Goal: Communication & Community: Answer question/provide support

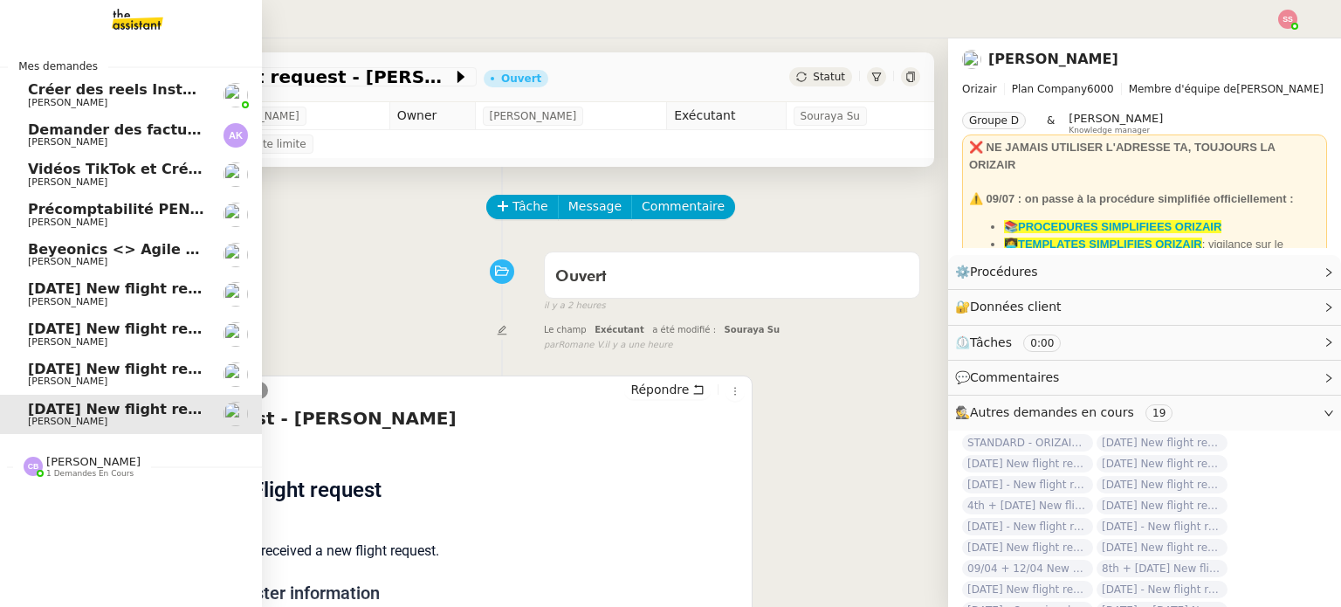
click at [142, 294] on span "[DATE] New flight request - [PERSON_NAME]" at bounding box center [203, 288] width 350 height 17
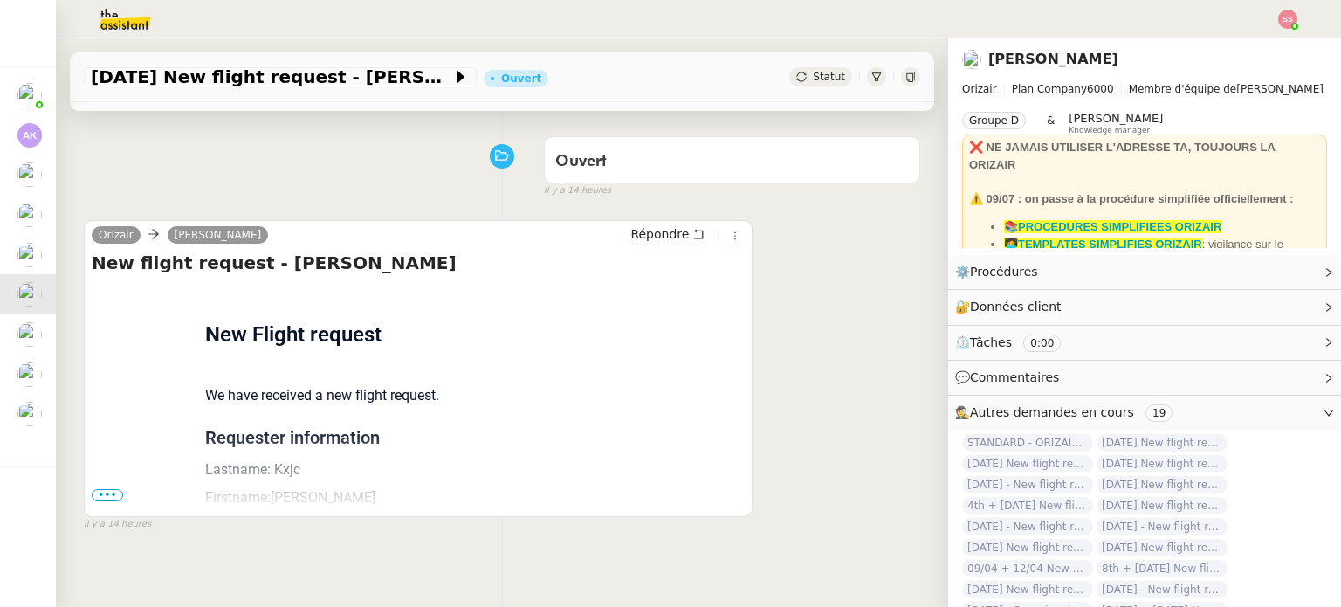
scroll to position [147, 0]
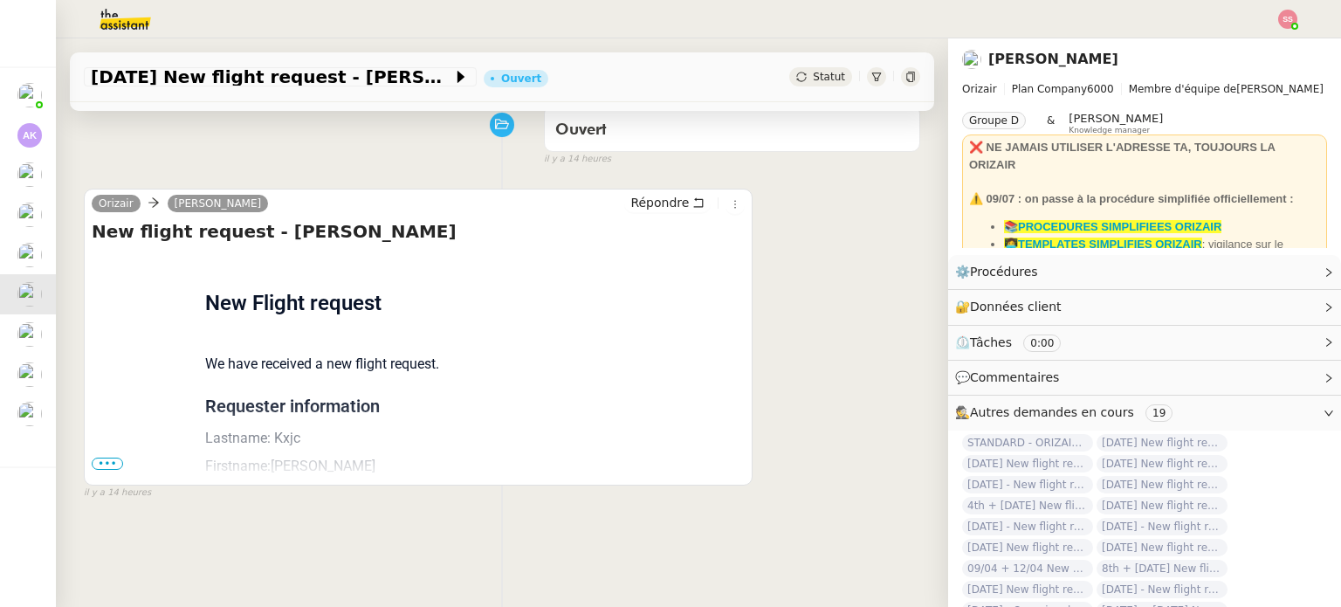
click at [112, 465] on span "•••" at bounding box center [107, 464] width 31 height 12
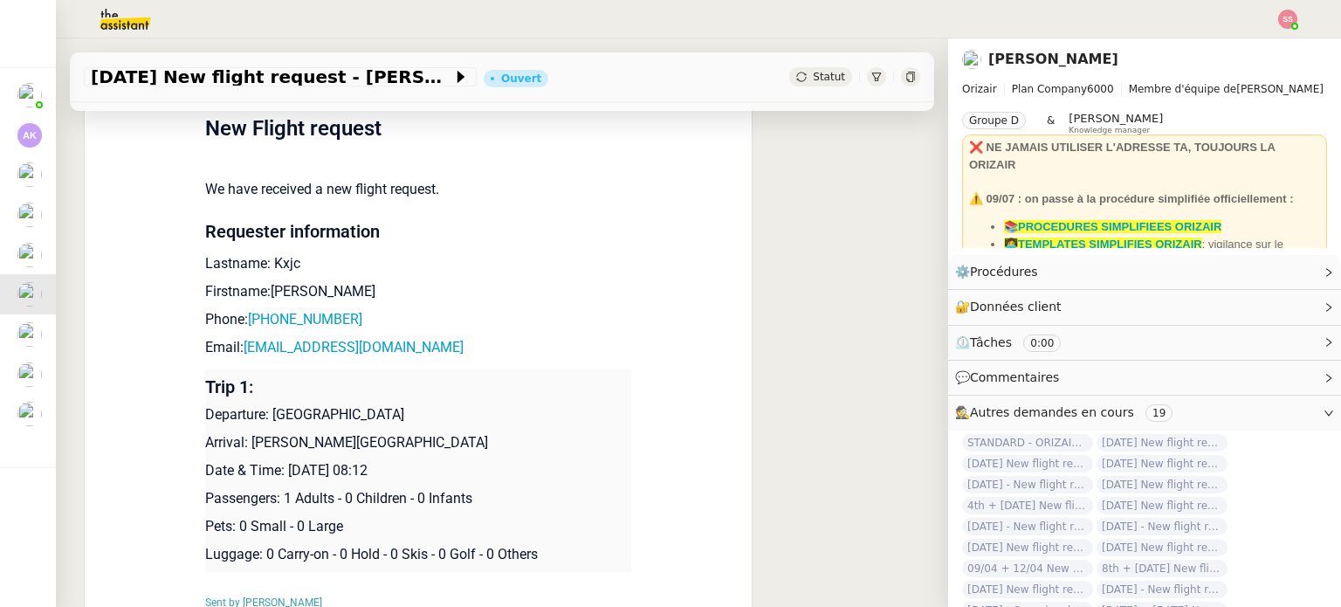
scroll to position [0, 0]
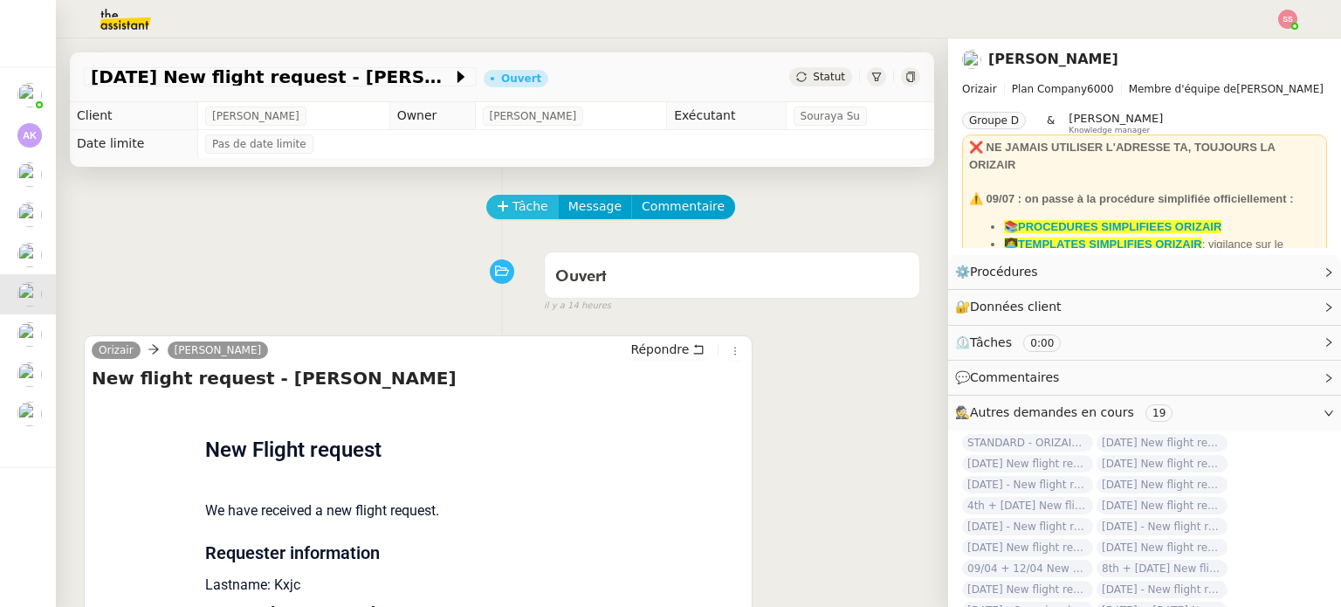
click at [515, 205] on span "Tâche" at bounding box center [531, 206] width 36 height 20
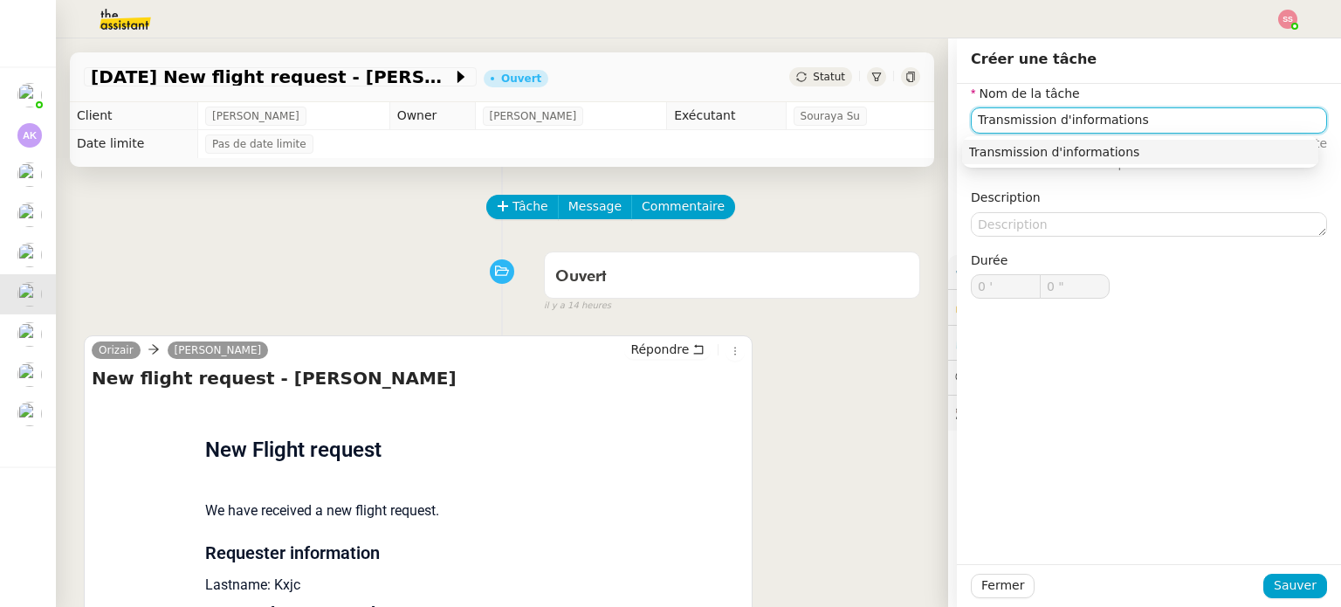
click at [1092, 156] on div "Transmission d'informations" at bounding box center [1140, 152] width 342 height 16
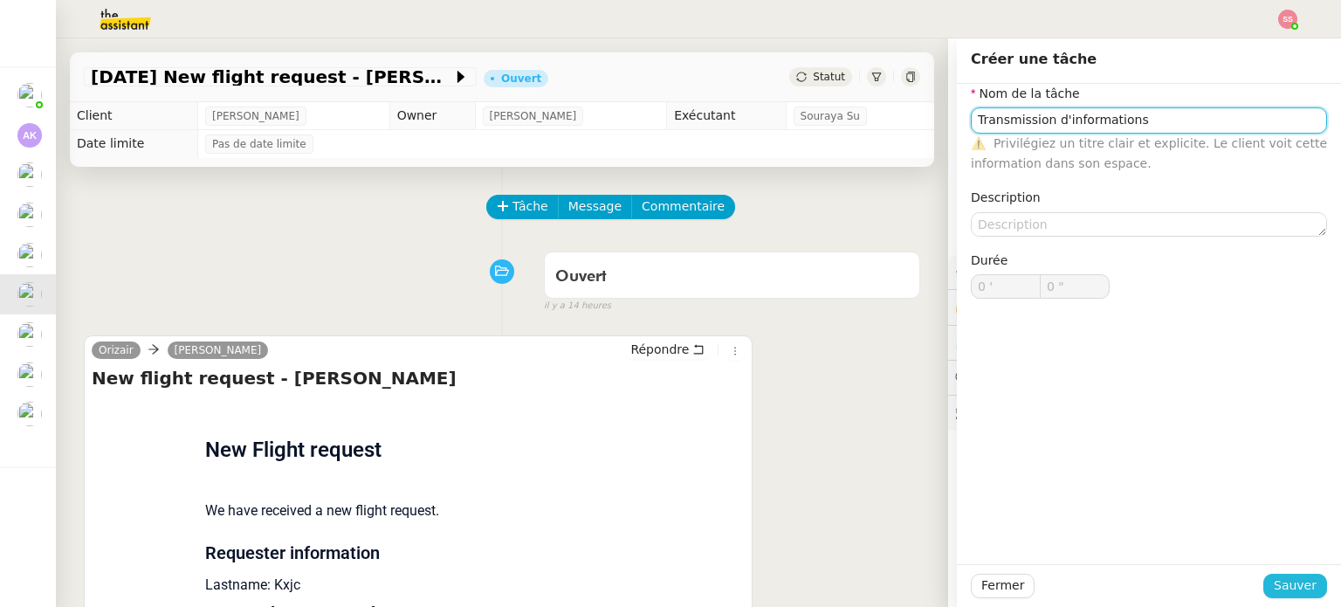
type input "Transmission d'informations"
click at [1306, 586] on span "Sauver" at bounding box center [1295, 585] width 43 height 20
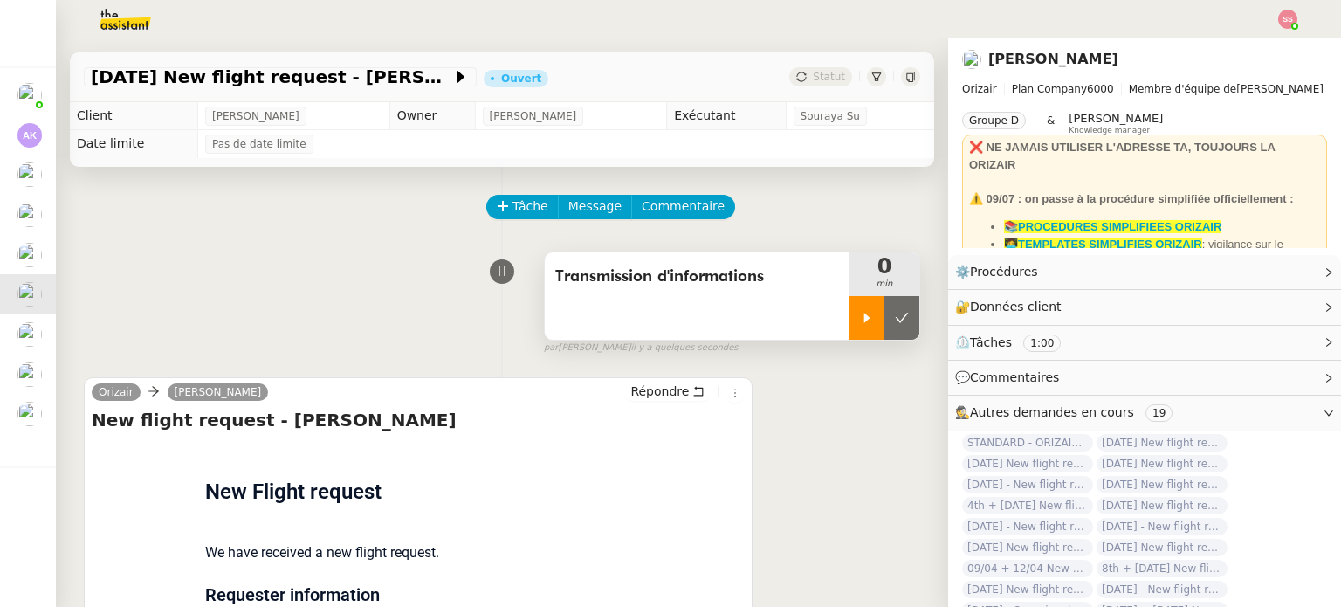
click at [850, 327] on div at bounding box center [867, 318] width 35 height 44
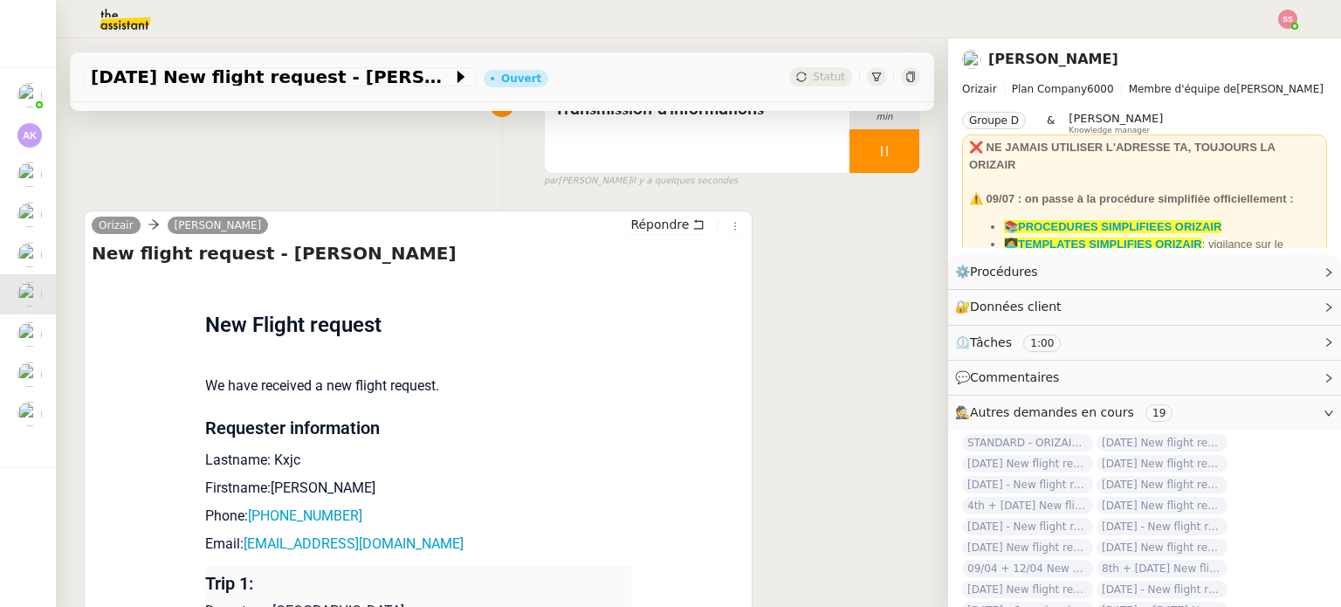
scroll to position [349, 0]
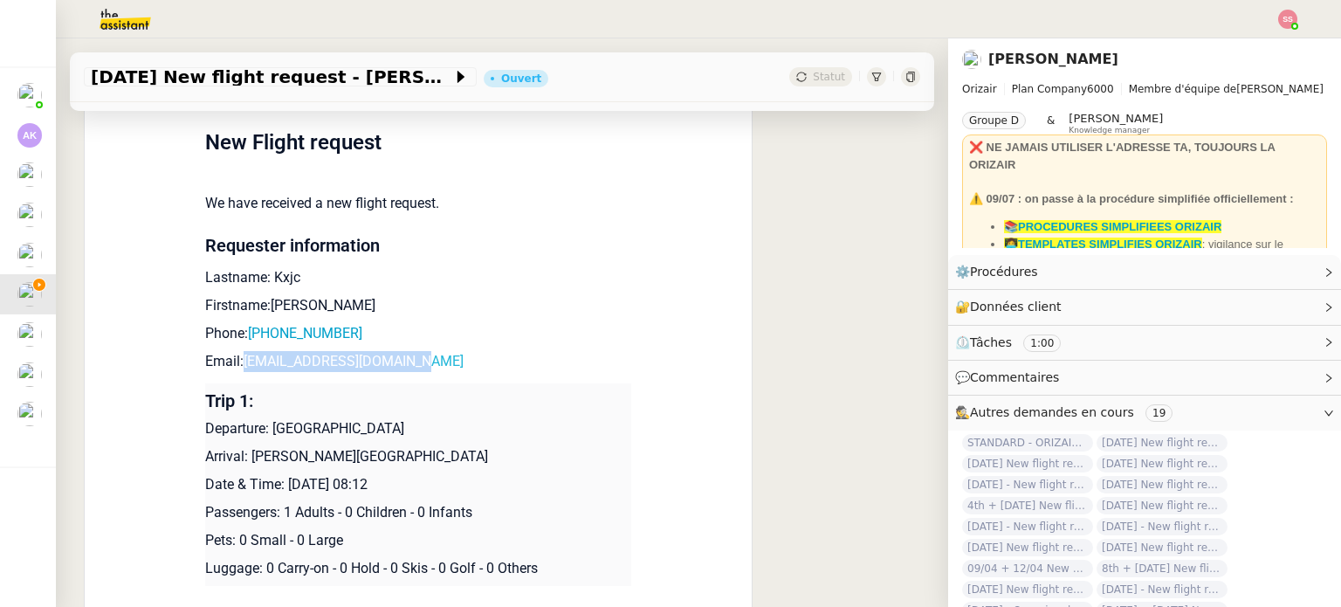
drag, startPoint x: 416, startPoint y: 368, endPoint x: 237, endPoint y: 362, distance: 178.2
click at [237, 362] on p "Email: [EMAIL_ADDRESS][DOMAIN_NAME]" at bounding box center [418, 361] width 426 height 21
copy link "[EMAIL_ADDRESS][DOMAIN_NAME]"
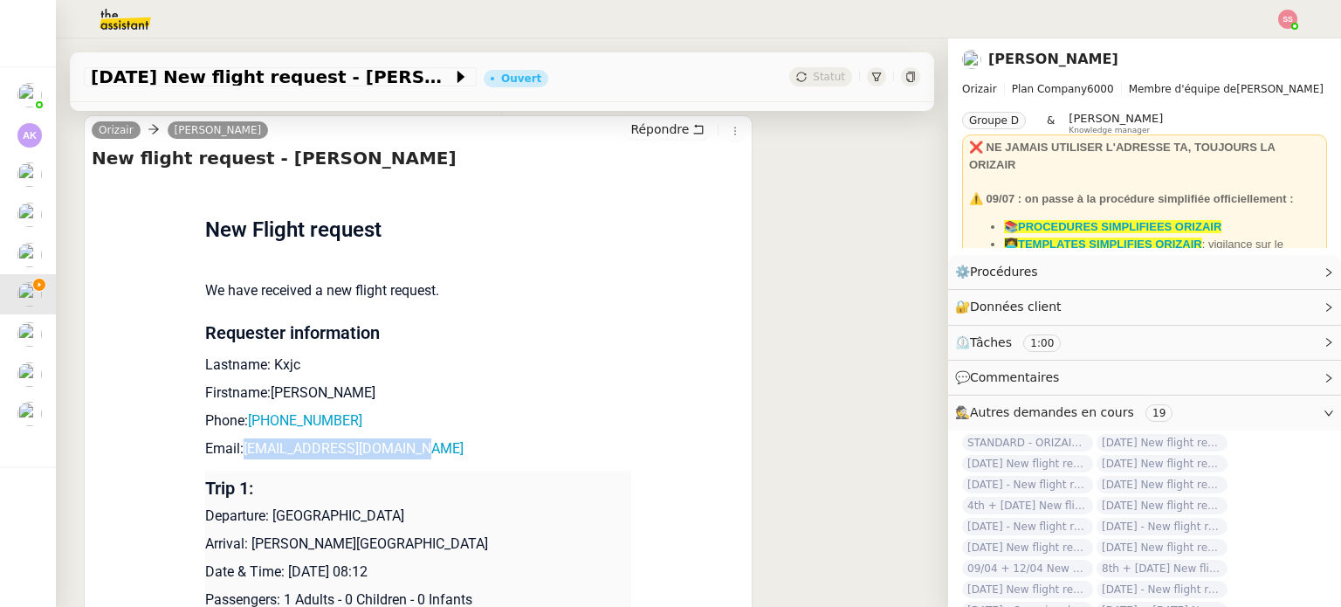
scroll to position [0, 0]
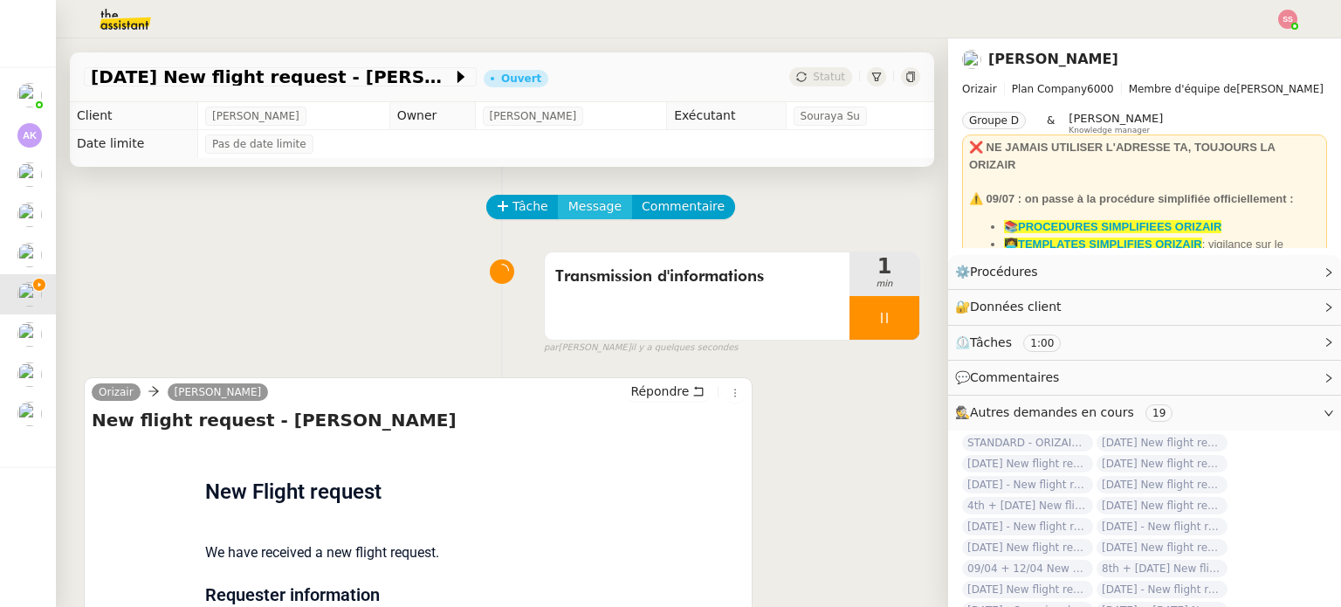
click at [583, 210] on span "Message" at bounding box center [594, 206] width 53 height 20
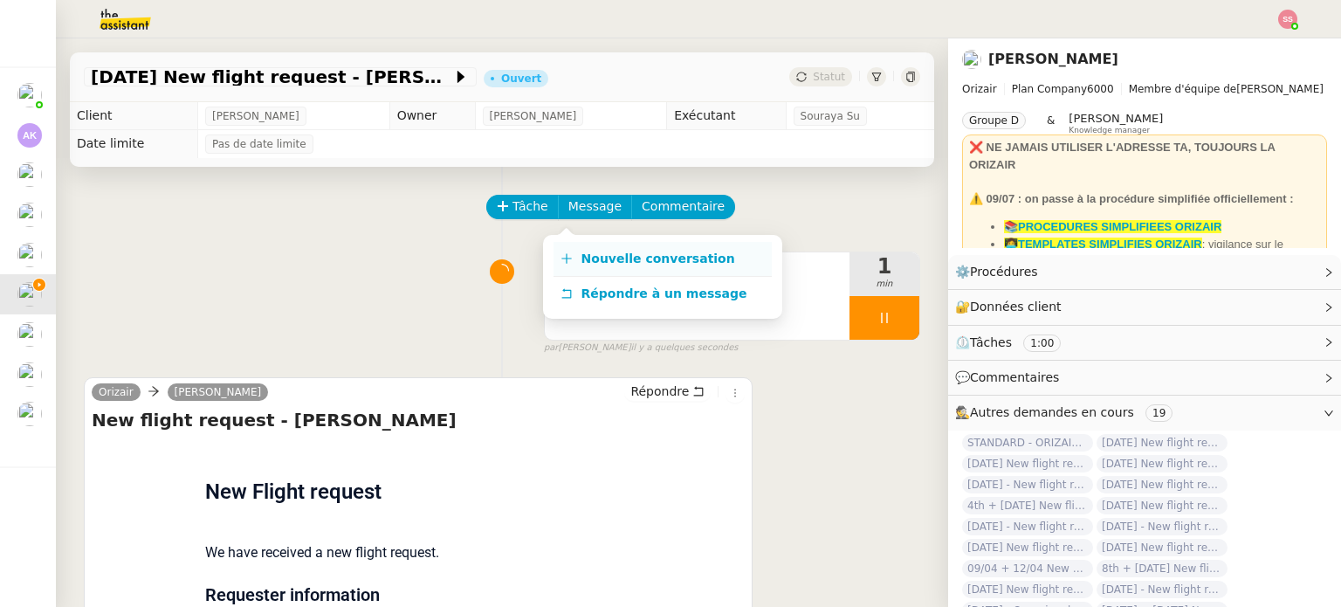
click at [568, 272] on link "Nouvelle conversation" at bounding box center [663, 259] width 218 height 35
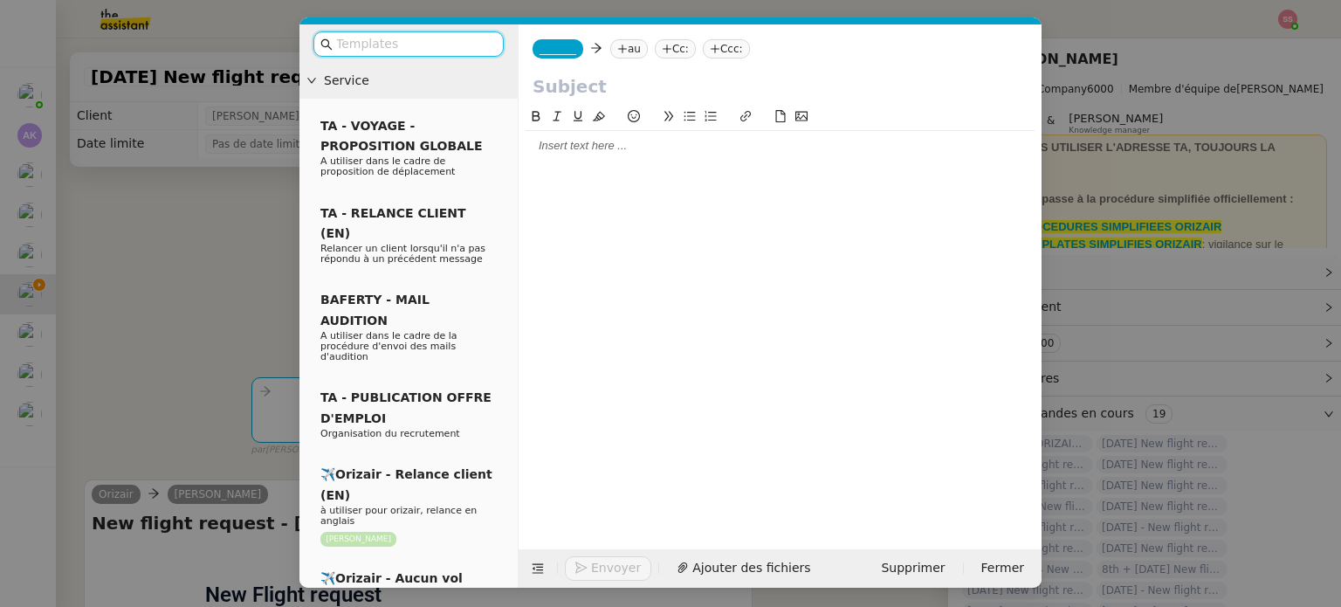
click at [626, 49] on nz-tag "au" at bounding box center [629, 48] width 38 height 19
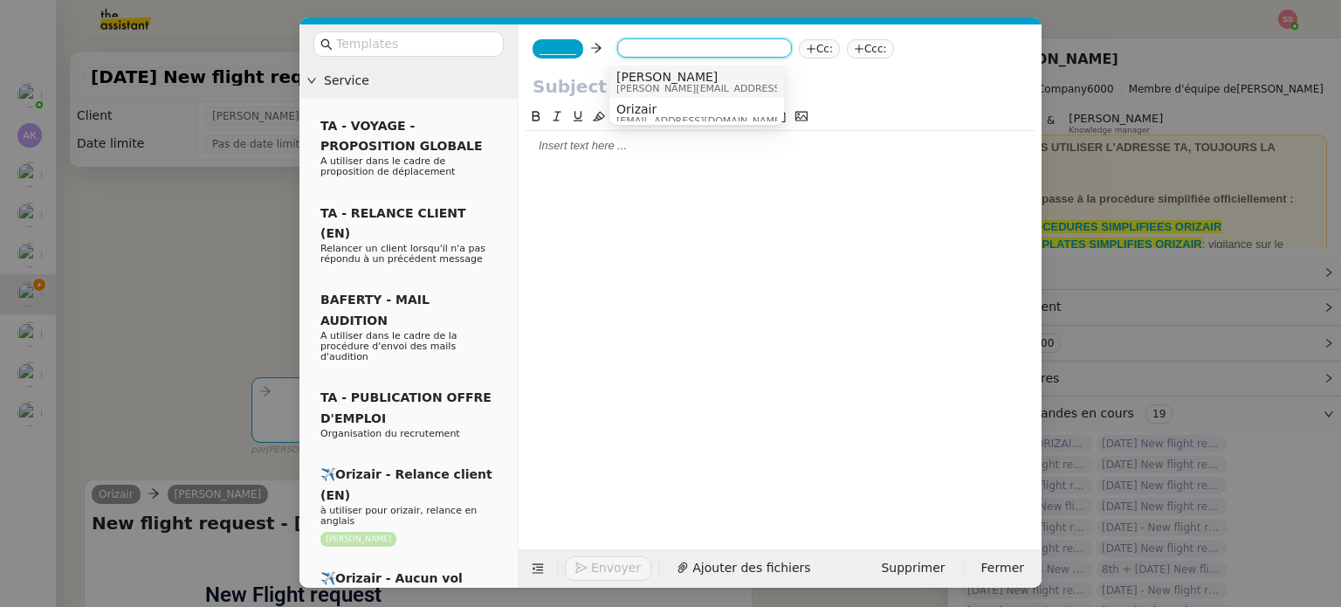
paste input "[EMAIL_ADDRESS][DOMAIN_NAME]"
type input "[EMAIL_ADDRESS][DOMAIN_NAME]"
click at [659, 84] on span "[EMAIL_ADDRESS][DOMAIN_NAME]" at bounding box center [723, 77] width 214 height 14
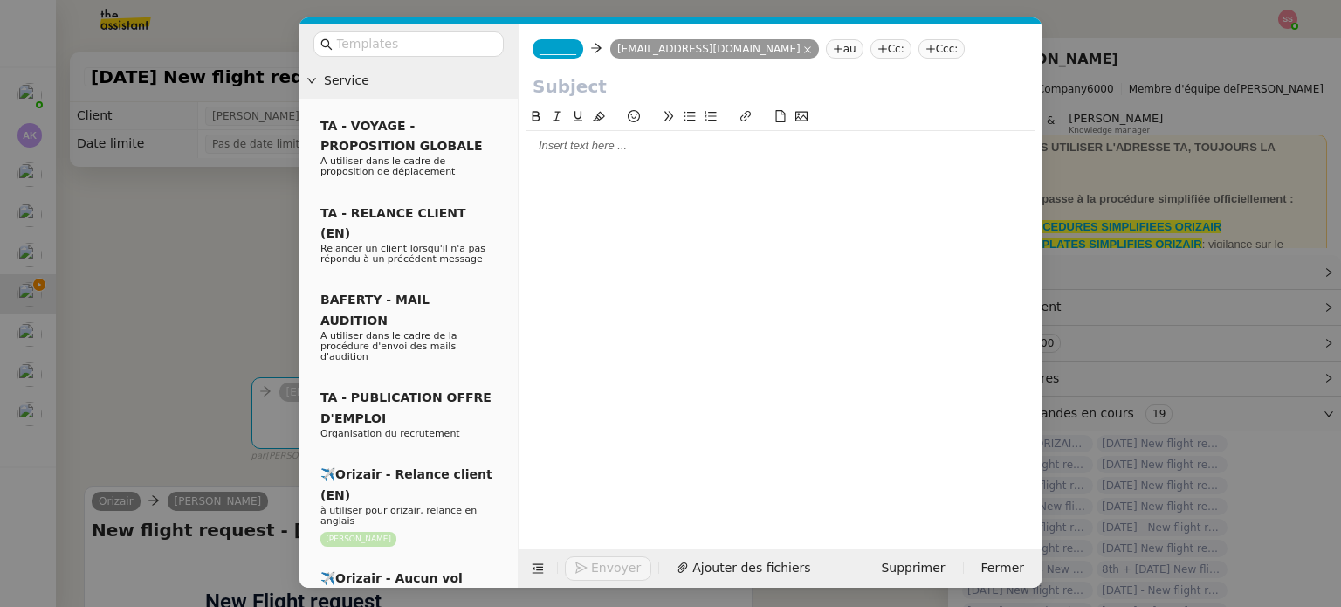
click at [918, 56] on nz-tag "Ccc:" at bounding box center [941, 48] width 47 height 19
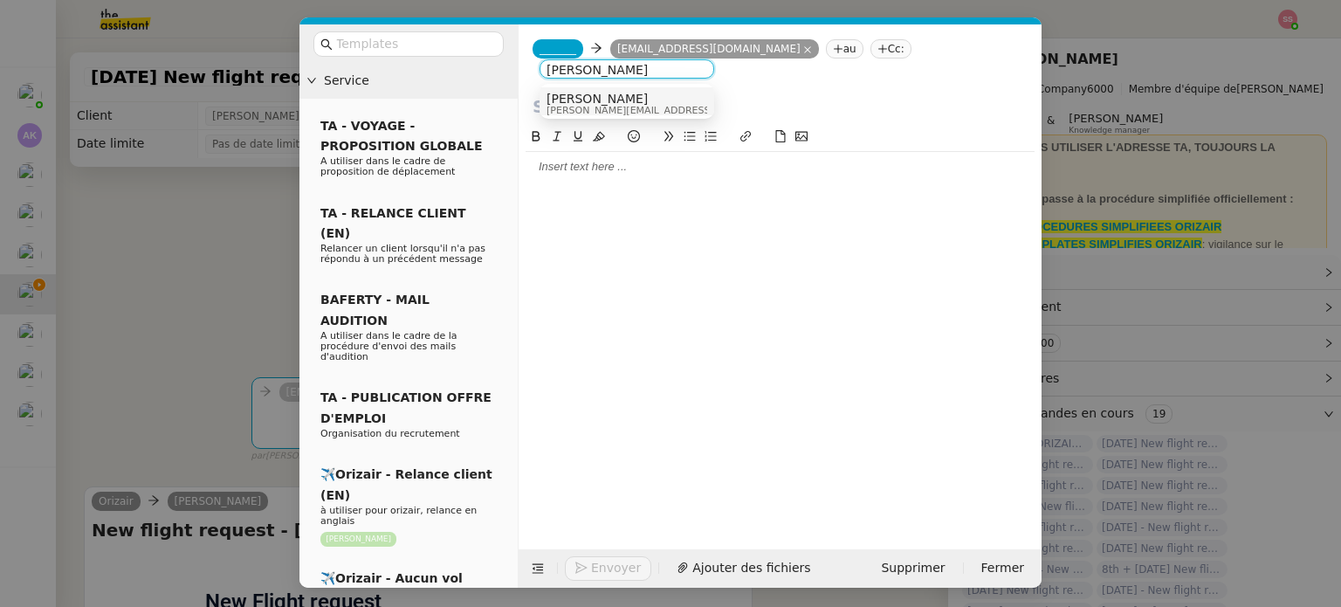
type input "[PERSON_NAME]"
click at [657, 94] on div "[PERSON_NAME] [PERSON_NAME][EMAIL_ADDRESS][DOMAIN_NAME]" at bounding box center [627, 104] width 161 height 24
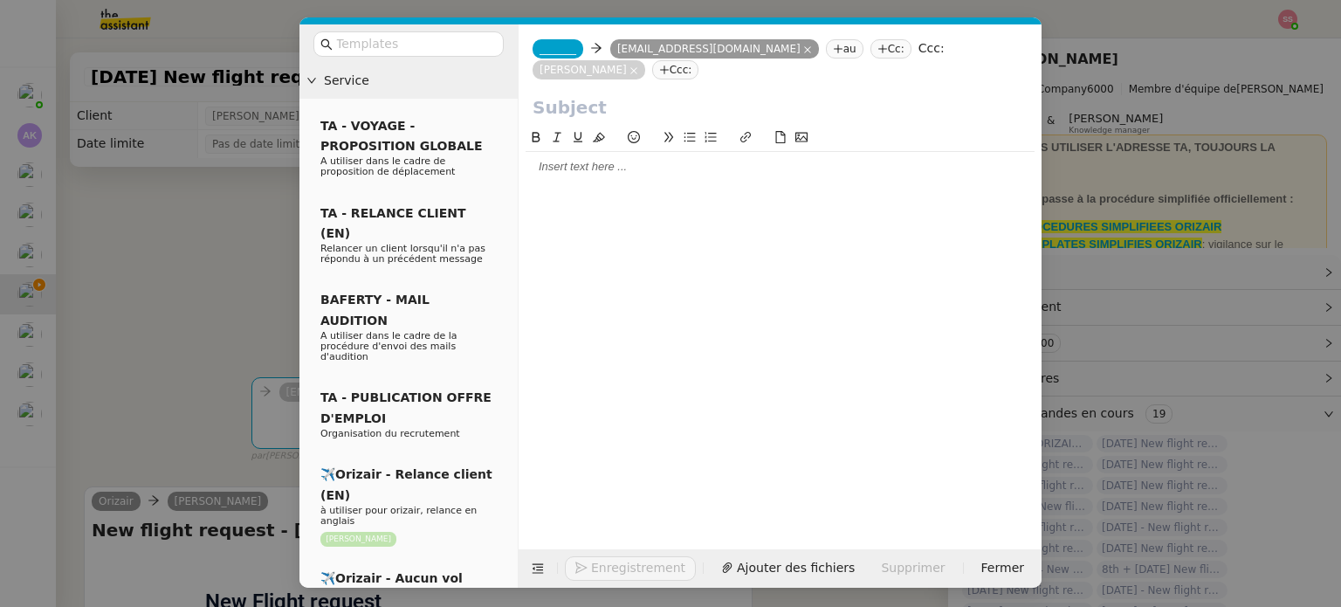
click at [555, 53] on span "_______" at bounding box center [558, 49] width 37 height 12
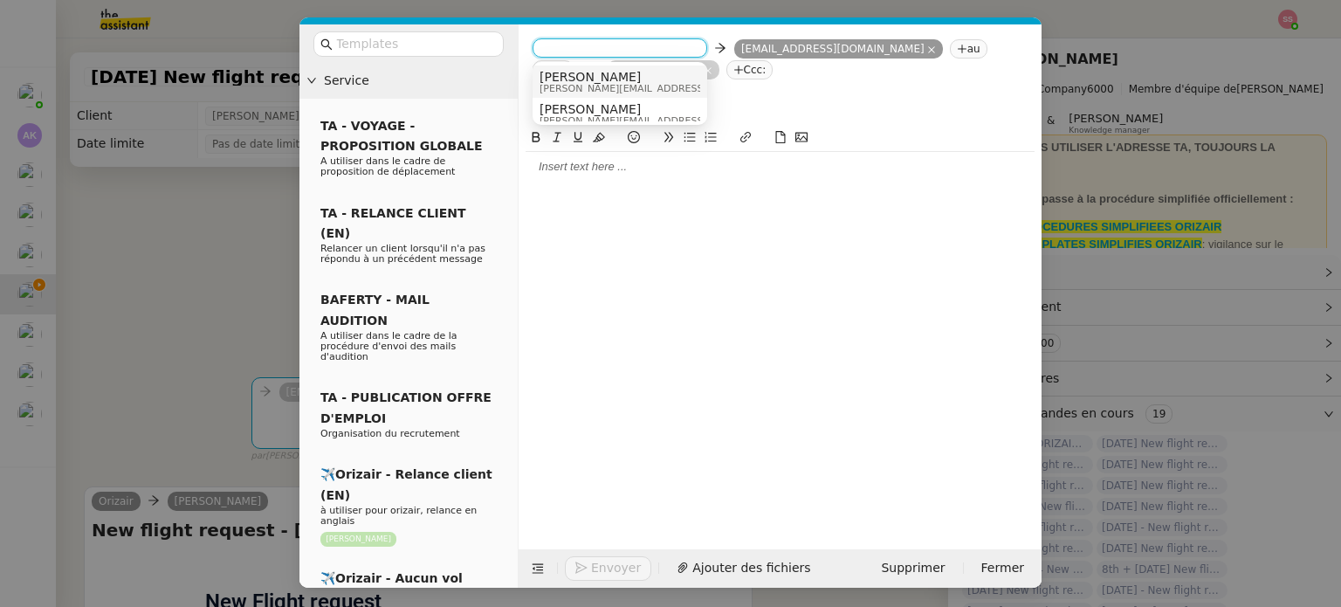
click at [578, 78] on span "[PERSON_NAME]" at bounding box center [664, 77] width 248 height 14
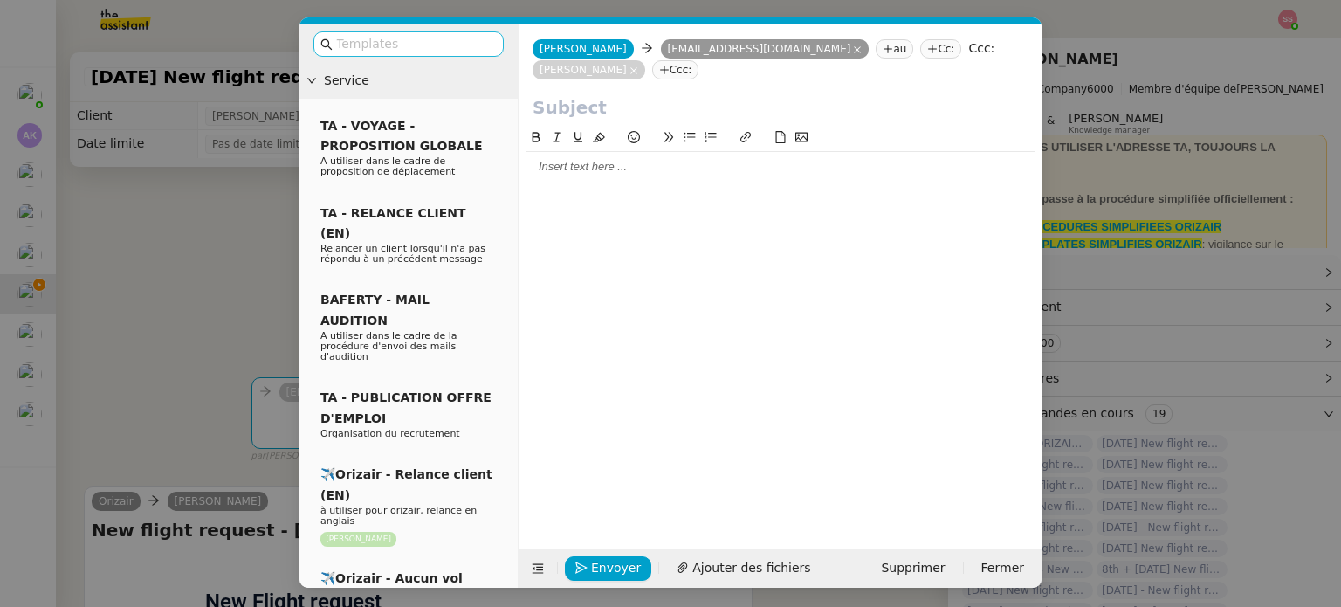
click at [451, 48] on input "text" at bounding box center [414, 44] width 157 height 20
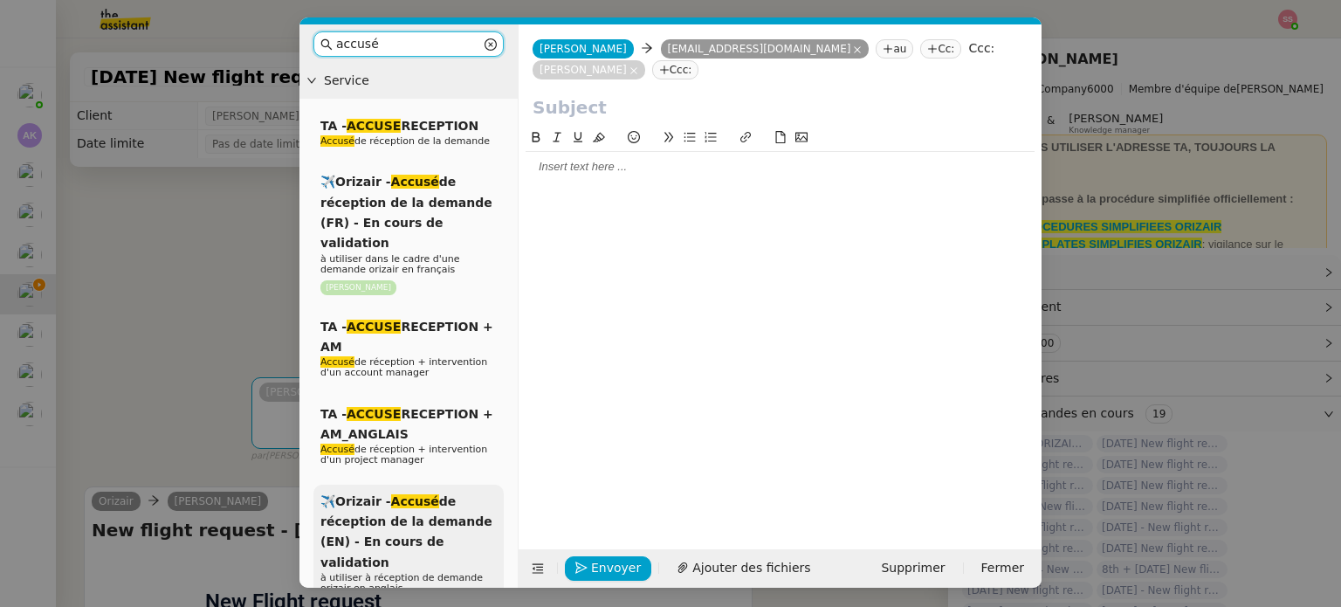
type input "accusé"
click at [466, 485] on div "✈️Orizair - Accusé de réception de la demande (EN) - En cours de validation à u…" at bounding box center [408, 554] width 190 height 138
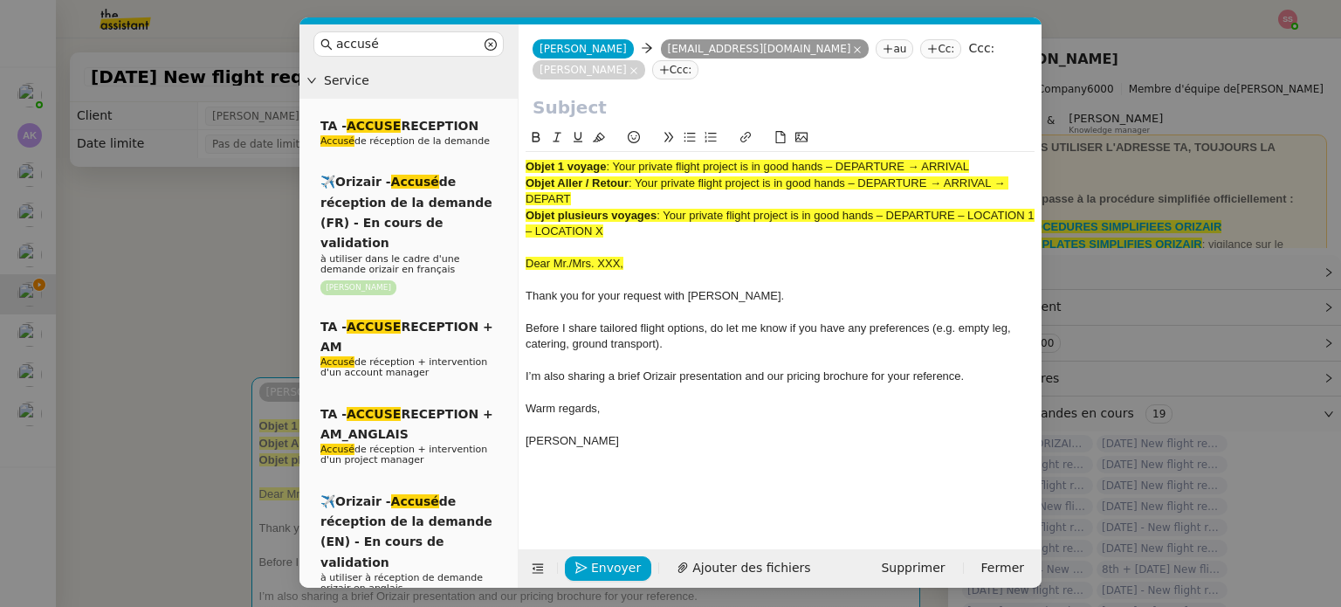
drag, startPoint x: 617, startPoint y: 142, endPoint x: 978, endPoint y: 141, distance: 360.6
click at [978, 159] on div "Objet 1 voyage : Your private flight project is in good hands – DEPARTURE → ARR…" at bounding box center [780, 167] width 509 height 16
copy span "Your private flight project is in good hands – DEPARTURE → ARRIVAL"
click at [549, 94] on input "text" at bounding box center [780, 107] width 495 height 26
paste input "Your private flight project is in good hands – DEPARTURE → ARRIVAL"
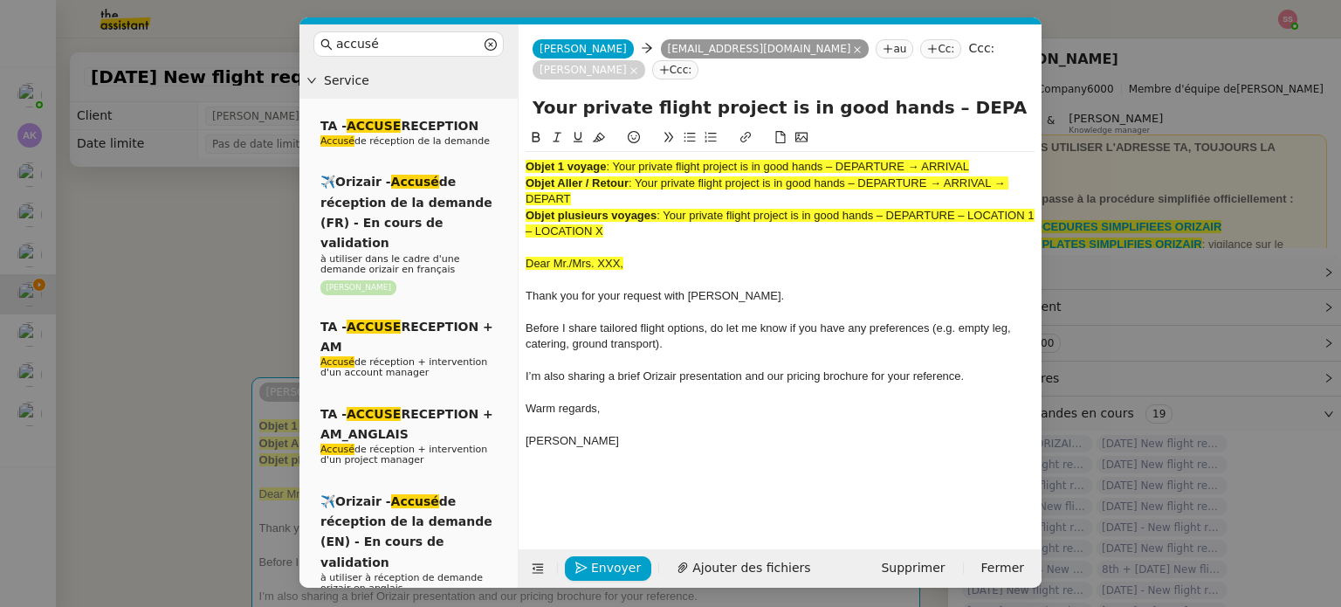
scroll to position [0, 75]
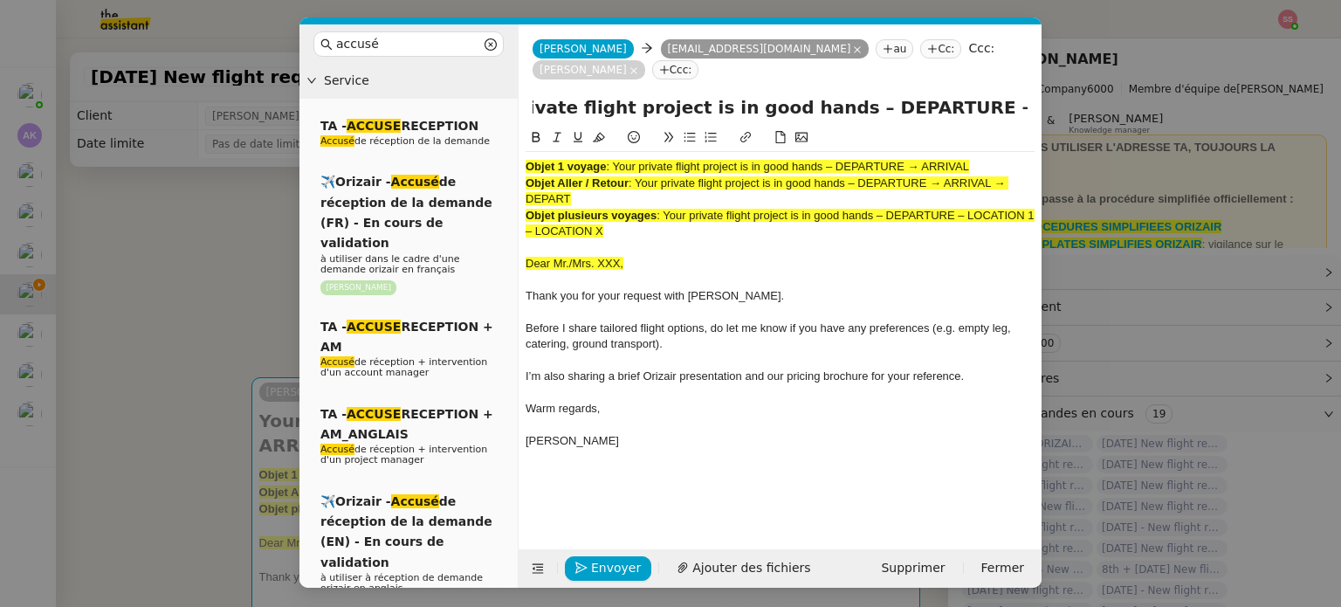
type input "Your private flight project is in good hands – DEPARTURE → ARRIVAL"
drag, startPoint x: 643, startPoint y: 207, endPoint x: 517, endPoint y: 146, distance: 140.6
click at [517, 146] on nz-layout "accusé Service TA - ACCUSE RECEPTION Accusé de réception de la demande ✈️Orizai…" at bounding box center [670, 305] width 742 height 563
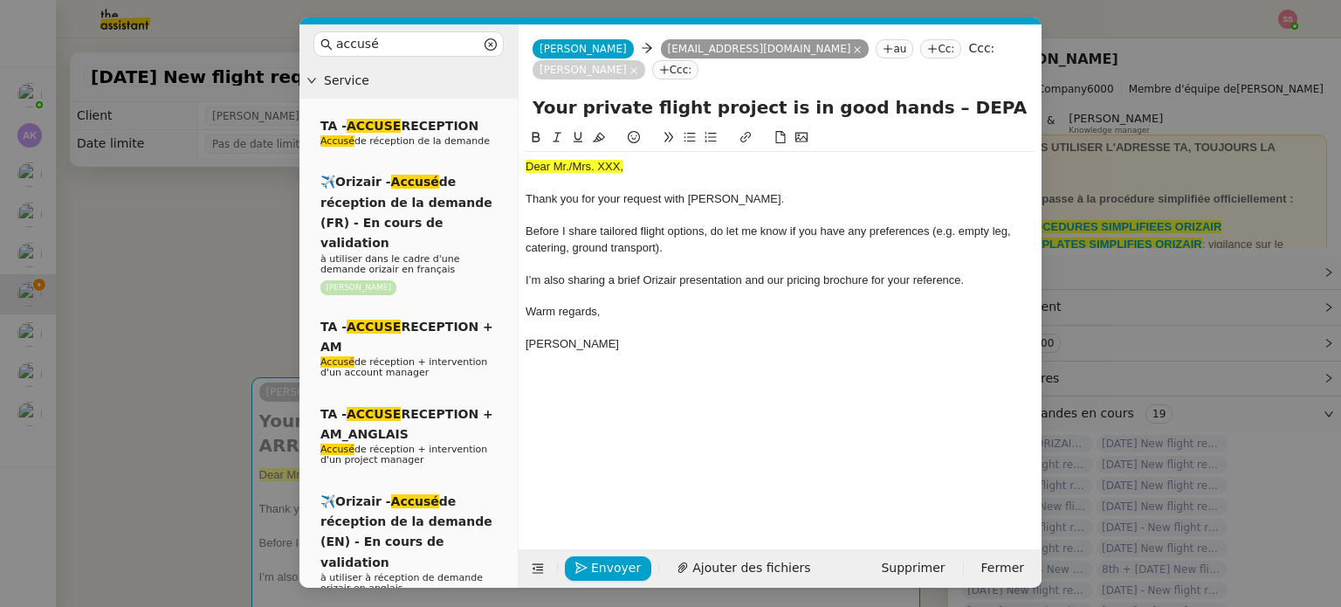
click at [248, 292] on nz-modal-container "accusé Service TA - ACCUSE RECEPTION Accusé de réception de la demande ✈️Orizai…" at bounding box center [670, 303] width 1341 height 607
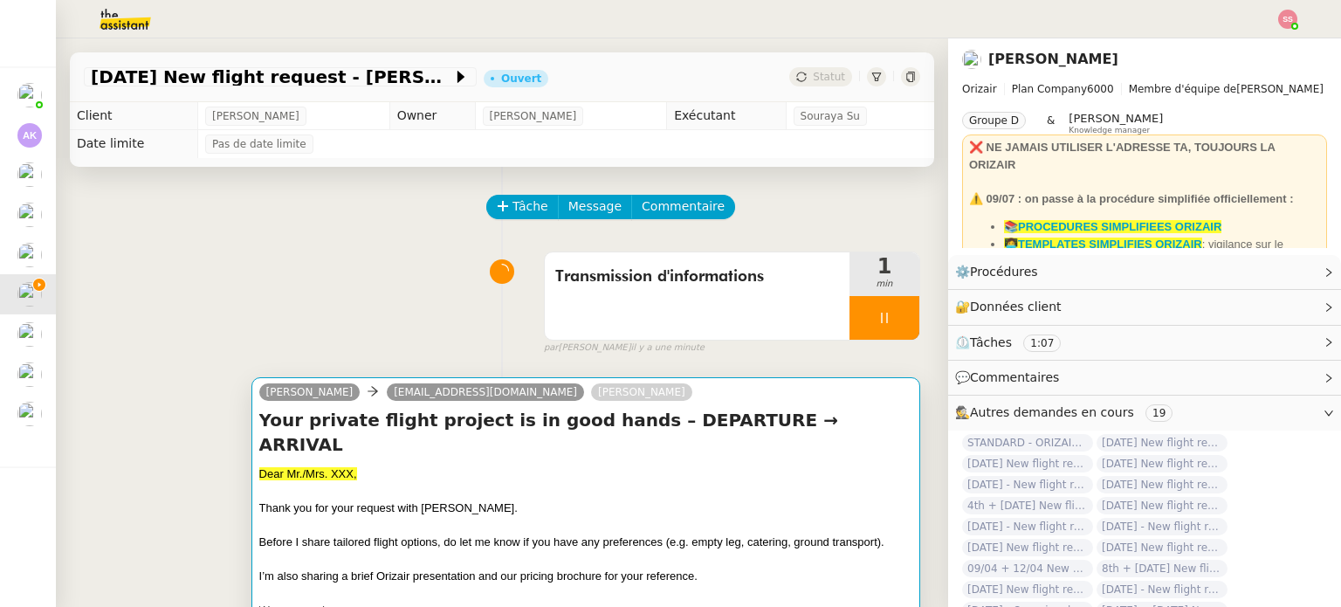
click at [594, 483] on div at bounding box center [585, 491] width 653 height 17
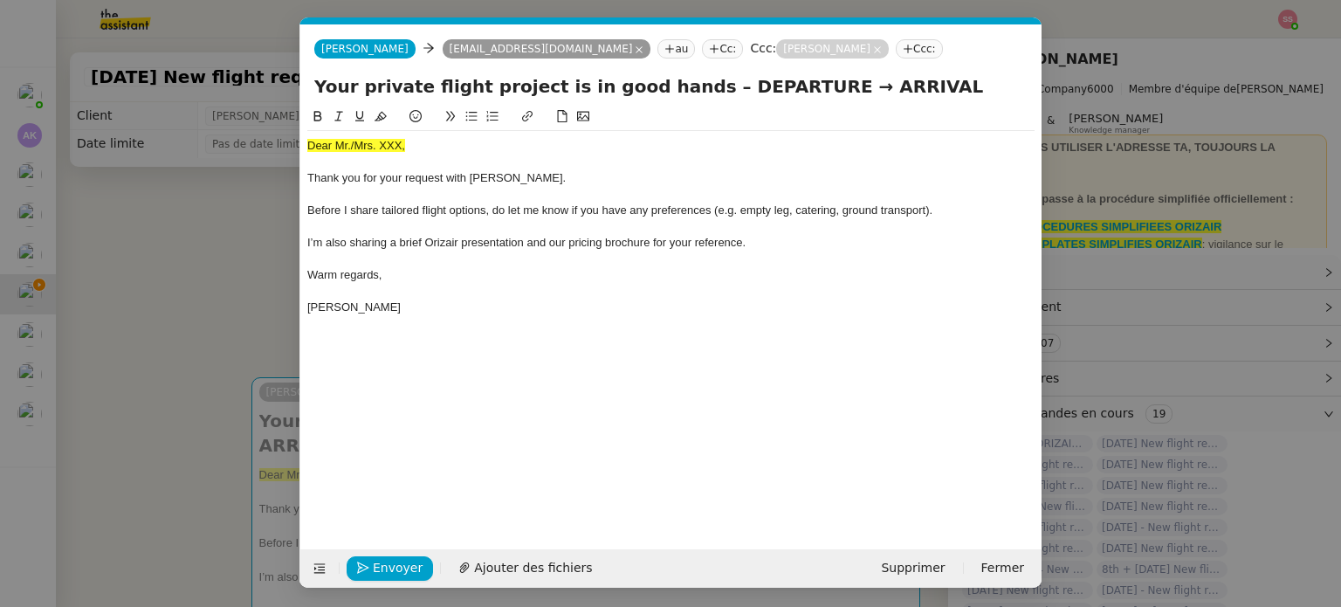
scroll to position [0, 72]
drag, startPoint x: 783, startPoint y: 90, endPoint x: 689, endPoint y: 91, distance: 94.3
click at [689, 91] on input "Your private flight project is in good hands – DEPARTURE → ARRIVAL" at bounding box center [670, 86] width 713 height 26
drag, startPoint x: 844, startPoint y: 78, endPoint x: 776, endPoint y: 83, distance: 68.3
click at [776, 83] on input "Your private flight project is in good hands – [GEOGRAPHIC_DATA] → ARRIVAL" at bounding box center [670, 86] width 713 height 26
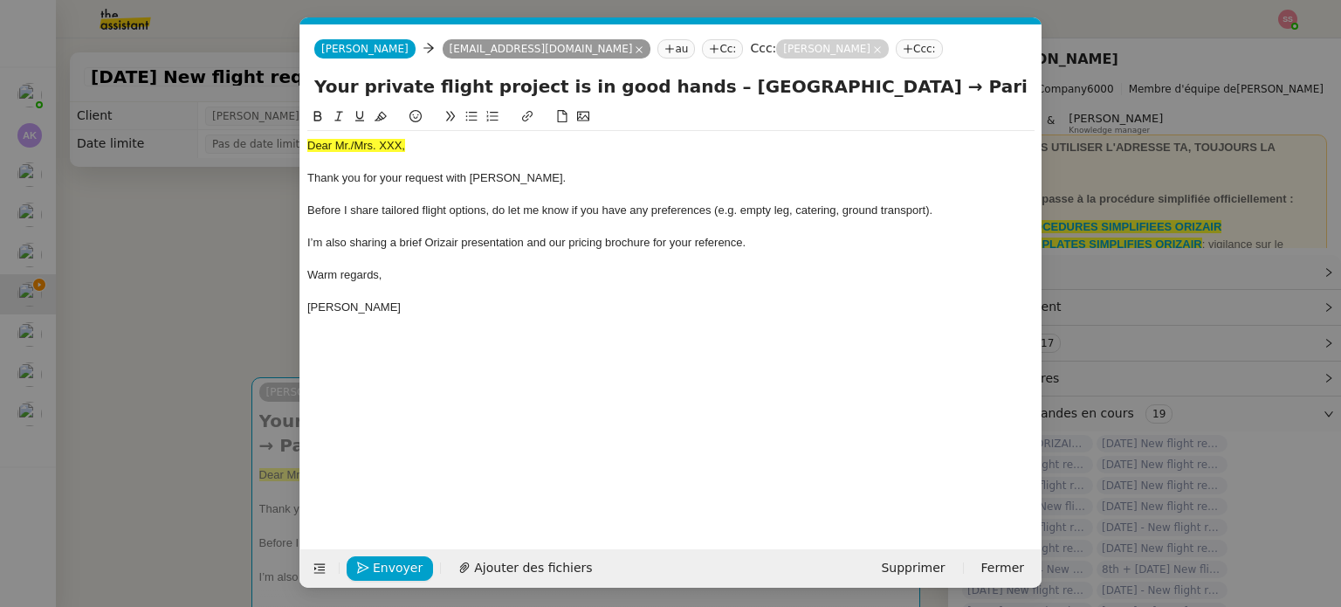
type input "Your private flight project is in good hands – [GEOGRAPHIC_DATA] → Paris CDG"
click at [395, 146] on span "Dear Mr./Mrs. XXX," at bounding box center [356, 145] width 98 height 13
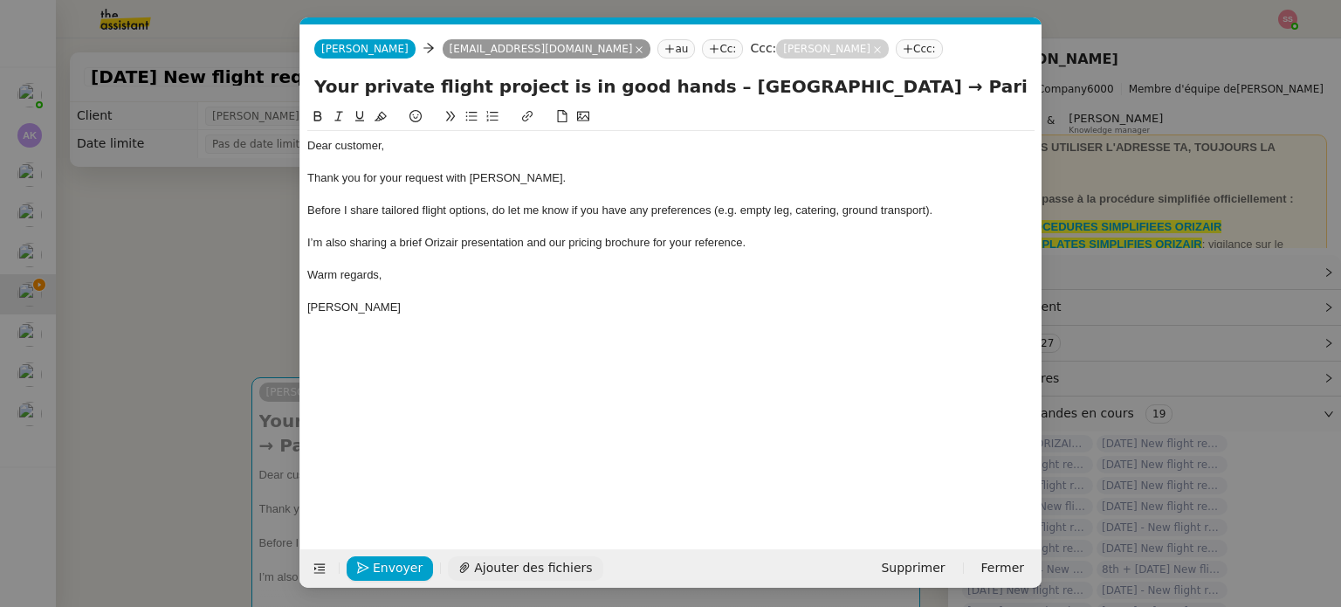
click at [496, 558] on span "Ajouter des fichiers" at bounding box center [533, 568] width 118 height 20
click at [412, 571] on span "Envoyer" at bounding box center [398, 568] width 50 height 20
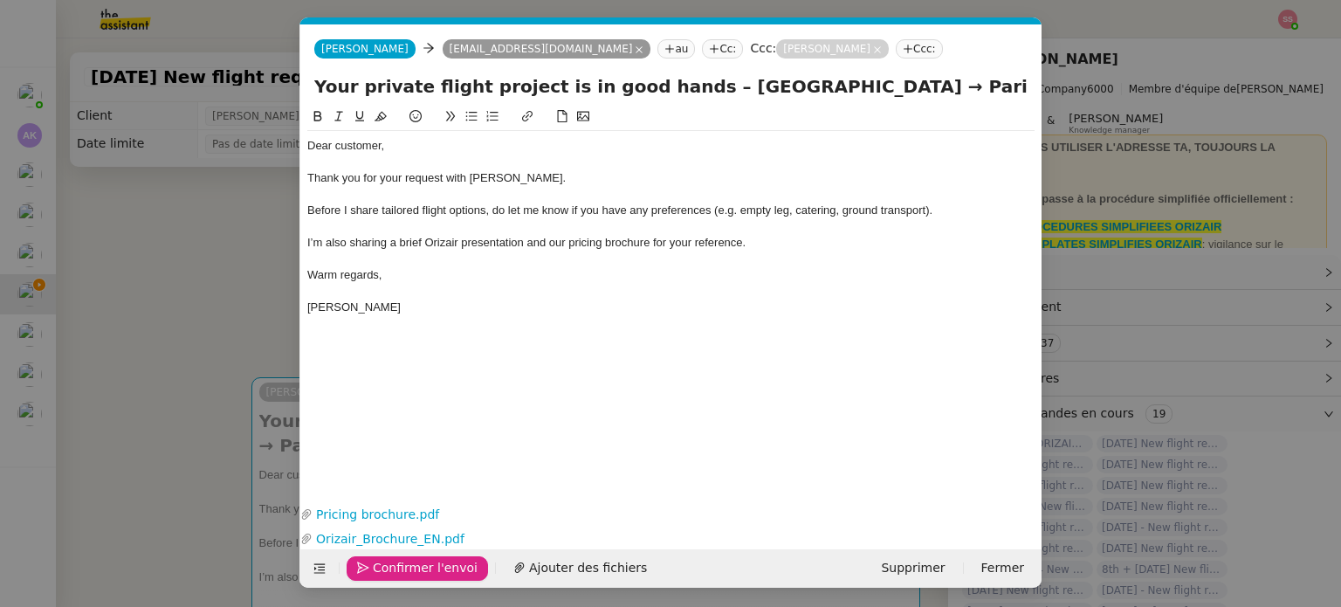
click at [412, 571] on span "Confirmer l'envoi" at bounding box center [425, 568] width 105 height 20
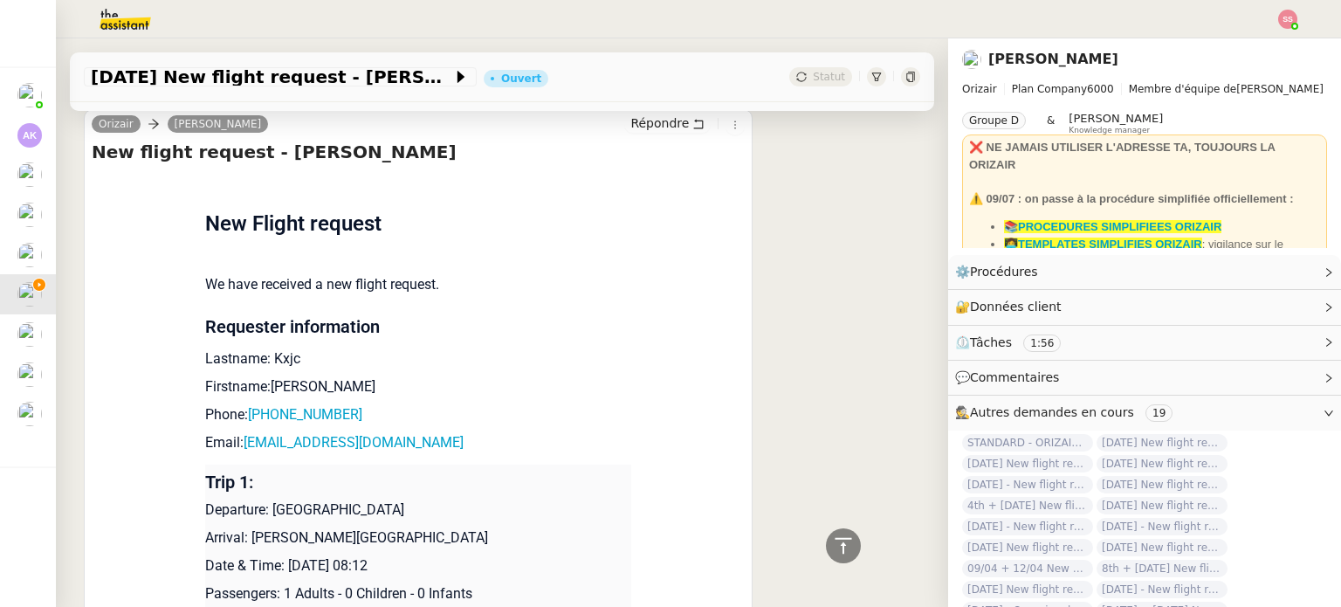
scroll to position [698, 0]
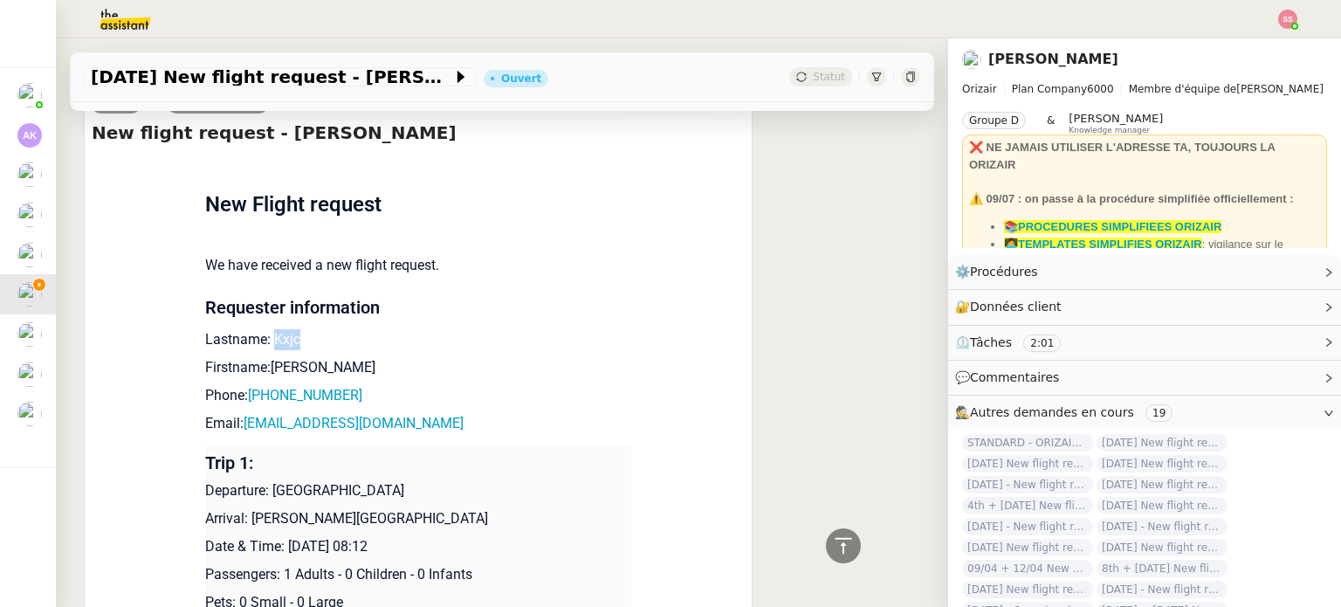
drag, startPoint x: 294, startPoint y: 314, endPoint x: 265, endPoint y: 316, distance: 28.9
click at [265, 329] on p "Lastname: Kxjc" at bounding box center [418, 339] width 426 height 21
copy p "Kxjc"
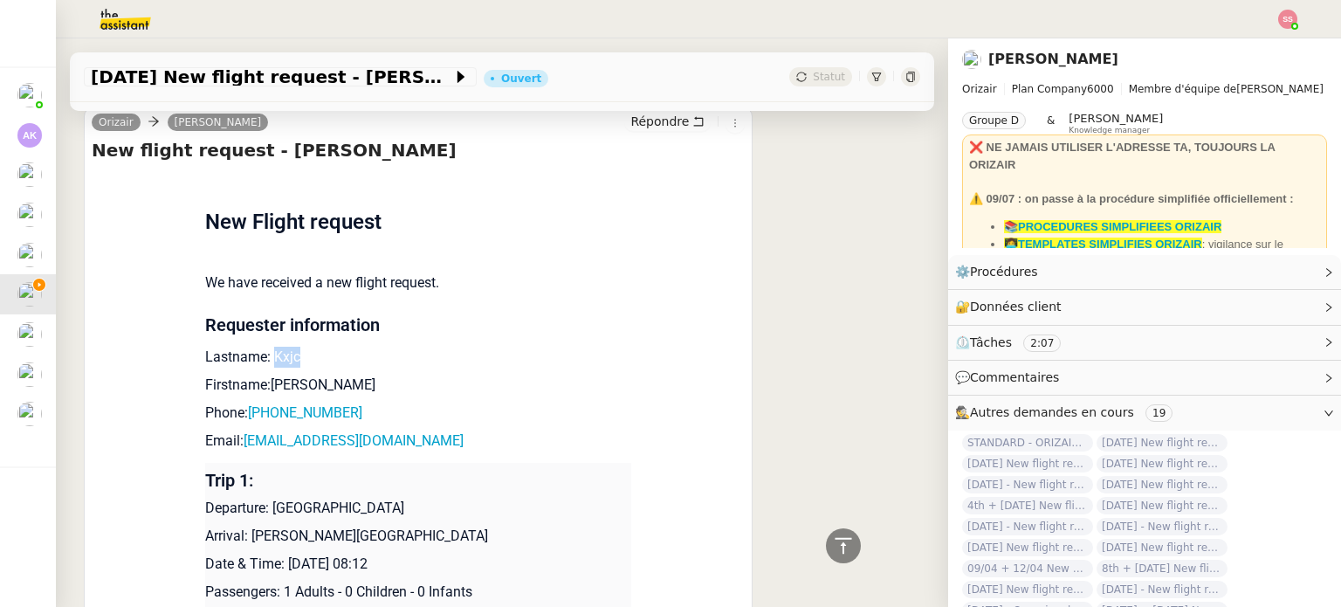
scroll to position [732, 0]
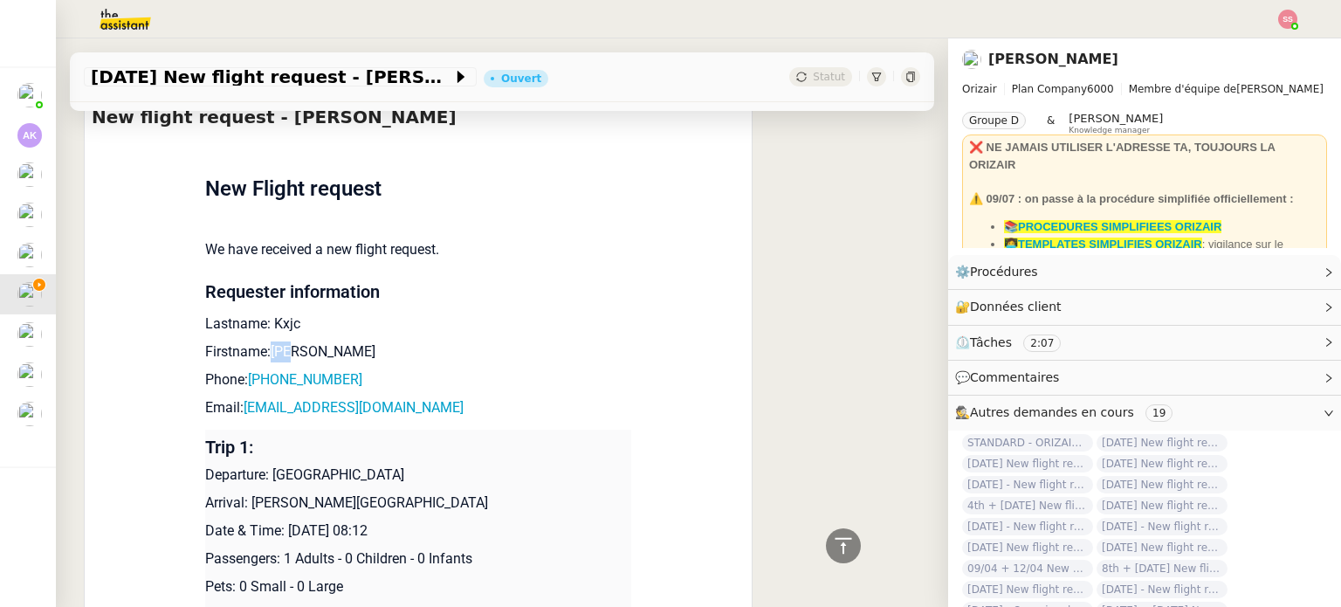
drag, startPoint x: 293, startPoint y: 348, endPoint x: 265, endPoint y: 343, distance: 29.3
click at [265, 343] on p "Firstname:[PERSON_NAME]" at bounding box center [418, 351] width 426 height 21
copy p "[PERSON_NAME]"
drag, startPoint x: 367, startPoint y: 377, endPoint x: 251, endPoint y: 369, distance: 115.5
click at [251, 369] on p "Phone: [PHONE_NUMBER]" at bounding box center [418, 379] width 426 height 21
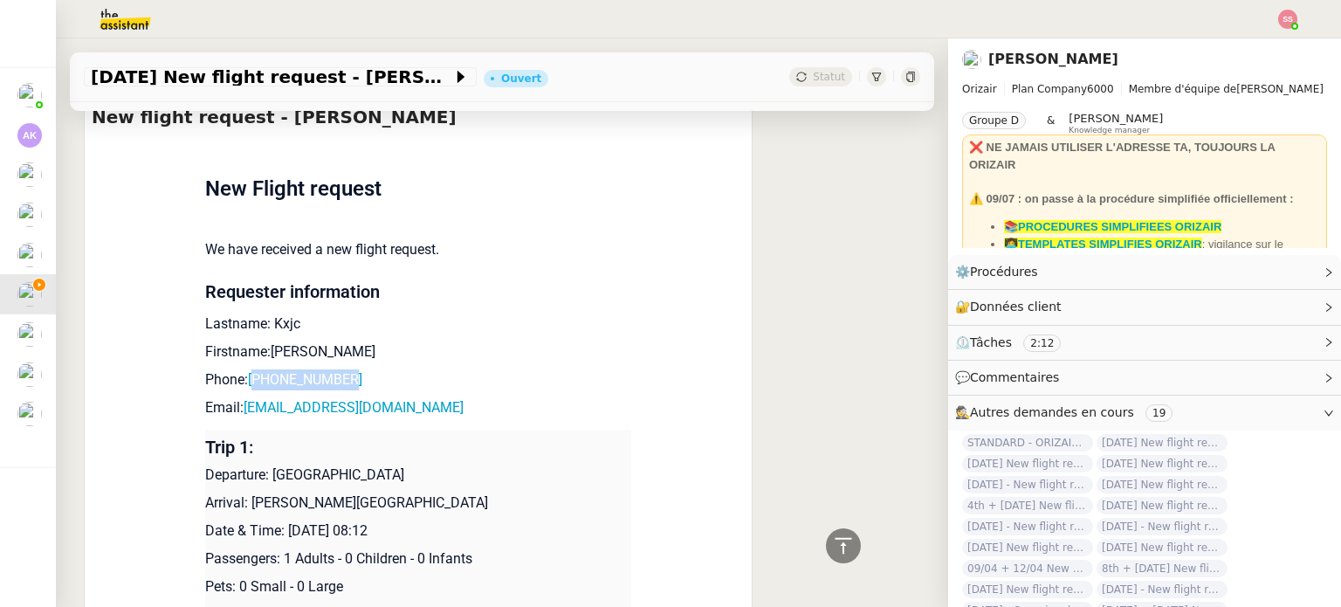
copy link "447301452935"
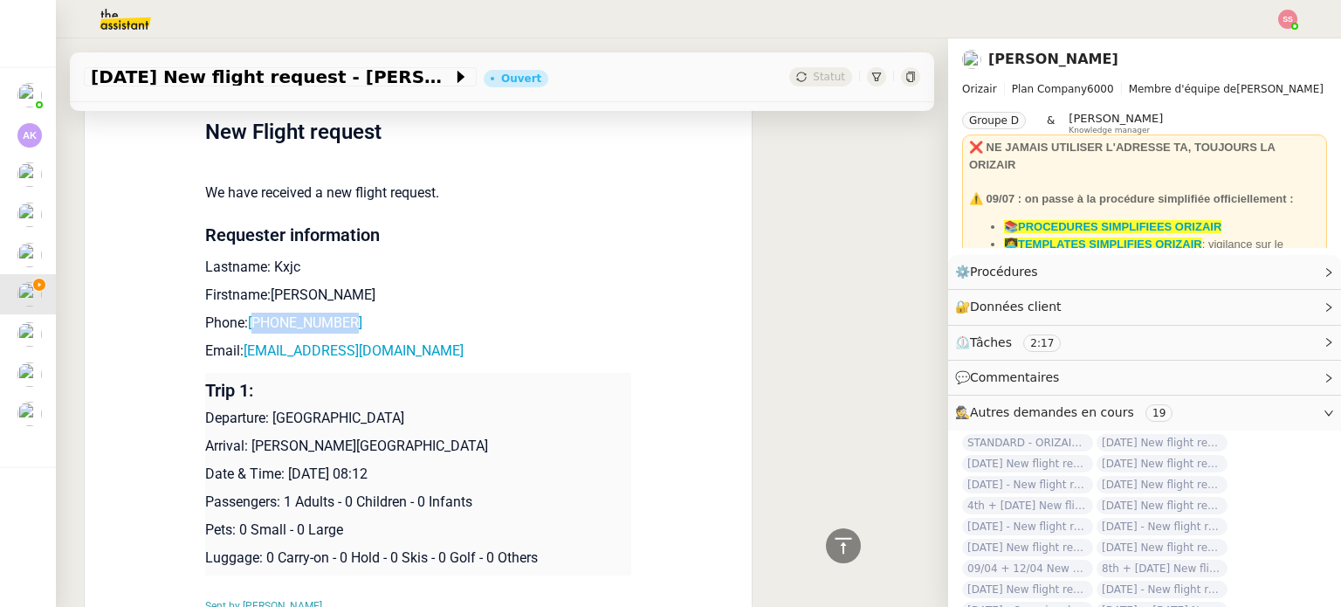
scroll to position [906, 0]
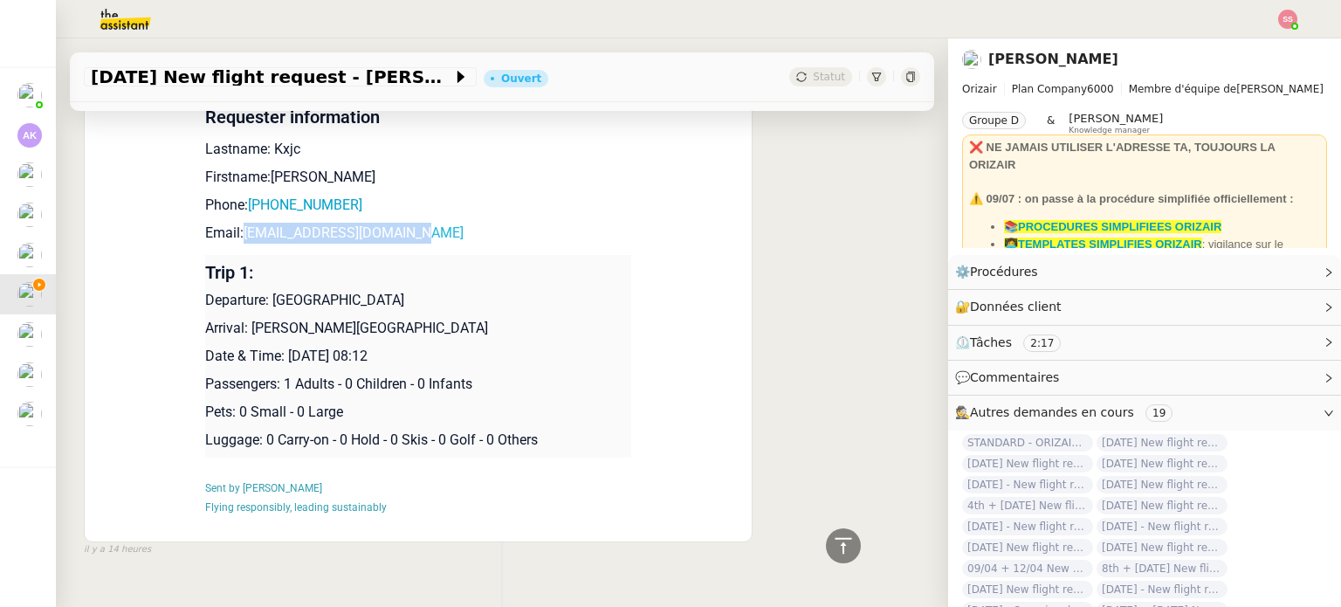
drag, startPoint x: 418, startPoint y: 226, endPoint x: 238, endPoint y: 222, distance: 179.9
click at [238, 223] on p "Email: [EMAIL_ADDRESS][DOMAIN_NAME]" at bounding box center [418, 233] width 426 height 21
copy link "[EMAIL_ADDRESS][DOMAIN_NAME]"
drag, startPoint x: 429, startPoint y: 298, endPoint x: 269, endPoint y: 298, distance: 159.8
click at [269, 298] on p "Departure: [GEOGRAPHIC_DATA]" at bounding box center [418, 300] width 426 height 21
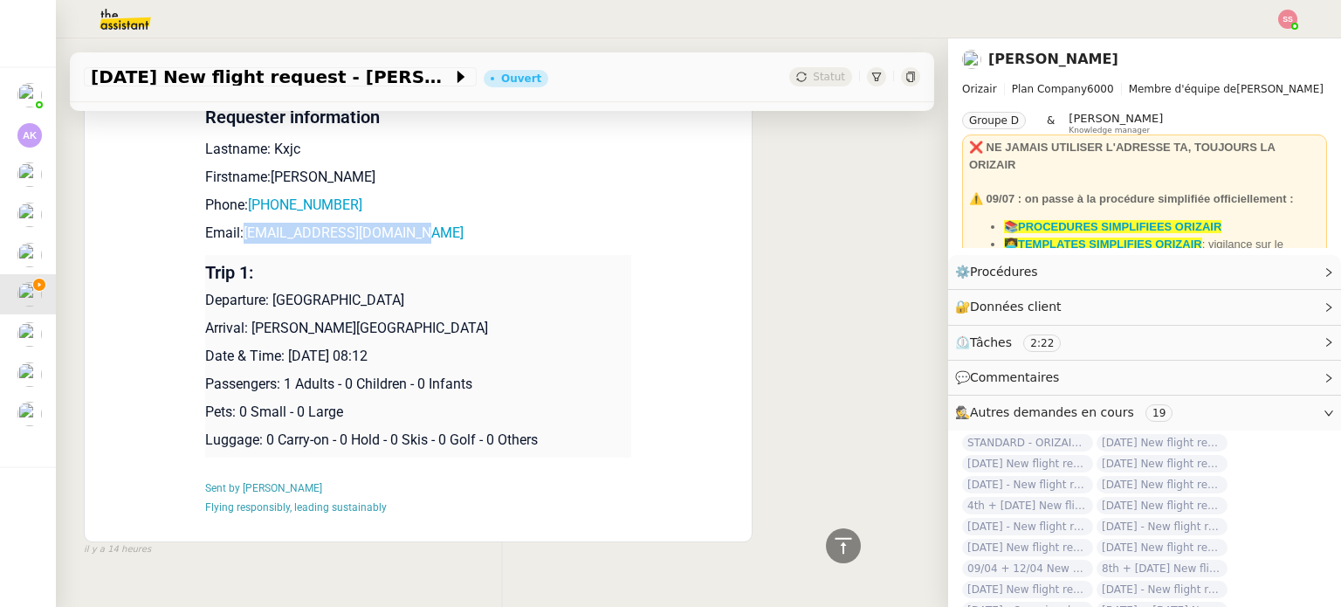
copy p "[GEOGRAPHIC_DATA]"
drag, startPoint x: 520, startPoint y: 335, endPoint x: 242, endPoint y: 329, distance: 278.6
click at [242, 329] on td "Trip 1: Departure: [GEOGRAPHIC_DATA] Arrival: [PERSON_NAME][GEOGRAPHIC_DATA] Da…" at bounding box center [418, 356] width 426 height 203
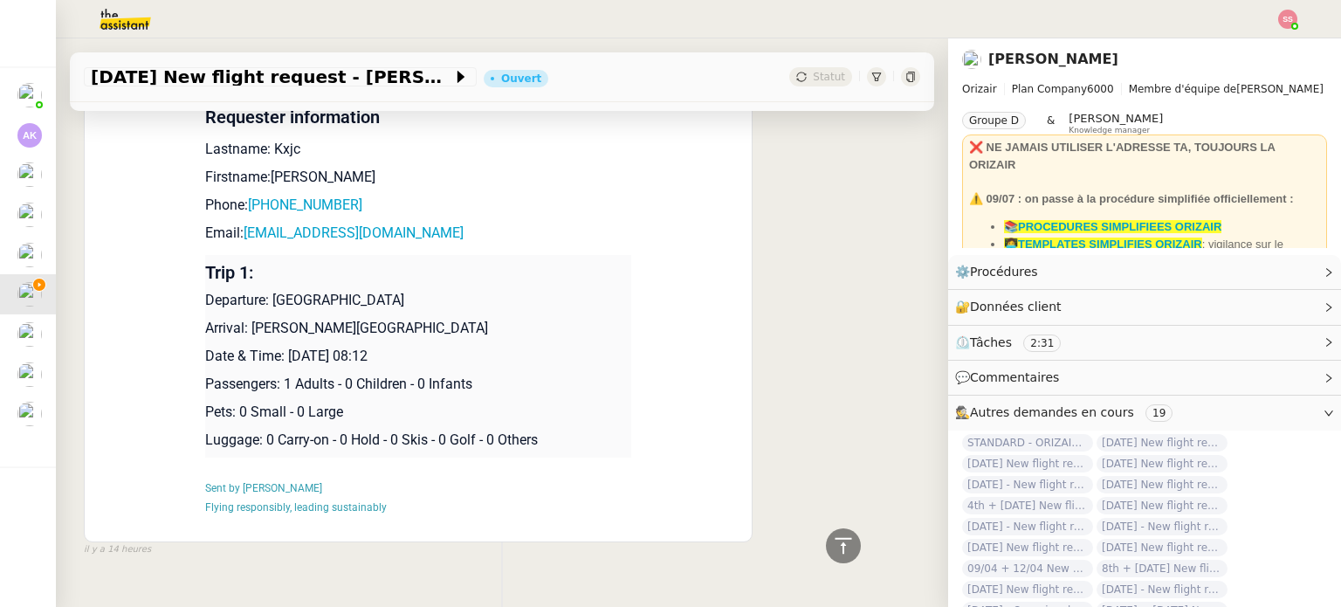
drag, startPoint x: 244, startPoint y: 323, endPoint x: 505, endPoint y: 308, distance: 261.5
click at [505, 308] on td "Trip 1: Departure: [GEOGRAPHIC_DATA] Arrival: [PERSON_NAME][GEOGRAPHIC_DATA] Da…" at bounding box center [418, 356] width 426 height 203
copy p "[PERSON_NAME][GEOGRAPHIC_DATA]"
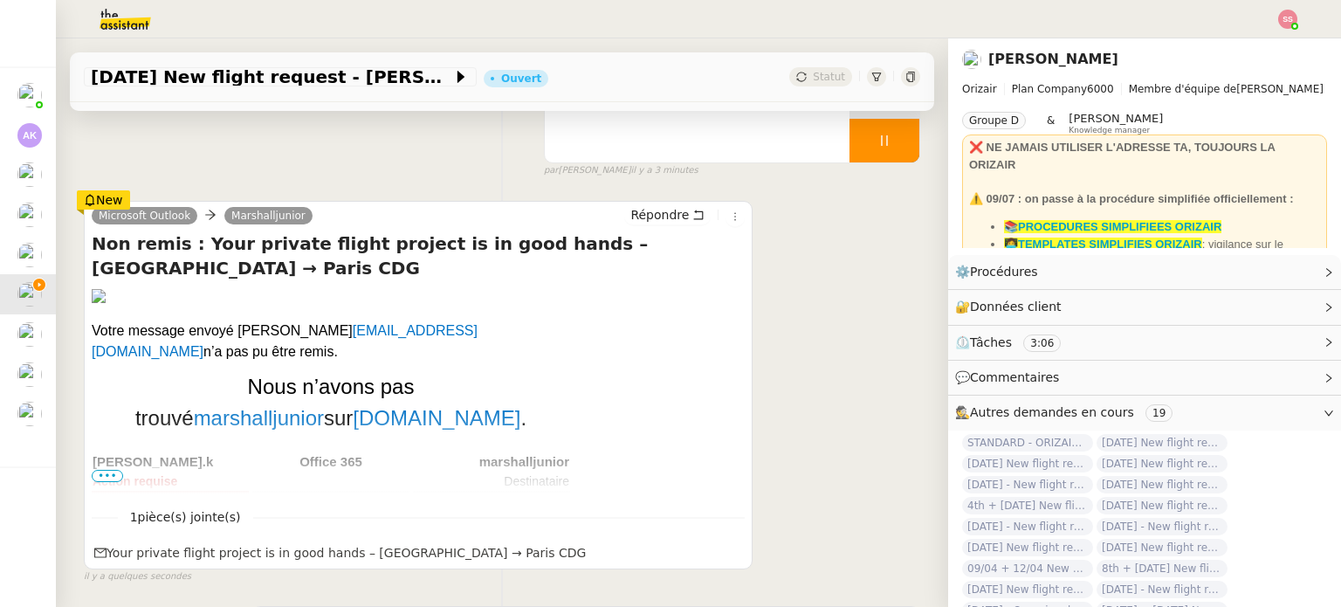
scroll to position [0, 0]
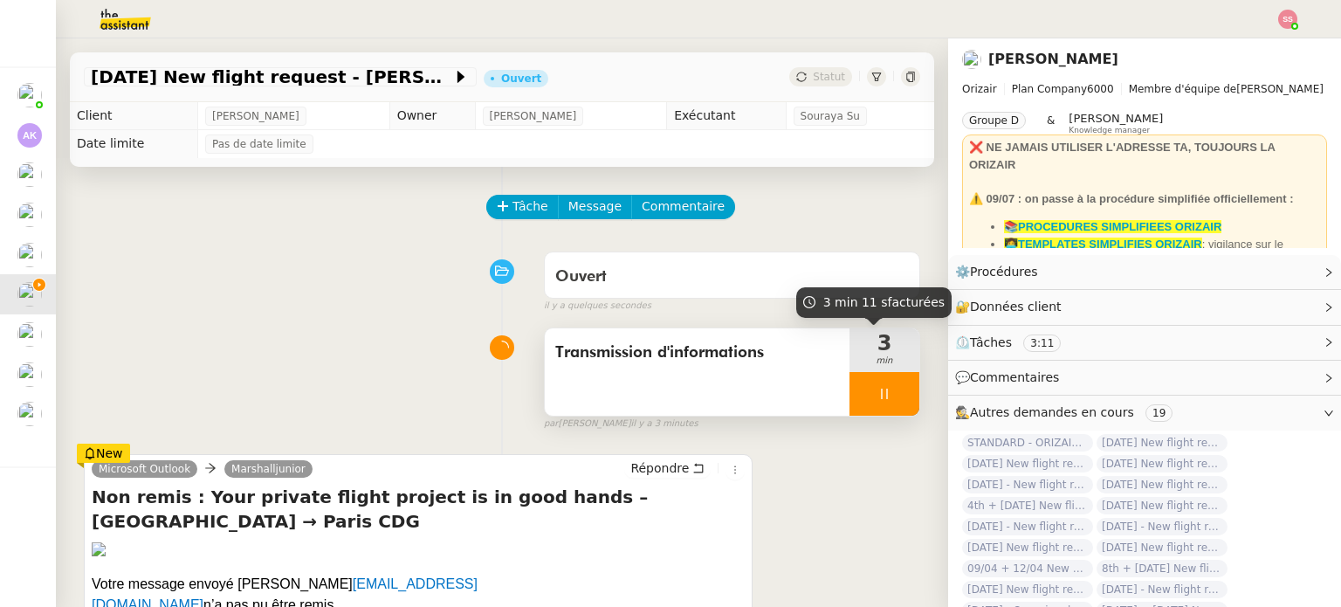
click at [877, 383] on div at bounding box center [885, 394] width 70 height 44
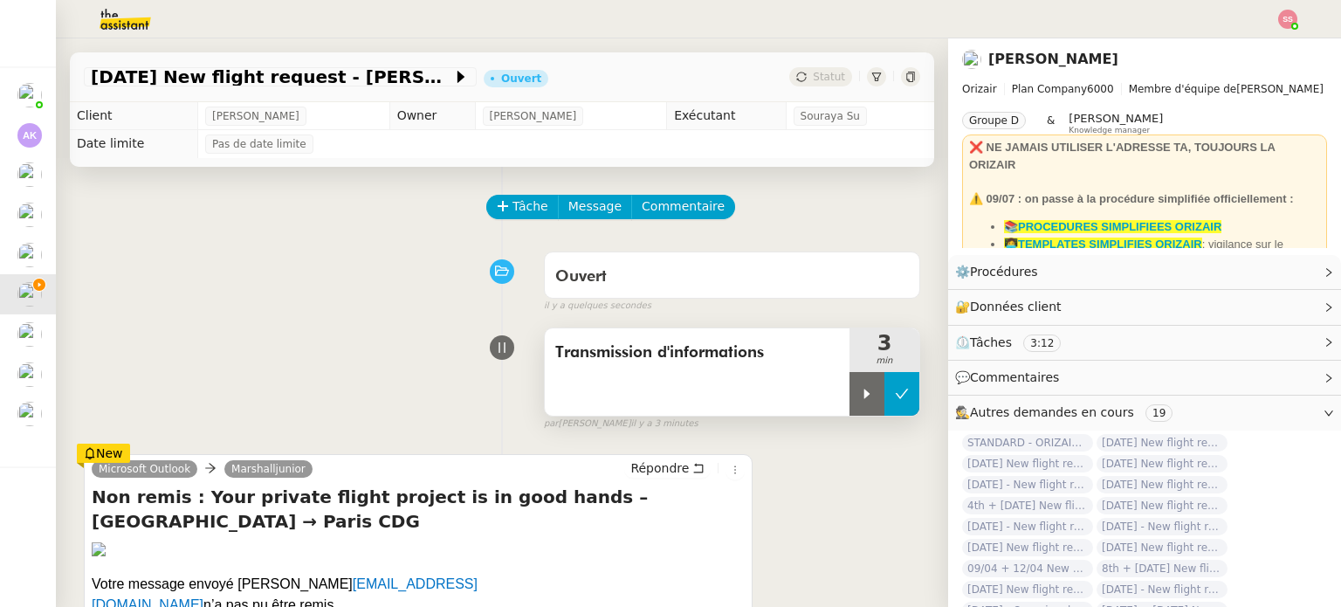
click at [895, 389] on icon at bounding box center [902, 394] width 14 height 14
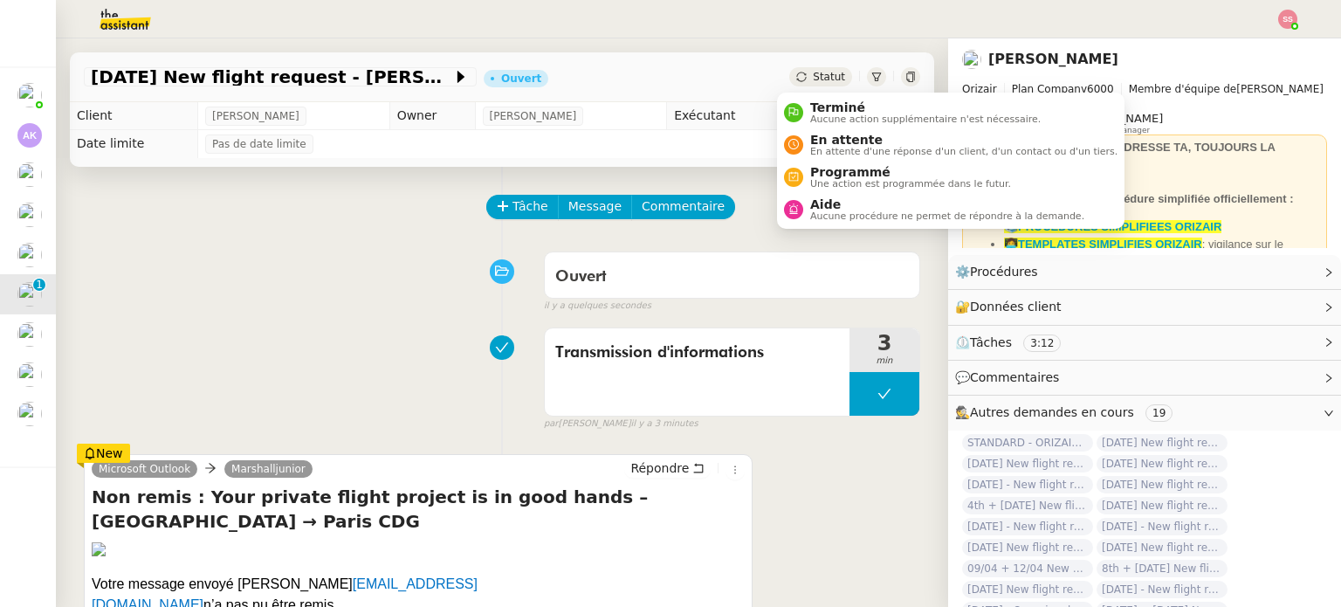
click at [796, 73] on div "Statut" at bounding box center [820, 76] width 63 height 19
click at [821, 203] on span "Aide" at bounding box center [947, 204] width 274 height 14
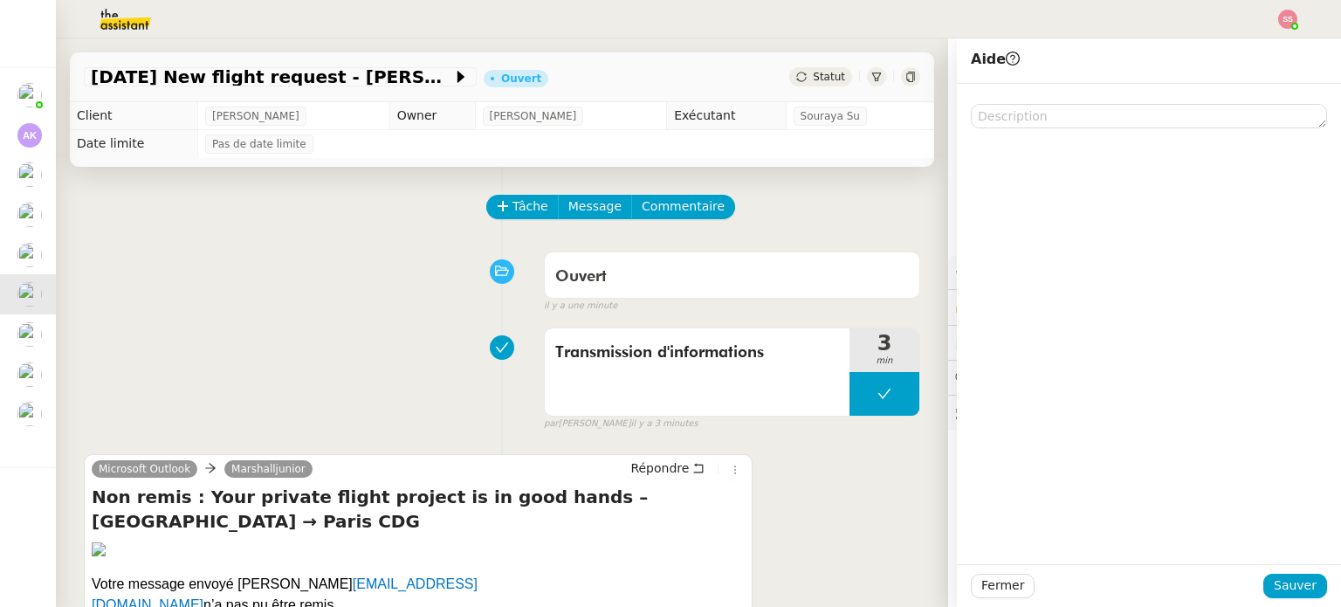
click at [374, 348] on div "Transmission d'informations 3 min false par [PERSON_NAME] il y a 3 minutes" at bounding box center [502, 376] width 836 height 112
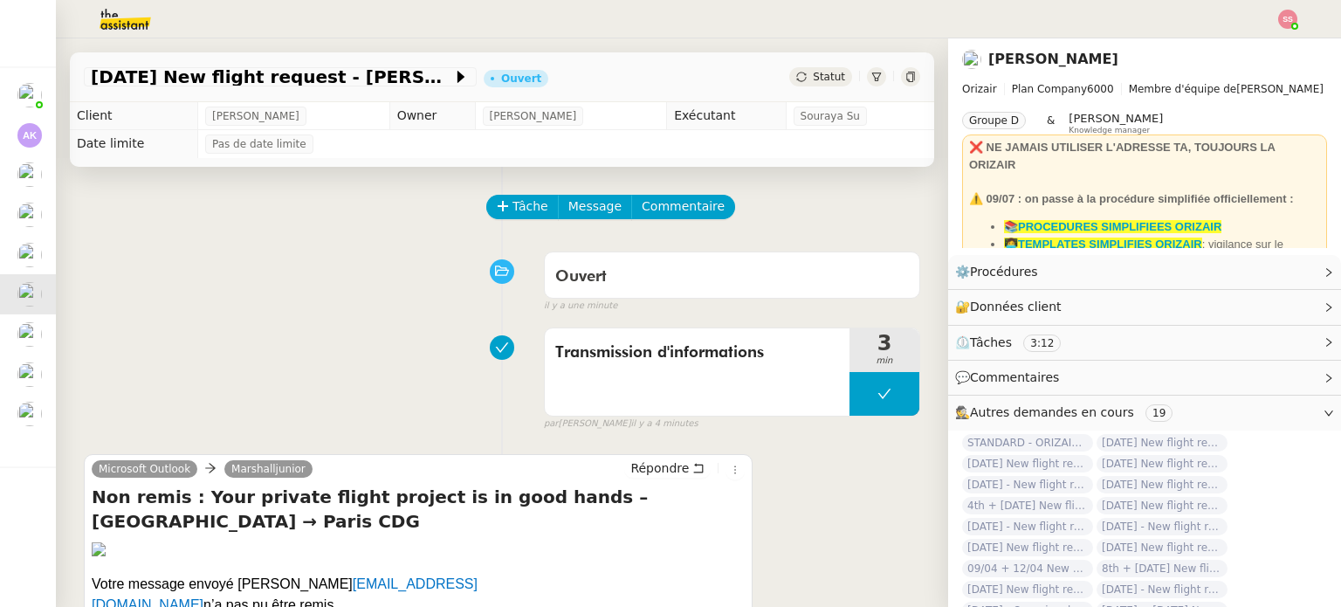
click at [829, 76] on div "Statut" at bounding box center [820, 76] width 63 height 19
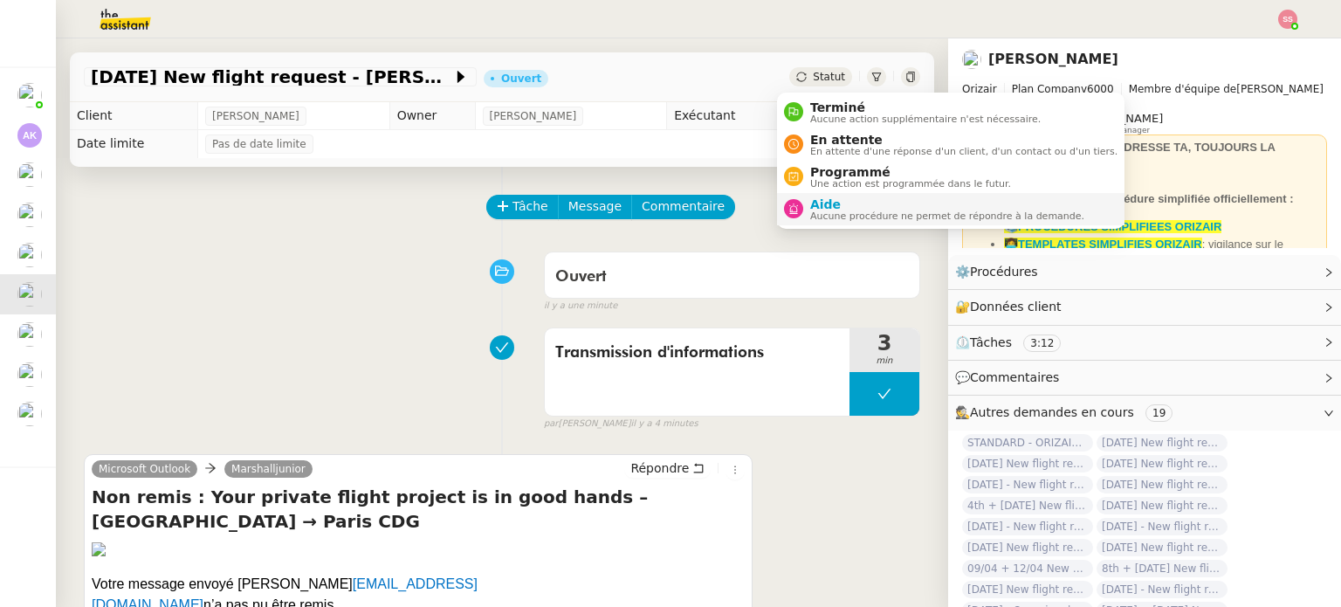
click at [826, 218] on span "Aucune procédure ne permet de répondre à la demande." at bounding box center [947, 216] width 274 height 10
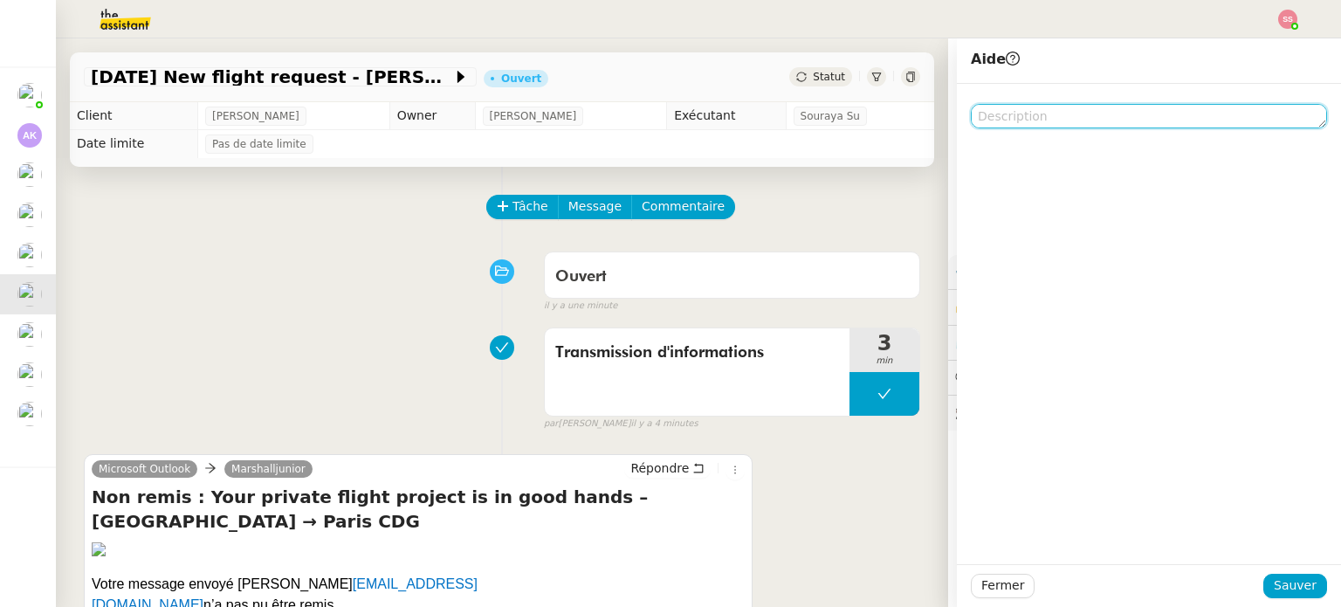
click at [1010, 105] on textarea at bounding box center [1149, 116] width 356 height 24
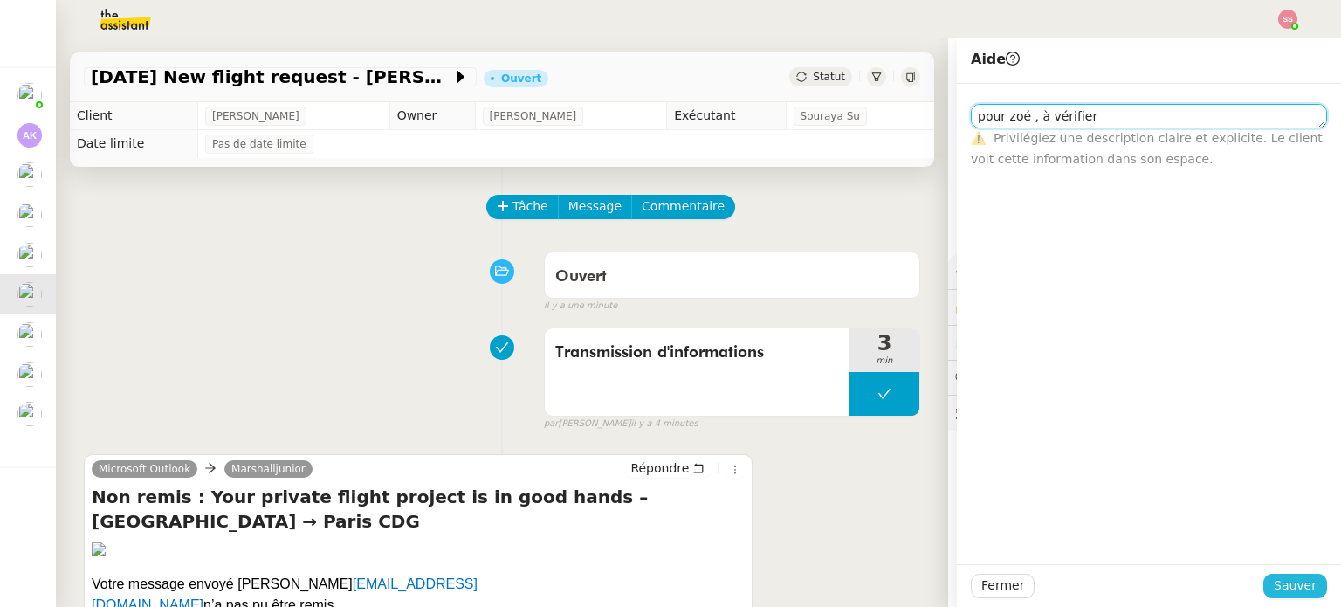
type textarea "pour zoé , à vérifier"
click at [1283, 579] on span "Sauver" at bounding box center [1295, 585] width 43 height 20
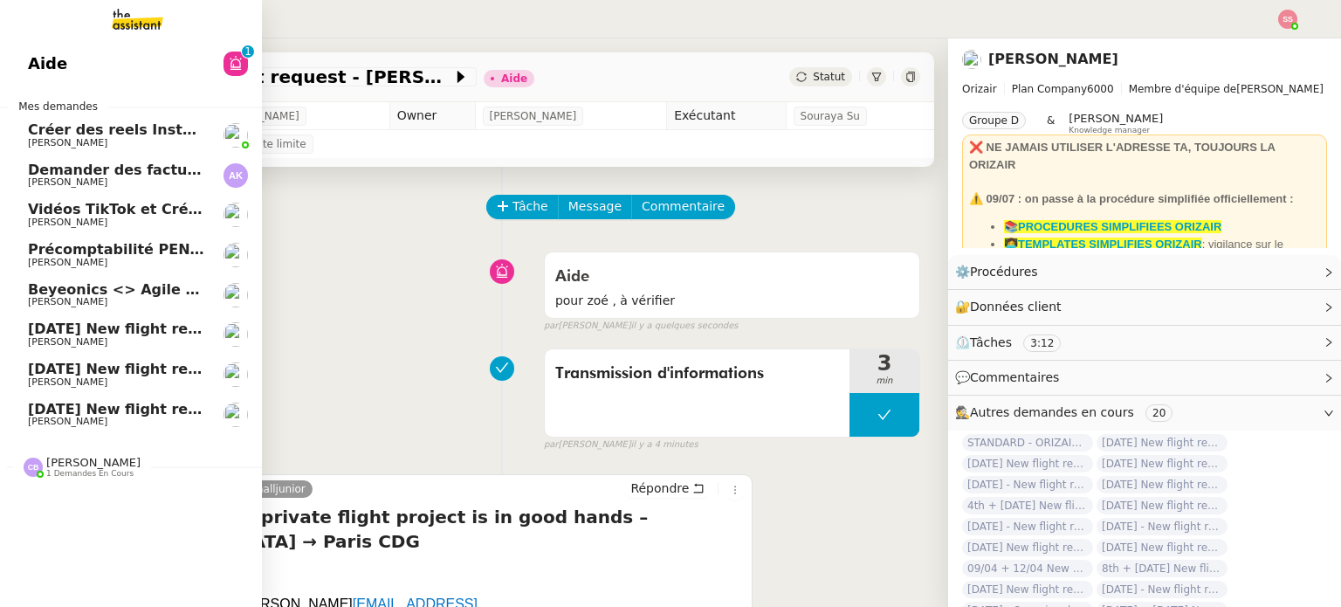
click at [133, 390] on link "[DATE] New flight request - [PERSON_NAME] [PERSON_NAME]" at bounding box center [131, 374] width 262 height 40
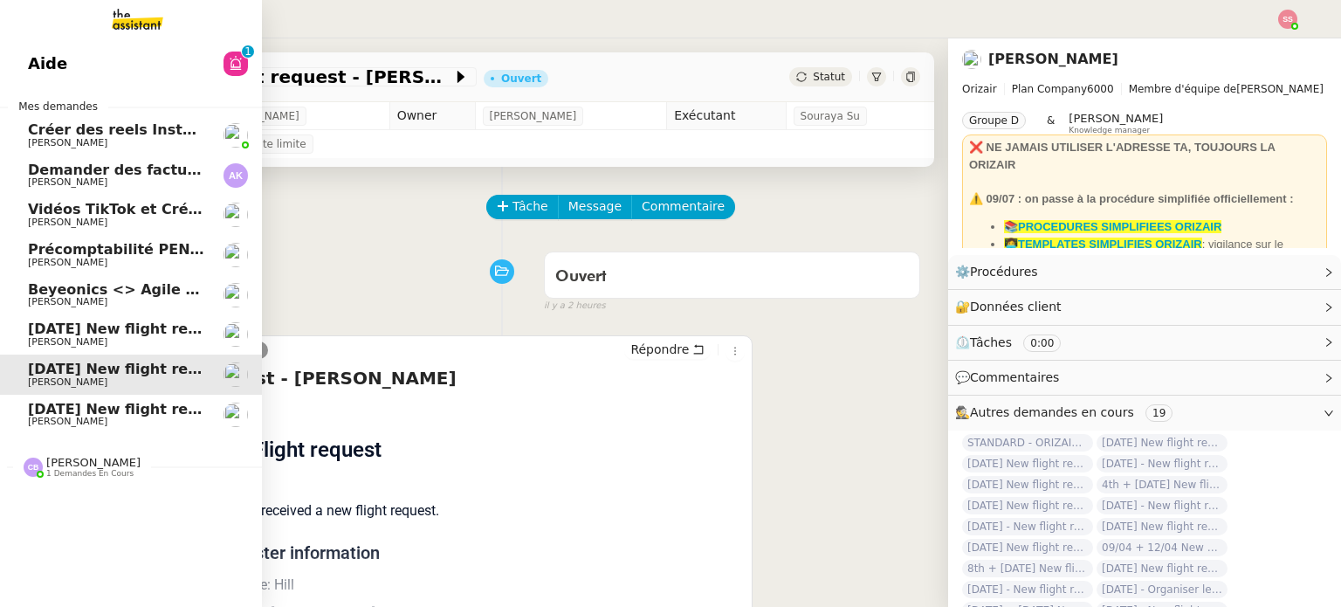
click at [147, 326] on span "[DATE] New flight request - [PERSON_NAME]" at bounding box center [203, 328] width 350 height 17
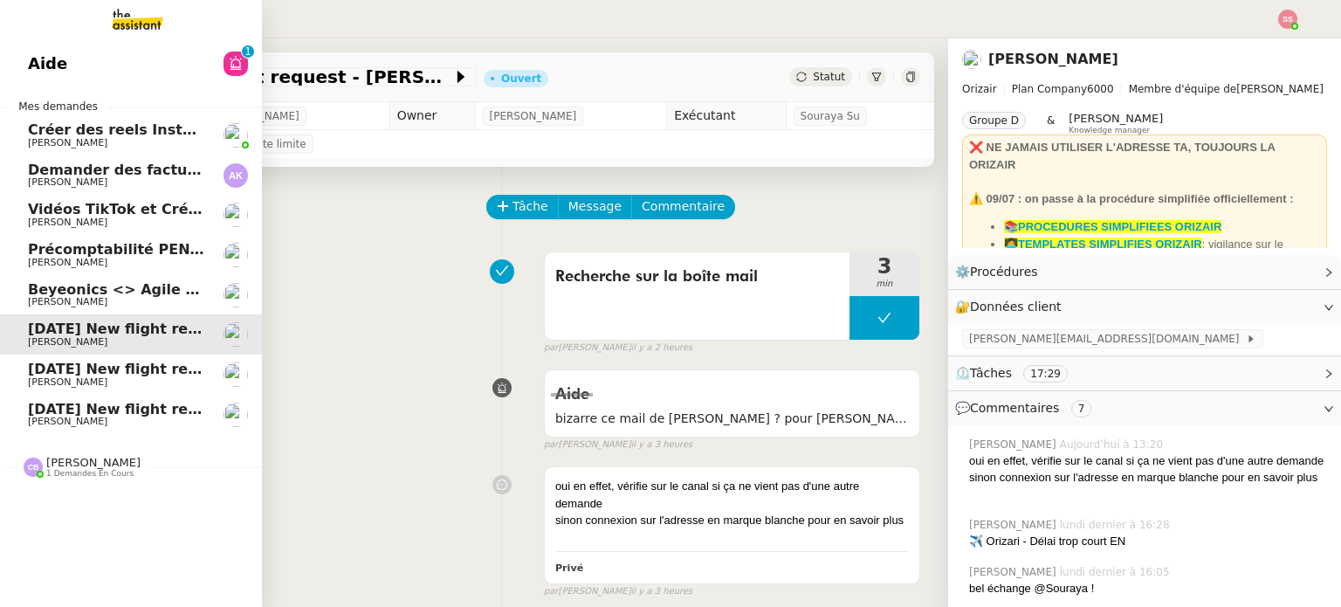
click at [129, 368] on span "[DATE] New flight request - [PERSON_NAME]" at bounding box center [203, 369] width 350 height 17
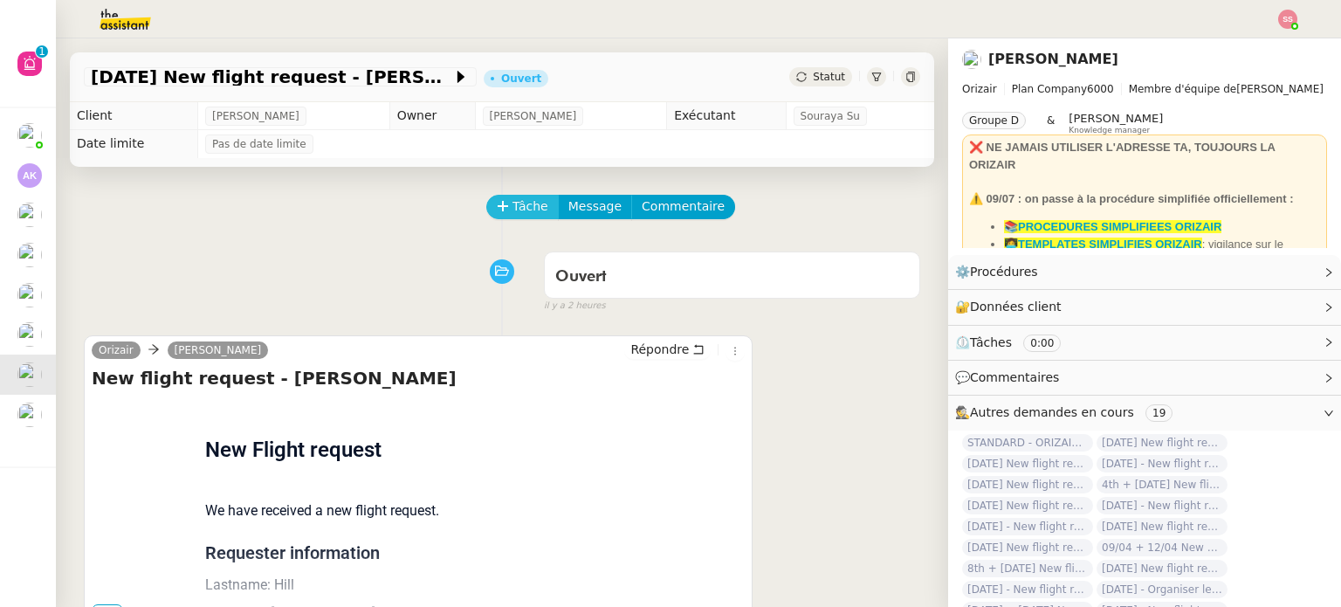
click at [520, 205] on span "Tâche" at bounding box center [531, 206] width 36 height 20
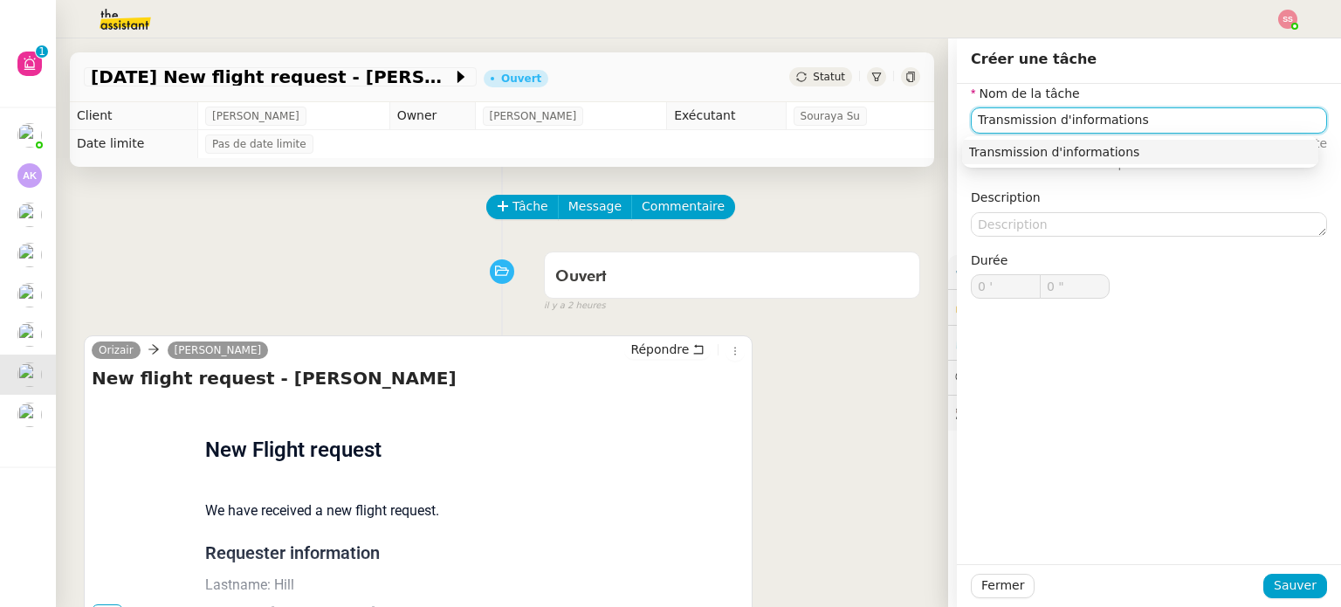
click at [1049, 154] on div "Transmission d'informations" at bounding box center [1140, 152] width 342 height 16
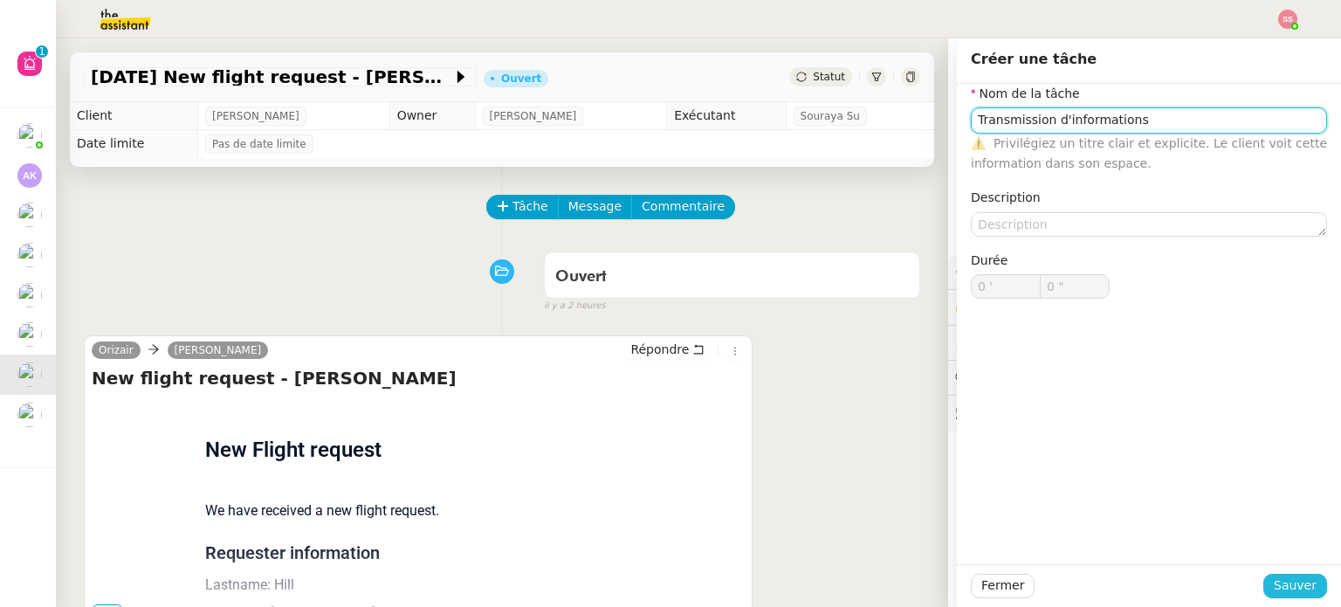
type input "Transmission d'informations"
click at [1274, 589] on span "Sauver" at bounding box center [1295, 585] width 43 height 20
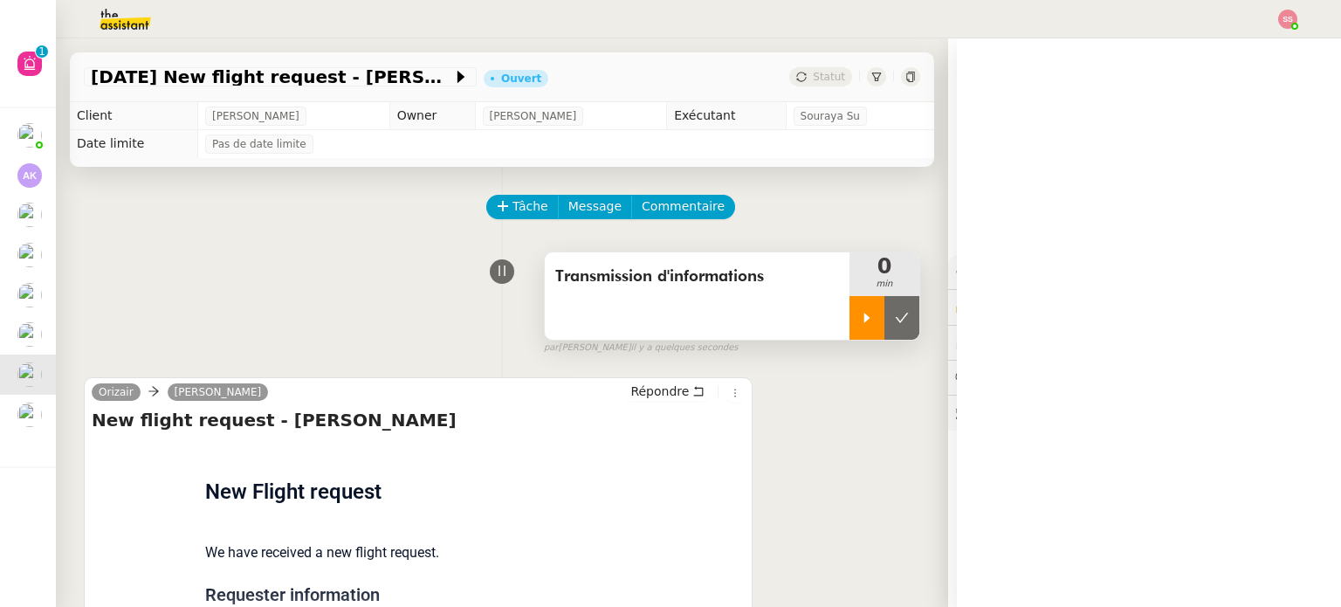
click at [850, 319] on div at bounding box center [867, 318] width 35 height 44
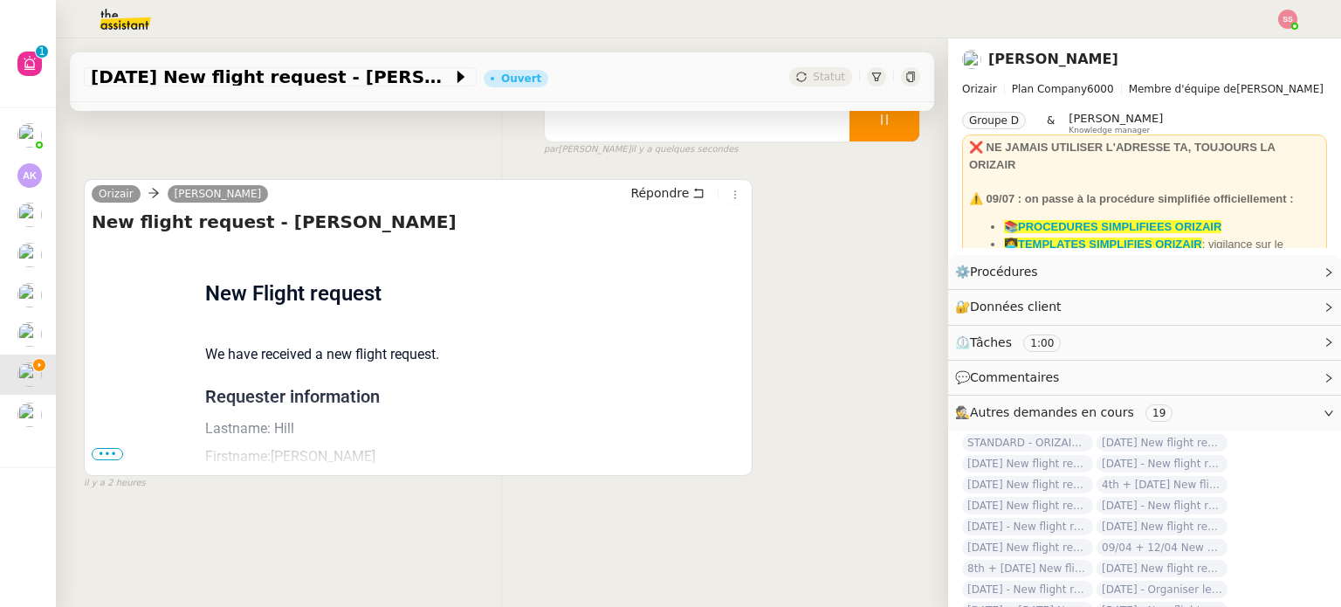
scroll to position [234, 0]
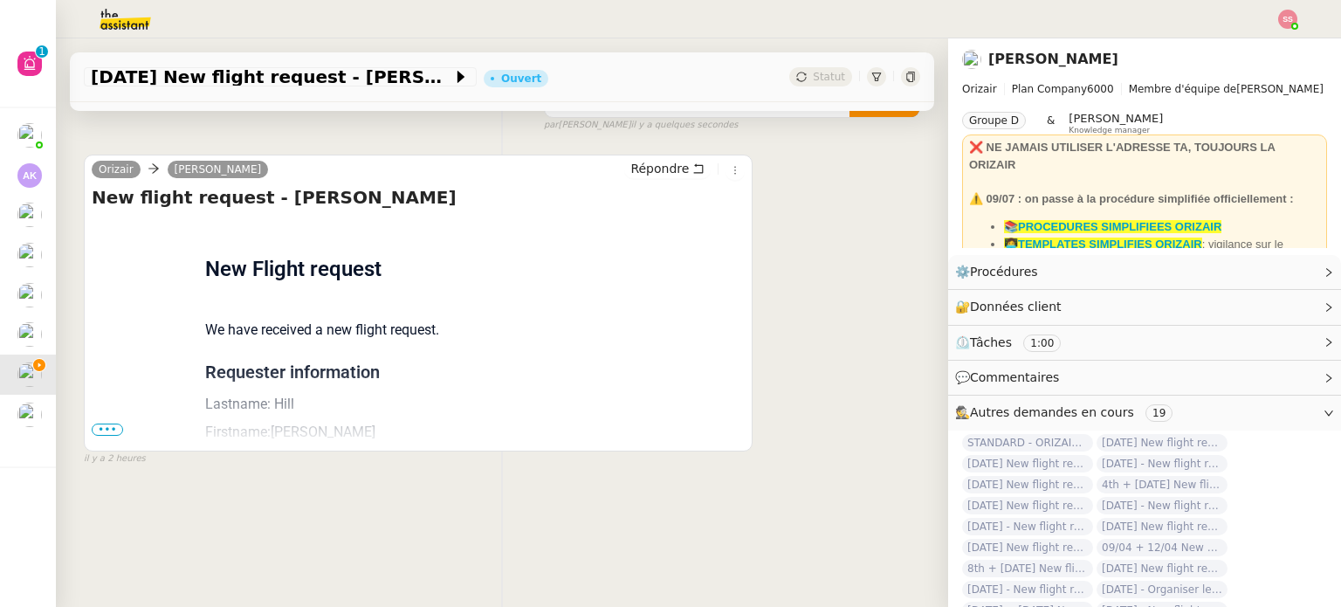
click at [114, 425] on span "•••" at bounding box center [107, 429] width 31 height 12
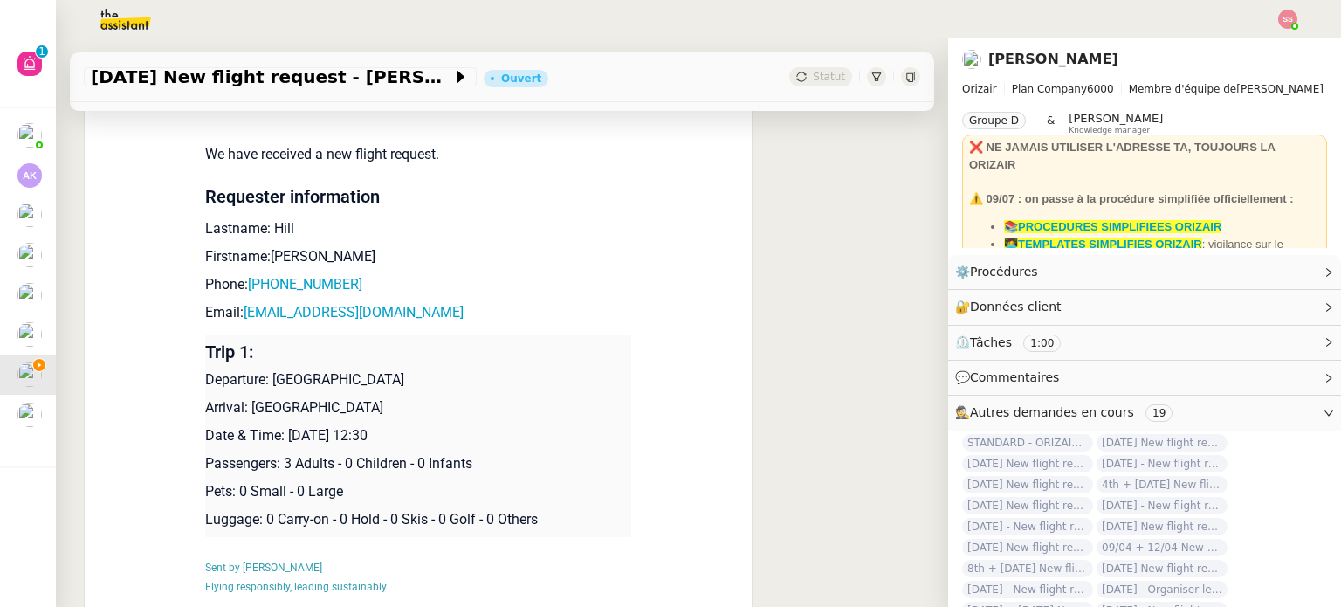
scroll to position [409, 0]
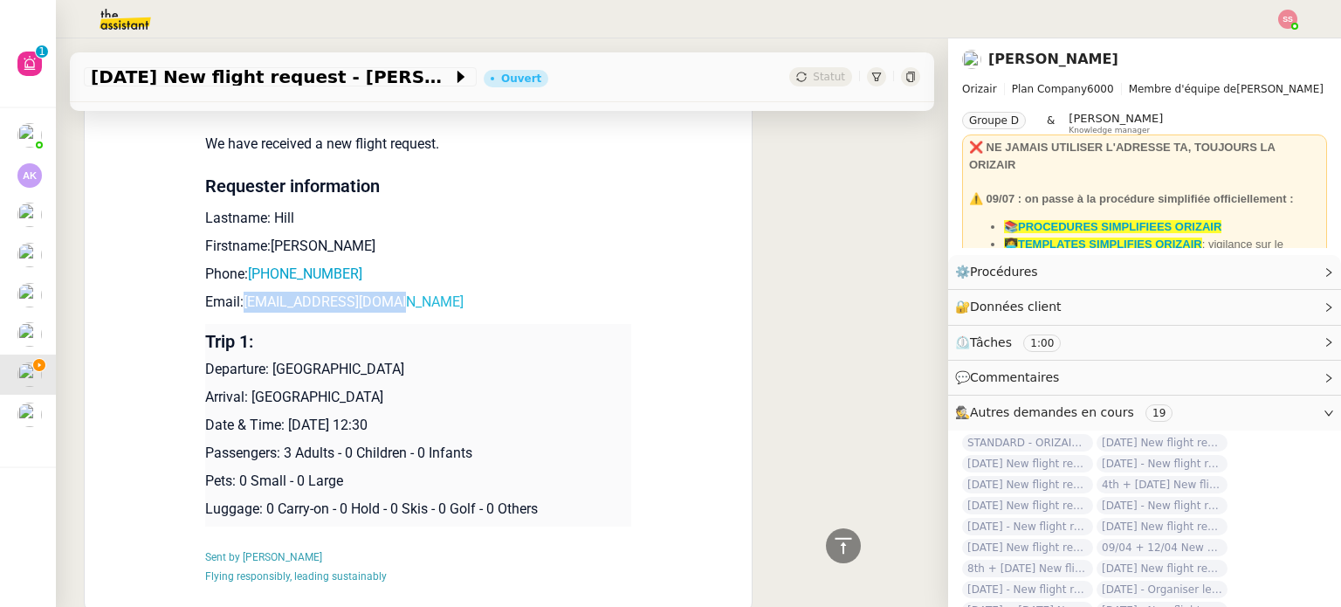
drag, startPoint x: 402, startPoint y: 306, endPoint x: 237, endPoint y: 309, distance: 165.1
click at [237, 309] on p "Email: [EMAIL_ADDRESS][DOMAIN_NAME]" at bounding box center [418, 302] width 426 height 21
copy link "[EMAIL_ADDRESS][DOMAIN_NAME]"
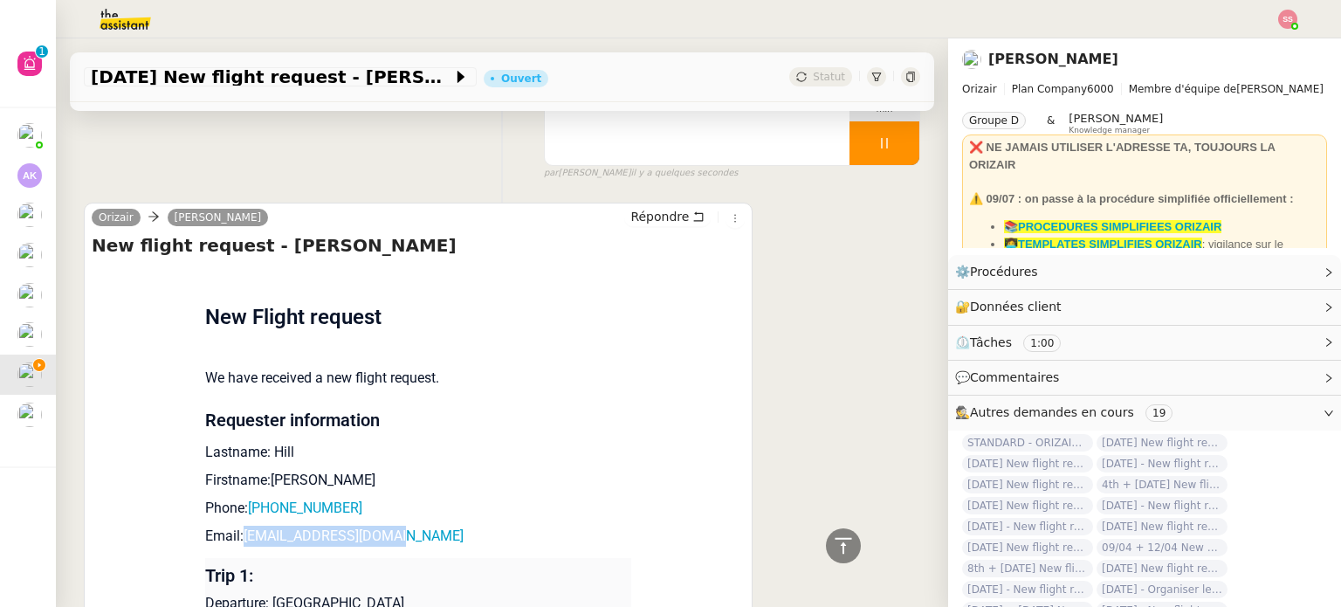
scroll to position [59, 0]
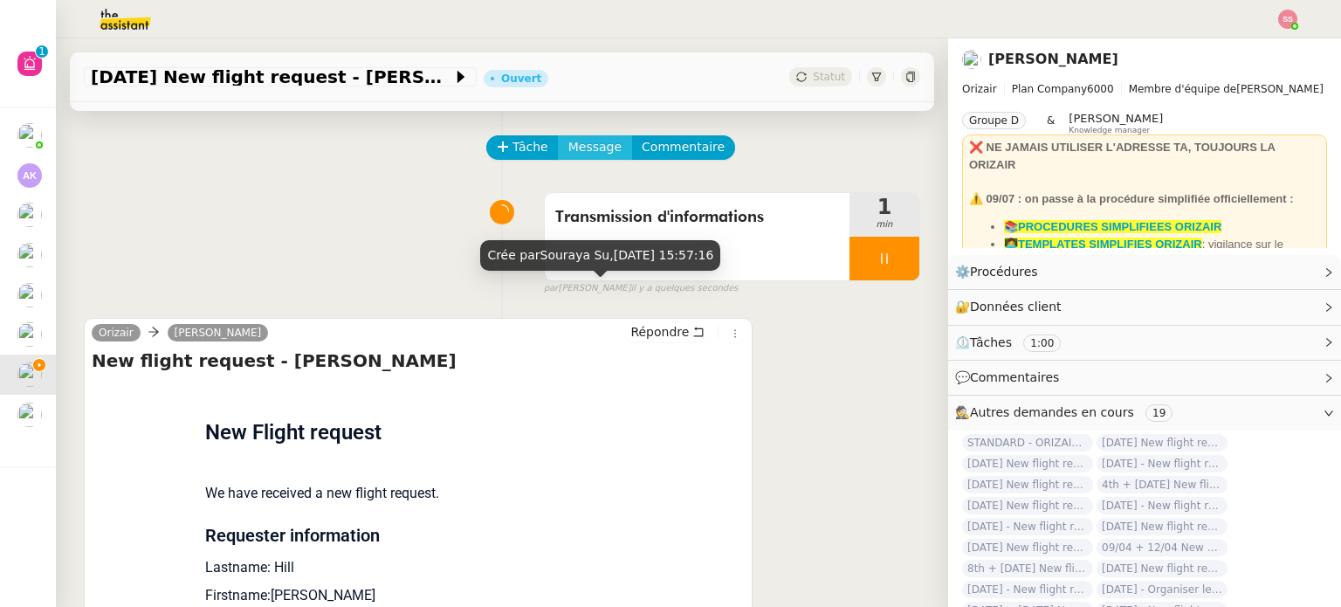
click at [581, 154] on span "Message" at bounding box center [594, 147] width 53 height 20
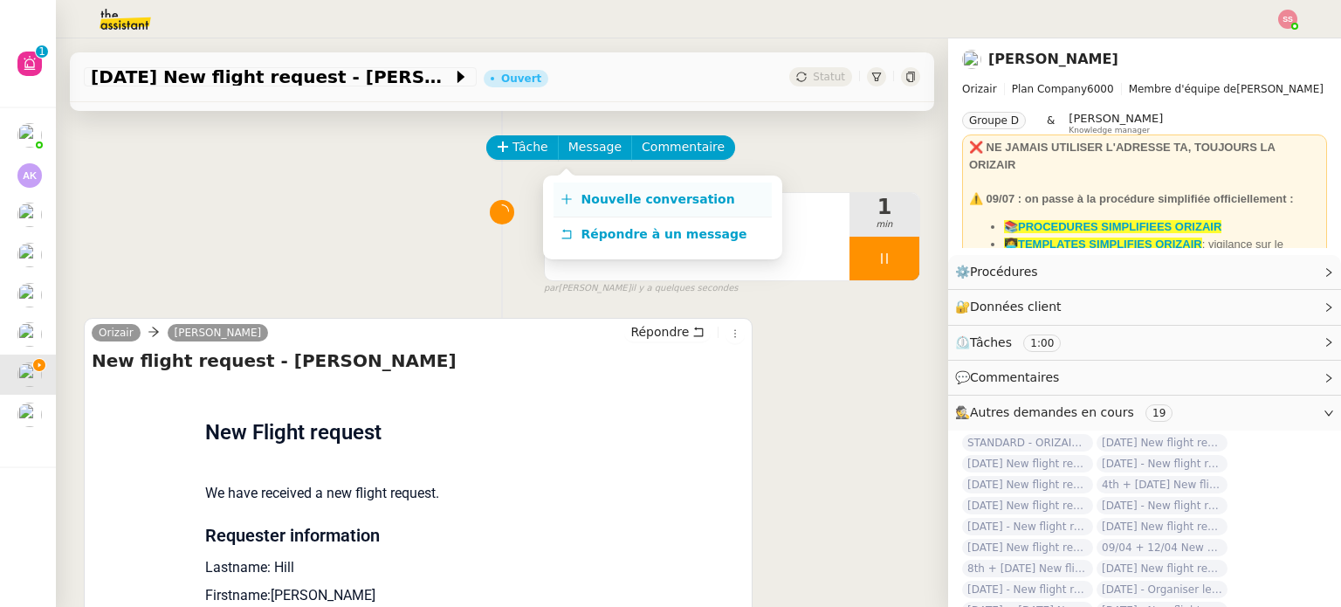
click at [600, 190] on link "Nouvelle conversation" at bounding box center [663, 199] width 218 height 35
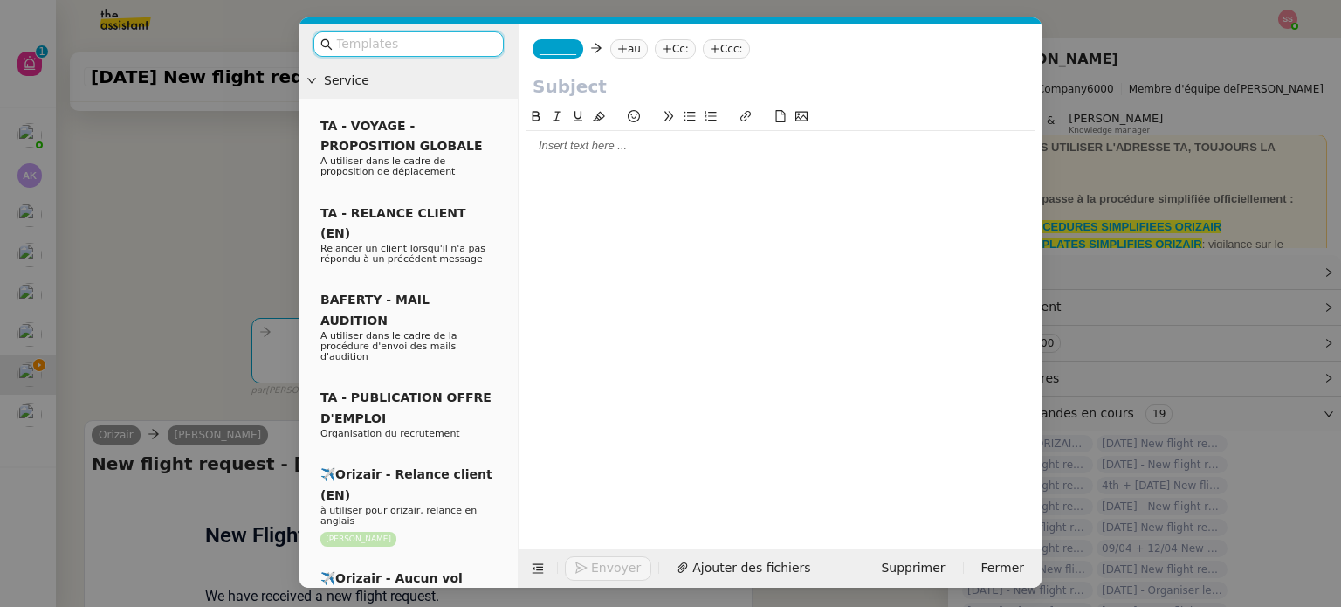
click at [629, 49] on nz-tag "au" at bounding box center [629, 48] width 38 height 19
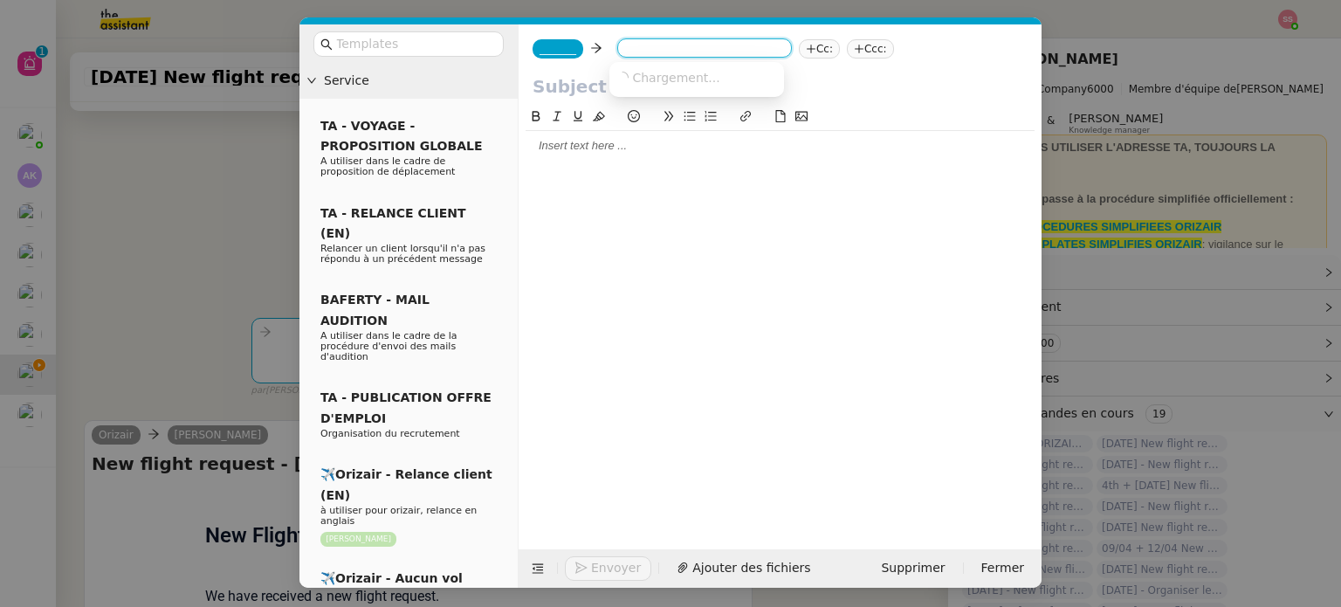
paste input "[EMAIL_ADDRESS][DOMAIN_NAME]"
type input "[EMAIL_ADDRESS][DOMAIN_NAME]"
click at [664, 81] on span "[EMAIL_ADDRESS][DOMAIN_NAME]" at bounding box center [723, 77] width 214 height 14
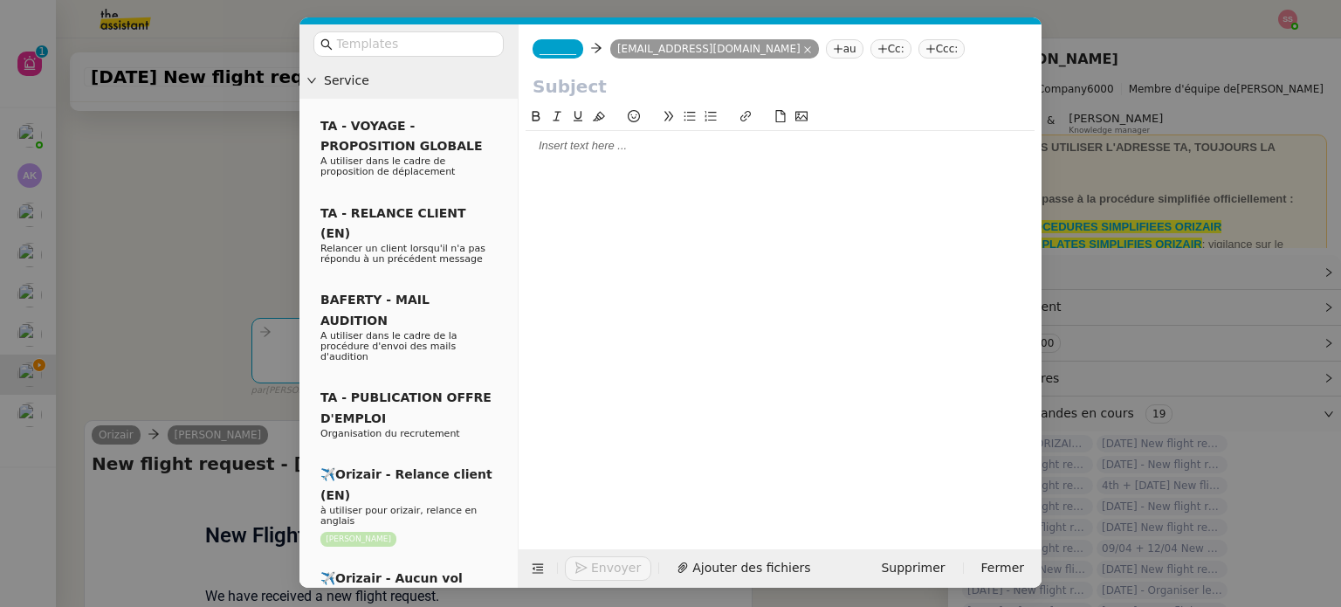
click at [548, 55] on span "_______" at bounding box center [558, 49] width 37 height 12
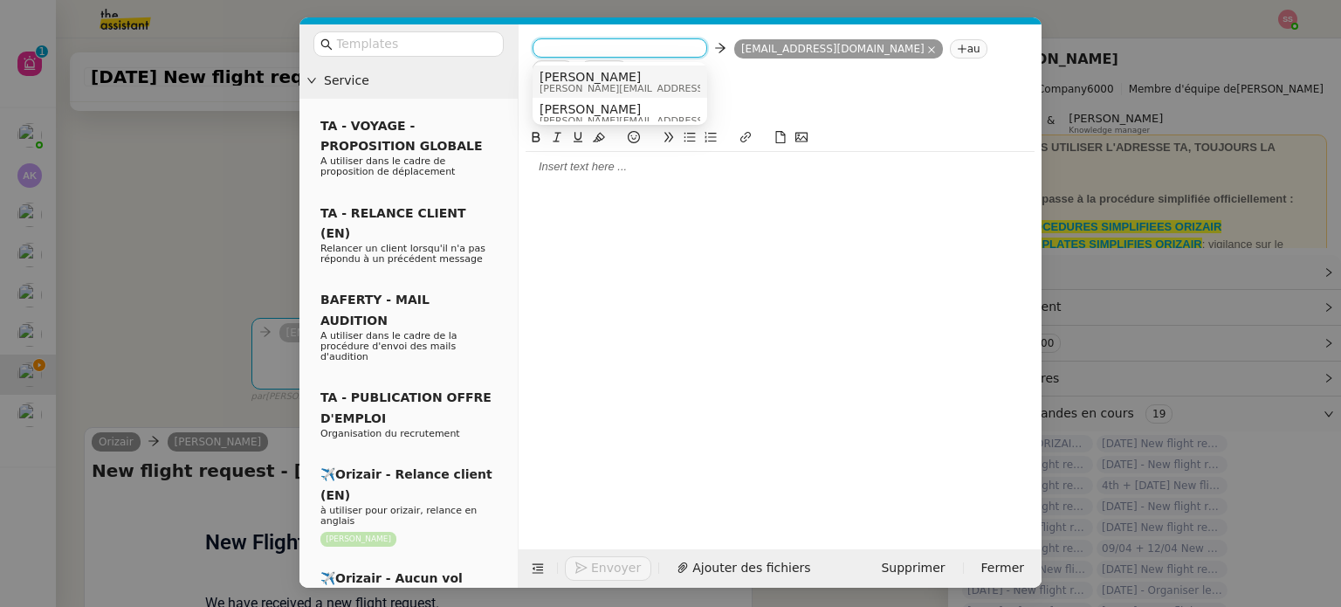
click at [587, 87] on span "[PERSON_NAME][EMAIL_ADDRESS][DOMAIN_NAME]" at bounding box center [664, 89] width 248 height 10
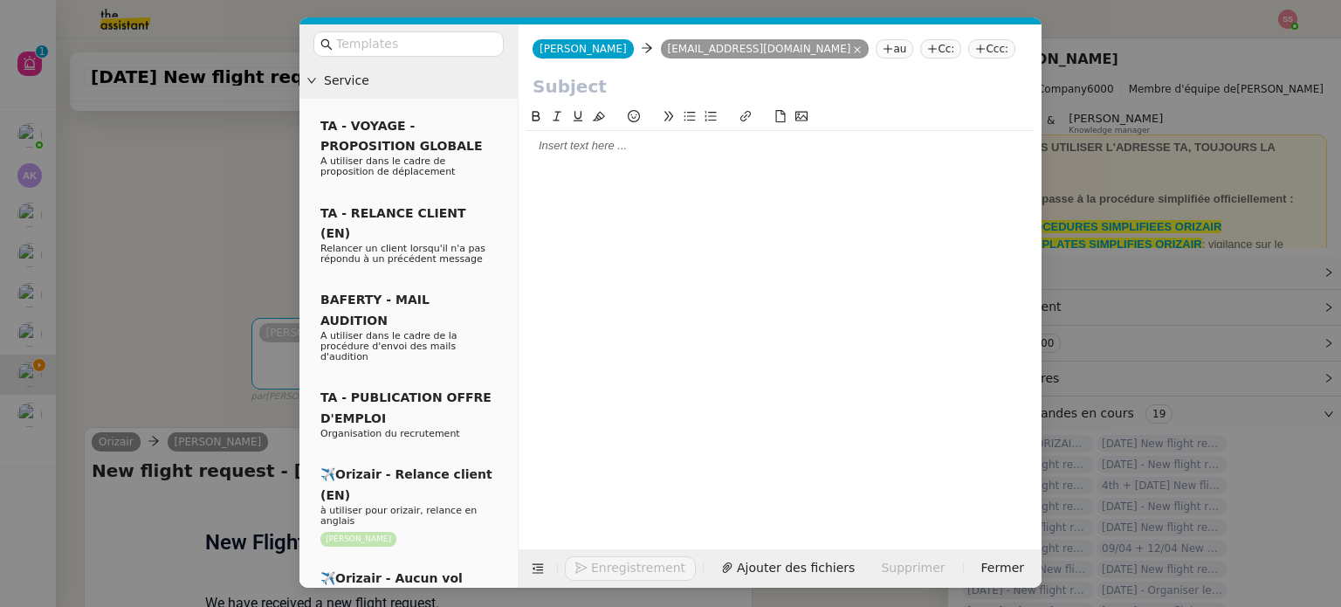
click at [975, 52] on icon at bounding box center [980, 49] width 10 height 10
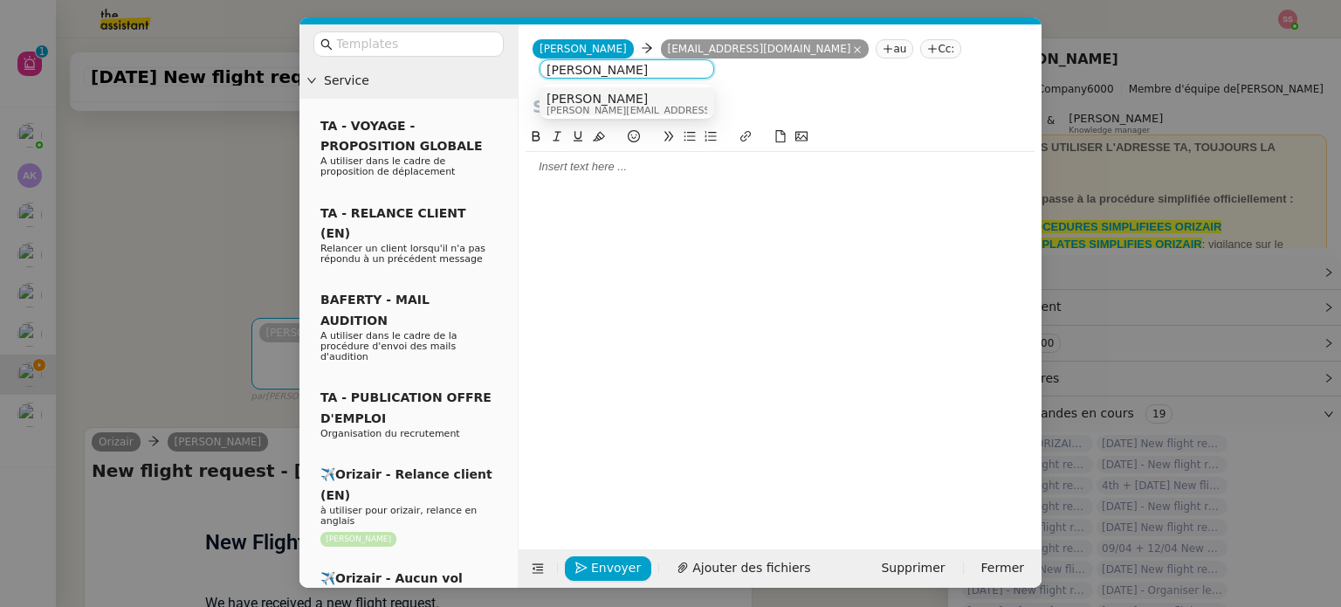
type input "[PERSON_NAME]"
click at [703, 100] on div "[PERSON_NAME] [PERSON_NAME][EMAIL_ADDRESS][DOMAIN_NAME]" at bounding box center [627, 104] width 161 height 24
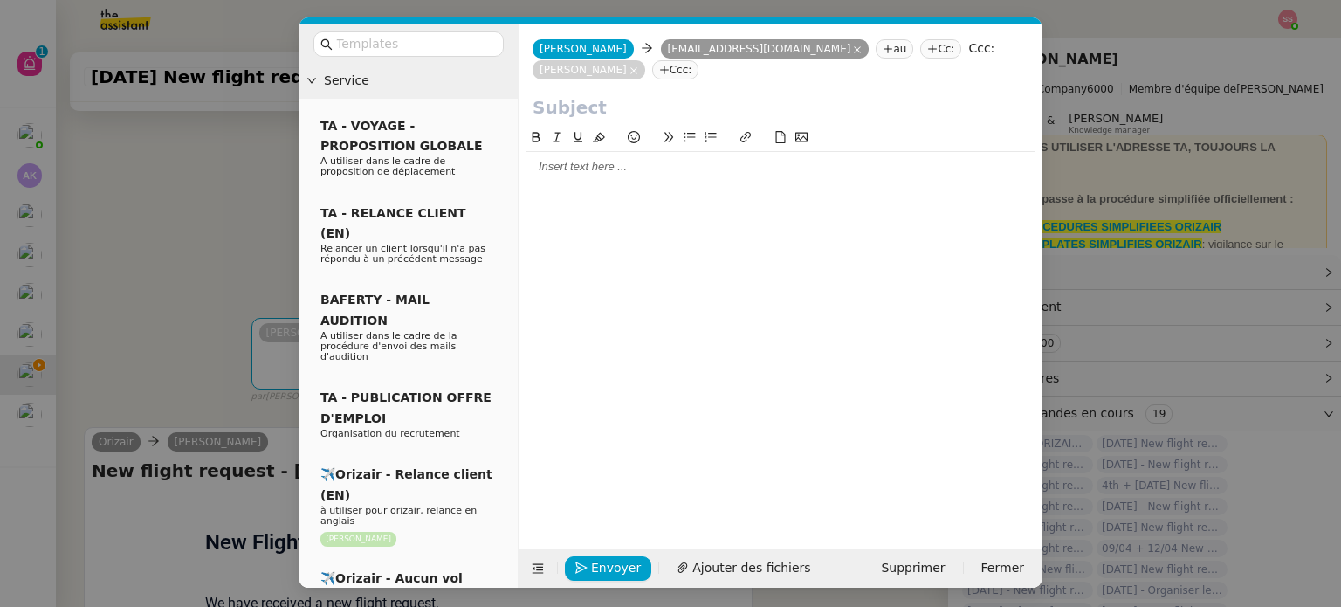
click at [444, 58] on div at bounding box center [408, 43] width 218 height 39
click at [449, 52] on input "text" at bounding box center [414, 44] width 157 height 20
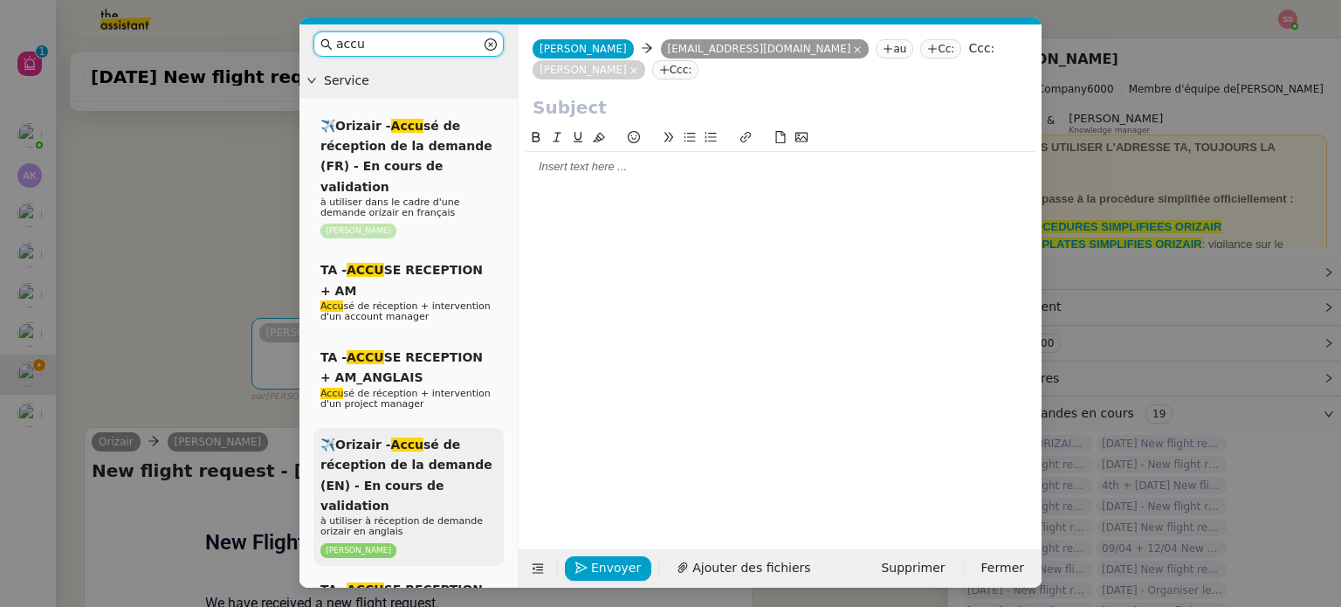
type input "accu"
click at [442, 433] on div "✈️Orizair - Accu sé de réception de la demande (EN) - En cours de validation à …" at bounding box center [408, 497] width 190 height 138
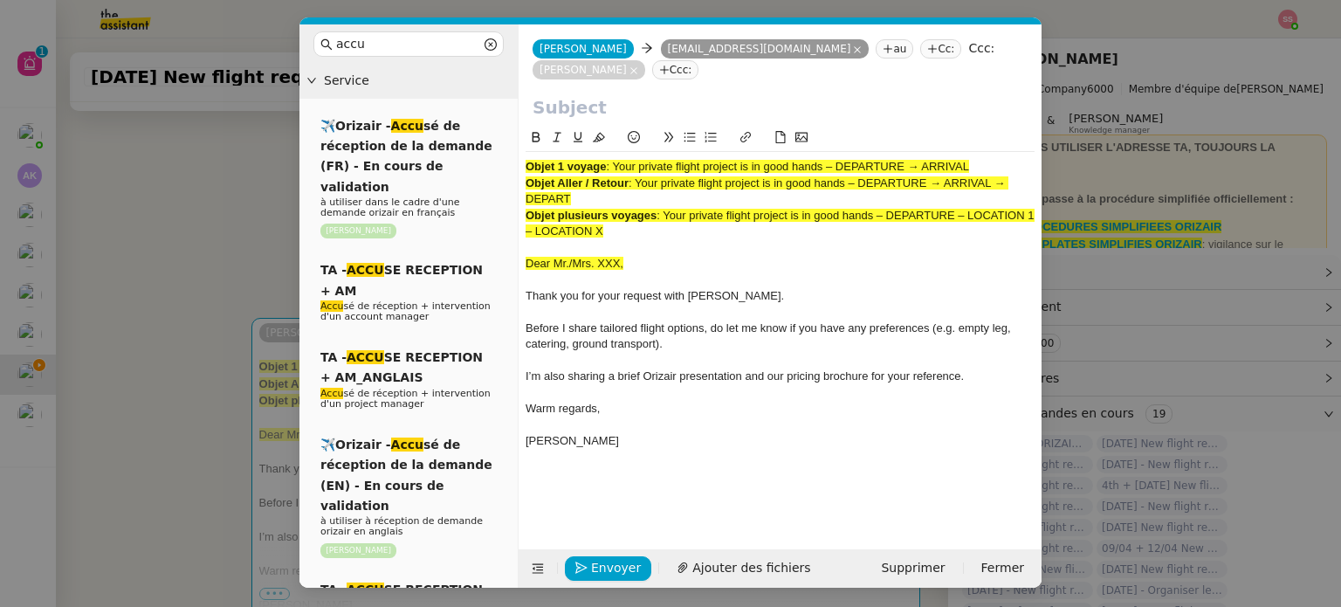
drag, startPoint x: 614, startPoint y: 146, endPoint x: 1034, endPoint y: 115, distance: 421.1
click at [1034, 127] on div "Objet 1 voyage : Your private flight project is in good hands – DEPARTURE → ARR…" at bounding box center [780, 299] width 509 height 345
click at [576, 94] on input "text" at bounding box center [780, 107] width 495 height 26
paste input "Your private flight project is in good hands – DEPARTURE → ARRIVAL"
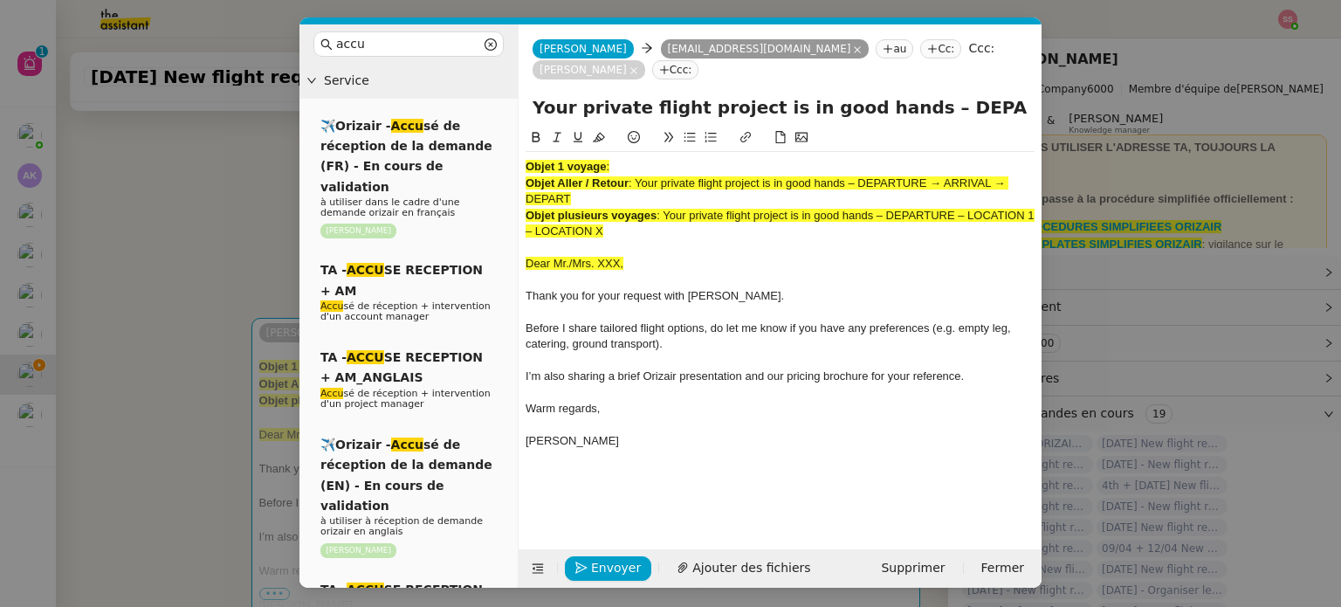
scroll to position [0, 75]
type input "Your private flight project is in good hands – DEPARTURE → ARRIVAL"
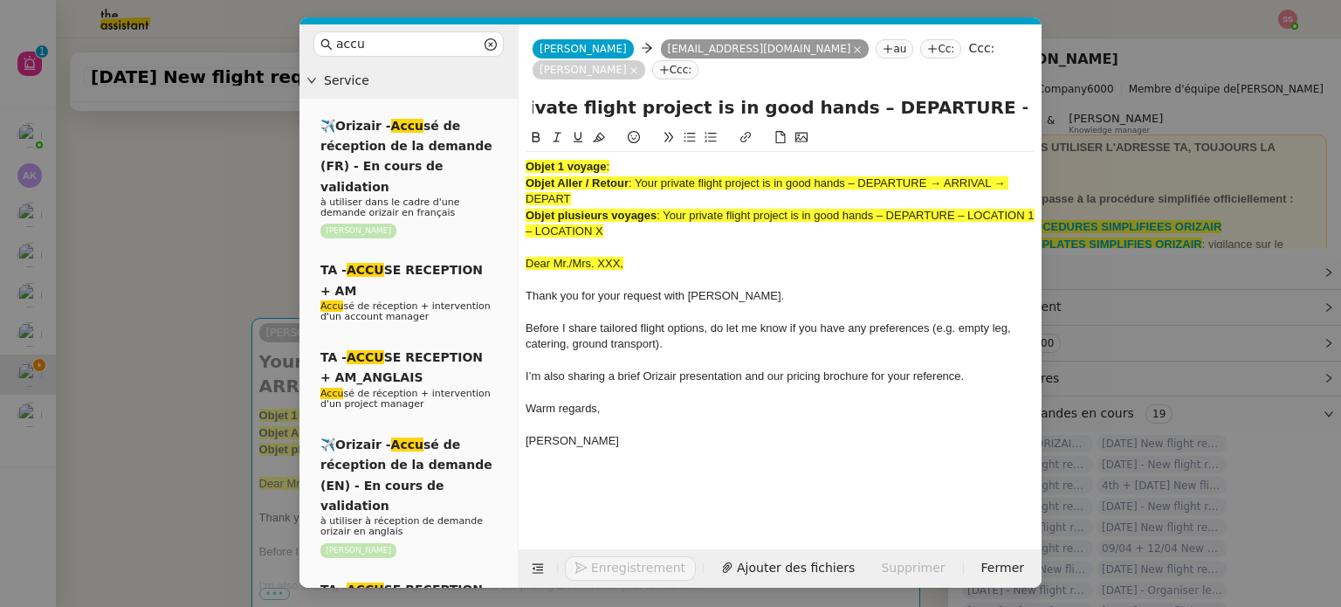
scroll to position [0, 0]
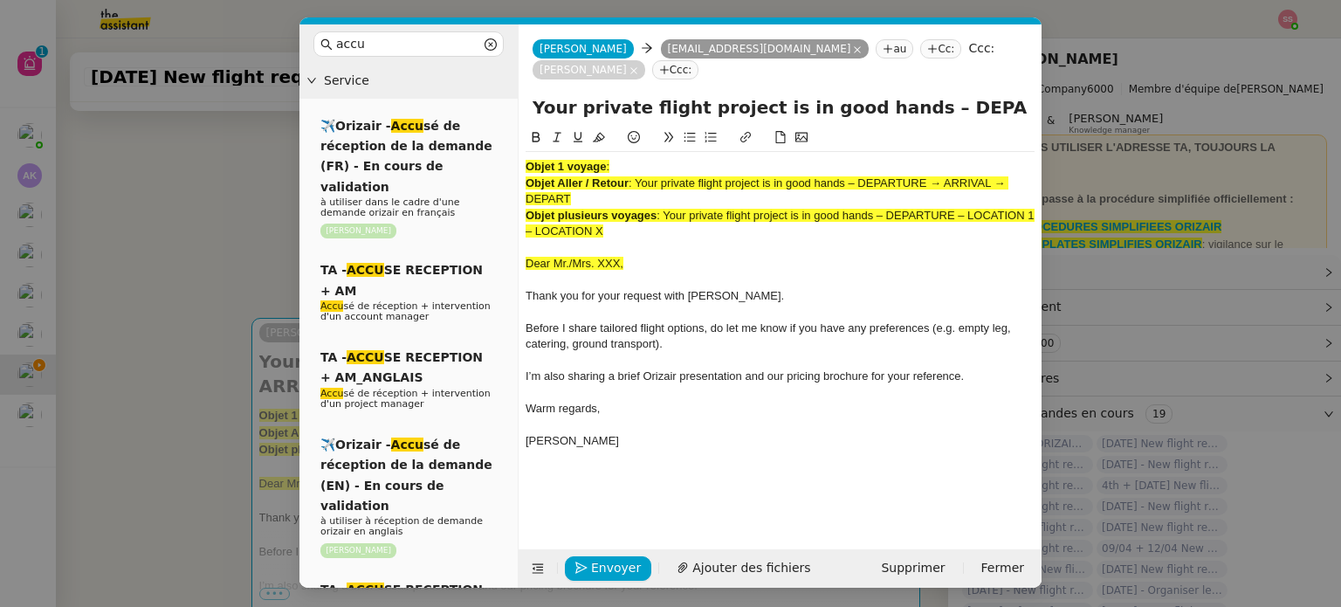
drag, startPoint x: 638, startPoint y: 209, endPoint x: 518, endPoint y: 114, distance: 153.0
click at [519, 127] on nz-spin "Objet 1 voyage : Objet Aller / Retour : Your private flight project is in good …" at bounding box center [780, 328] width 523 height 402
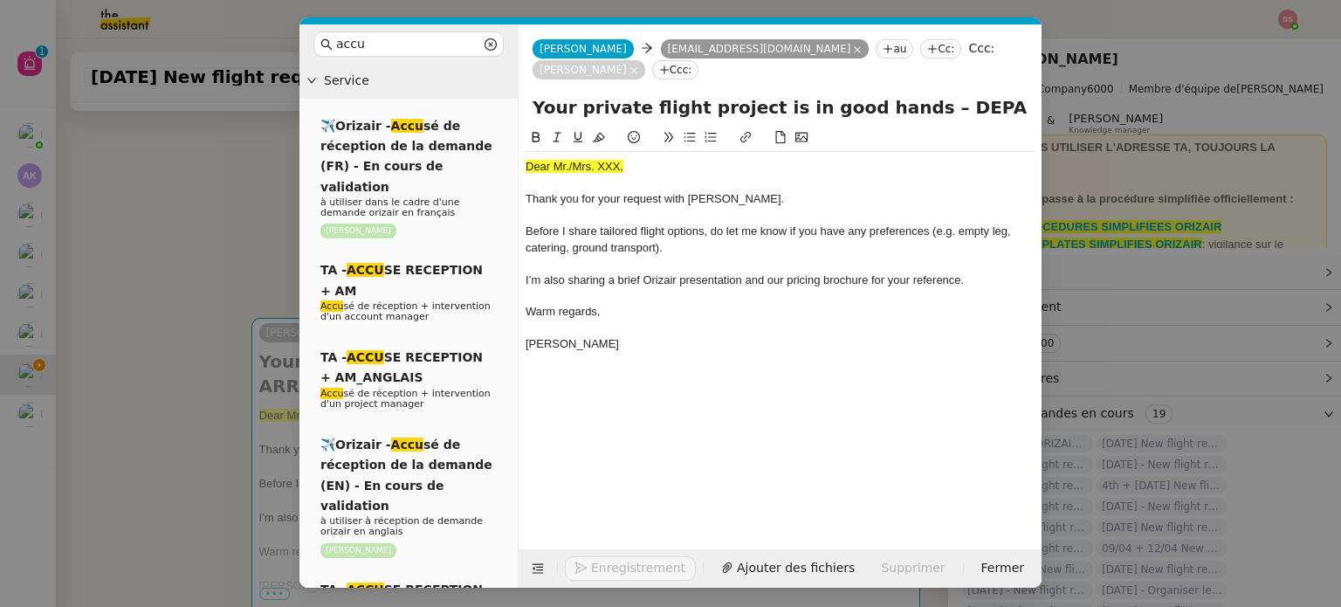
click at [567, 159] on div "Dear Mr./Mrs. XXX," at bounding box center [780, 167] width 509 height 16
click at [597, 131] on icon at bounding box center [599, 137] width 12 height 12
click at [574, 191] on div "Thank you for your request with [PERSON_NAME]." at bounding box center [780, 199] width 509 height 16
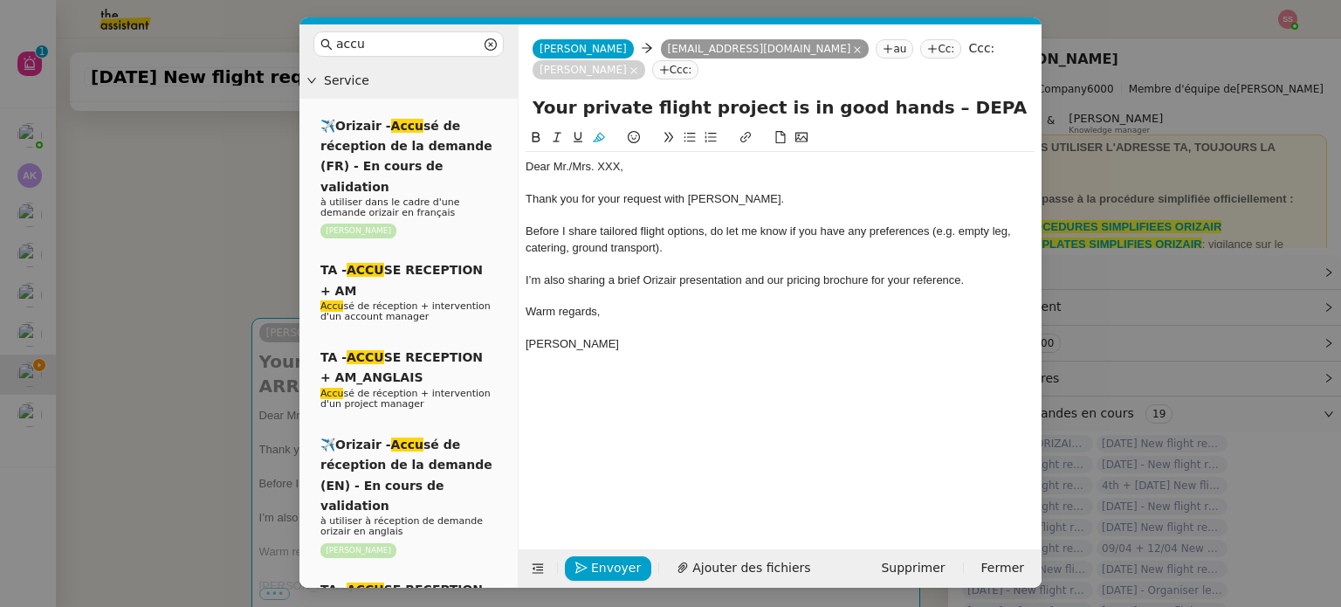
click at [193, 299] on nz-modal-container "accu Service ✈️Orizair - Accu sé de réception de la demande (FR) - En cours de …" at bounding box center [670, 303] width 1341 height 607
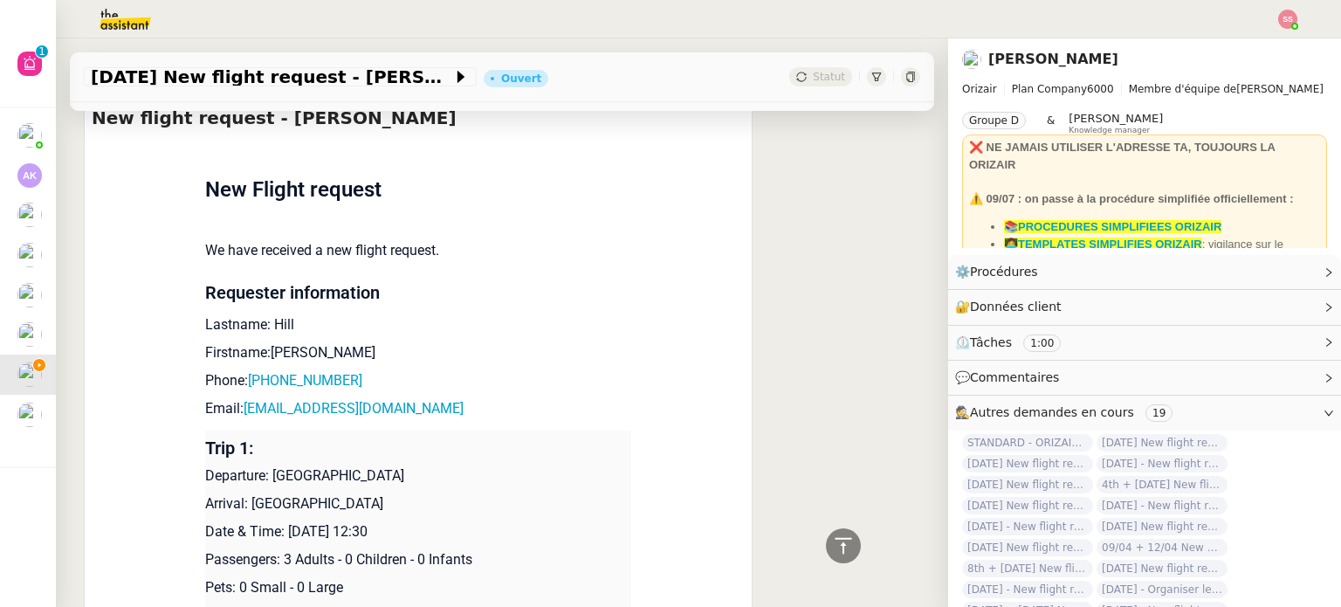
scroll to position [758, 0]
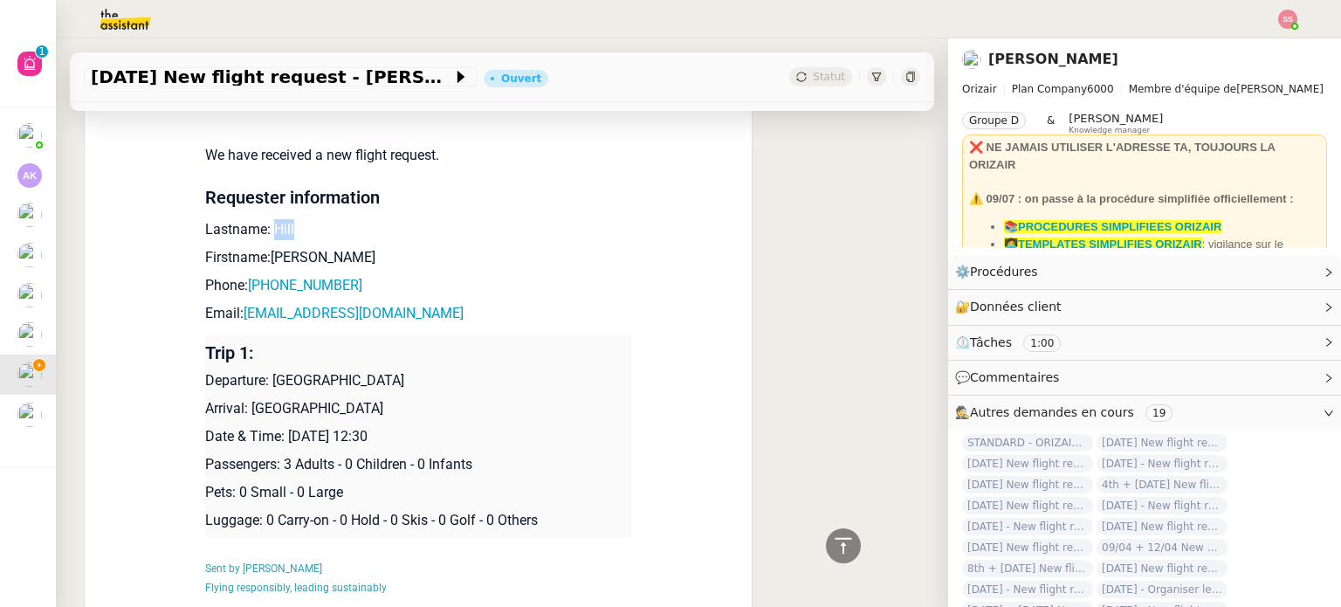
drag, startPoint x: 290, startPoint y: 212, endPoint x: 266, endPoint y: 204, distance: 24.8
click at [266, 219] on p "Lastname: Hill" at bounding box center [418, 229] width 426 height 21
copy p "Hill"
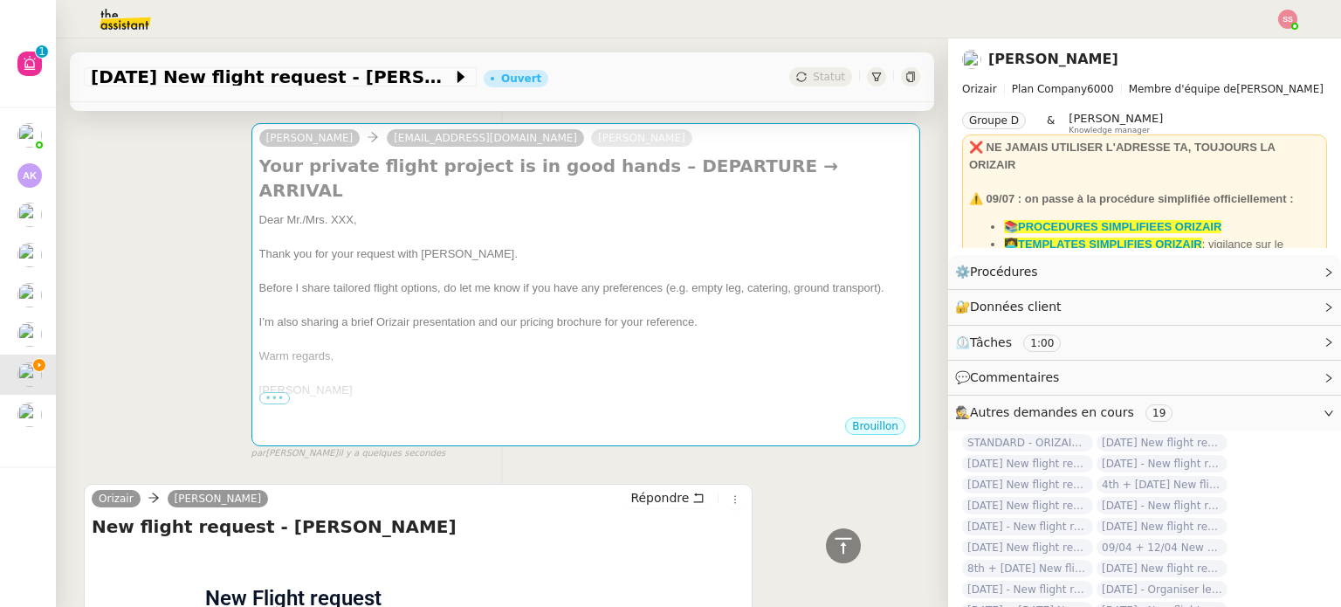
scroll to position [147, 0]
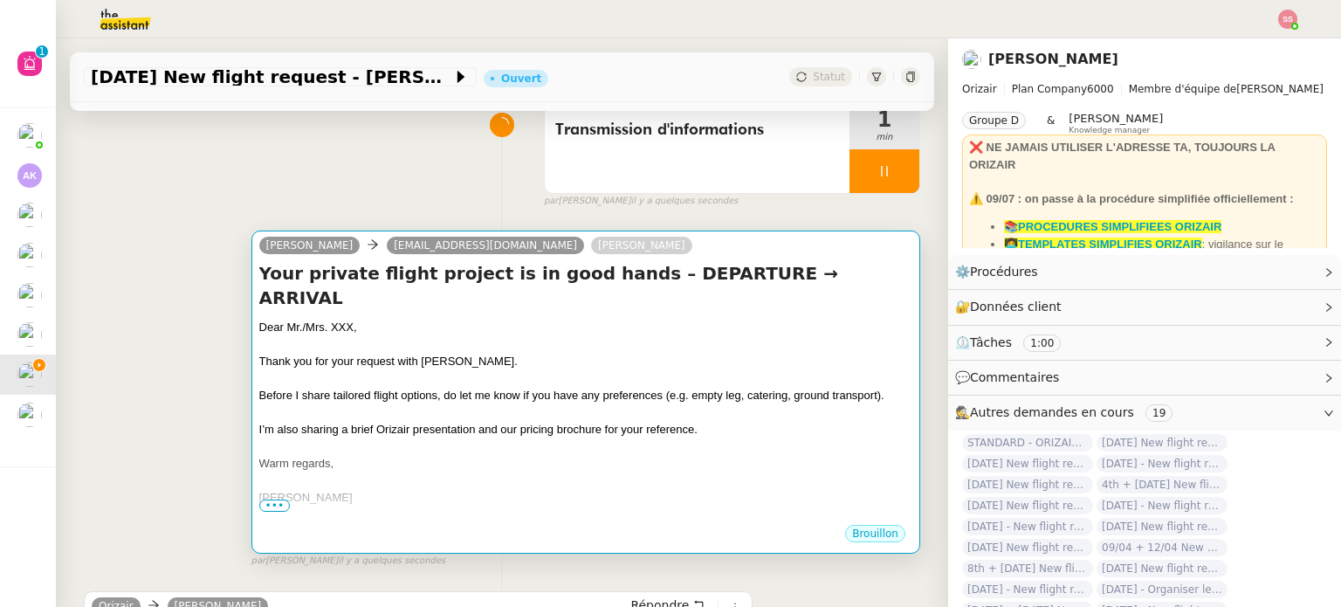
click at [501, 336] on div at bounding box center [585, 344] width 653 height 17
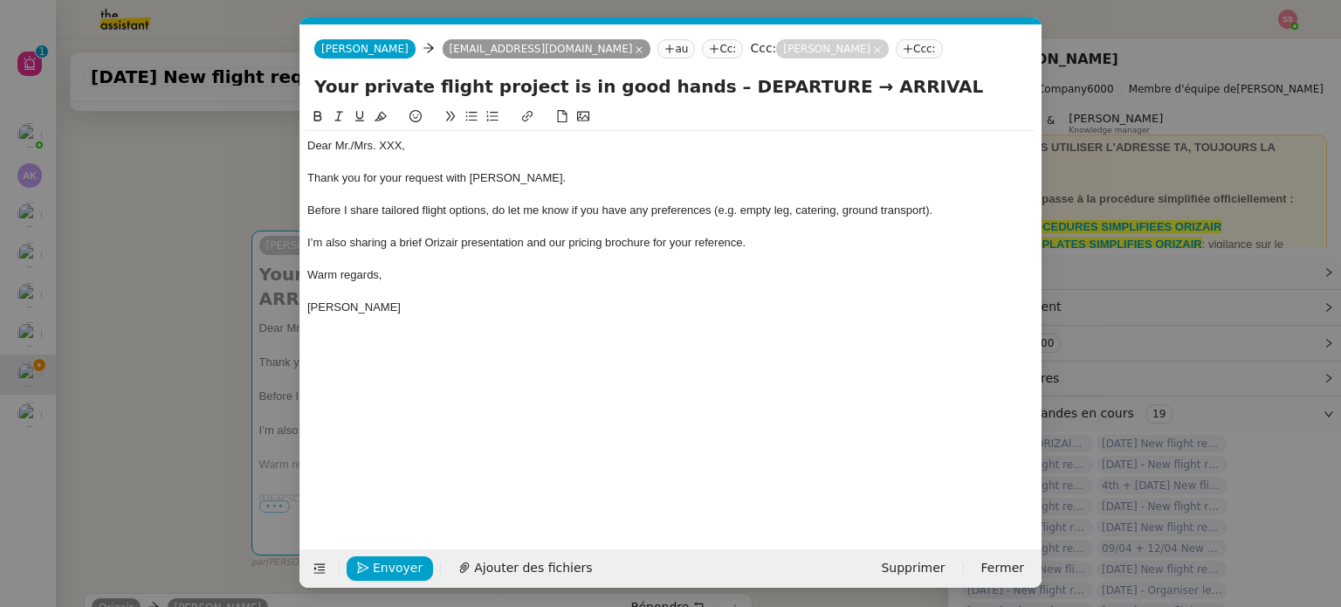
scroll to position [0, 60]
drag, startPoint x: 420, startPoint y: 144, endPoint x: 349, endPoint y: 141, distance: 70.8
click at [349, 141] on div "Dear Mr./Mrs. XXX," at bounding box center [670, 146] width 727 height 16
drag, startPoint x: 781, startPoint y: 79, endPoint x: 685, endPoint y: 83, distance: 96.1
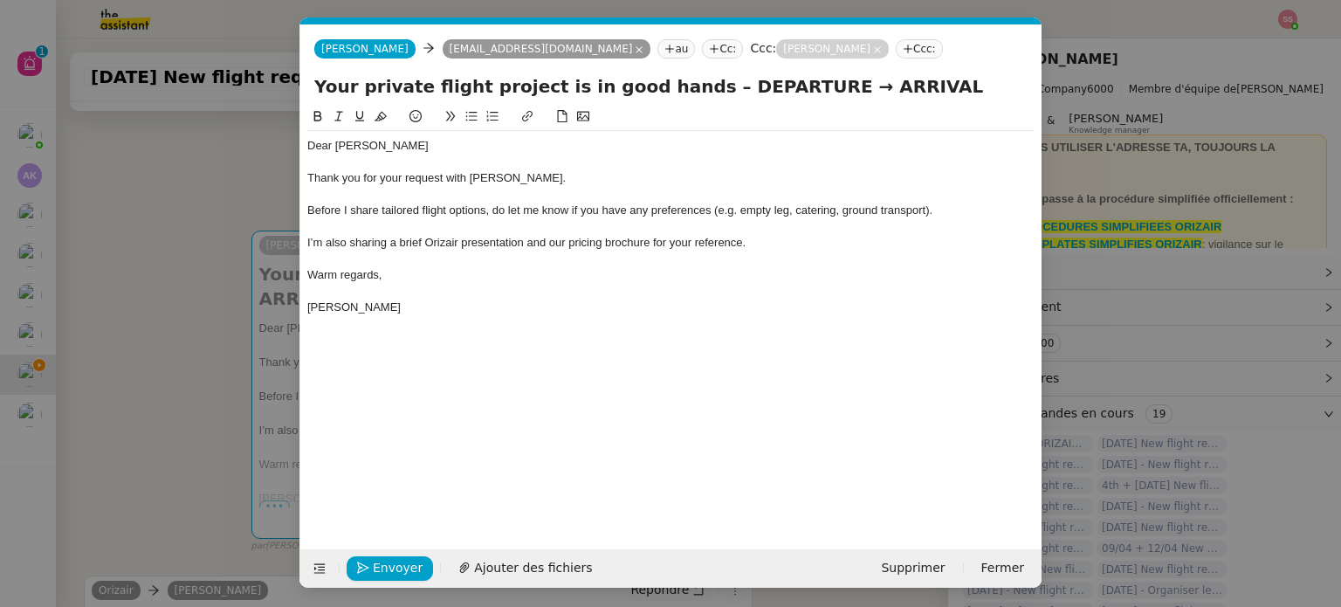
click at [685, 83] on input "Your private flight project is in good hands – DEPARTURE → ARRIVAL" at bounding box center [670, 86] width 713 height 26
drag, startPoint x: 847, startPoint y: 90, endPoint x: 775, endPoint y: 93, distance: 71.7
click at [775, 93] on input "Your private flight project is in good hands – [GEOGRAPHIC_DATA] → ARRIVAL" at bounding box center [670, 86] width 713 height 26
type input "Your private flight project is in good hands – [GEOGRAPHIC_DATA] → [GEOGRAPHIC_…"
click at [543, 584] on div "Envoyer Ajouter des fichiers Supprimer Fermer" at bounding box center [670, 568] width 741 height 38
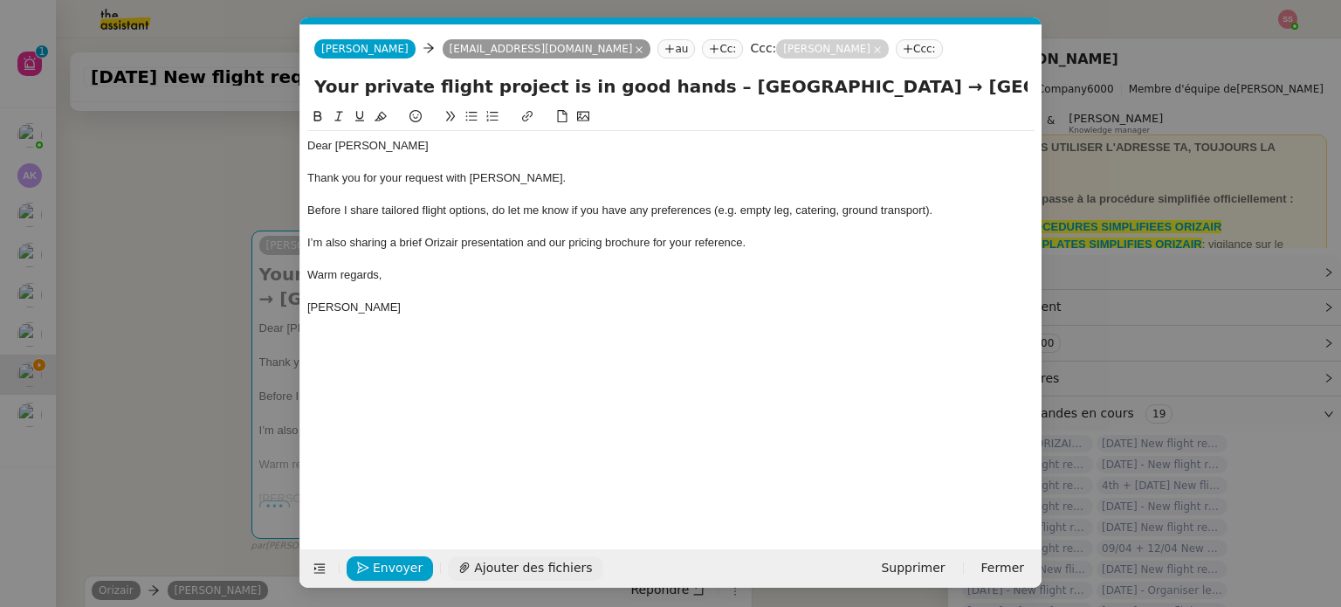
click at [549, 571] on span "Ajouter des fichiers" at bounding box center [533, 568] width 118 height 20
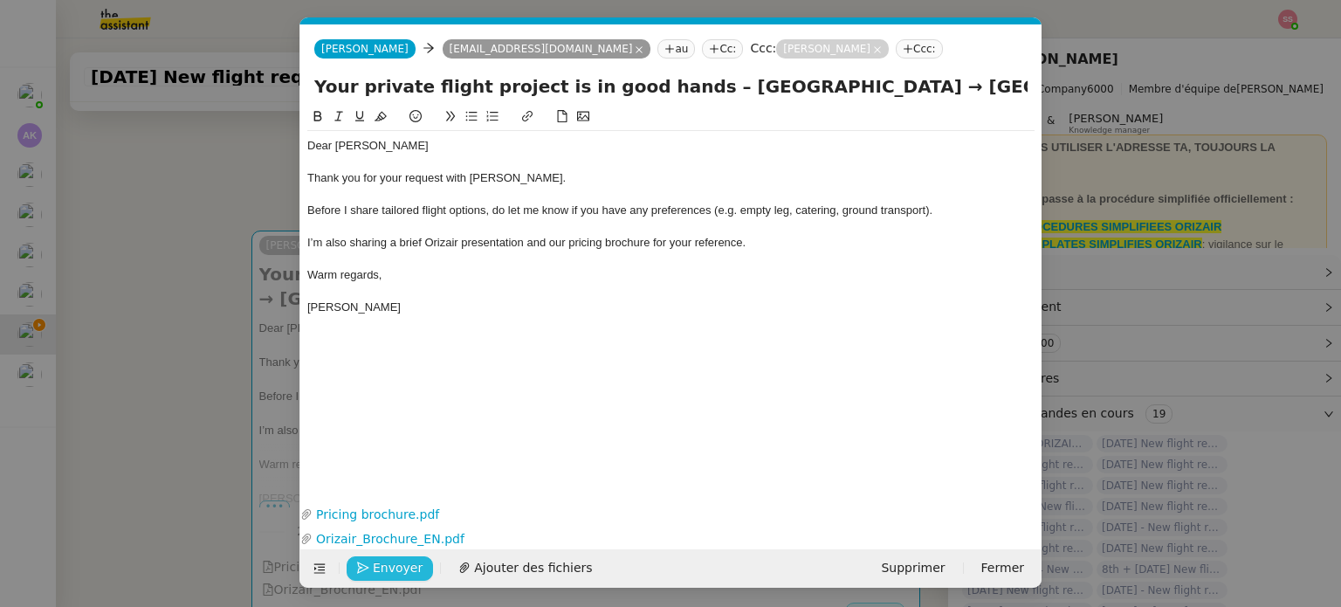
click at [403, 565] on span "Envoyer" at bounding box center [398, 568] width 50 height 20
click at [403, 565] on span "Confirmer l'envoi" at bounding box center [425, 568] width 105 height 20
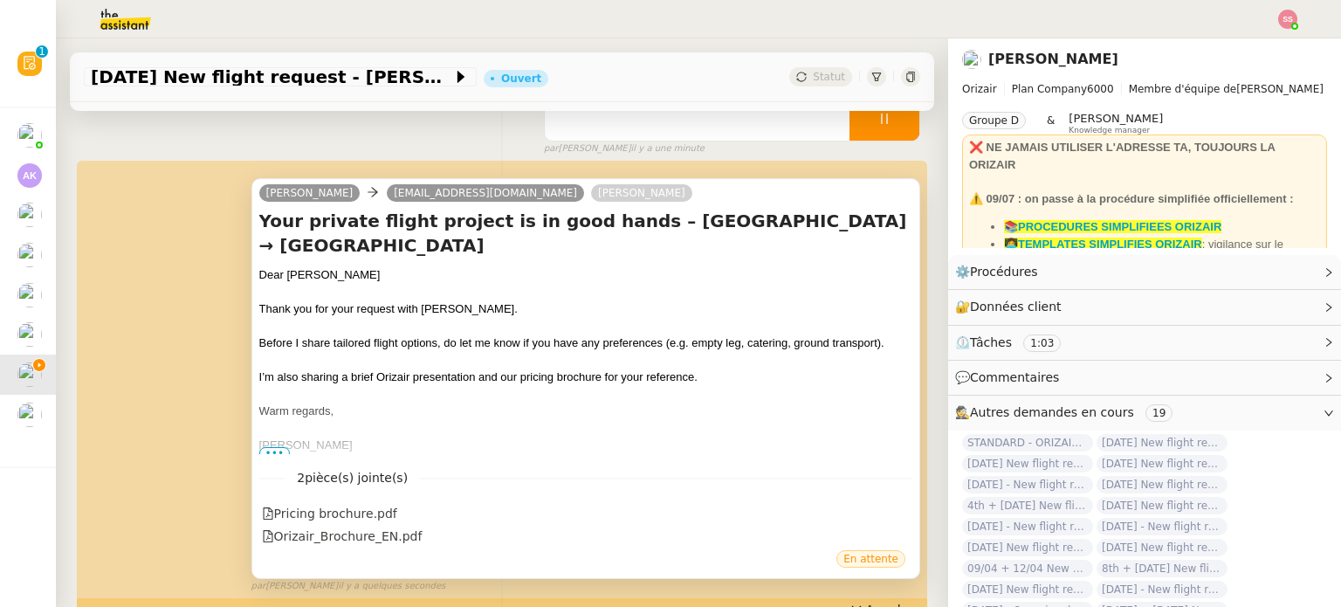
scroll to position [90, 0]
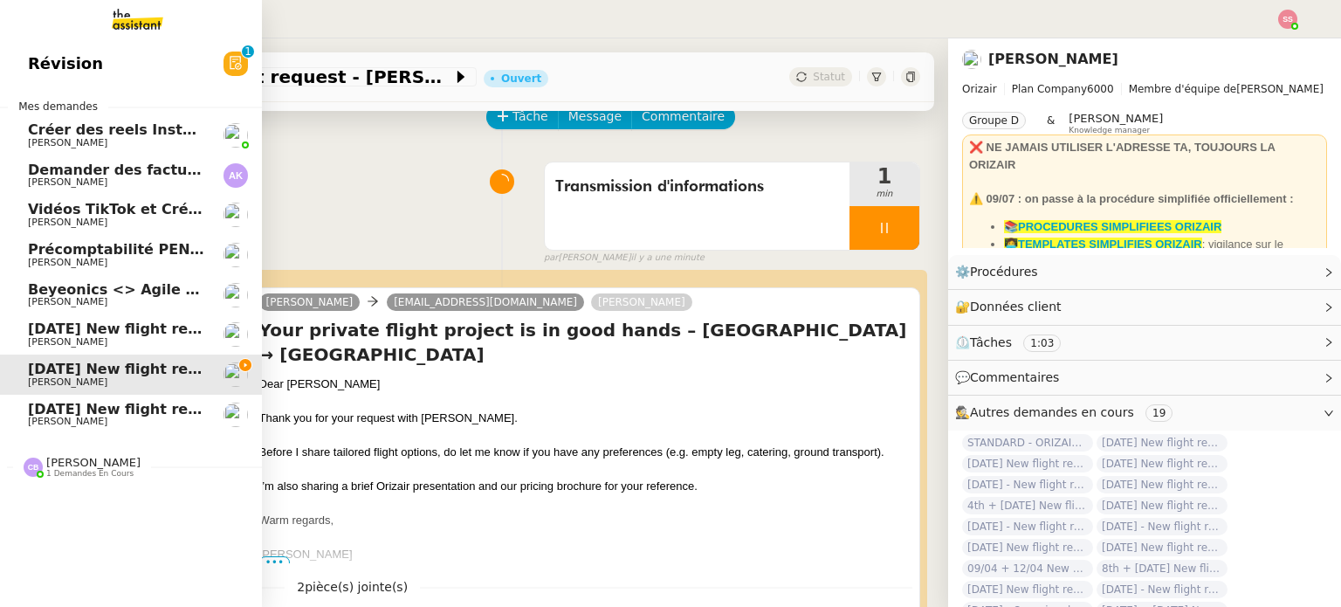
click at [130, 404] on span "[DATE] New flight request - [PERSON_NAME]" at bounding box center [203, 409] width 350 height 17
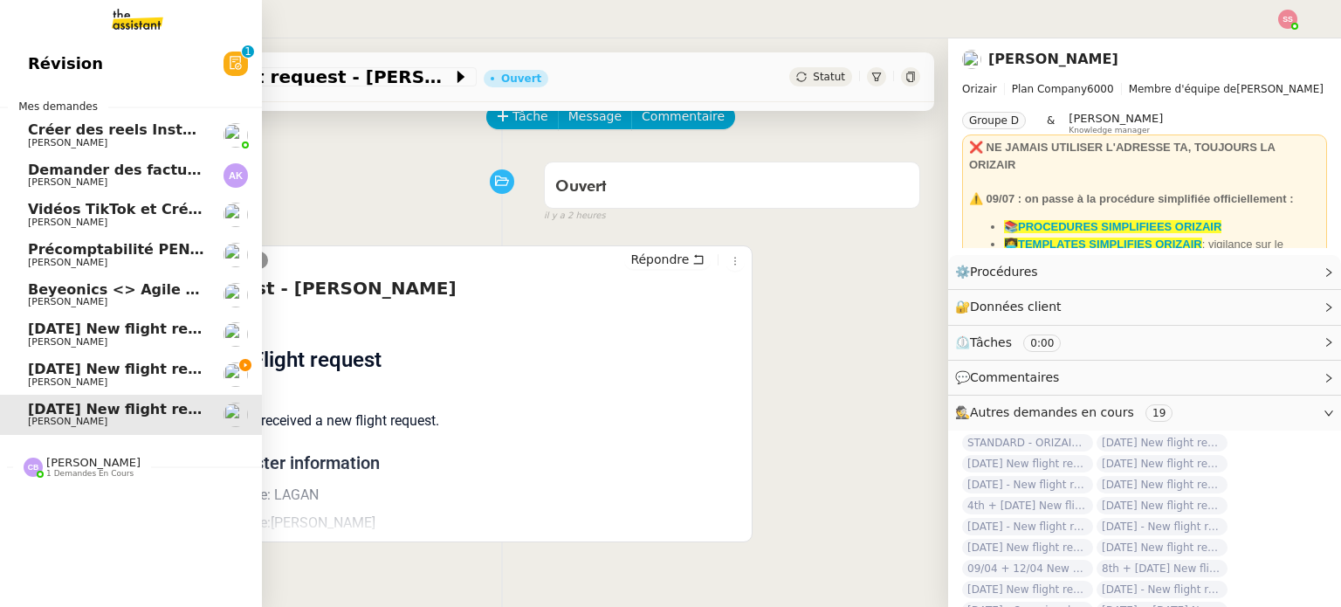
click at [134, 379] on span "[PERSON_NAME]" at bounding box center [116, 382] width 176 height 10
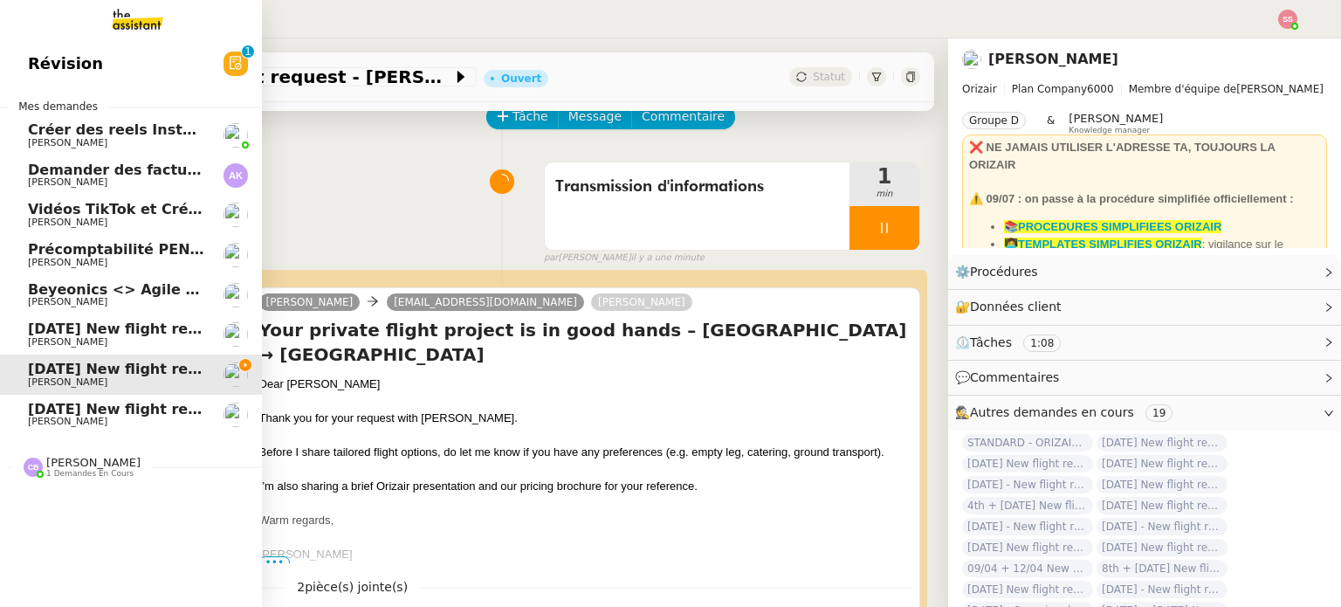
click at [28, 333] on span "[DATE] New flight request - [PERSON_NAME]" at bounding box center [203, 328] width 350 height 17
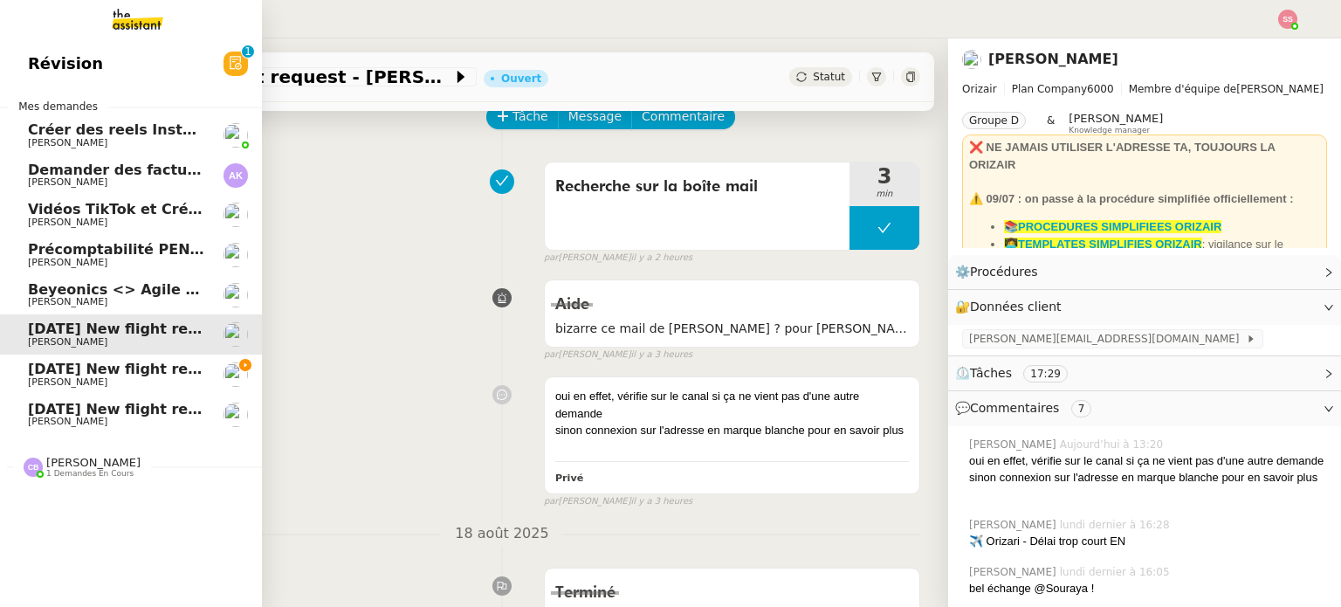
click at [66, 359] on link "[DATE] New flight request - [PERSON_NAME] [PERSON_NAME]" at bounding box center [131, 374] width 262 height 40
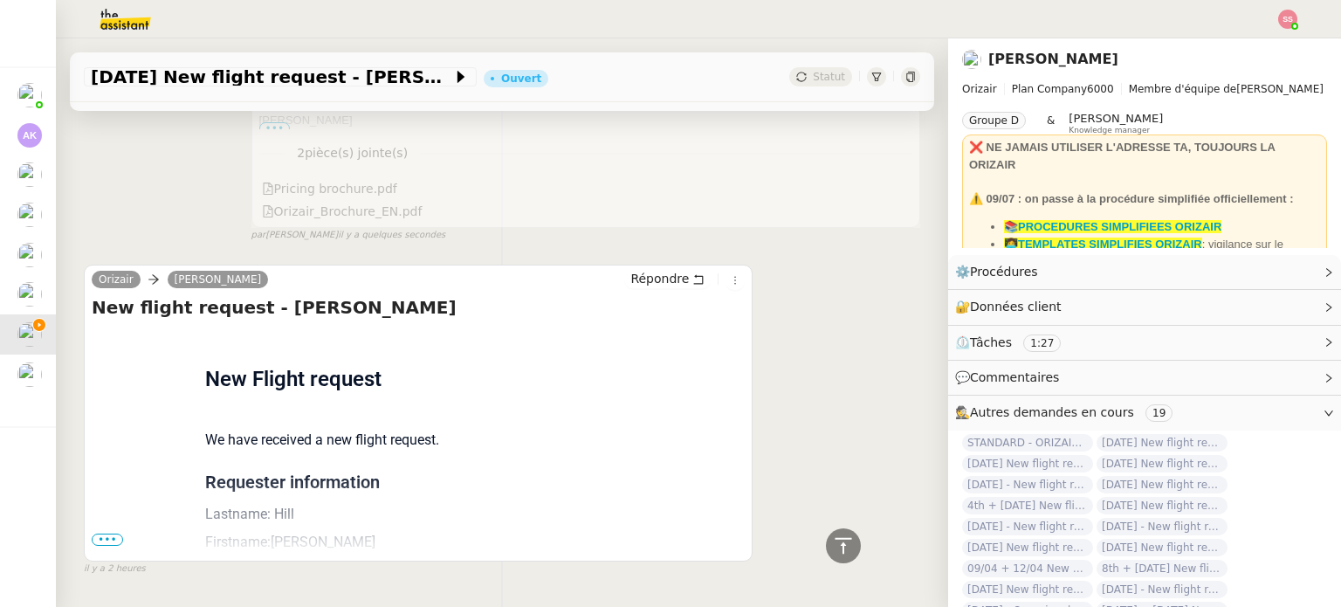
scroll to position [564, 0]
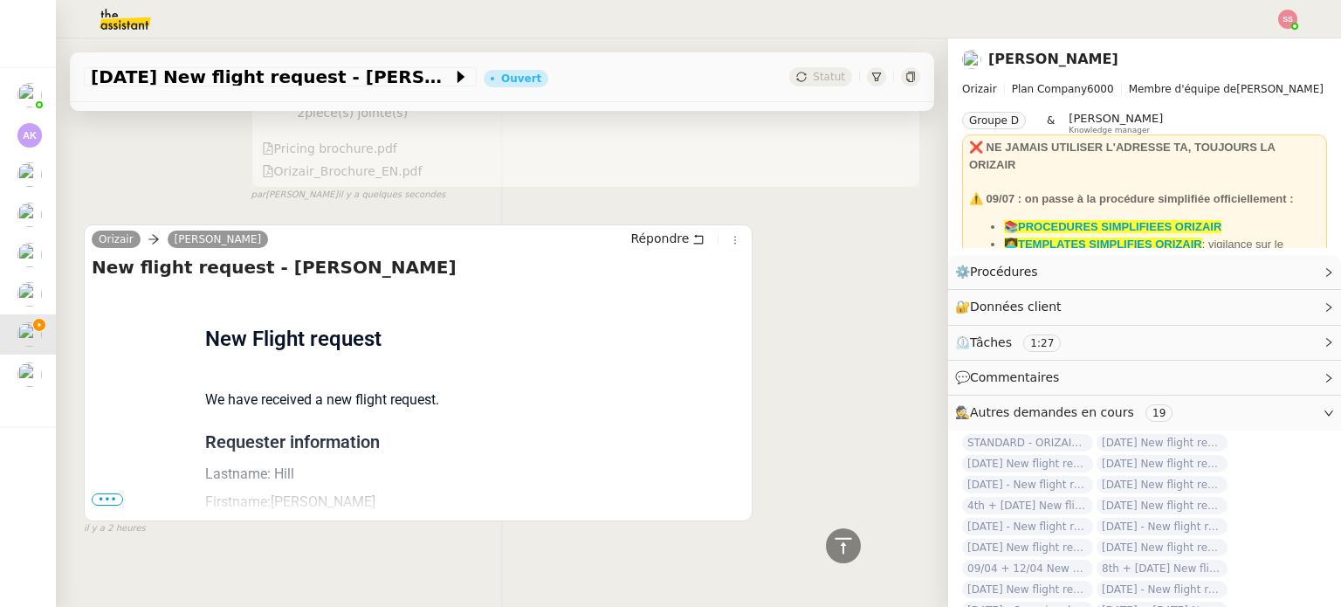
click at [108, 493] on span "•••" at bounding box center [107, 499] width 31 height 12
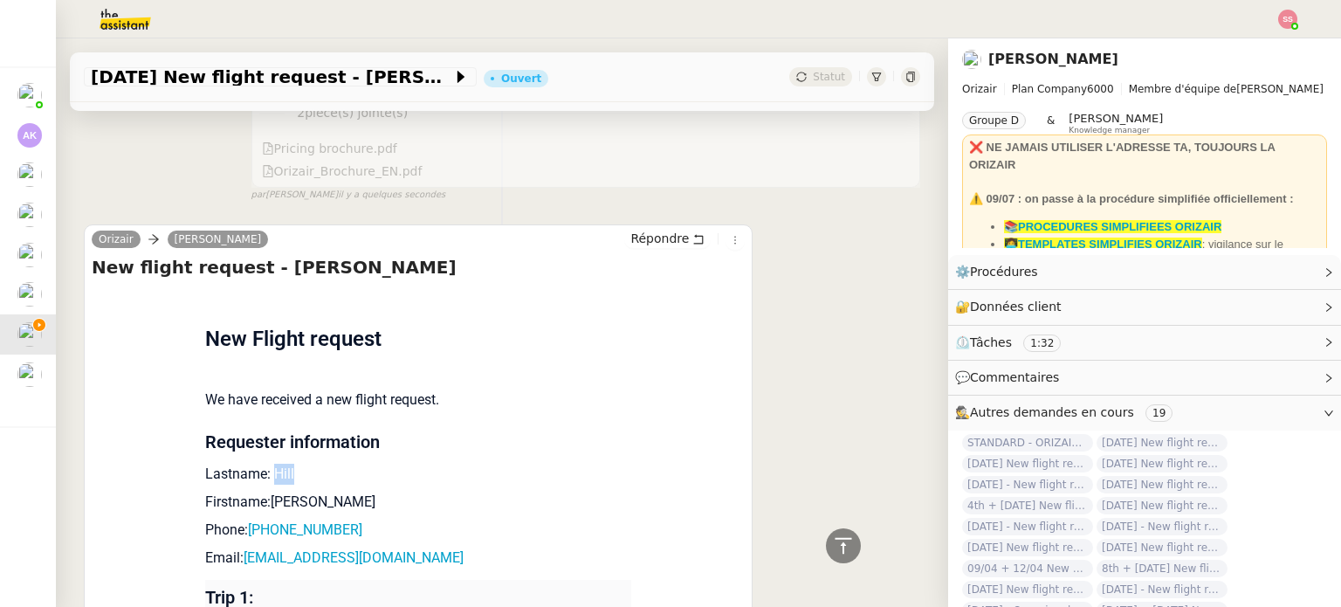
drag, startPoint x: 283, startPoint y: 450, endPoint x: 267, endPoint y: 446, distance: 16.1
click at [267, 464] on p "Lastname: Hill" at bounding box center [418, 474] width 426 height 21
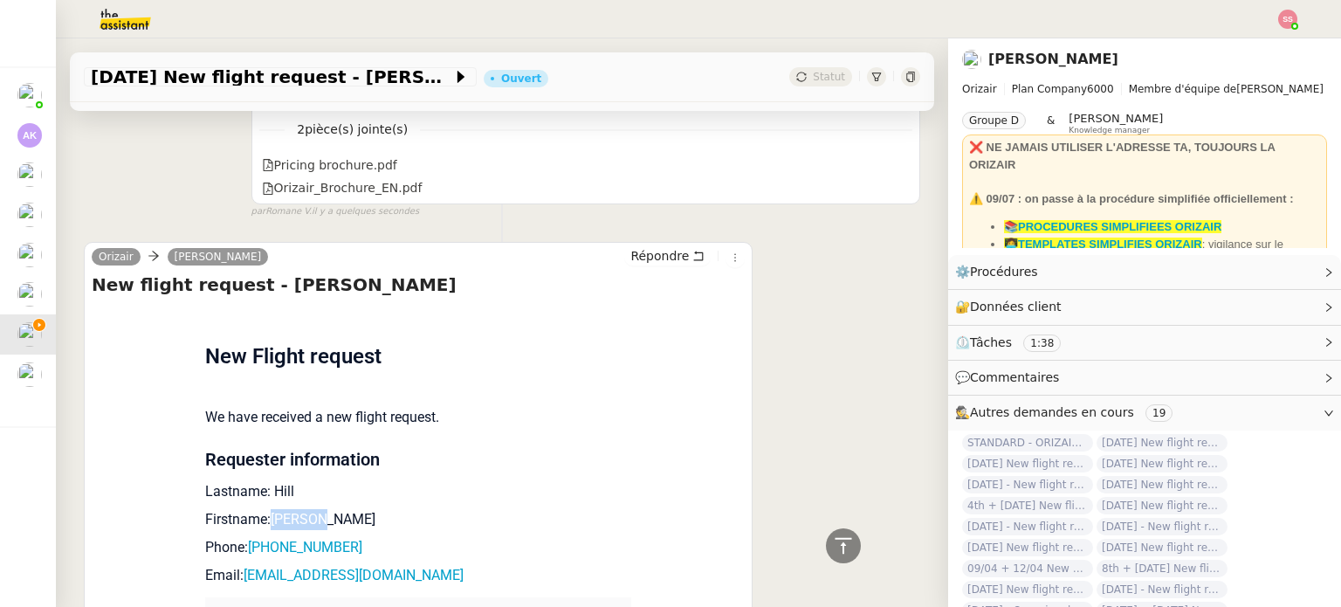
drag, startPoint x: 323, startPoint y: 522, endPoint x: 266, endPoint y: 514, distance: 57.3
click at [266, 514] on p "Firstname:[PERSON_NAME]" at bounding box center [418, 519] width 426 height 21
drag, startPoint x: 354, startPoint y: 540, endPoint x: 251, endPoint y: 540, distance: 103.0
click at [251, 540] on p "Phone: [PHONE_NUMBER]" at bounding box center [418, 547] width 426 height 21
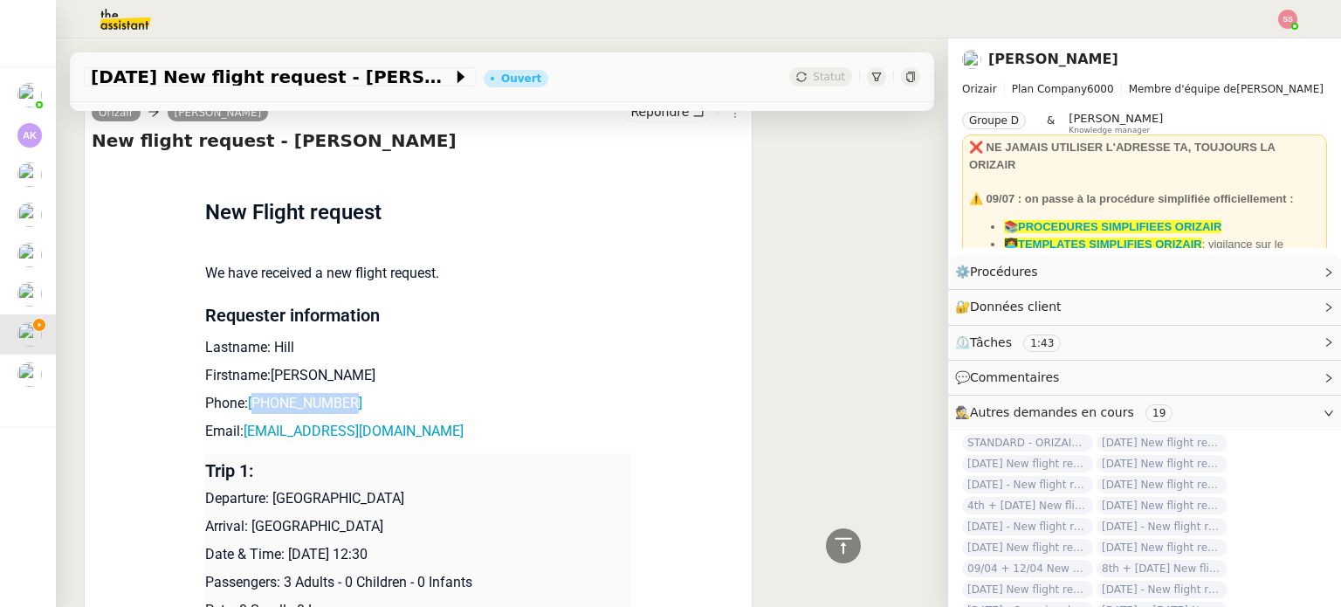
scroll to position [739, 0]
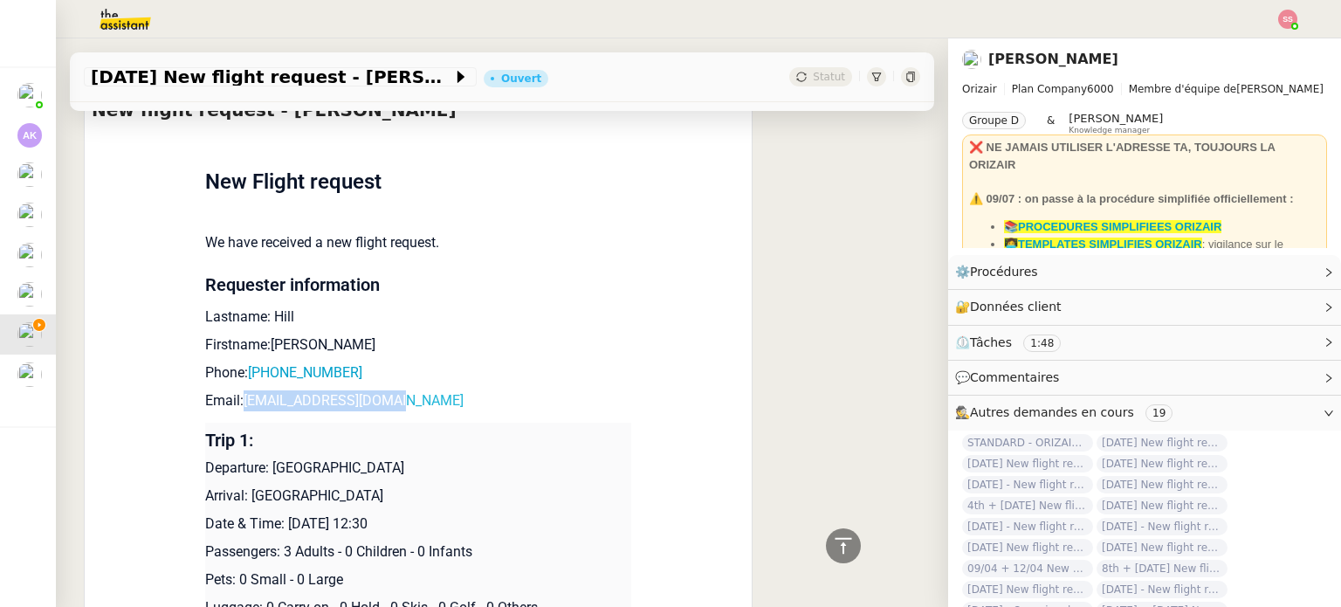
drag, startPoint x: 382, startPoint y: 403, endPoint x: 240, endPoint y: 393, distance: 141.8
click at [240, 393] on p "Email: [EMAIL_ADDRESS][DOMAIN_NAME]" at bounding box center [418, 400] width 426 height 21
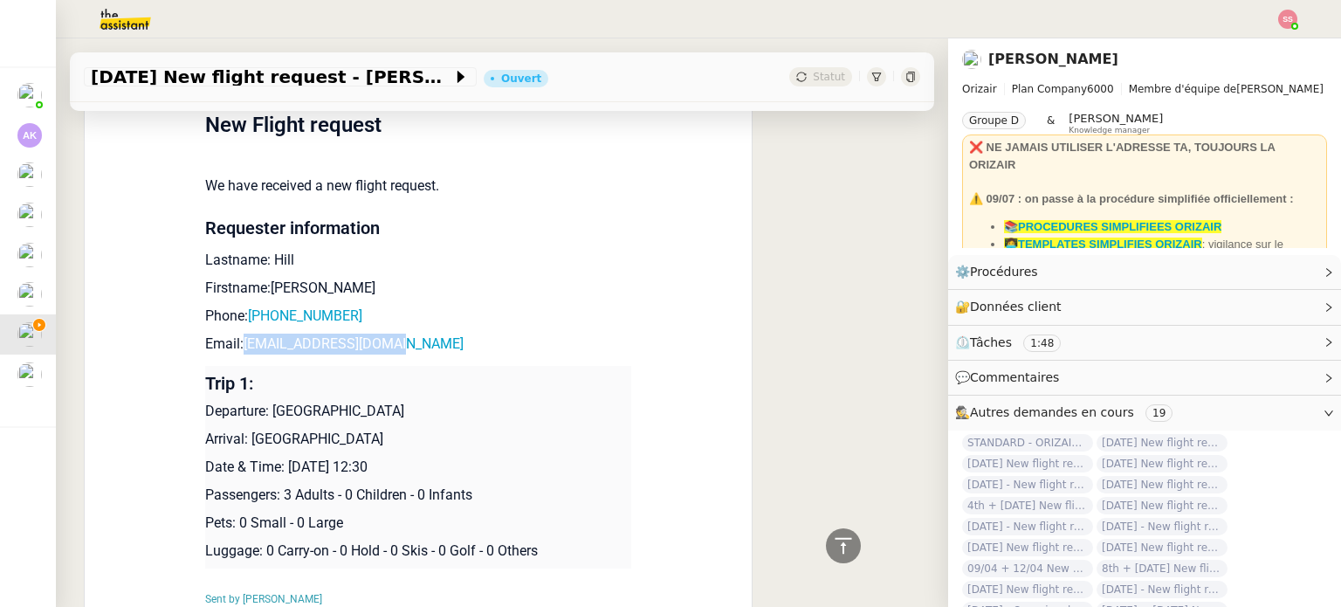
scroll to position [826, 0]
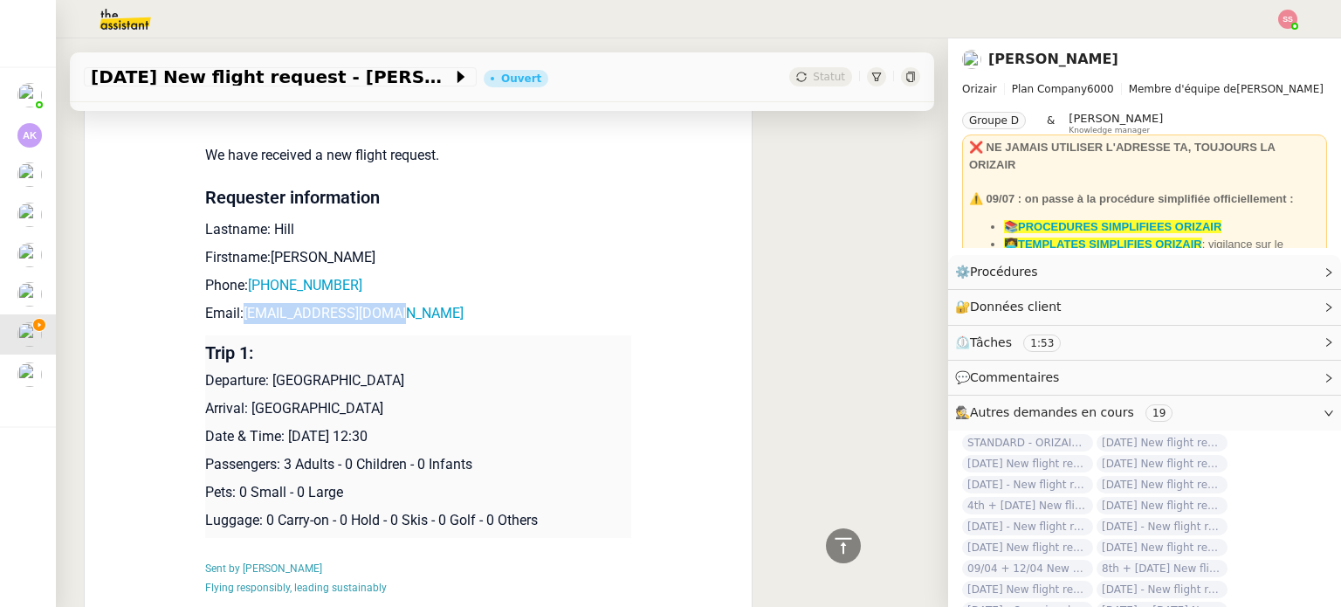
drag, startPoint x: 388, startPoint y: 375, endPoint x: 269, endPoint y: 373, distance: 118.8
click at [269, 373] on p "Departure: [GEOGRAPHIC_DATA]" at bounding box center [418, 380] width 426 height 21
drag, startPoint x: 327, startPoint y: 403, endPoint x: 244, endPoint y: 398, distance: 83.1
click at [244, 398] on p "Arrival: [GEOGRAPHIC_DATA]" at bounding box center [418, 408] width 426 height 21
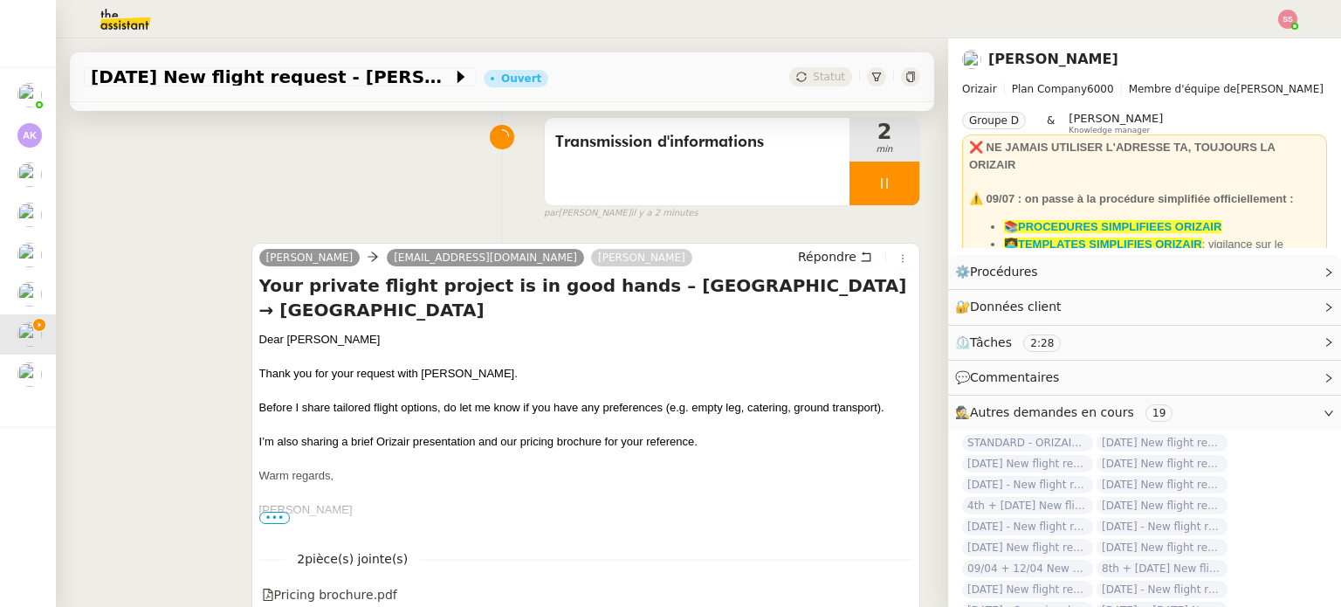
scroll to position [127, 0]
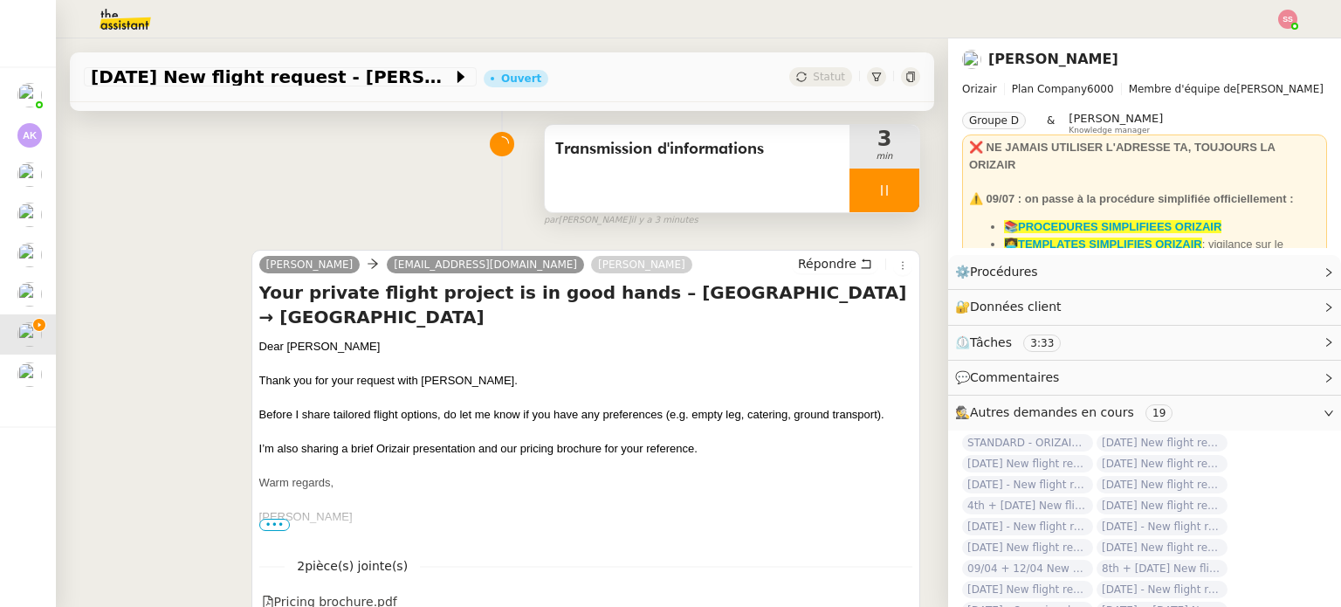
click at [892, 181] on div at bounding box center [885, 191] width 70 height 44
click at [892, 181] on button at bounding box center [901, 191] width 35 height 44
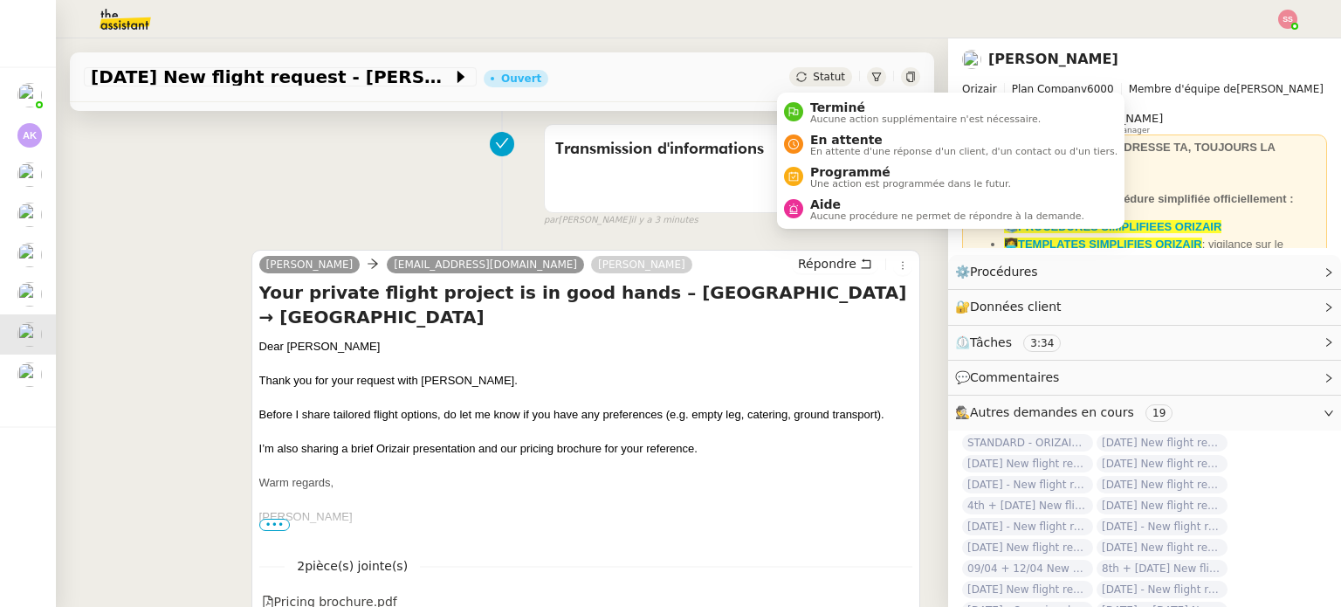
click at [813, 78] on span "Statut" at bounding box center [829, 77] width 32 height 12
click at [825, 139] on span "En attente" at bounding box center [963, 140] width 307 height 14
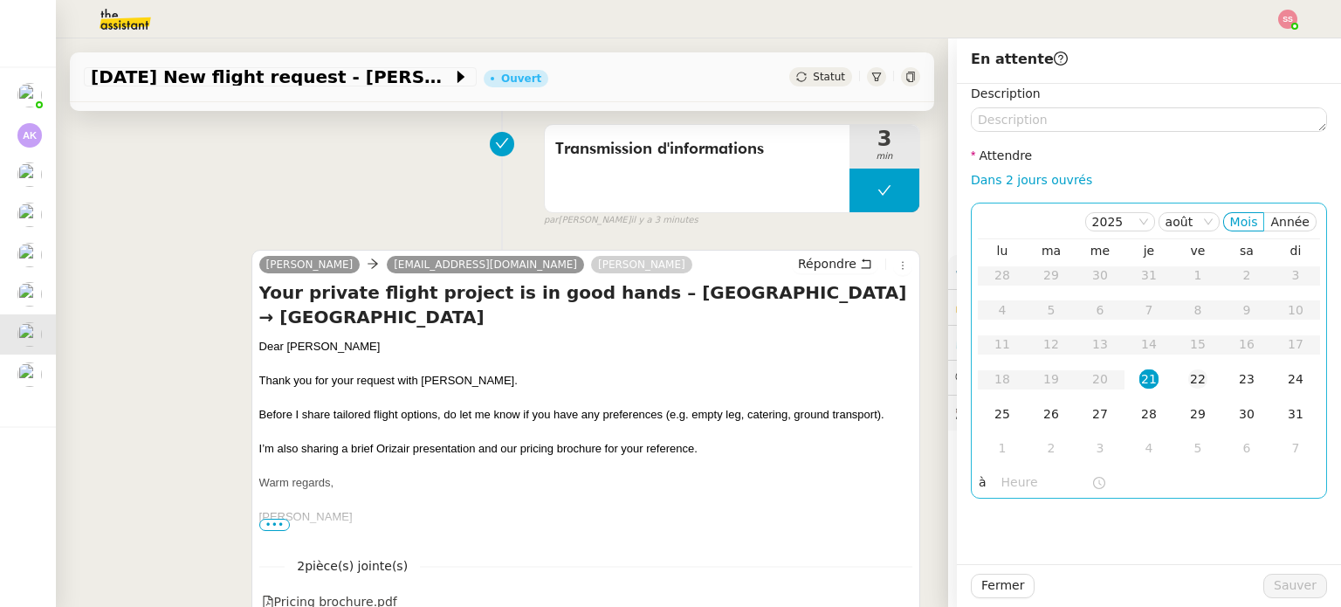
click at [1188, 380] on div "22" at bounding box center [1197, 378] width 19 height 19
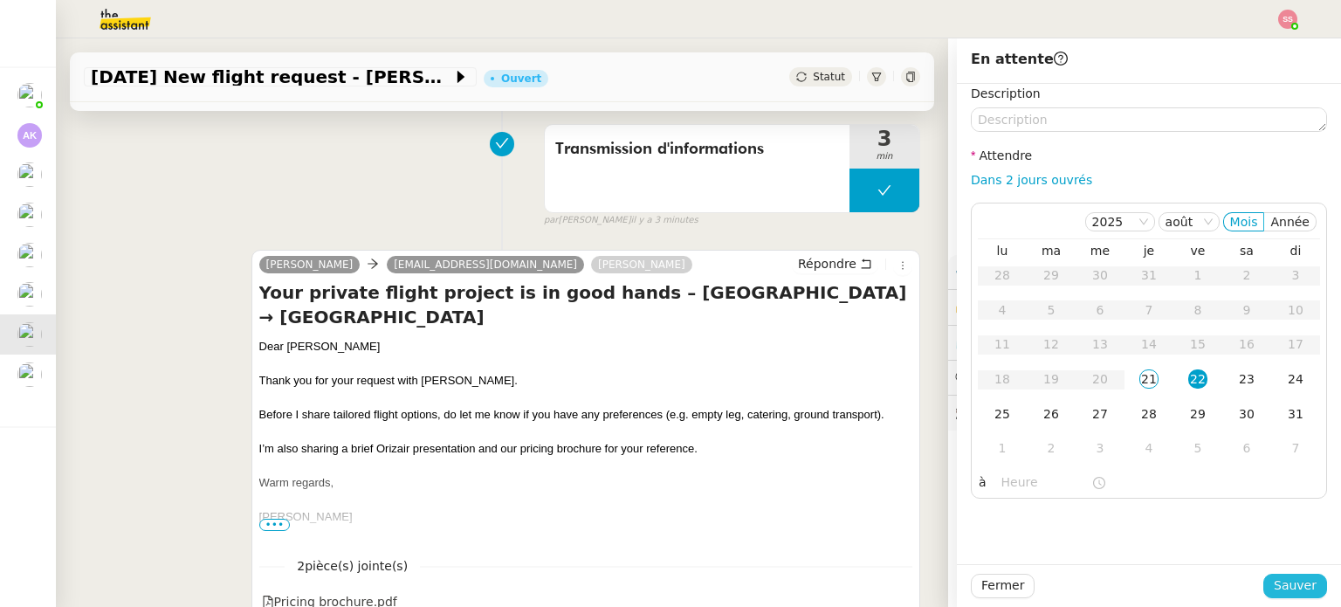
click at [1299, 587] on span "Sauver" at bounding box center [1295, 585] width 43 height 20
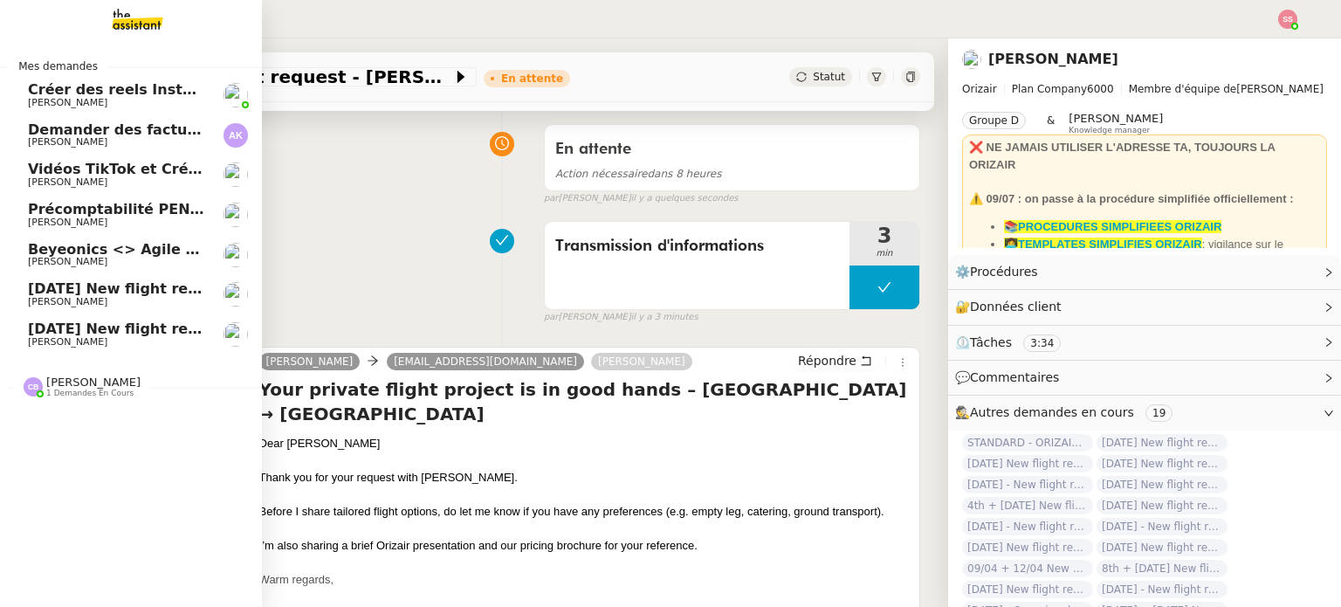
click at [110, 334] on span "[DATE] New flight request - [PERSON_NAME]" at bounding box center [203, 328] width 350 height 17
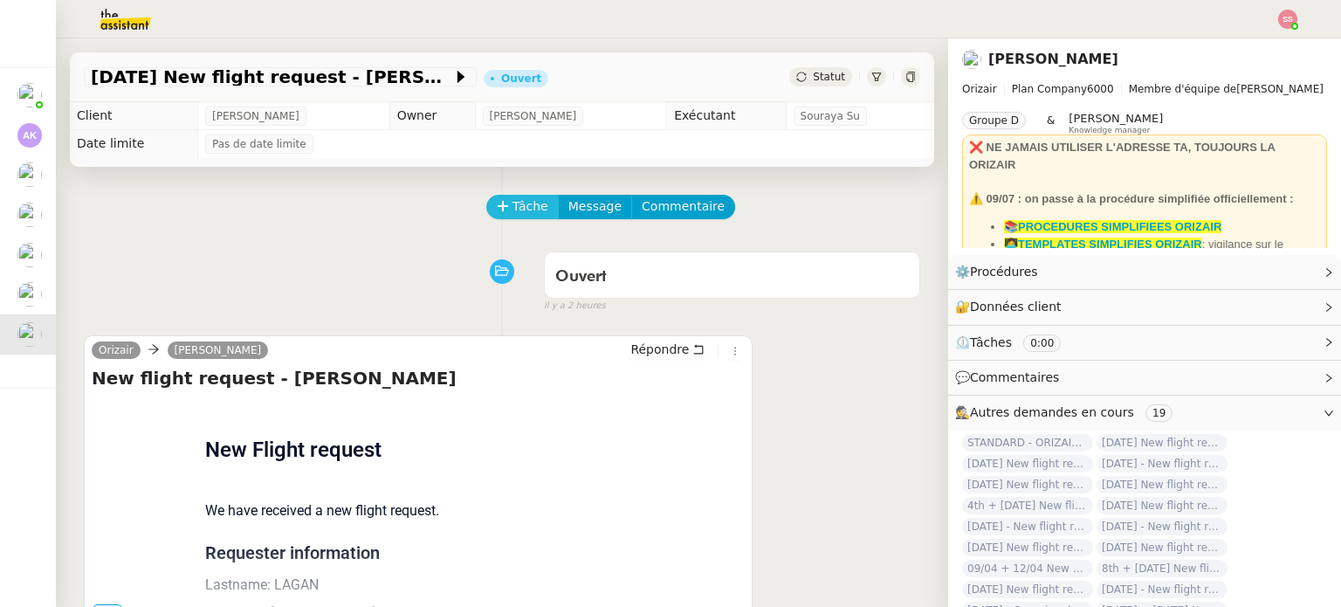
click at [531, 199] on span "Tâche" at bounding box center [531, 206] width 36 height 20
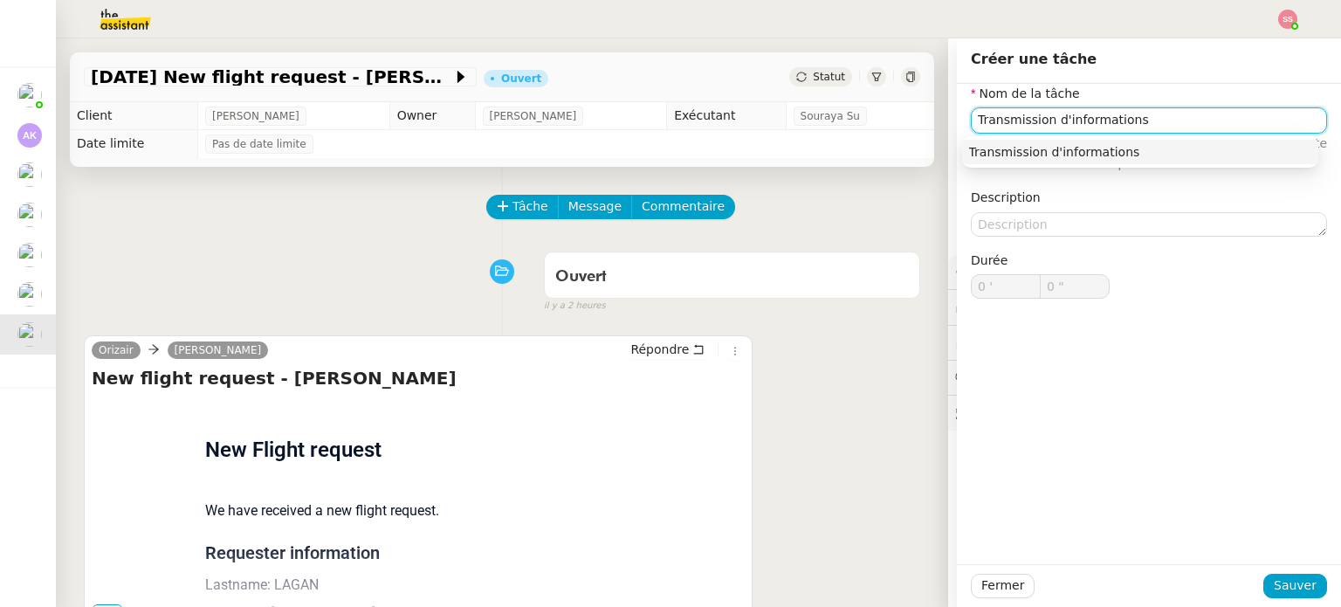
click at [1037, 144] on div "Transmission d'informations" at bounding box center [1140, 152] width 342 height 16
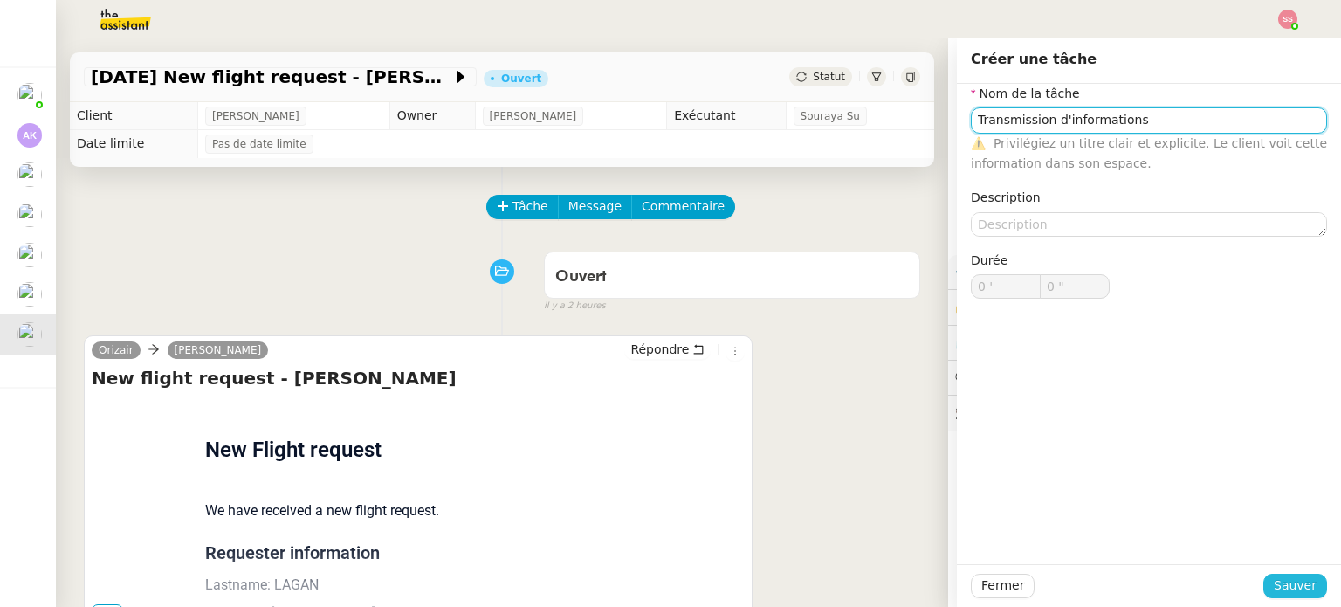
type input "Transmission d'informations"
click at [1299, 580] on span "Sauver" at bounding box center [1295, 585] width 43 height 20
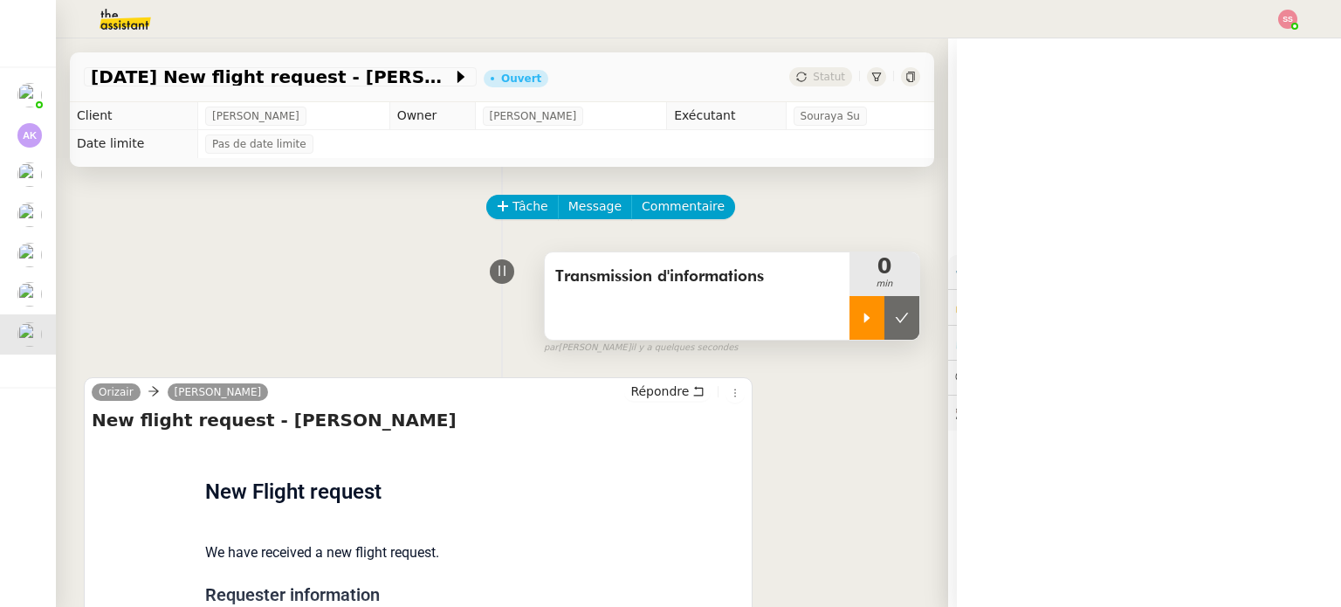
click at [850, 303] on div at bounding box center [867, 318] width 35 height 44
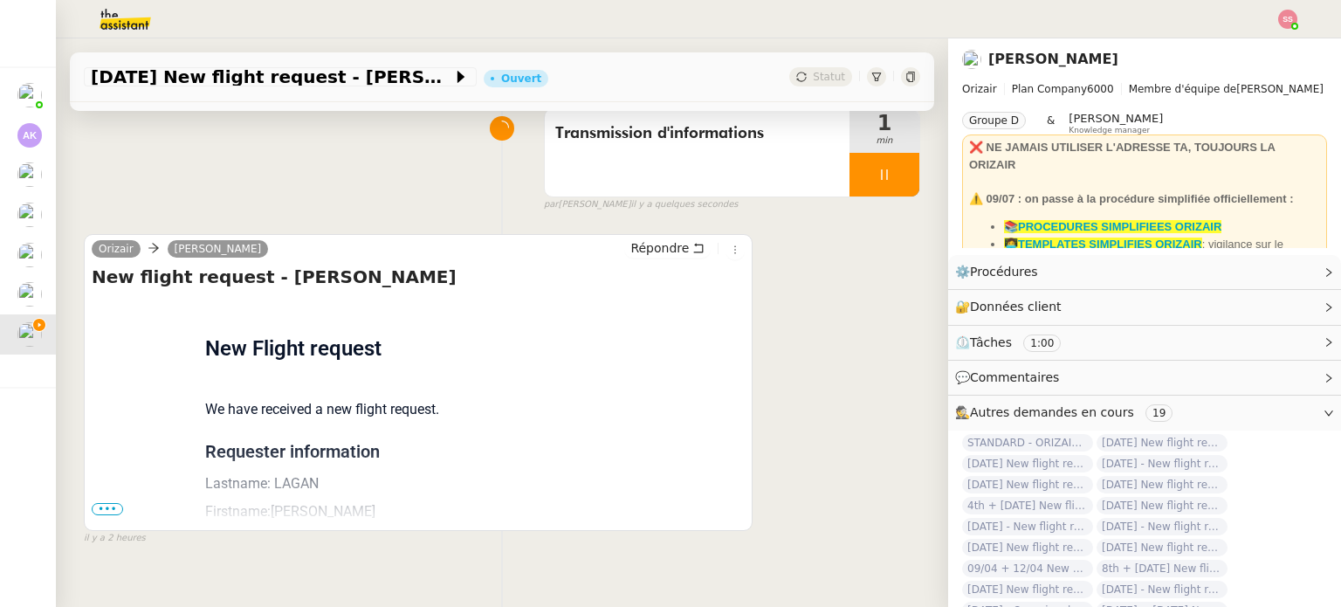
scroll to position [175, 0]
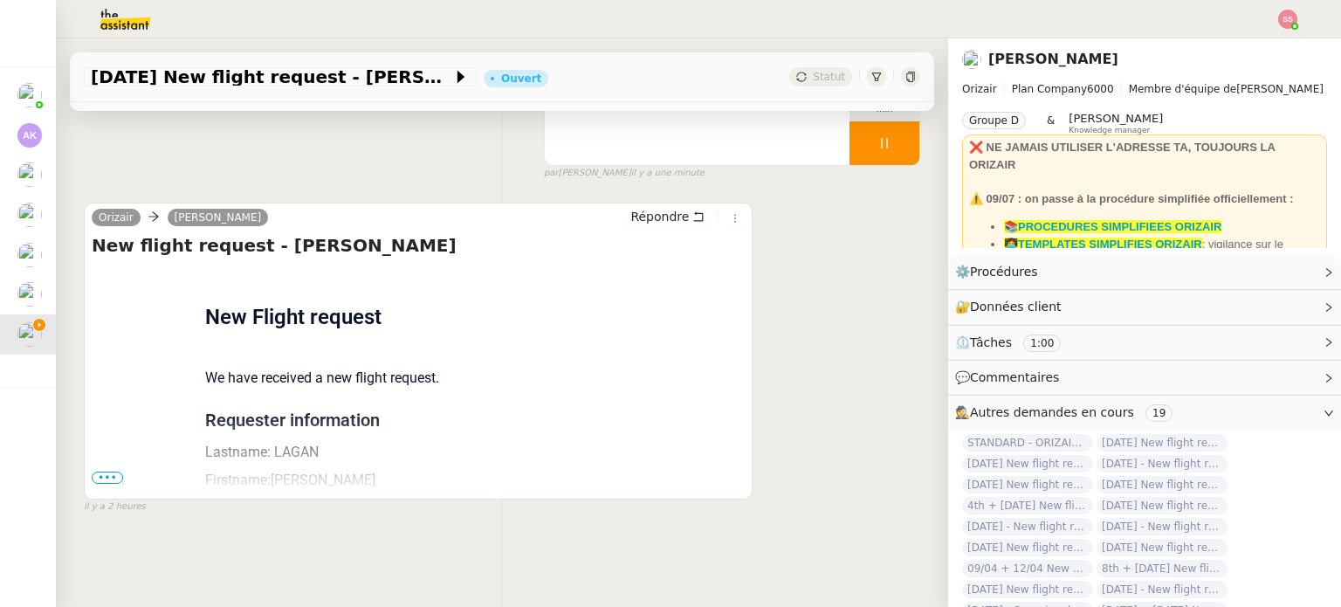
click at [93, 478] on span "•••" at bounding box center [107, 477] width 31 height 12
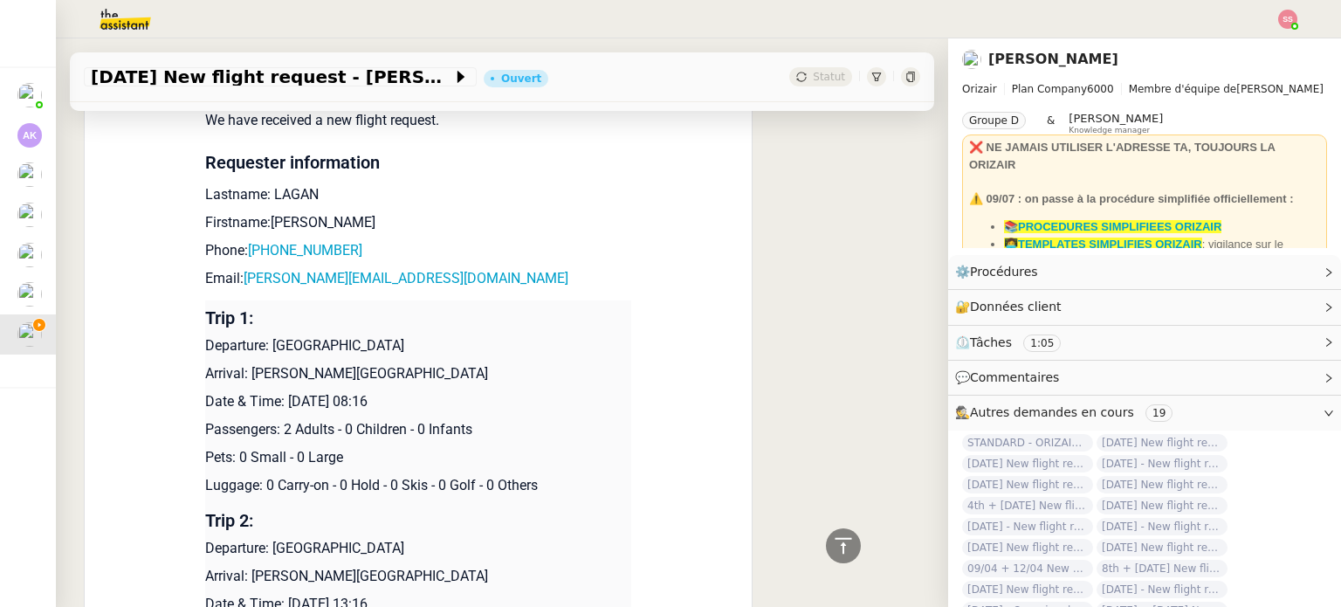
scroll to position [437, 0]
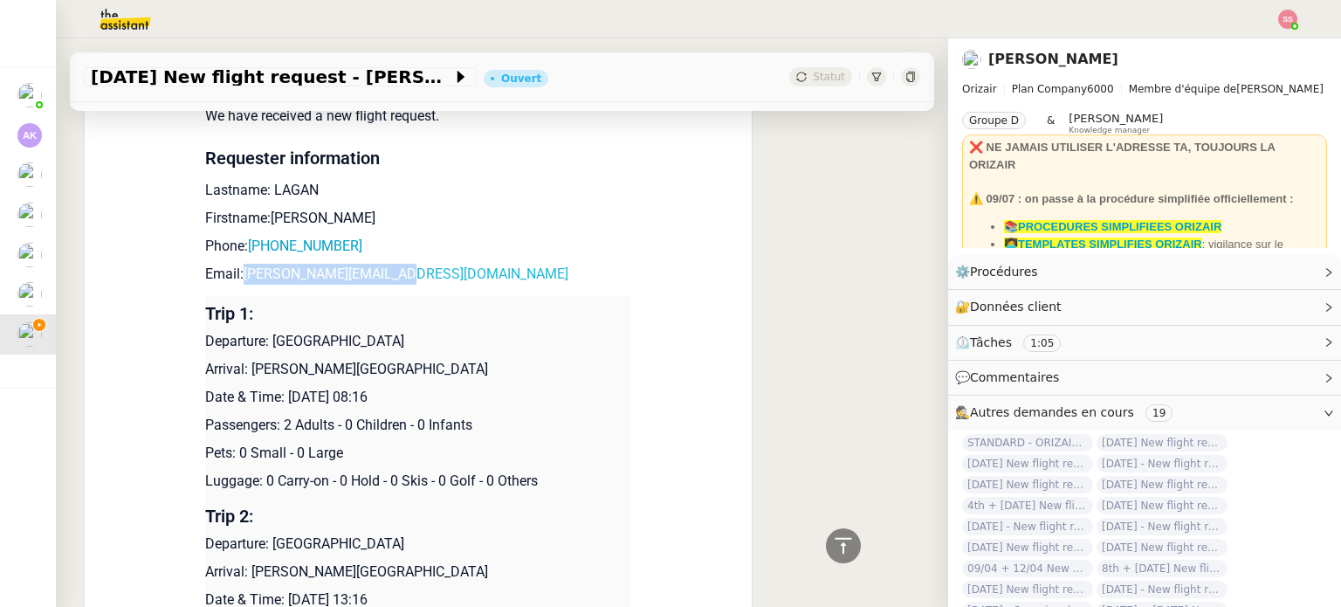
drag, startPoint x: 354, startPoint y: 275, endPoint x: 237, endPoint y: 272, distance: 117.0
click at [237, 272] on p "Email: [PERSON_NAME][EMAIL_ADDRESS][DOMAIN_NAME]" at bounding box center [418, 274] width 426 height 21
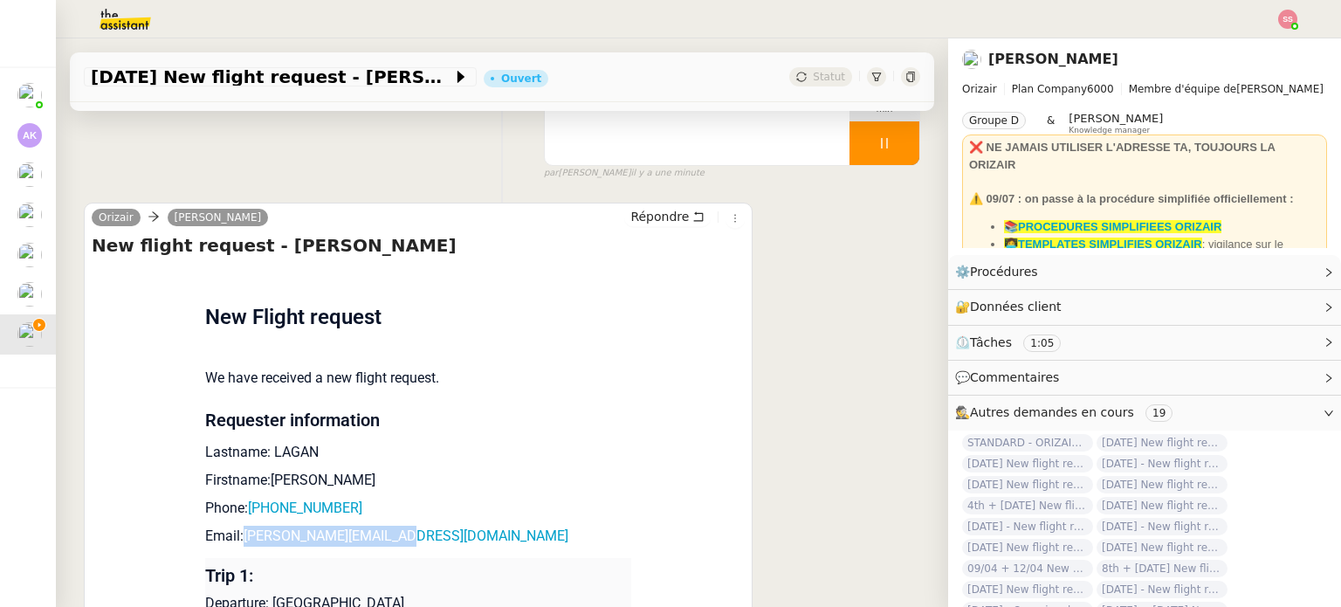
scroll to position [87, 0]
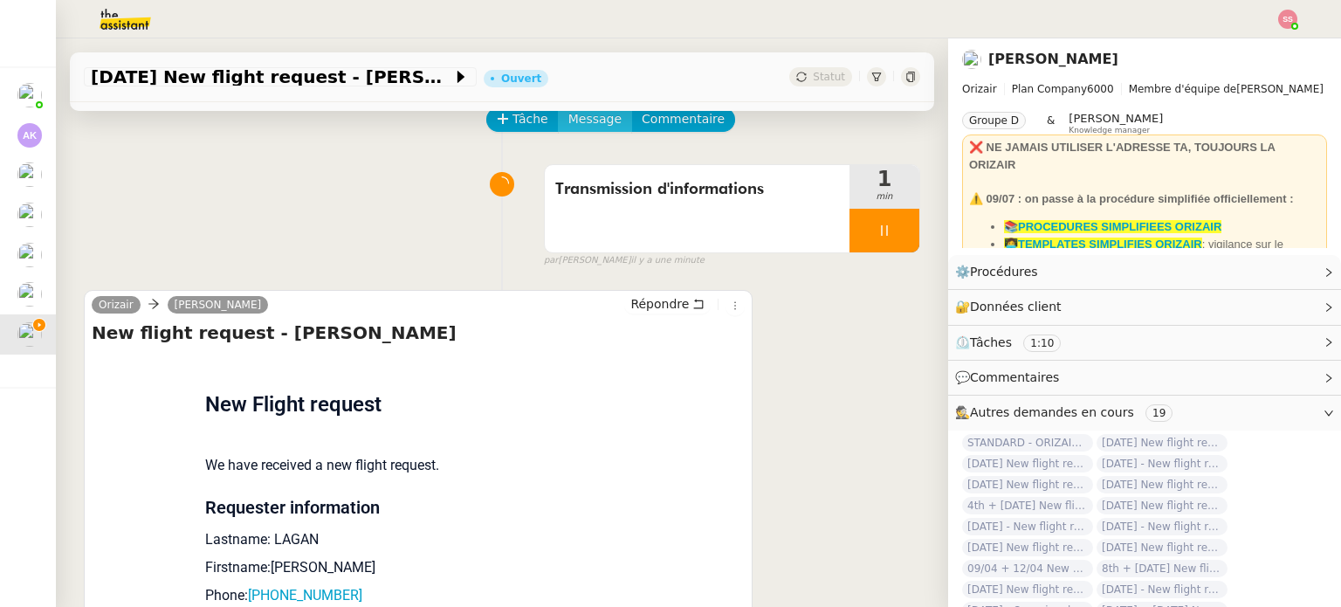
click at [591, 127] on span "Message" at bounding box center [594, 119] width 53 height 20
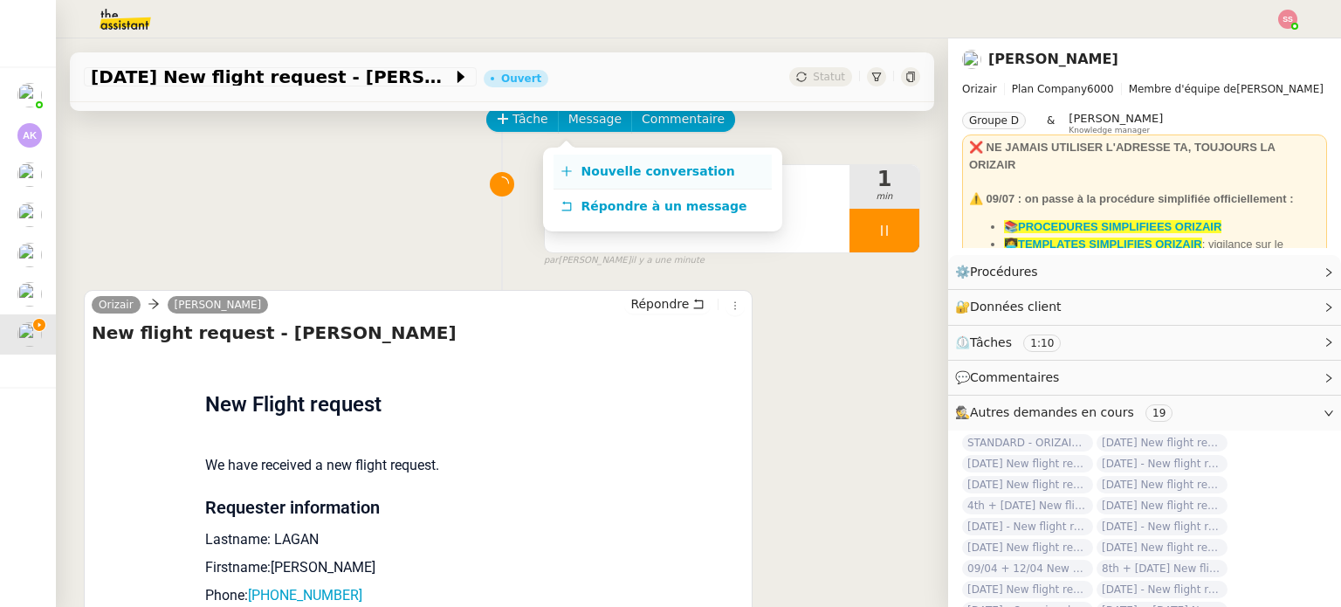
click at [602, 174] on span "Nouvelle conversation" at bounding box center [658, 171] width 154 height 14
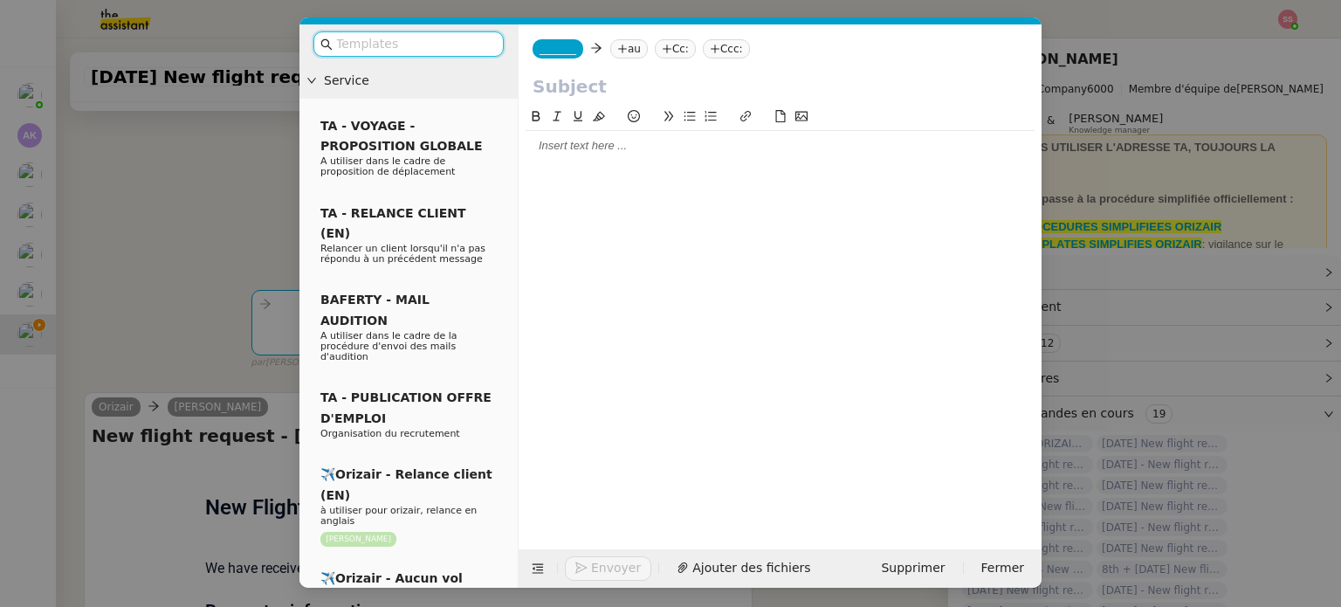
click at [617, 51] on icon at bounding box center [622, 49] width 10 height 10
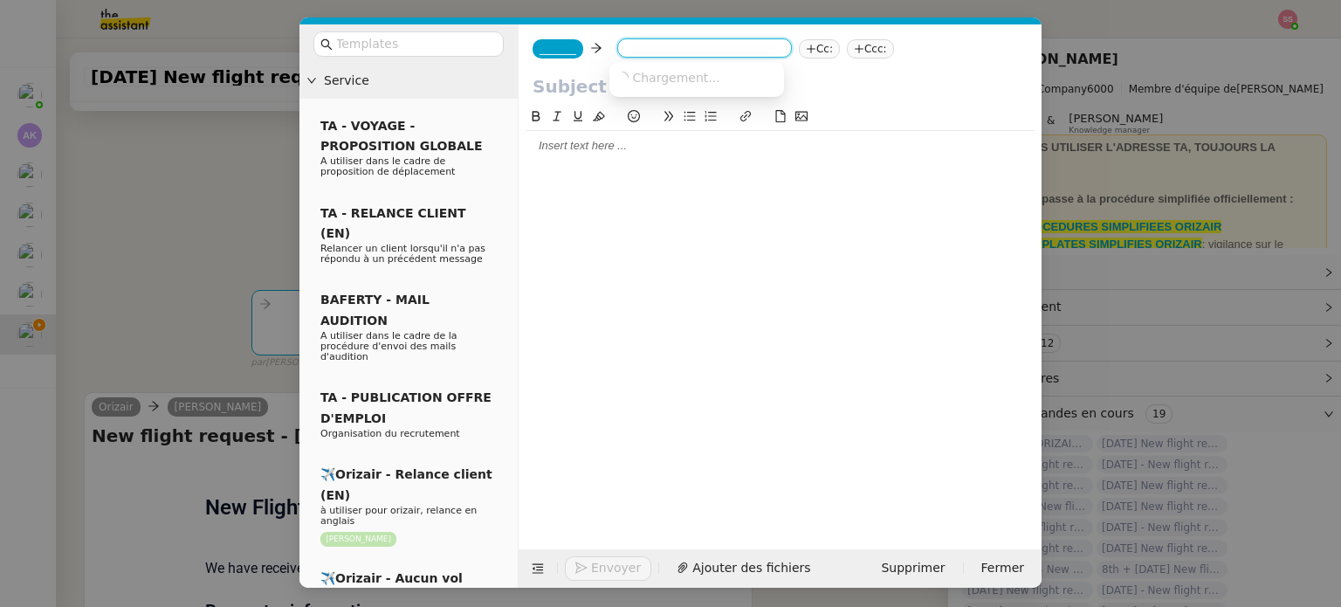
paste input "[PERSON_NAME][EMAIL_ADDRESS][DOMAIN_NAME]"
type input "[PERSON_NAME][EMAIL_ADDRESS][DOMAIN_NAME]"
click at [637, 72] on span "[PERSON_NAME][EMAIL_ADDRESS][DOMAIN_NAME]" at bounding box center [773, 77] width 315 height 14
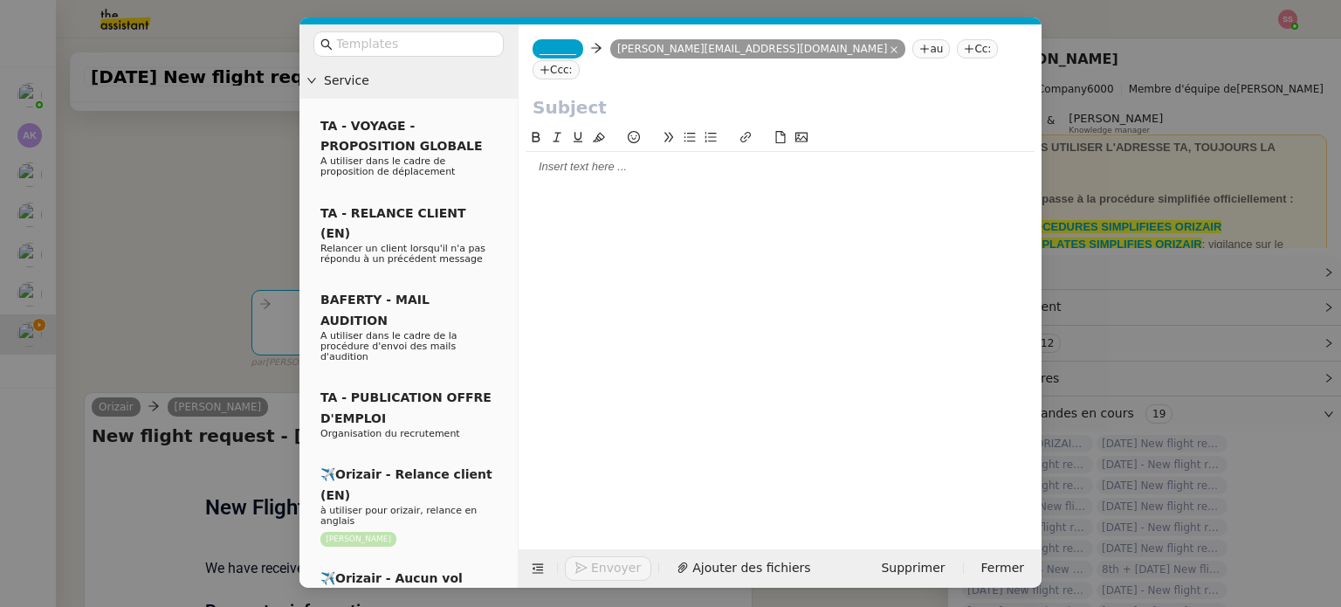
click at [563, 46] on span "_______" at bounding box center [558, 49] width 37 height 12
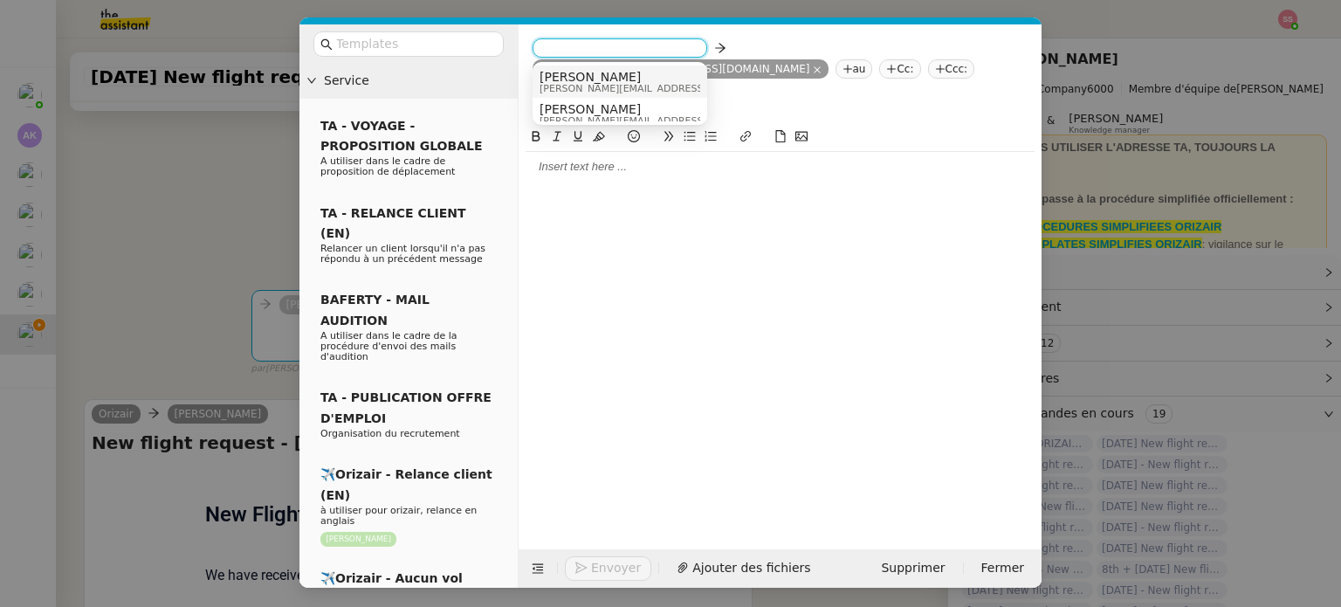
click at [591, 76] on span "[PERSON_NAME]" at bounding box center [664, 77] width 248 height 14
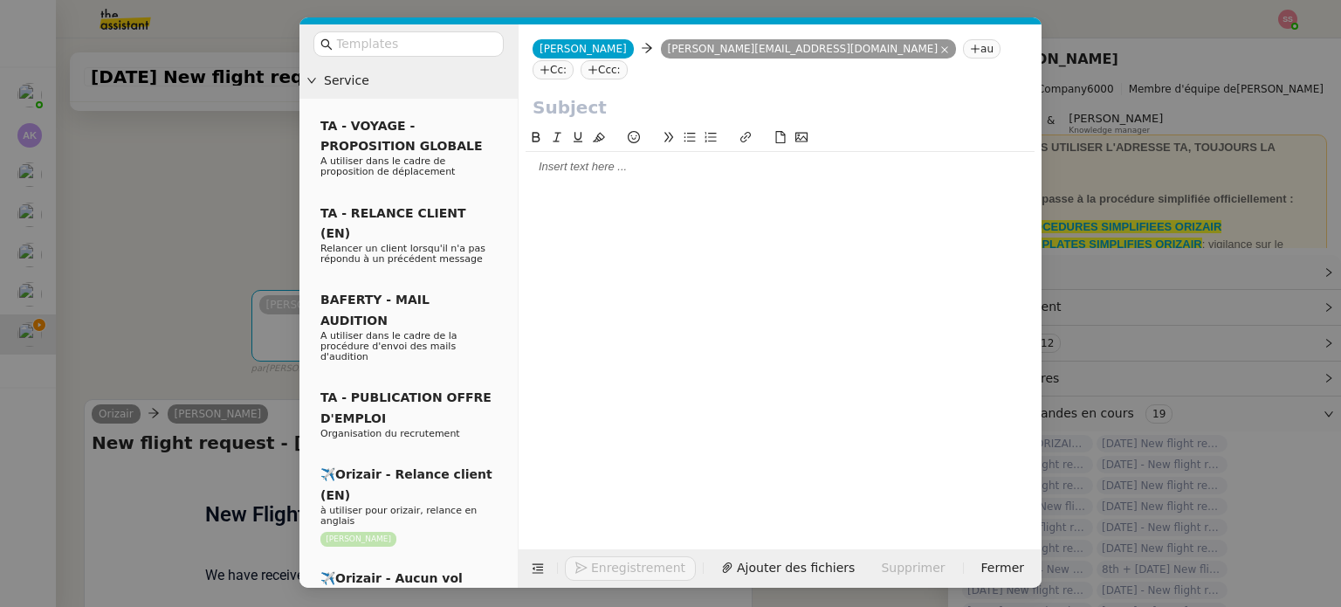
click at [628, 60] on nz-tag "Ccc:" at bounding box center [604, 69] width 47 height 19
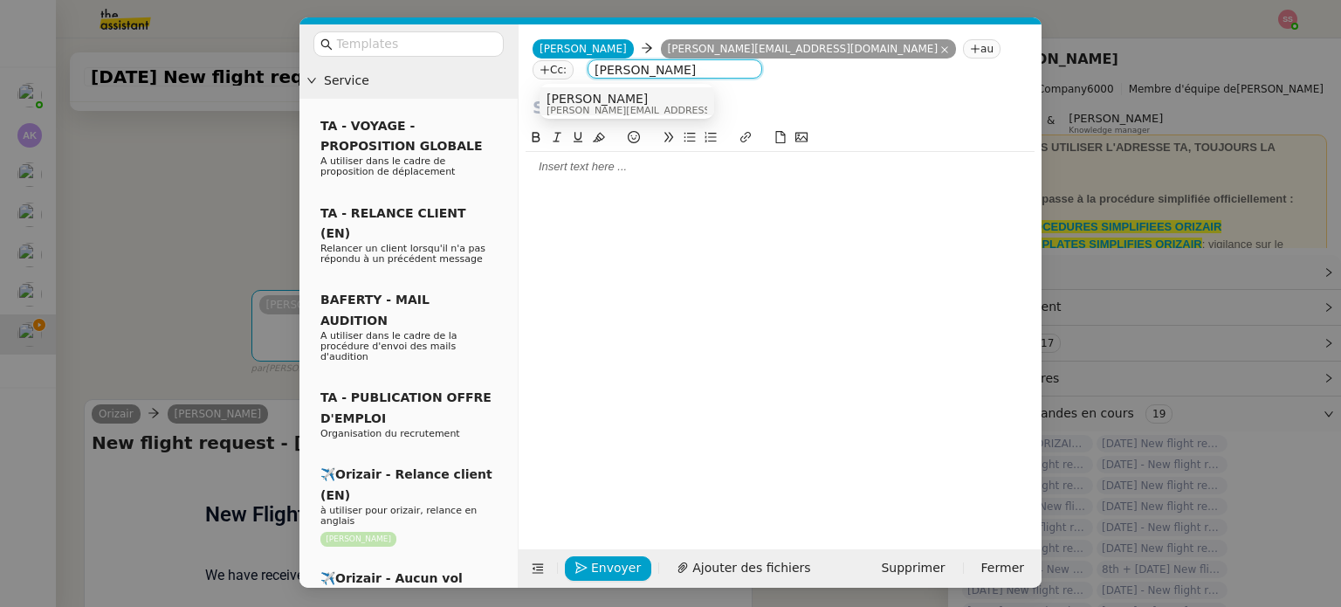
type input "[PERSON_NAME]"
click at [669, 111] on div "[PERSON_NAME] [PERSON_NAME][EMAIL_ADDRESS][DOMAIN_NAME]" at bounding box center [627, 104] width 161 height 24
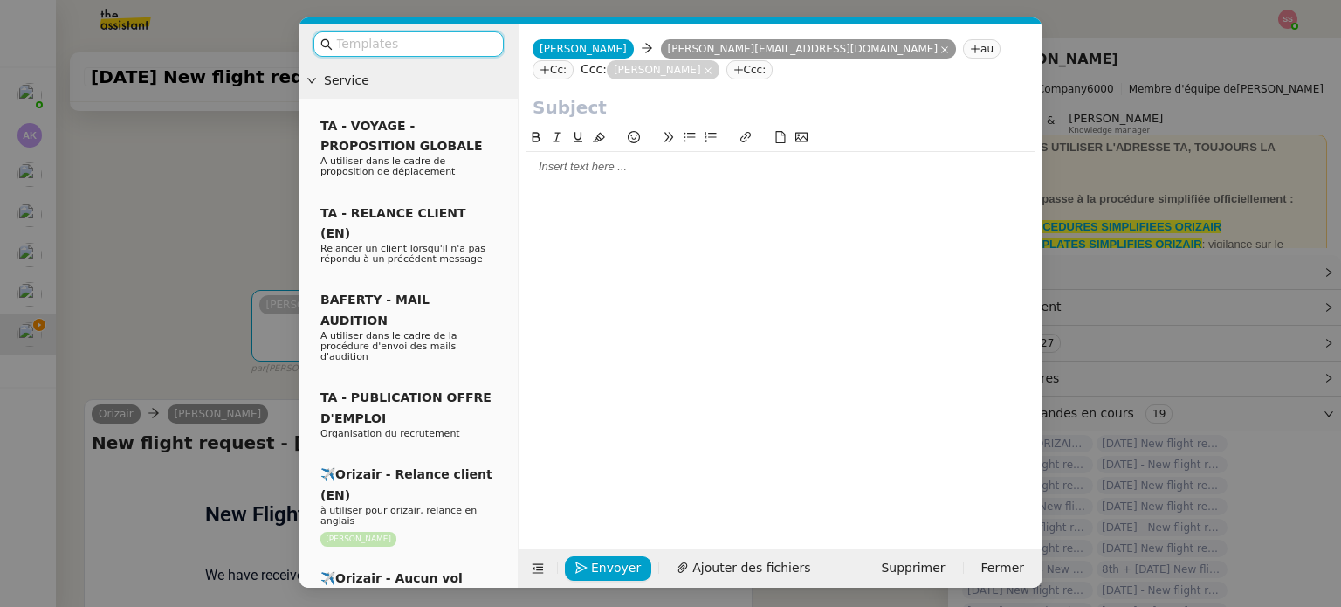
click at [416, 45] on input "text" at bounding box center [414, 44] width 157 height 20
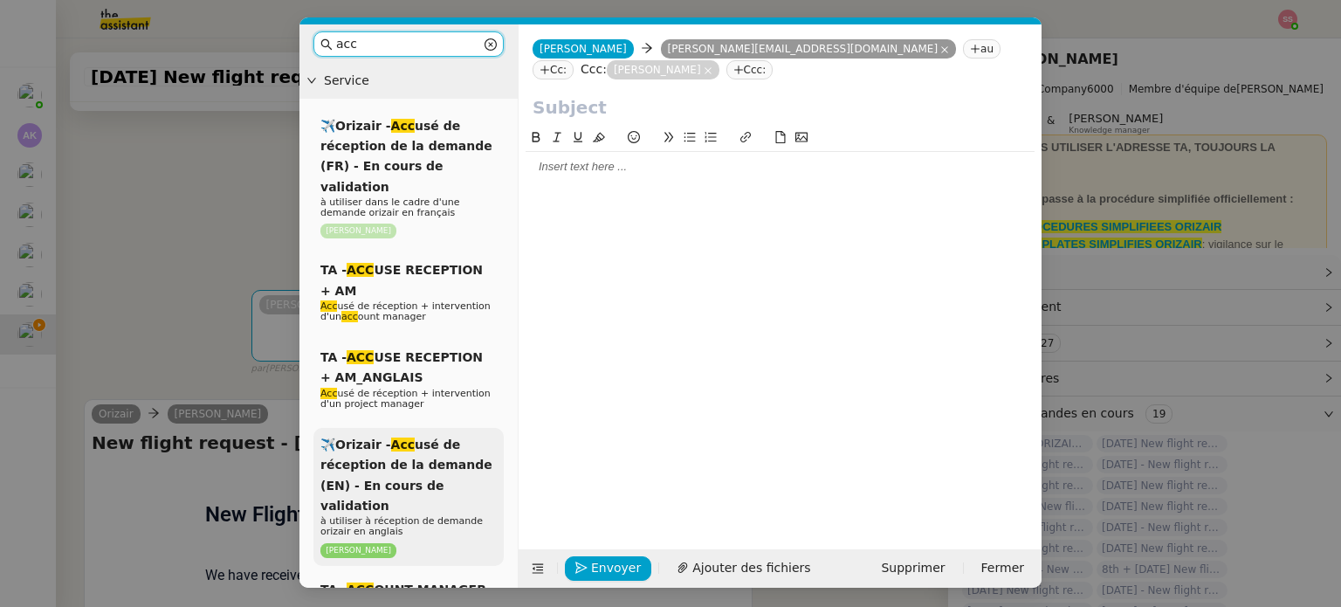
type input "acc"
click at [423, 437] on span "✈️Orizair - Acc usé de réception de la demande (EN) - En cours de validation" at bounding box center [406, 474] width 172 height 75
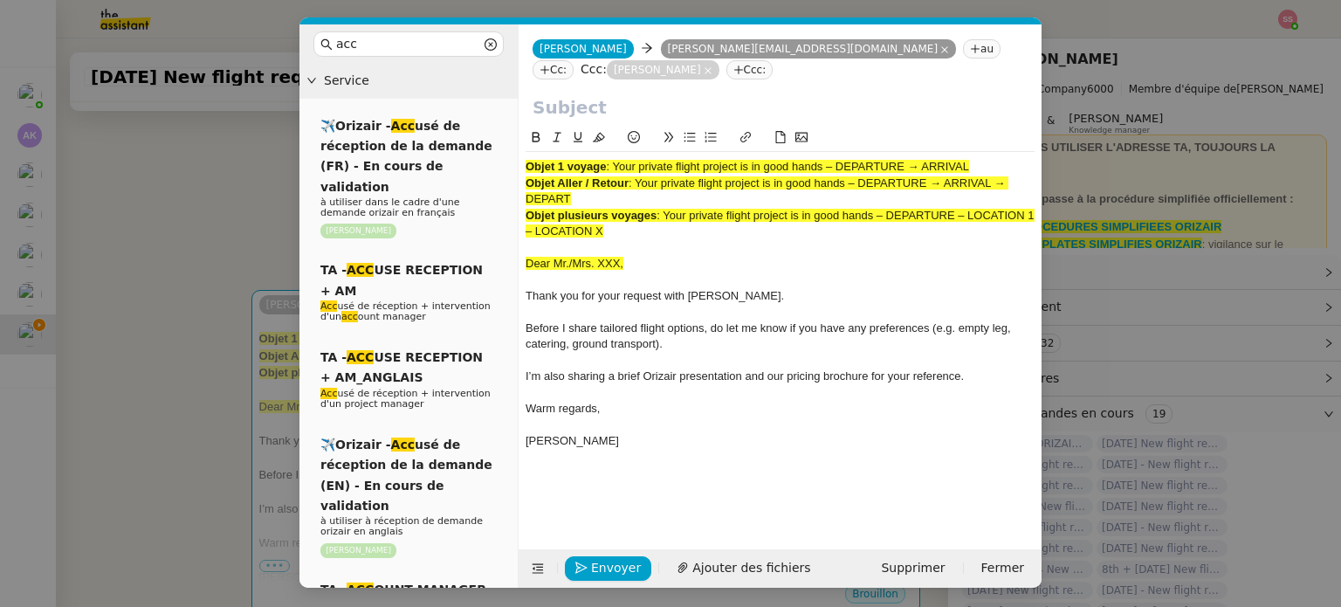
drag, startPoint x: 616, startPoint y: 143, endPoint x: 983, endPoint y: 143, distance: 366.7
click at [983, 159] on div "Objet 1 voyage : Your private flight project is in good hands – DEPARTURE → ARR…" at bounding box center [780, 167] width 509 height 16
click at [671, 94] on input "text" at bounding box center [780, 107] width 495 height 26
paste input "Your private flight project is in good hands – DEPARTURE → ARRIVAL"
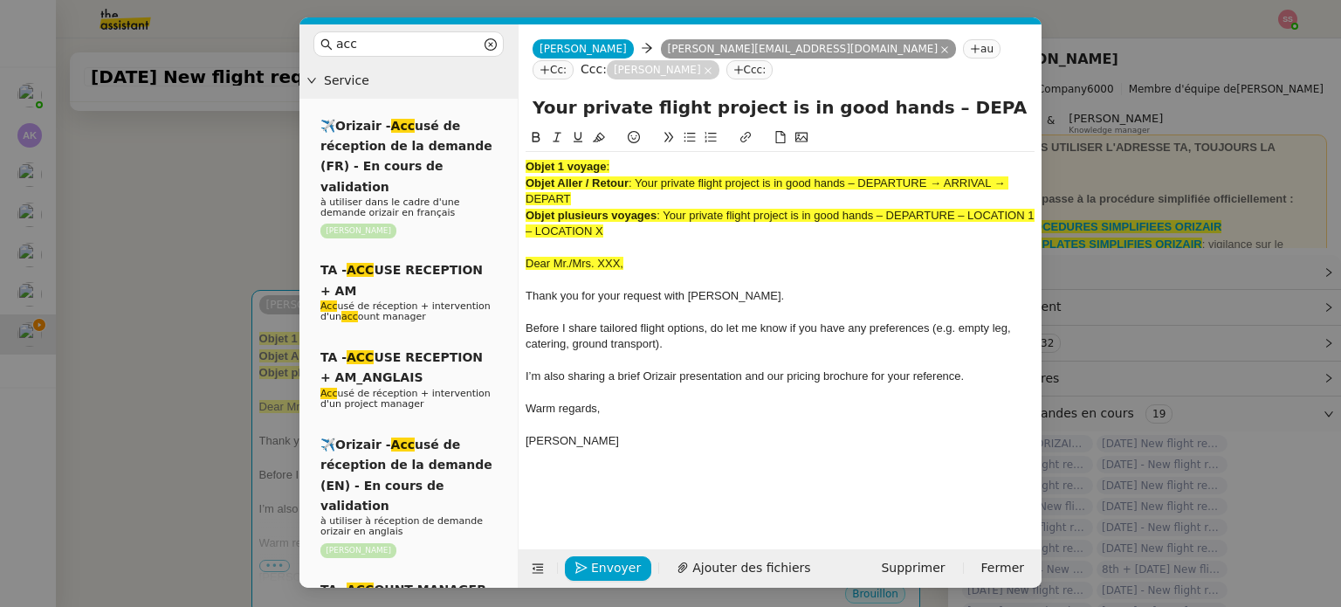
scroll to position [0, 75]
type input "Your private flight project is in good hands – DEPARTURE → ARRIVAL"
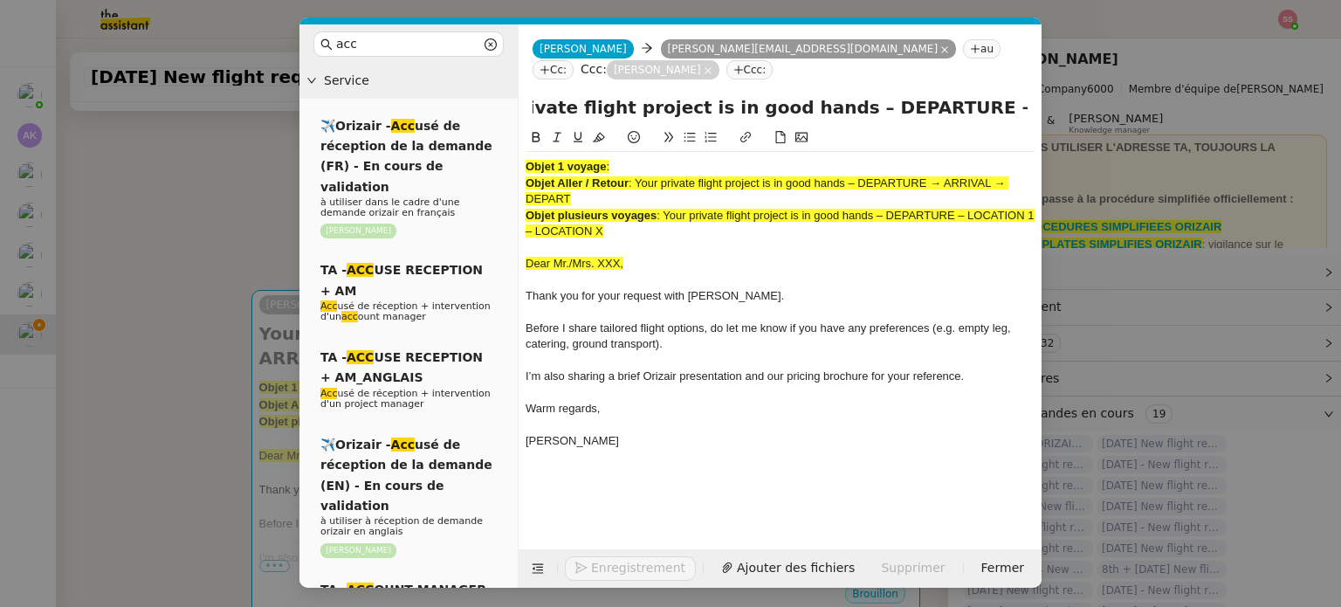
scroll to position [0, 0]
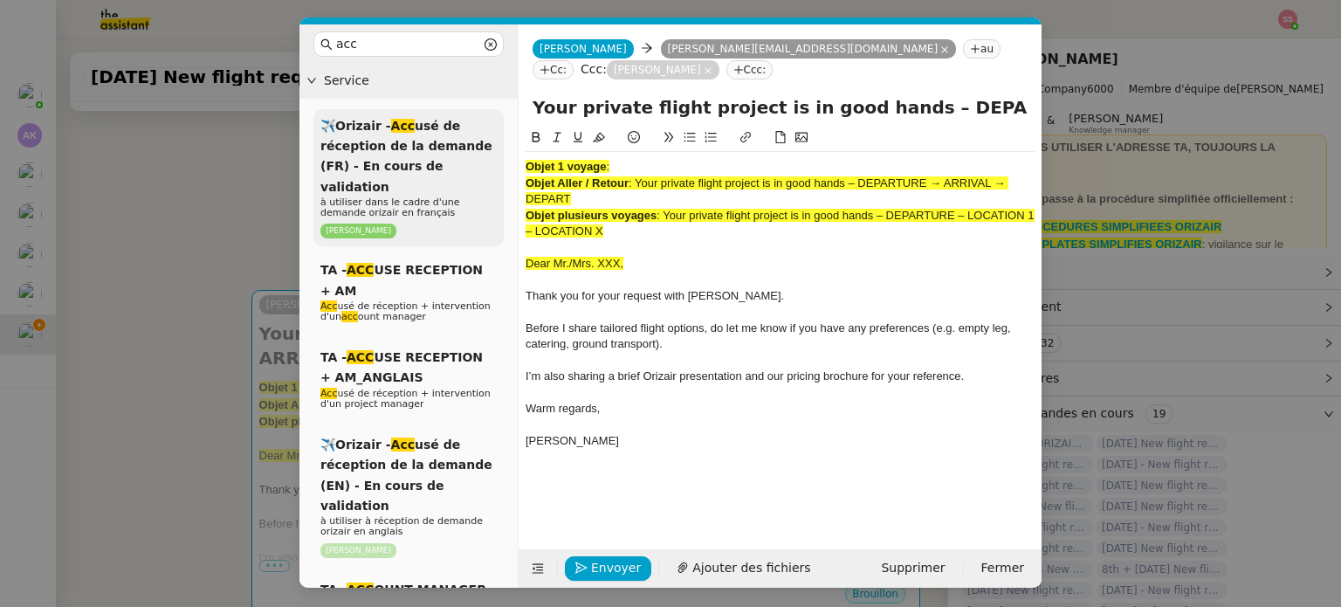
drag, startPoint x: 634, startPoint y: 214, endPoint x: 485, endPoint y: 125, distance: 173.8
click at [485, 125] on nz-layout "acc Service ✈️Orizair - Acc usé de réception de la demande (FR) - En cours de v…" at bounding box center [670, 305] width 742 height 563
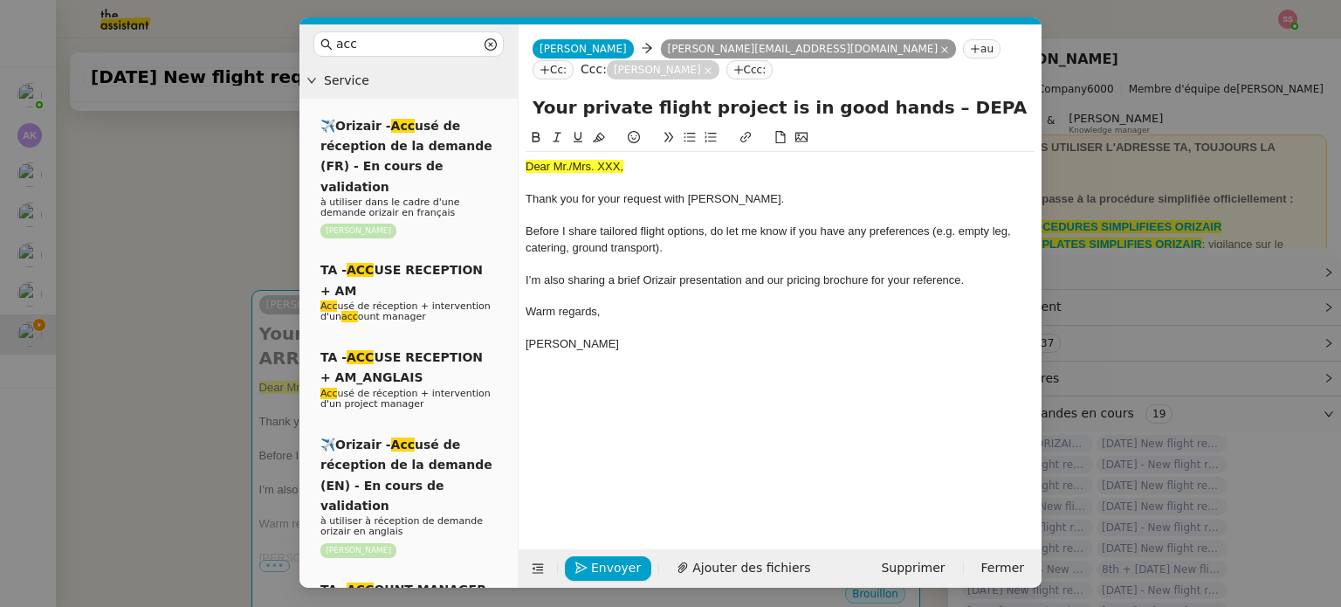
click at [186, 296] on nz-modal-container "acc Service ✈️Orizair - Acc usé de réception de la demande (FR) - En cours de v…" at bounding box center [670, 303] width 1341 height 607
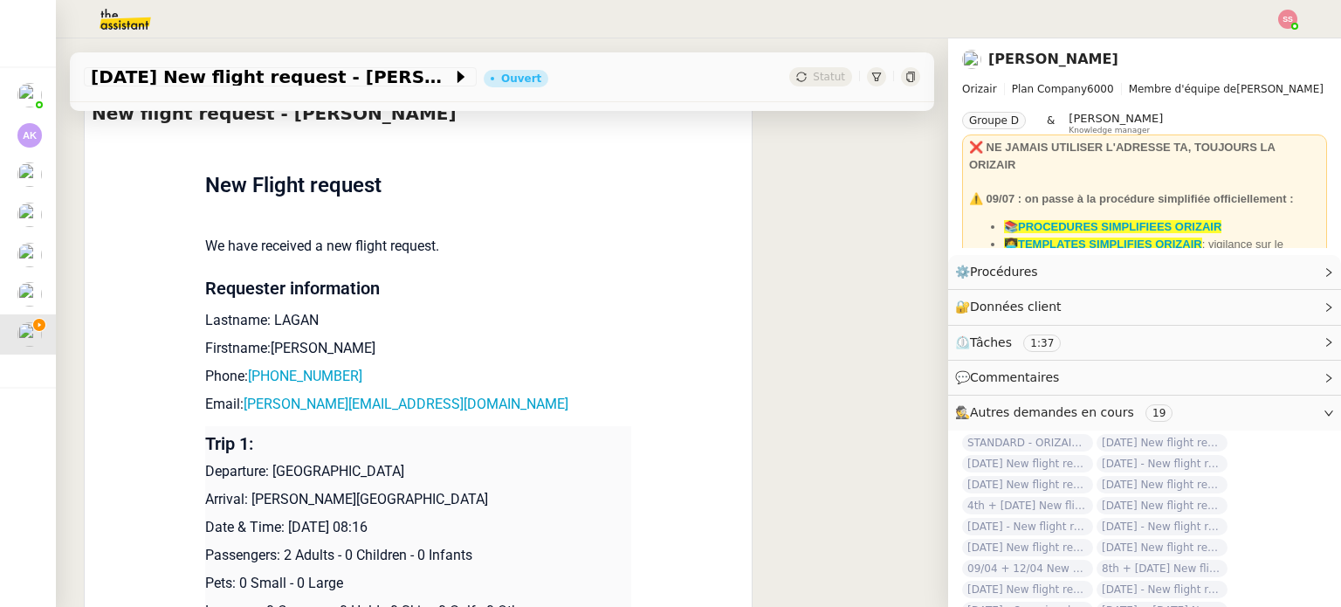
scroll to position [698, 0]
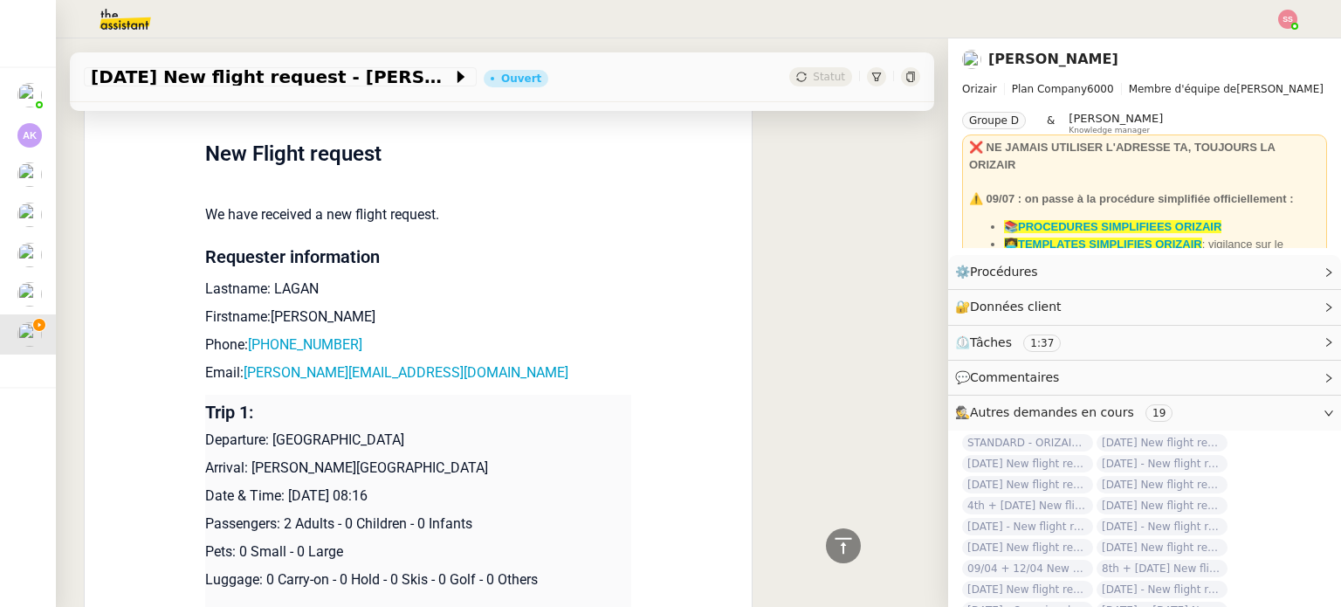
click at [291, 279] on p "Lastname: LAGAN" at bounding box center [418, 289] width 426 height 21
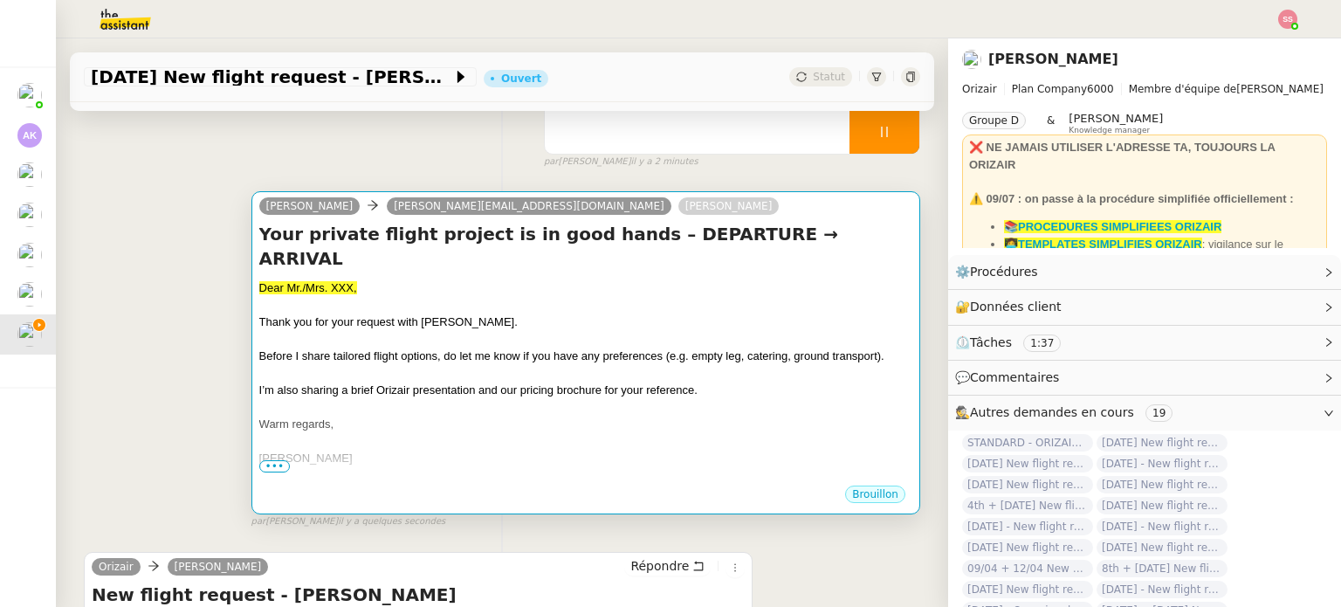
scroll to position [175, 0]
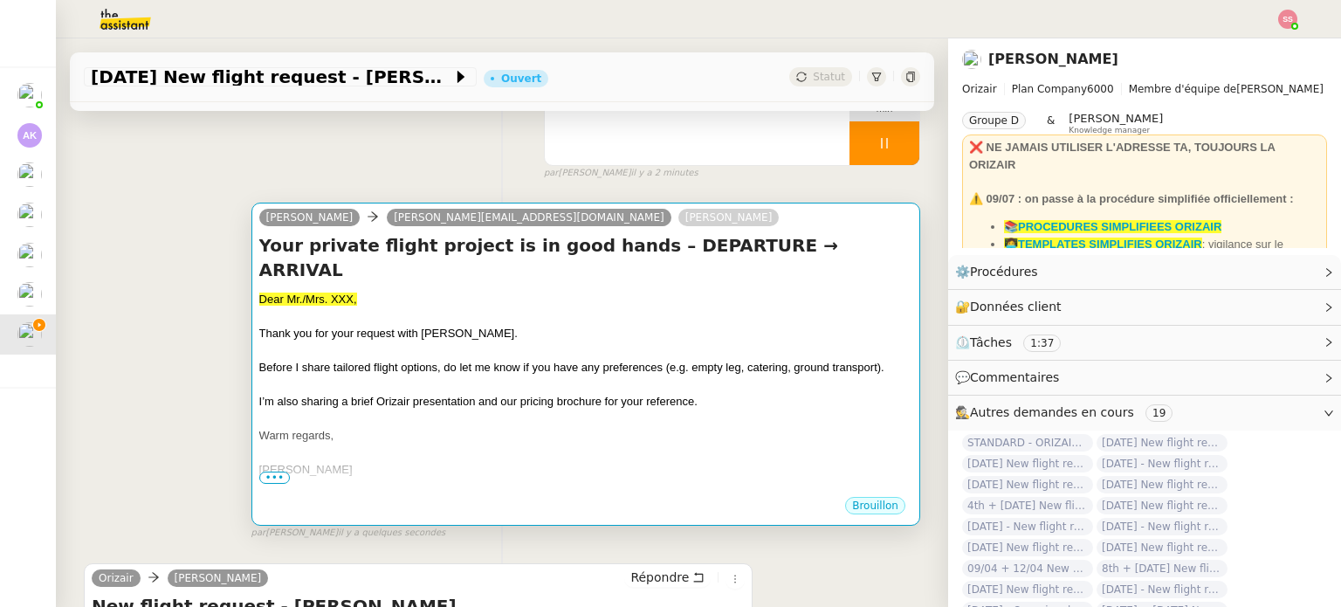
click at [444, 342] on div at bounding box center [585, 350] width 653 height 17
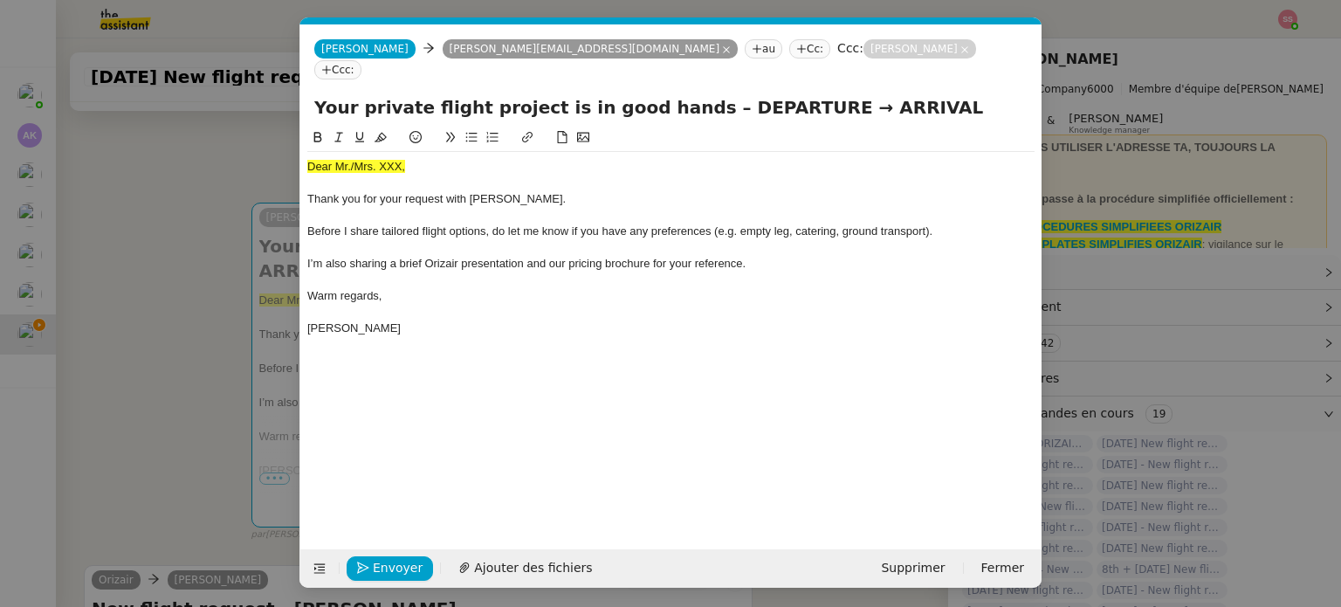
scroll to position [0, 53]
click at [377, 160] on span "Dear Mr./Mrs. XXX," at bounding box center [356, 166] width 98 height 13
click at [380, 127] on button at bounding box center [380, 137] width 21 height 20
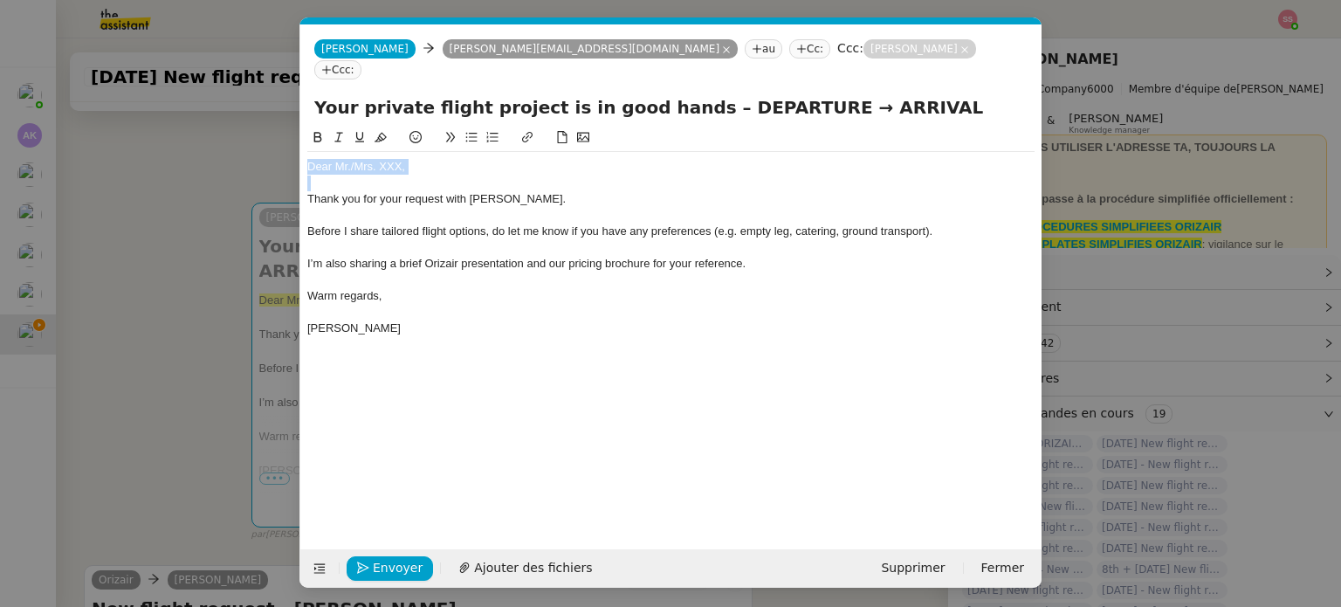
click at [405, 159] on div "Dear Mr./Mrs. XXX," at bounding box center [670, 167] width 727 height 16
drag, startPoint x: 411, startPoint y: 146, endPoint x: 350, endPoint y: 148, distance: 61.2
click at [350, 159] on div "Dear Mr./Mrs. XXX," at bounding box center [670, 167] width 727 height 16
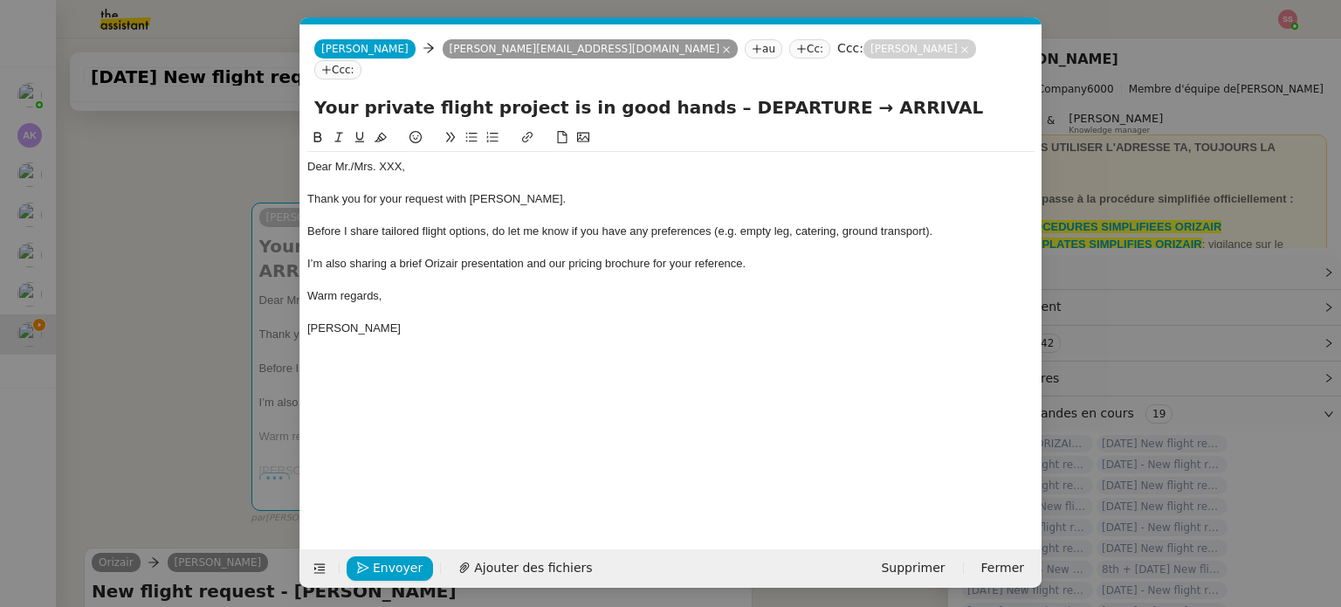
scroll to position [0, 0]
drag, startPoint x: 388, startPoint y: 148, endPoint x: 355, endPoint y: 137, distance: 34.2
click at [355, 152] on div "Dear Mr.LAGAN Thank you for your request with [PERSON_NAME]. Before I share tai…" at bounding box center [670, 247] width 727 height 191
click at [515, 575] on span "Ajouter des fichiers" at bounding box center [533, 568] width 118 height 20
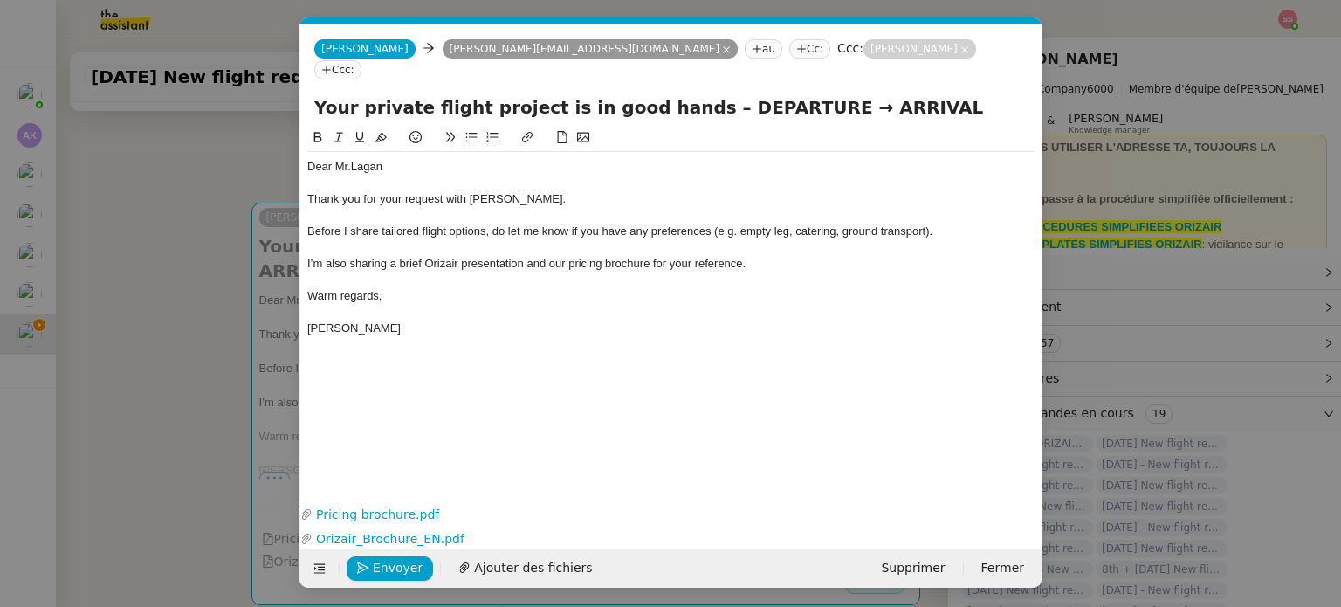
drag, startPoint x: 175, startPoint y: 320, endPoint x: 185, endPoint y: 320, distance: 10.5
click at [175, 320] on nz-modal-container "acc Service ✈️Orizair - Acc usé de réception de la demande (FR) - En cours de v…" at bounding box center [670, 303] width 1341 height 607
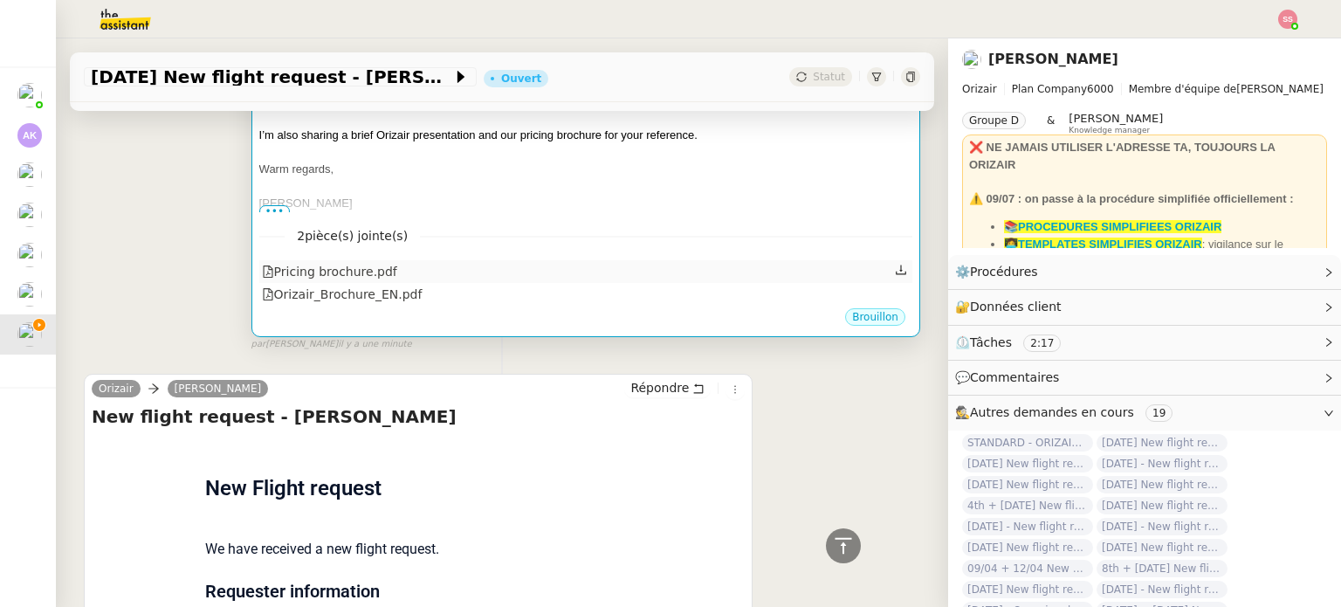
scroll to position [92, 0]
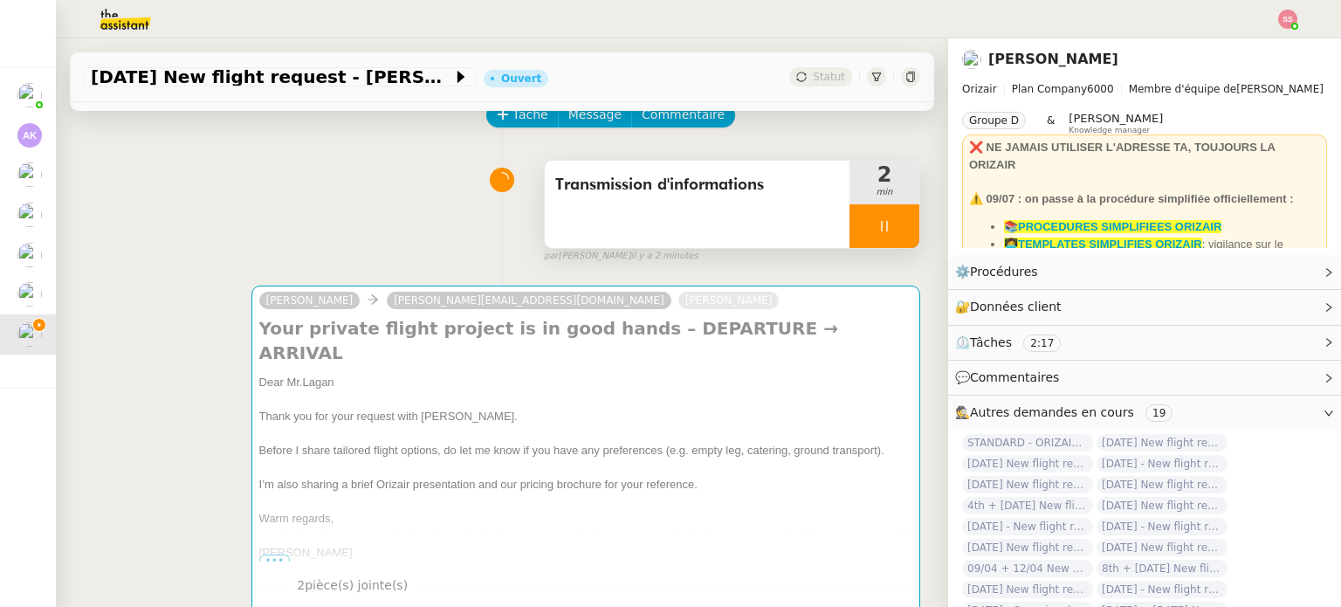
click at [881, 230] on div at bounding box center [885, 226] width 70 height 44
click at [896, 230] on icon at bounding box center [902, 226] width 13 height 10
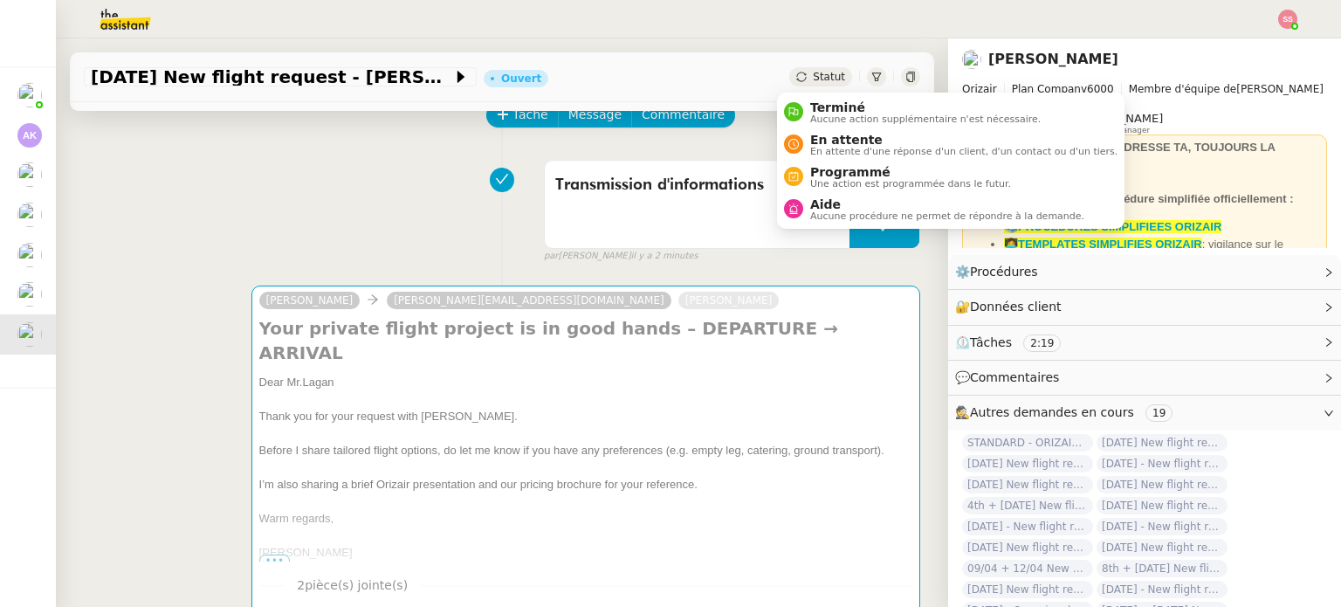
click at [813, 73] on span "Statut" at bounding box center [829, 77] width 32 height 12
click at [839, 212] on span "Aucune procédure ne permet de répondre à la demande." at bounding box center [947, 216] width 274 height 10
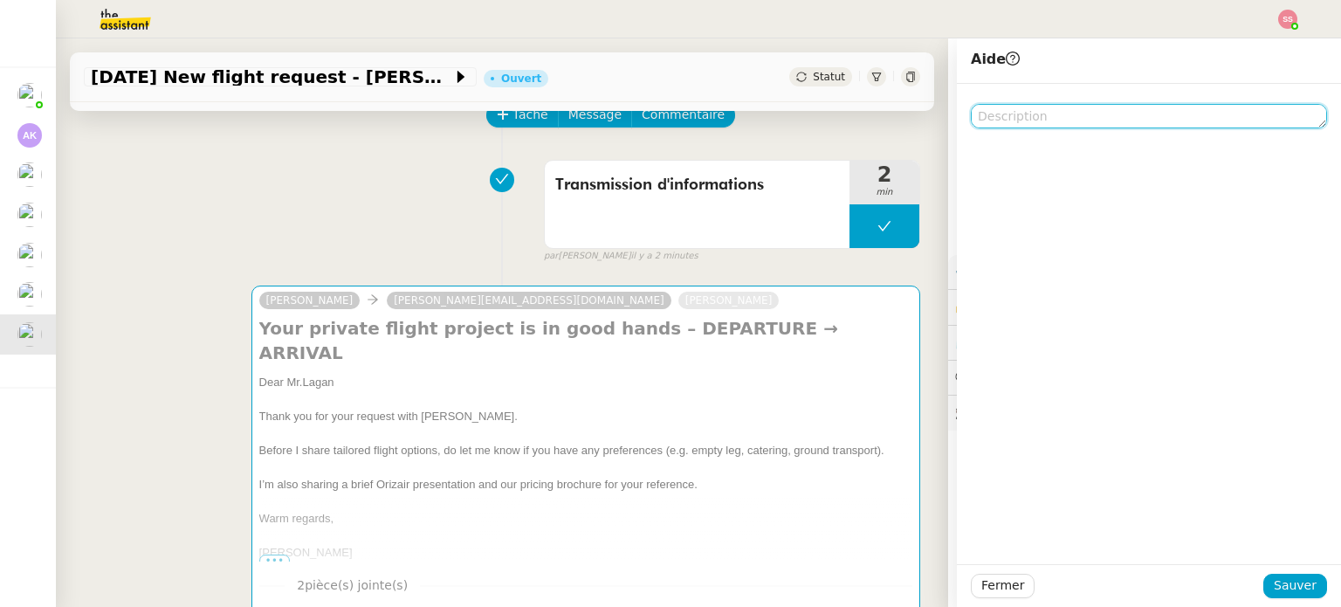
click at [999, 112] on textarea at bounding box center [1149, 116] width 356 height 24
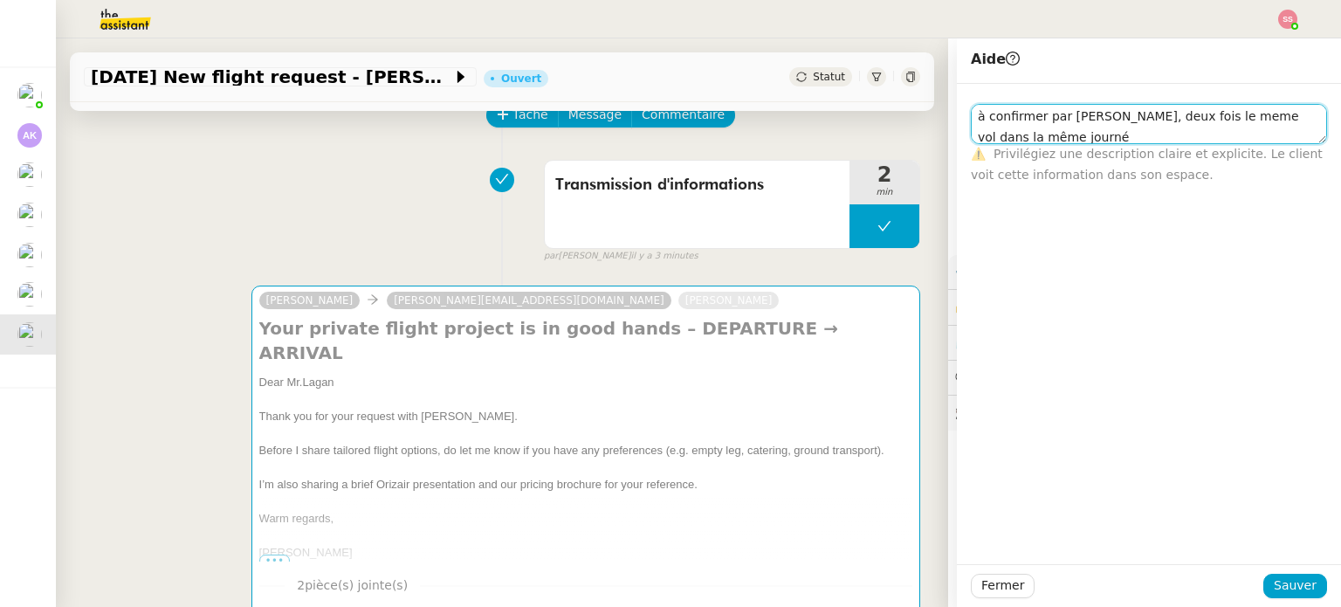
scroll to position [1, 0]
type textarea "à confirmer par [PERSON_NAME], deux fois le meme vol dans la même journée"
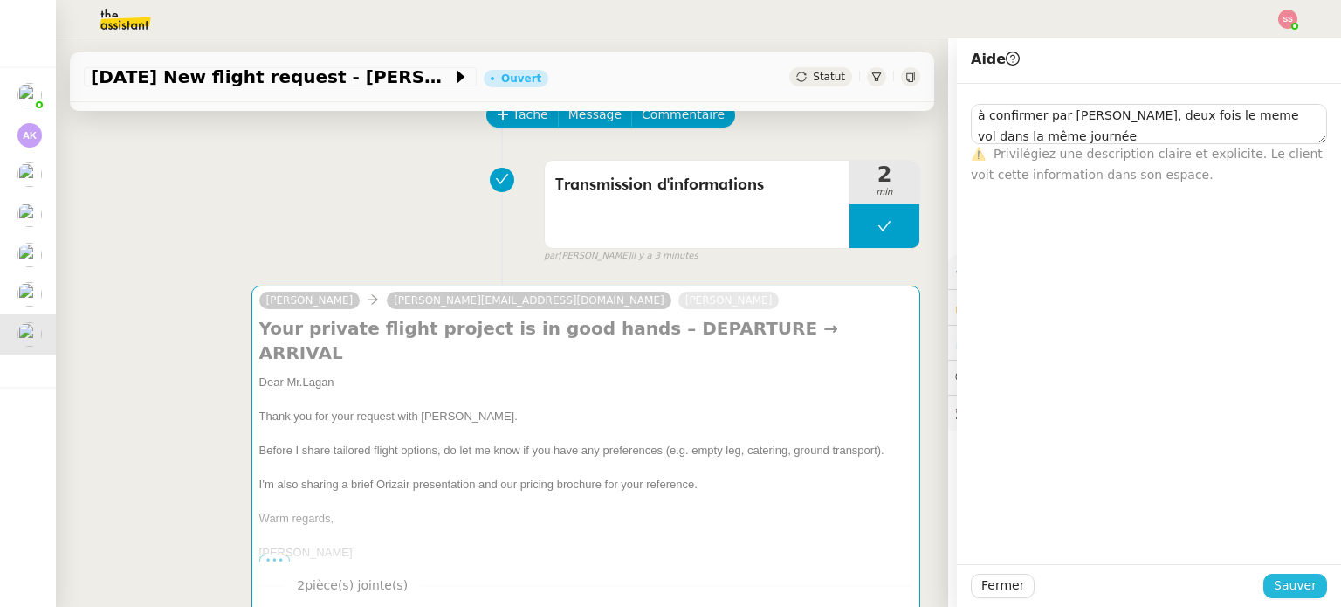
click at [1282, 581] on span "Sauver" at bounding box center [1295, 585] width 43 height 20
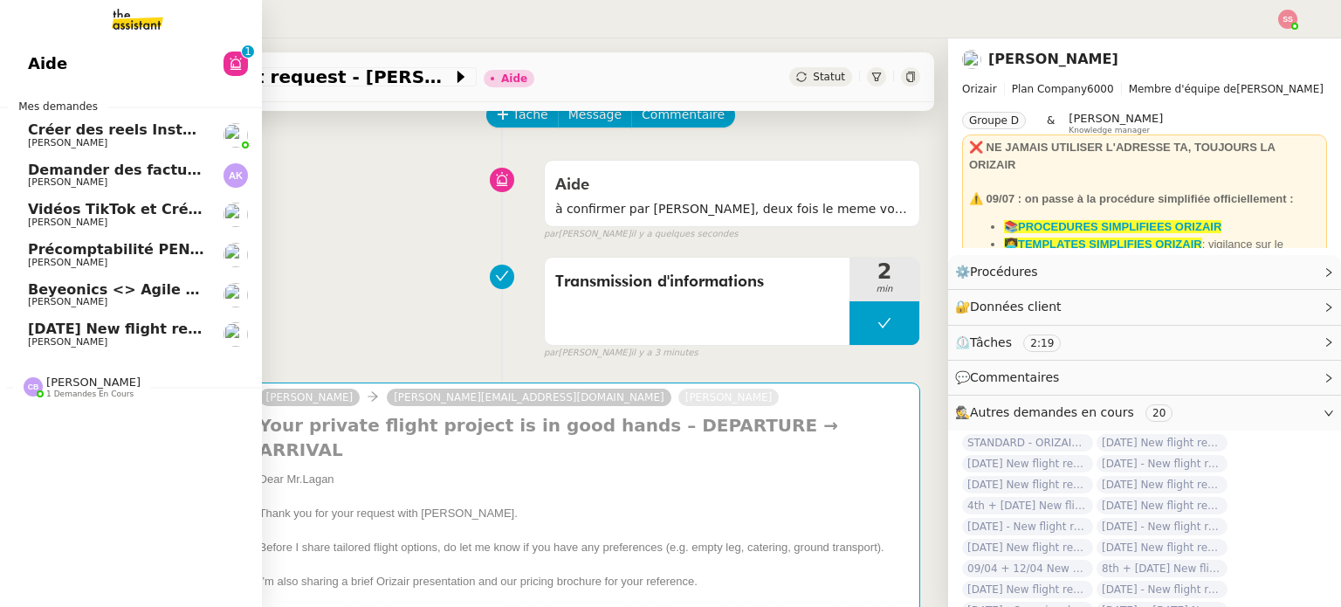
click at [60, 334] on span "[DATE] New flight request - [PERSON_NAME]" at bounding box center [203, 328] width 350 height 17
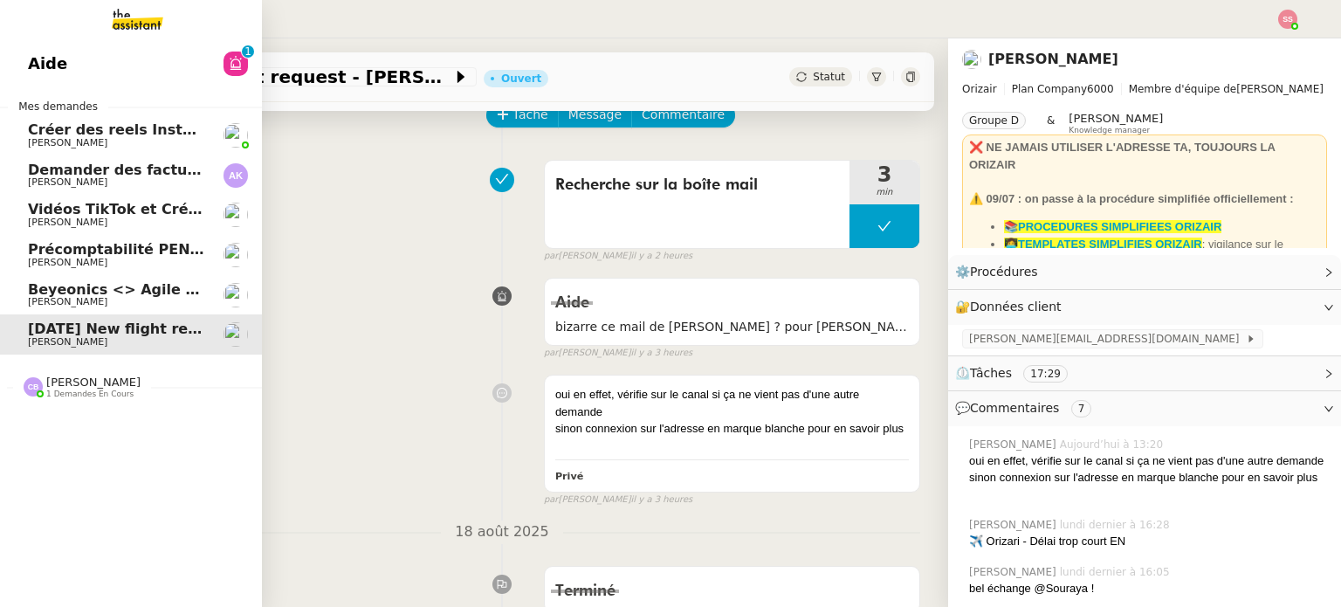
click at [102, 303] on span "[PERSON_NAME]" at bounding box center [116, 302] width 176 height 10
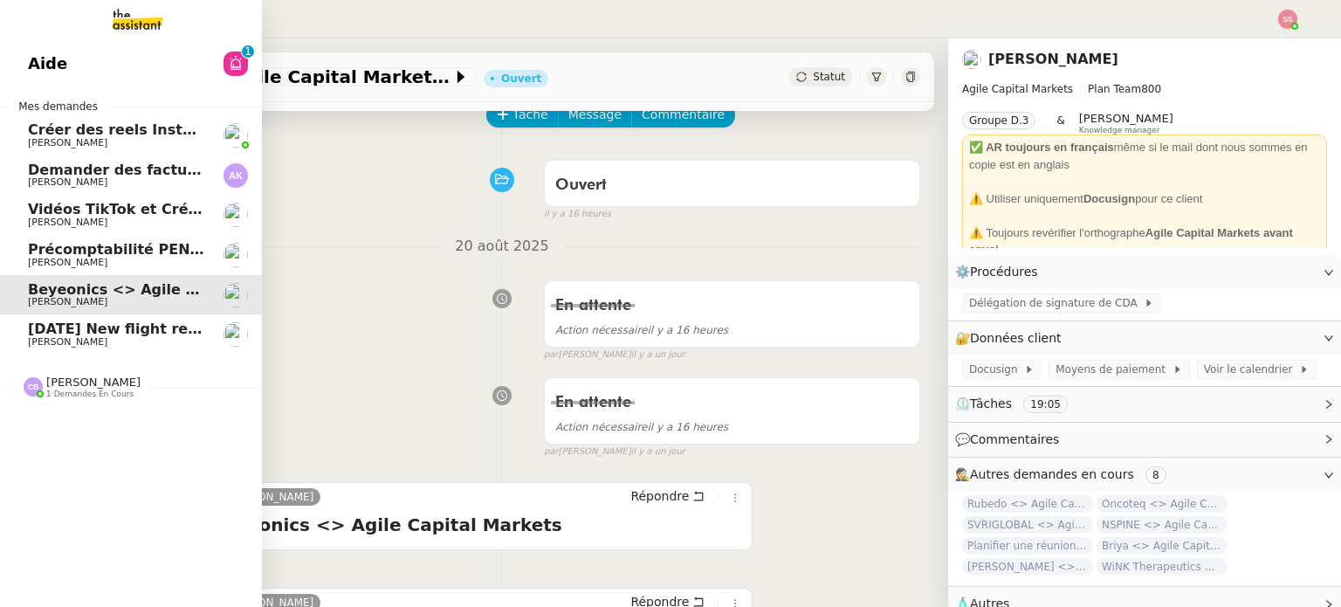
click at [79, 244] on span "Précomptabilité PENNYLANE - août 2025" at bounding box center [188, 249] width 320 height 17
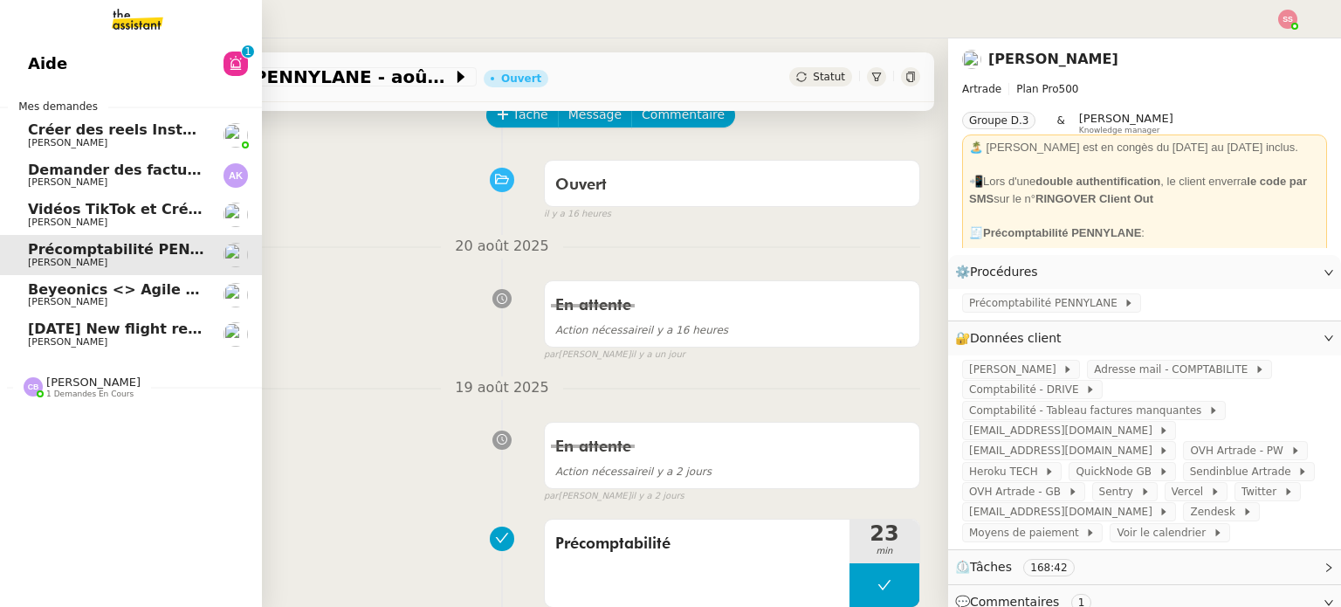
click at [120, 207] on span "Vidéos TikTok et Créatives META - août 2025" at bounding box center [203, 209] width 350 height 17
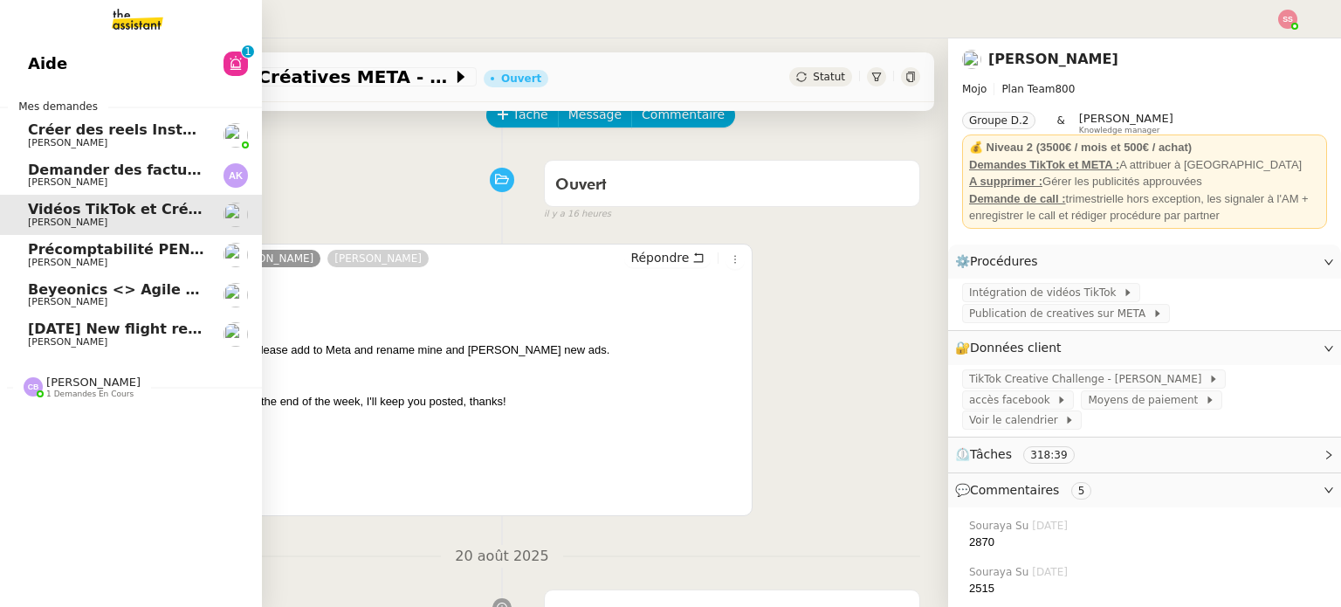
click at [141, 186] on span "[PERSON_NAME]" at bounding box center [116, 182] width 176 height 10
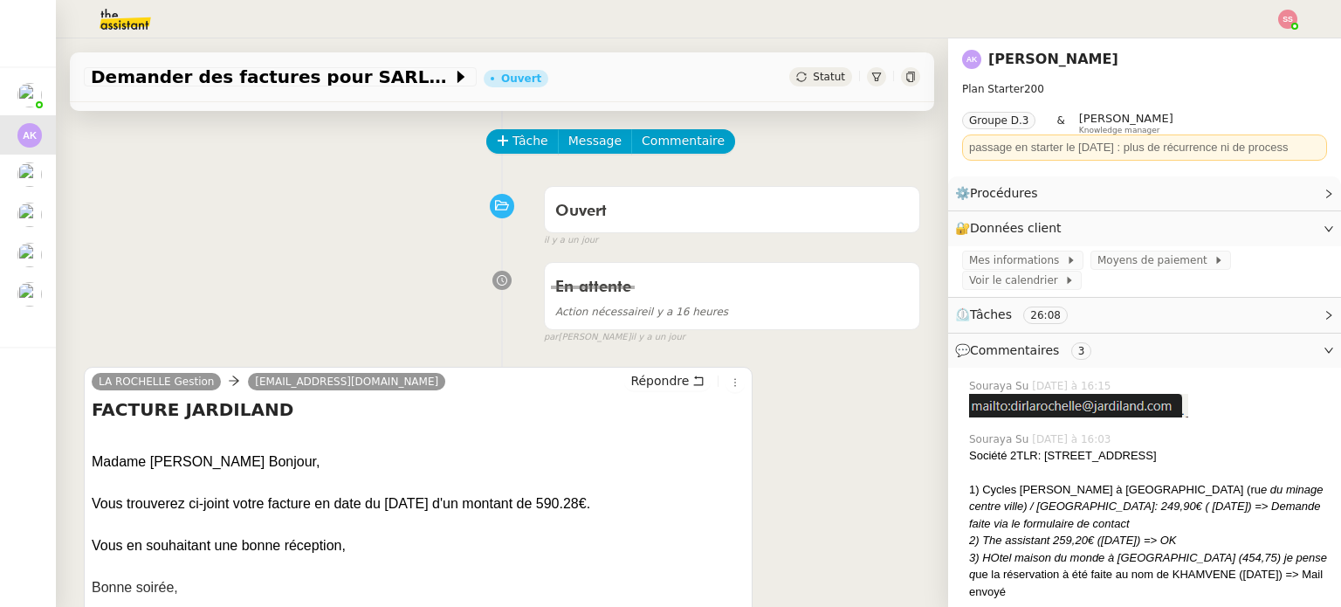
scroll to position [87, 0]
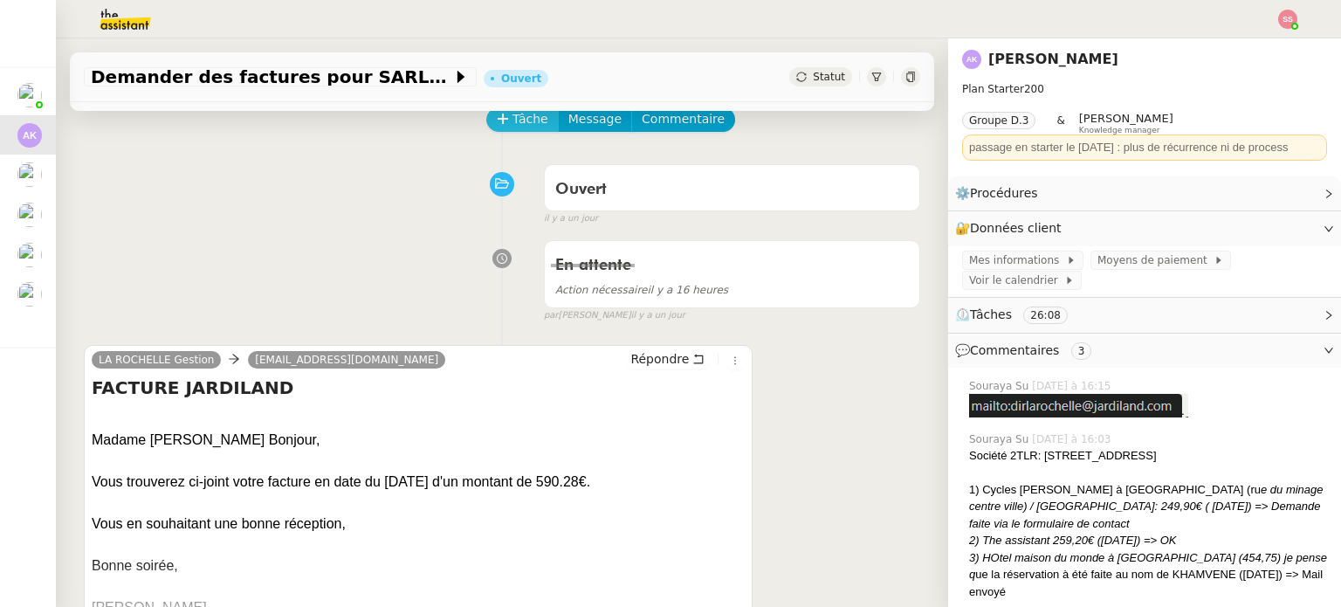
click at [513, 123] on span "Tâche" at bounding box center [531, 119] width 36 height 20
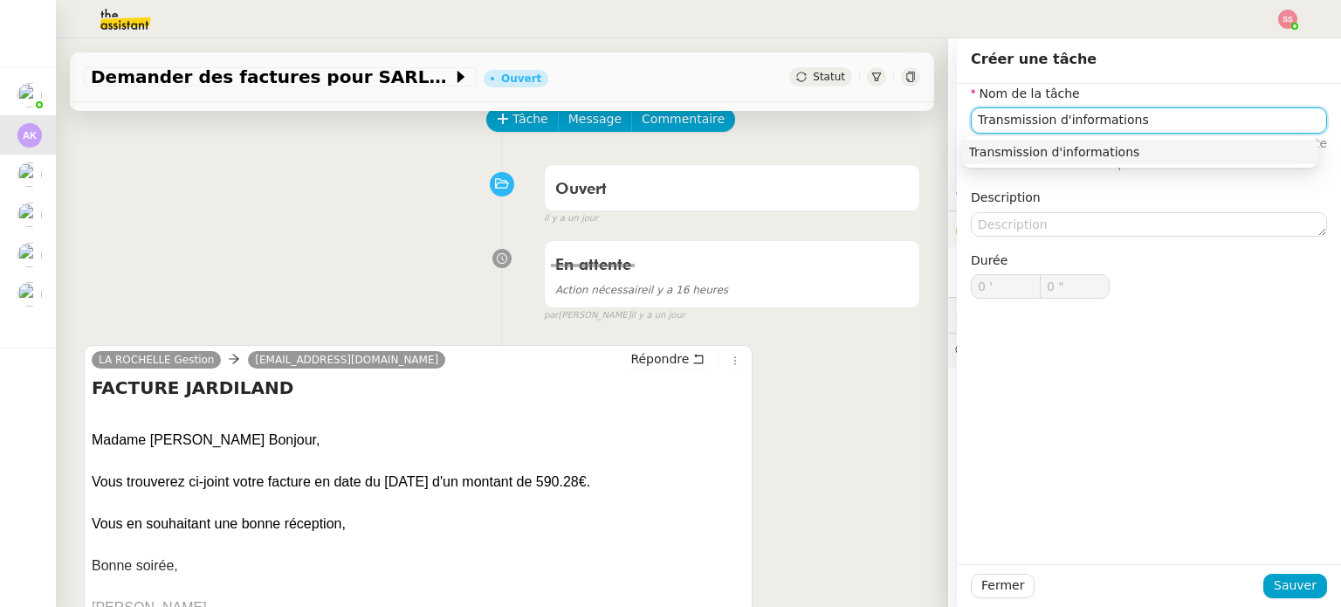
click at [1006, 148] on div "Transmission d'informations" at bounding box center [1140, 152] width 342 height 16
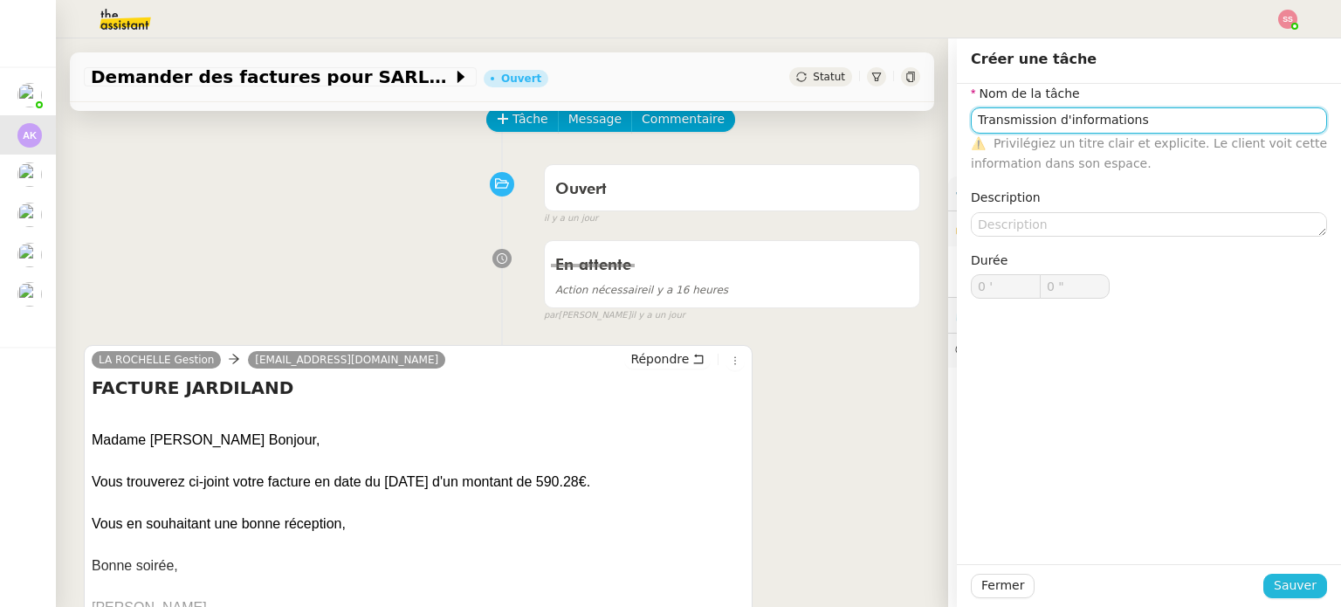
type input "Transmission d'informations"
click at [1282, 597] on button "Sauver" at bounding box center [1295, 586] width 64 height 24
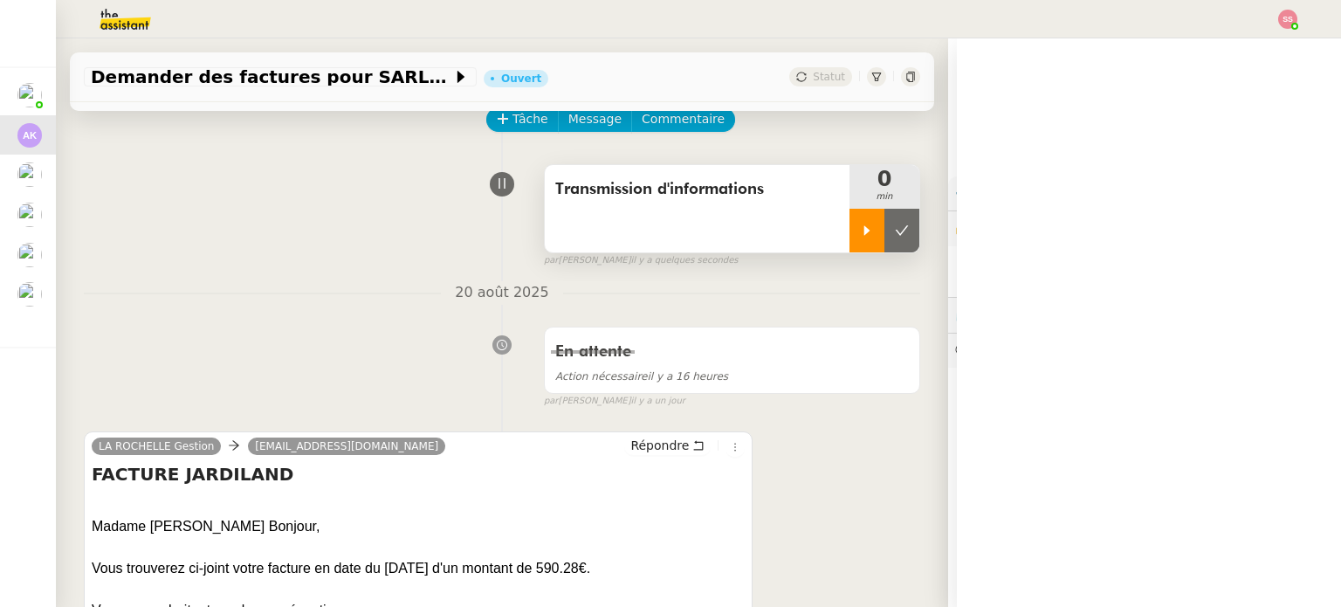
click at [856, 221] on div at bounding box center [867, 231] width 35 height 44
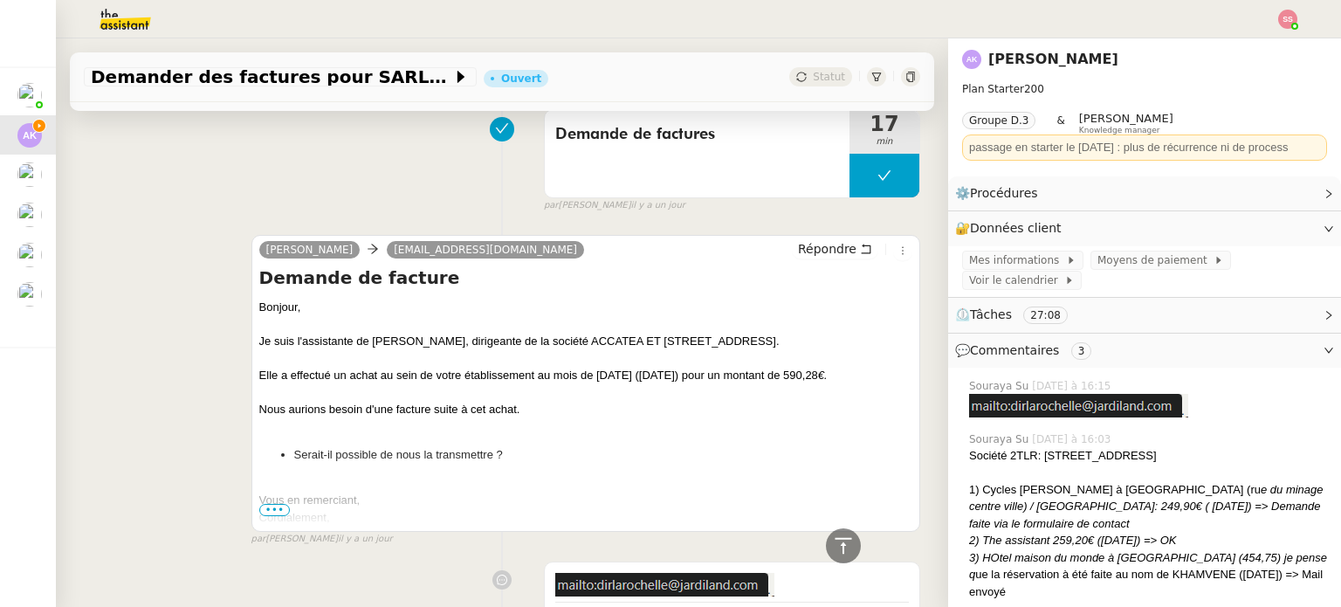
click at [384, 321] on div at bounding box center [585, 324] width 653 height 17
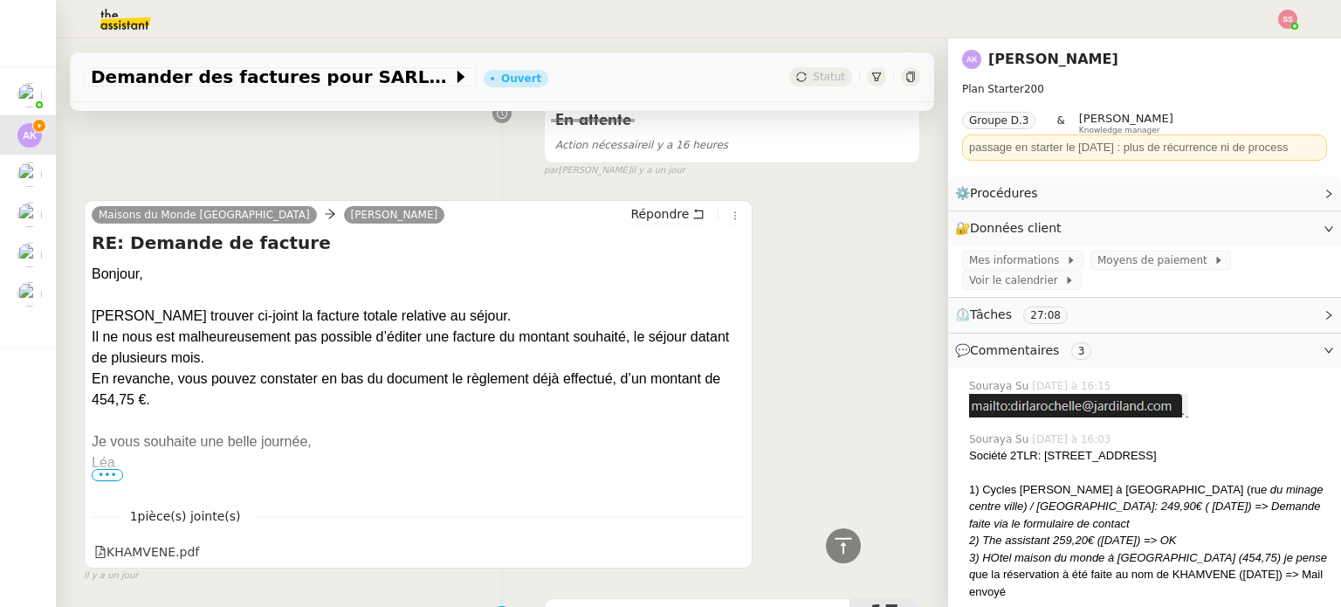
scroll to position [873, 0]
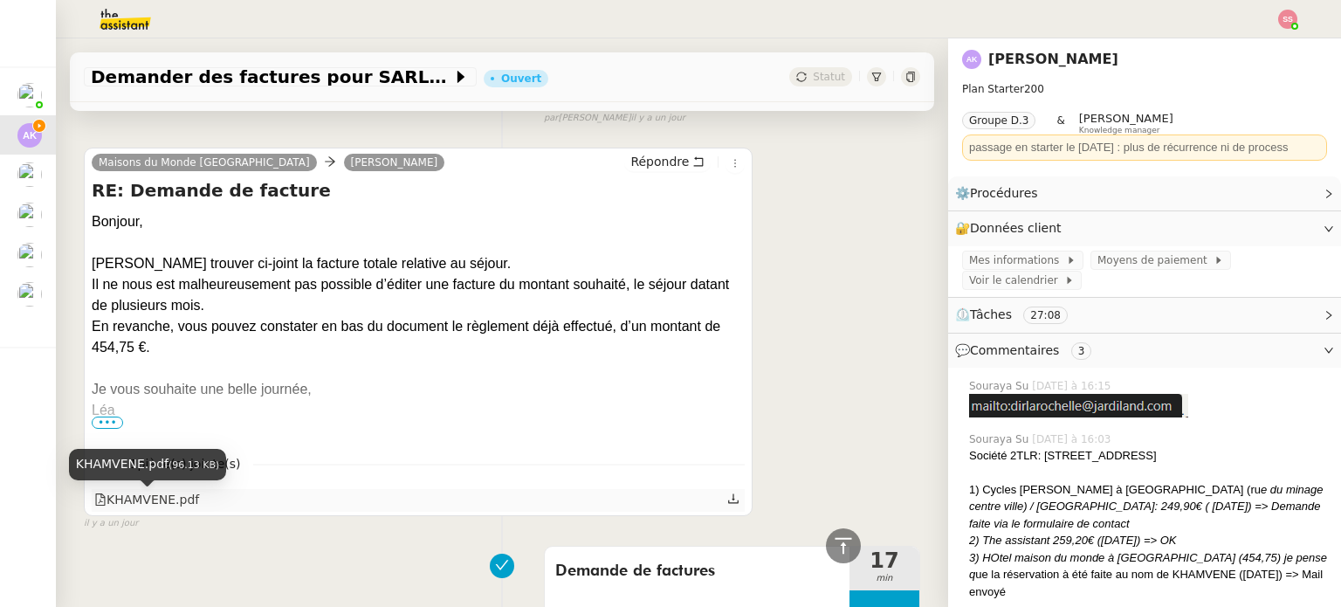
click at [167, 495] on div "KHAMVENE.pdf" at bounding box center [146, 500] width 105 height 20
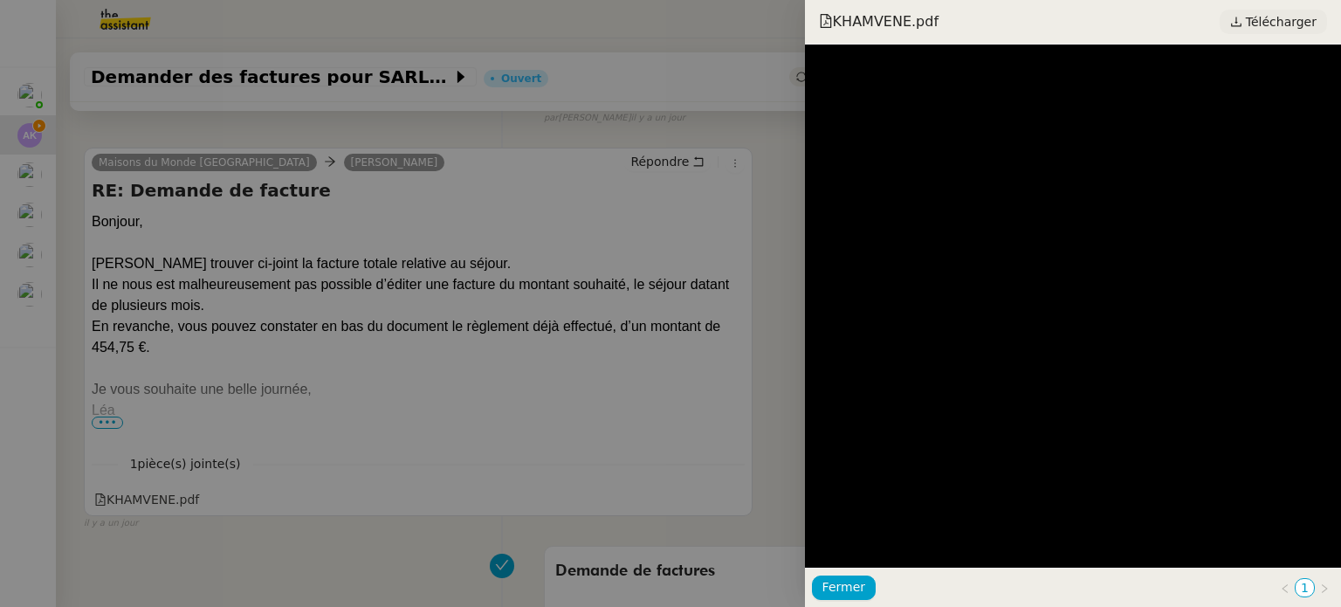
click at [1273, 17] on span "Télécharger" at bounding box center [1281, 21] width 71 height 23
click at [419, 338] on div at bounding box center [670, 303] width 1341 height 607
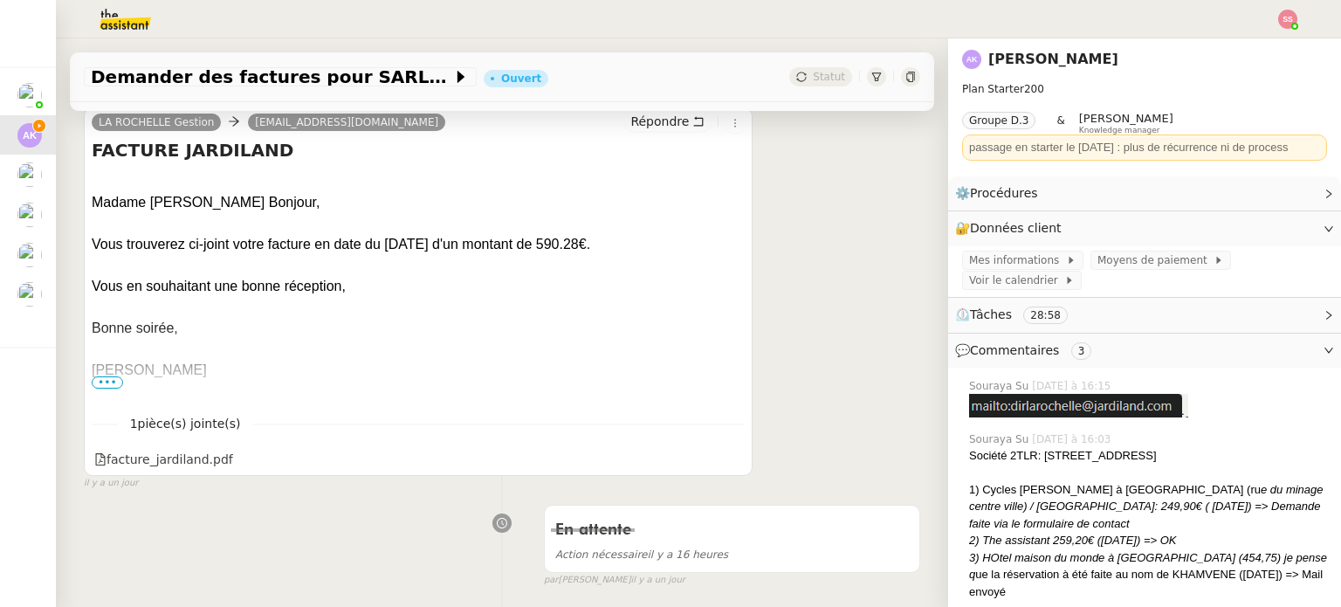
scroll to position [437, 0]
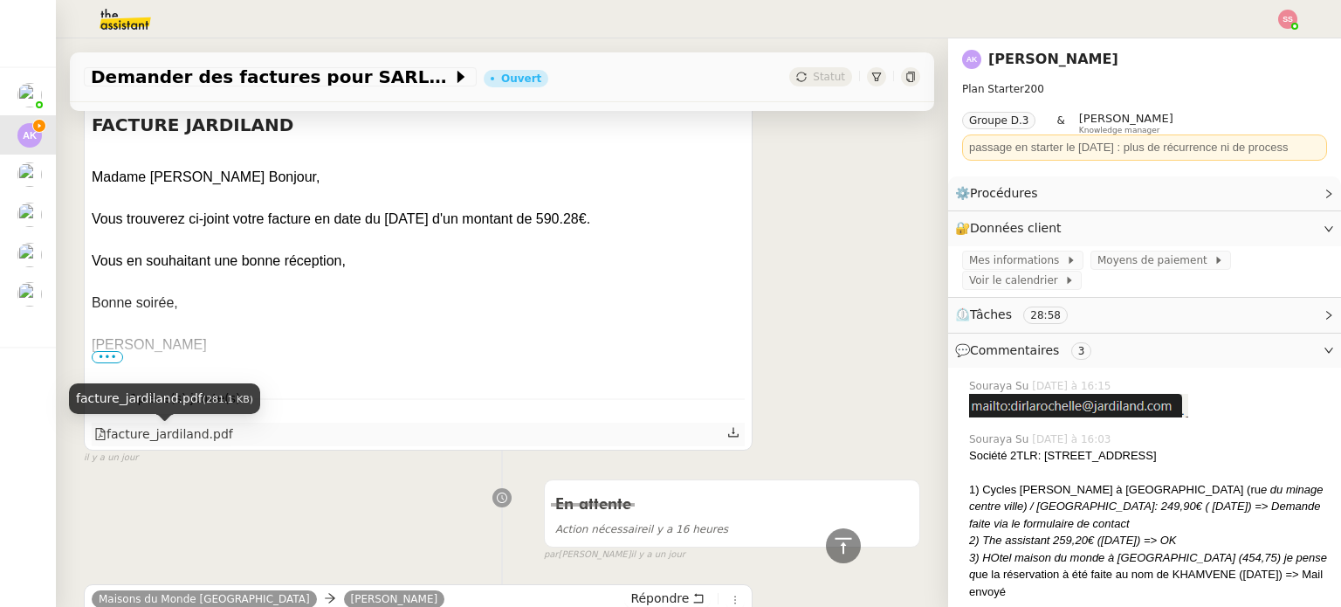
click at [179, 437] on div "facture_jardiland.pdf" at bounding box center [163, 434] width 139 height 20
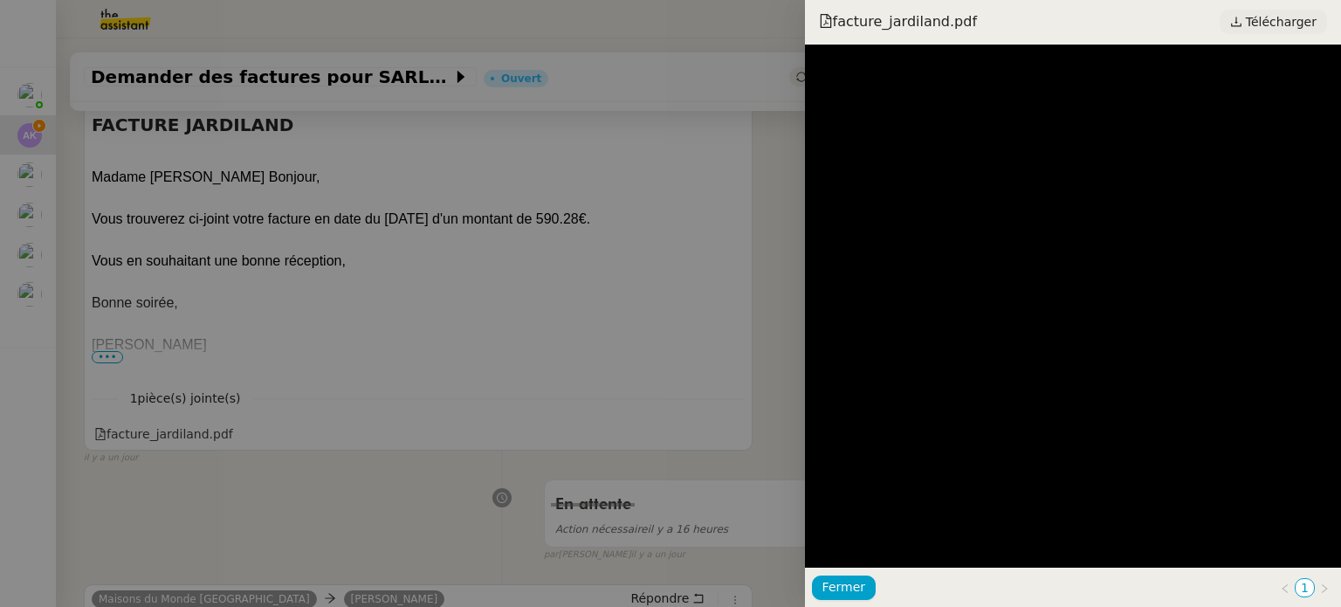
click at [1251, 17] on link "Télécharger" at bounding box center [1273, 22] width 107 height 24
click at [661, 236] on div at bounding box center [670, 303] width 1341 height 607
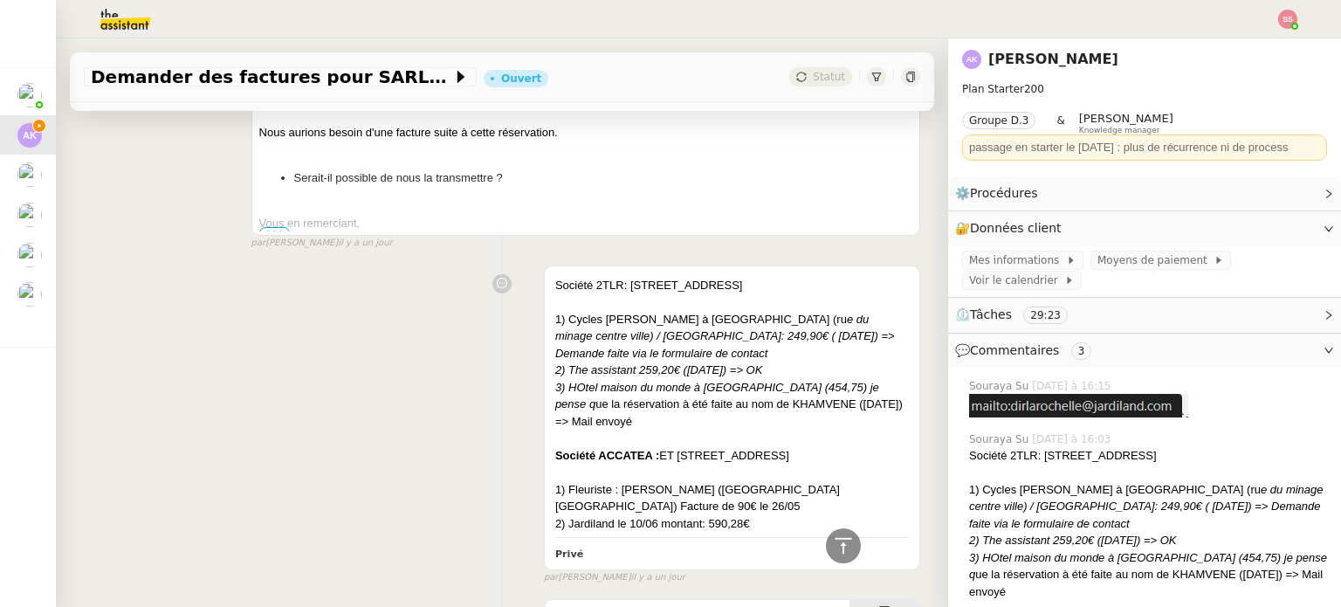
scroll to position [2794, 0]
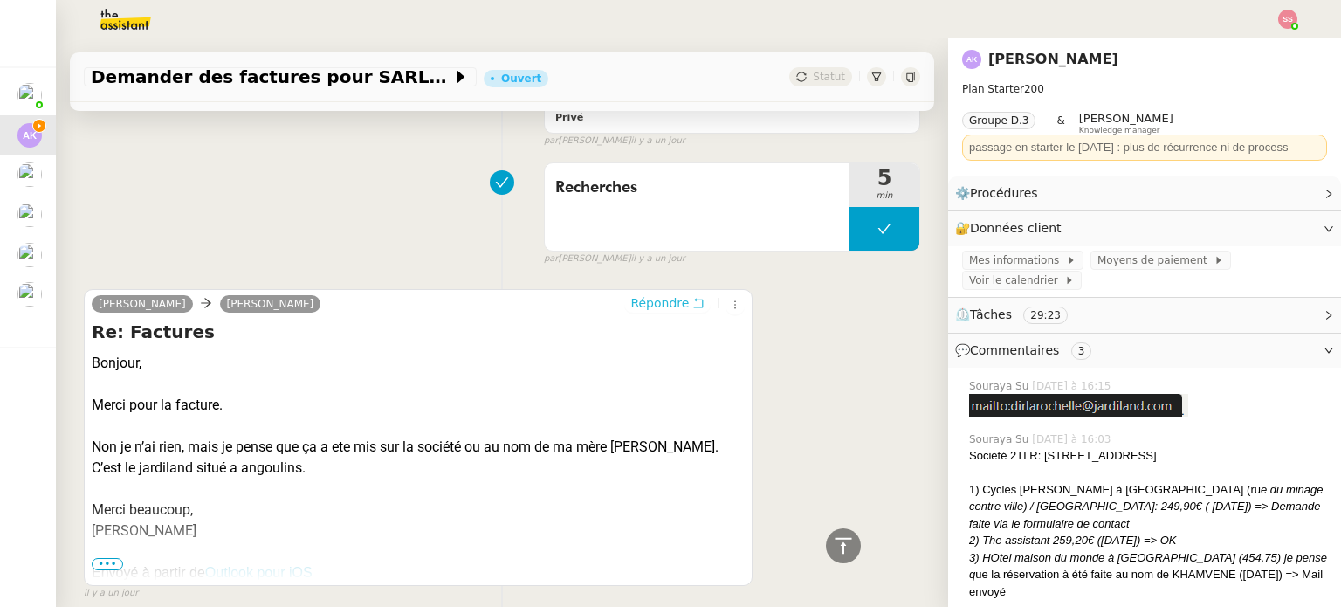
click at [630, 303] on span "Répondre" at bounding box center [659, 302] width 58 height 17
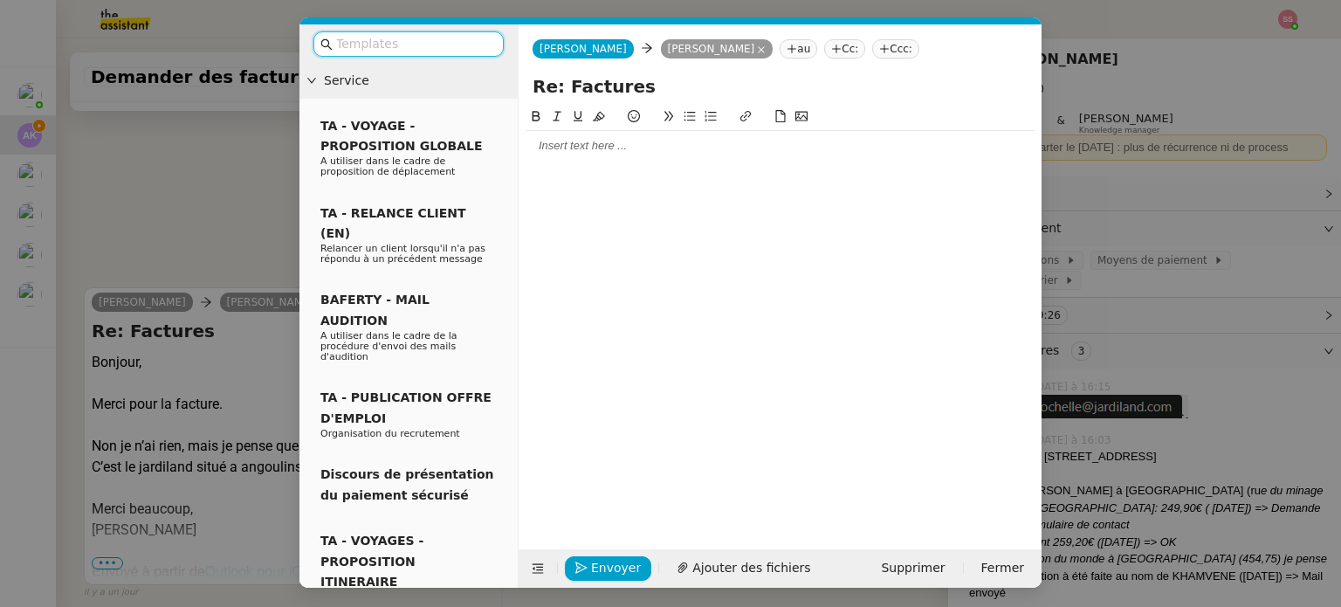
scroll to position [2933, 0]
click at [572, 141] on div at bounding box center [780, 146] width 509 height 16
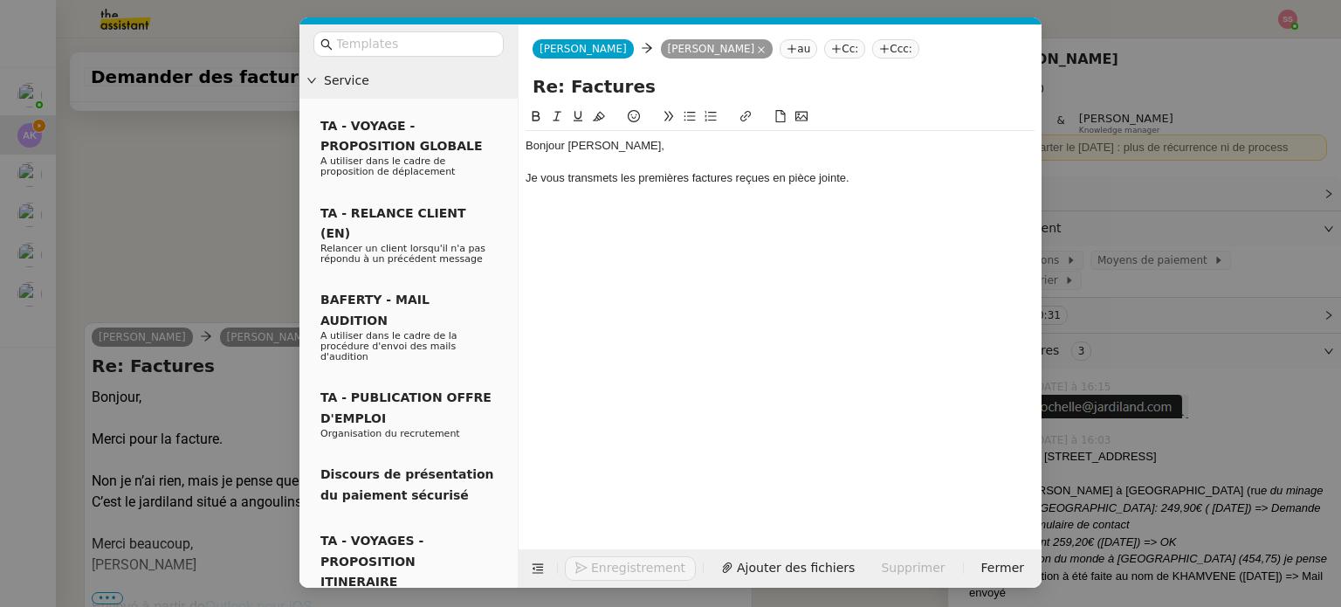
scroll to position [3017, 0]
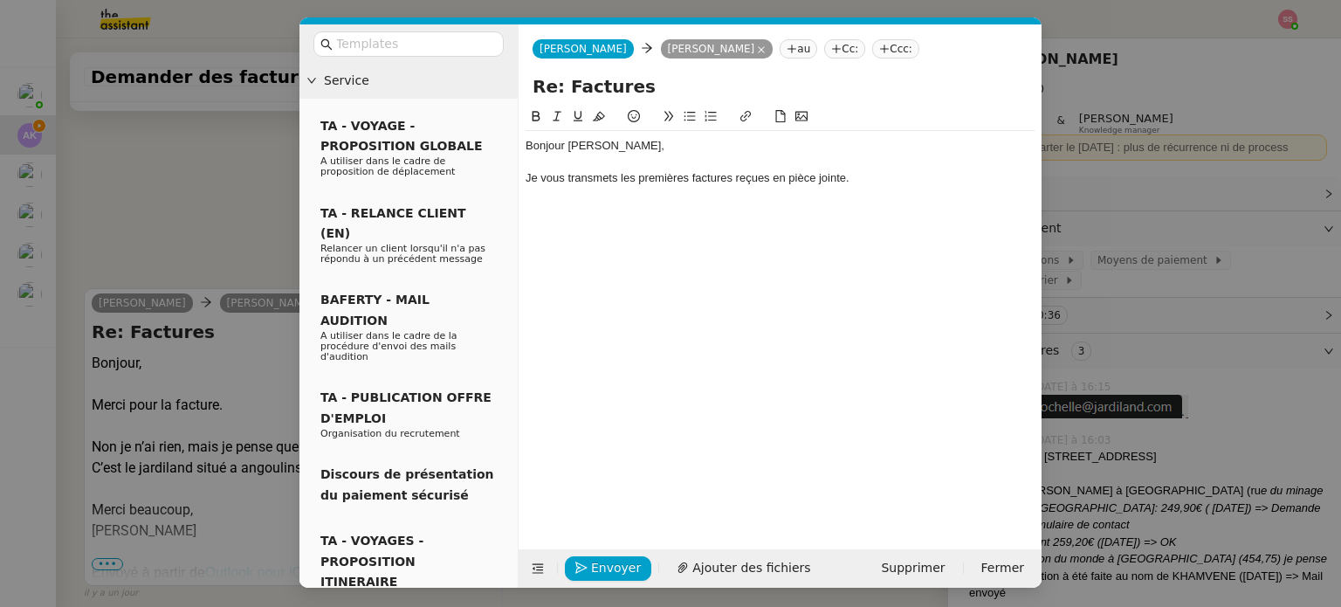
drag, startPoint x: 705, startPoint y: 541, endPoint x: 705, endPoint y: 554, distance: 12.2
click at [705, 554] on form "[PERSON_NAME] au Cc: Ccc: Re: Factures Bonjour [PERSON_NAME], Je vous transmets…" at bounding box center [780, 305] width 524 height 563
click at [705, 556] on div "Envoyer Ajouter des fichiers" at bounding box center [674, 568] width 296 height 24
click at [705, 558] on span "Ajouter des fichiers" at bounding box center [751, 568] width 118 height 20
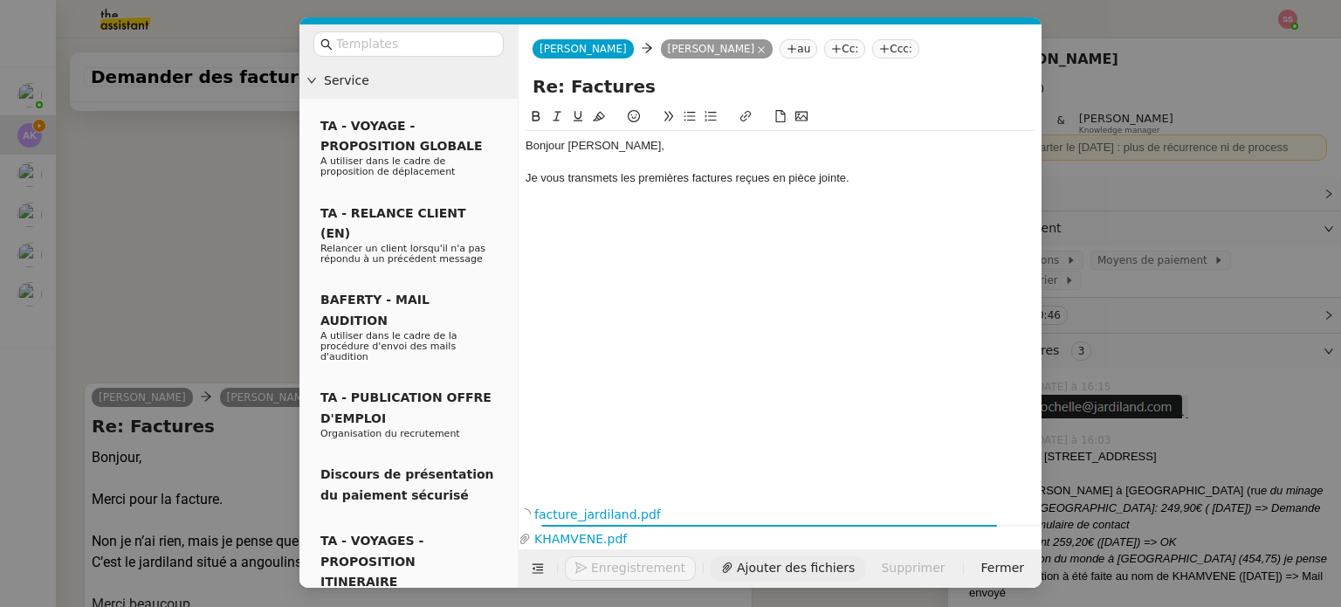
scroll to position [3112, 0]
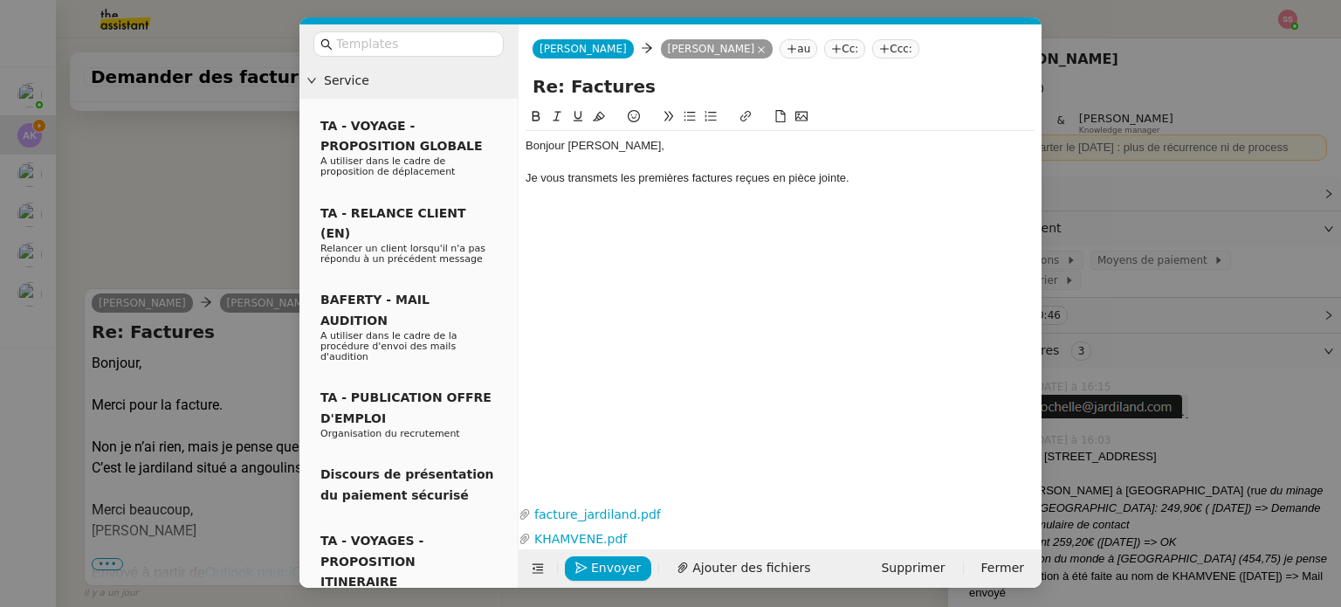
click at [222, 219] on nz-modal-container "Service TA - VOYAGE - PROPOSITION GLOBALE A utiliser dans le cadre de propositi…" at bounding box center [670, 303] width 1341 height 607
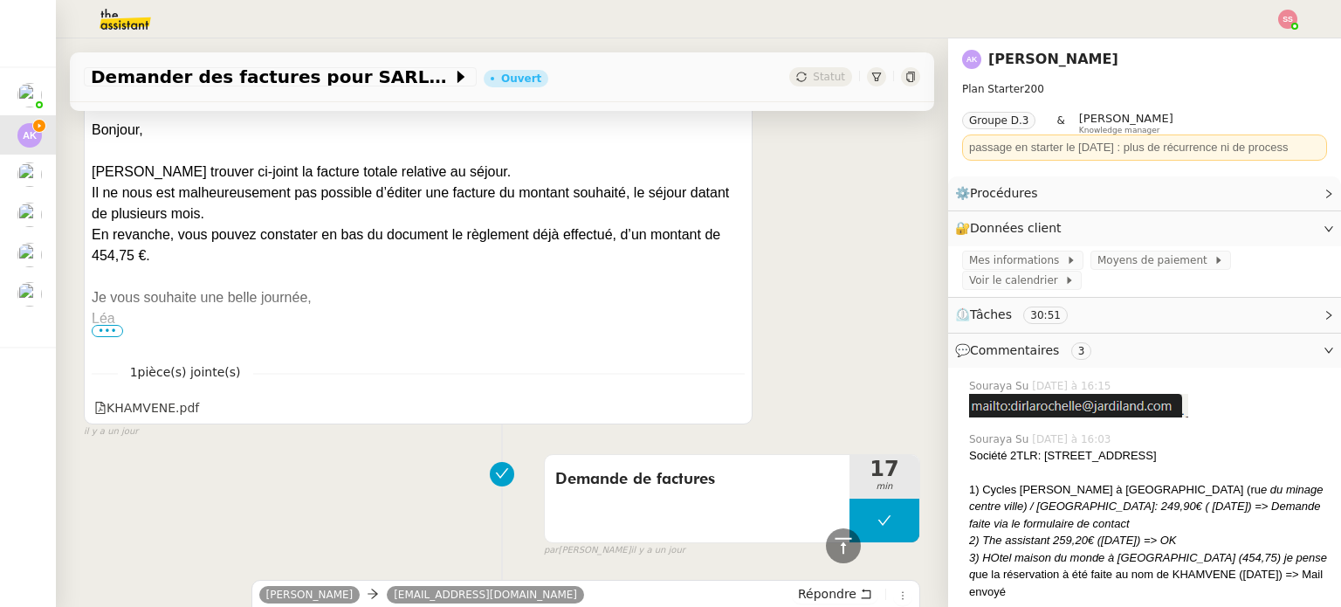
scroll to position [1184, 0]
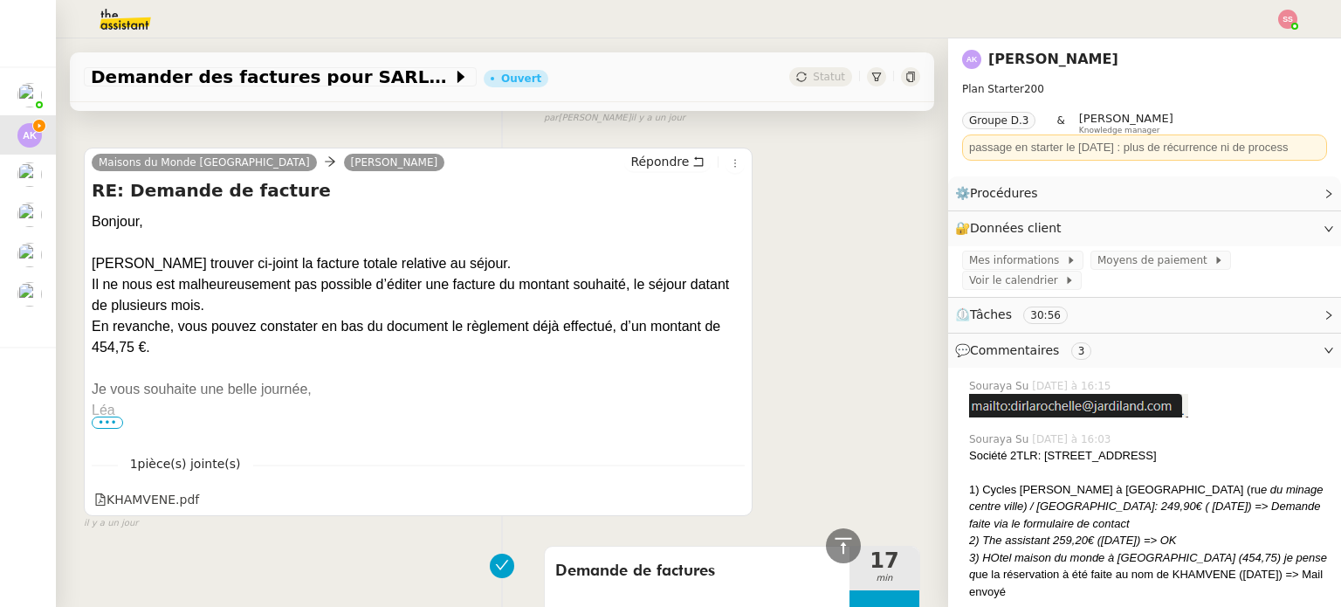
drag, startPoint x: 86, startPoint y: 284, endPoint x: 739, endPoint y: 320, distance: 653.2
click at [739, 320] on div "Maisons du Monde La [PERSON_NAME] RE: Demande de facture [GEOGRAPHIC_DATA], Veu…" at bounding box center [502, 331] width 836 height 398
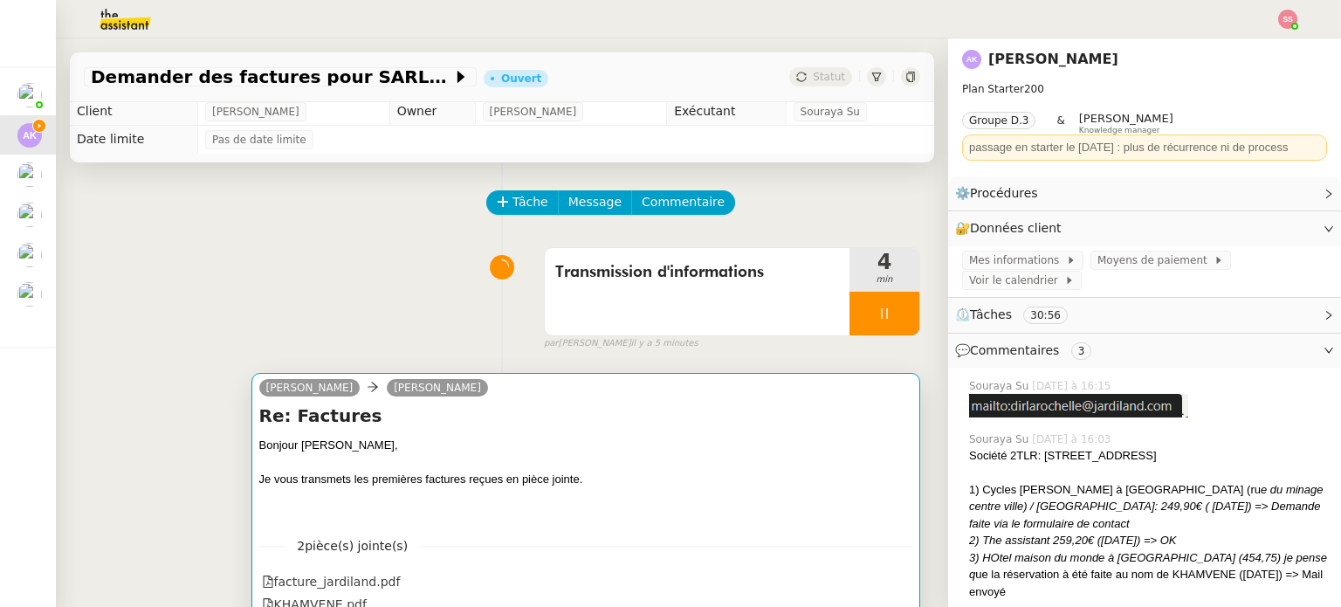
scroll to position [0, 0]
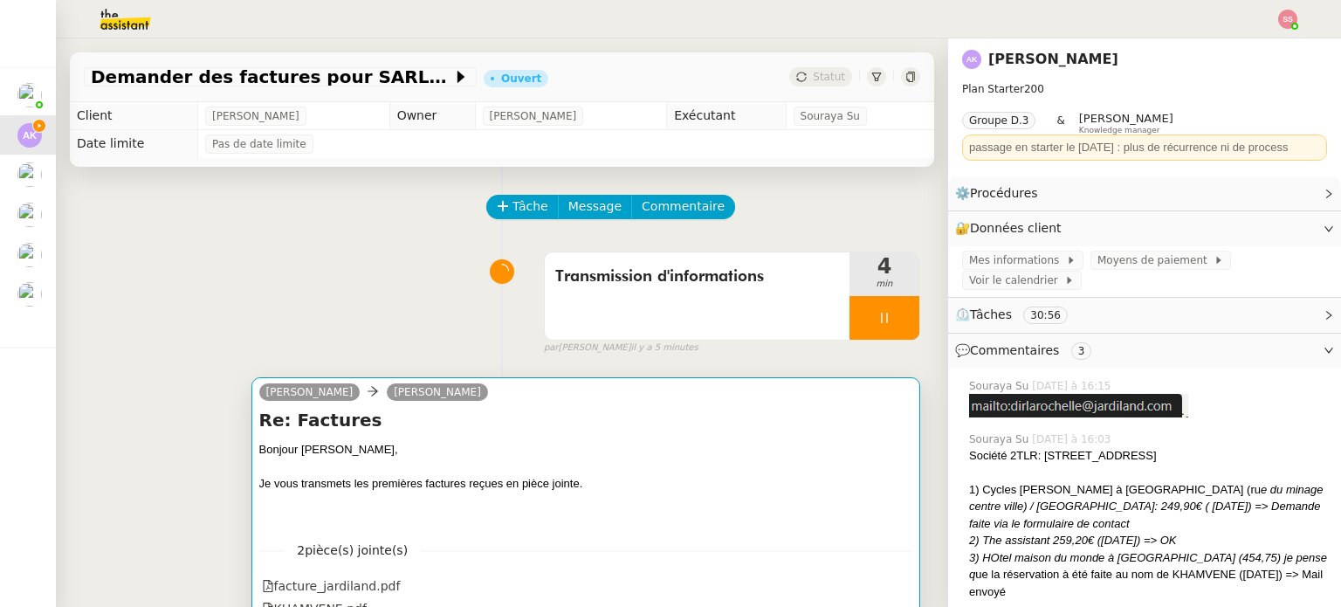
click at [599, 415] on h4 "Re: Factures" at bounding box center [585, 420] width 653 height 24
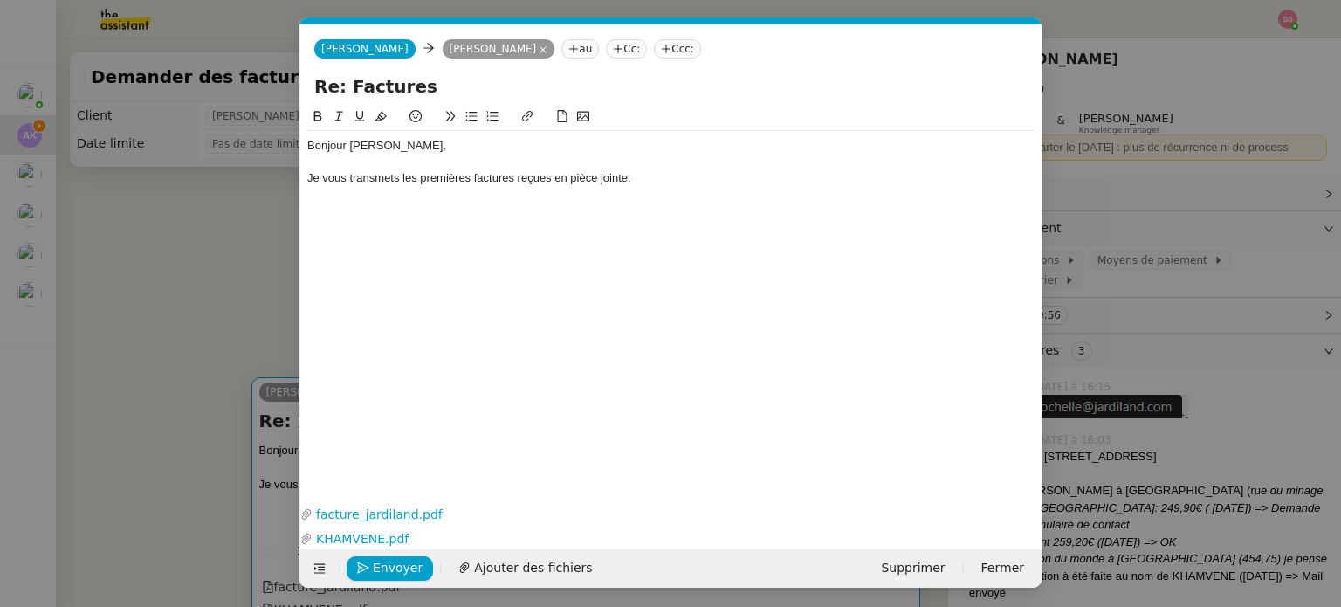
scroll to position [0, 37]
click at [653, 173] on div "Je vous transmets les premières factures reçues en pièce jointe." at bounding box center [670, 178] width 727 height 16
paste div
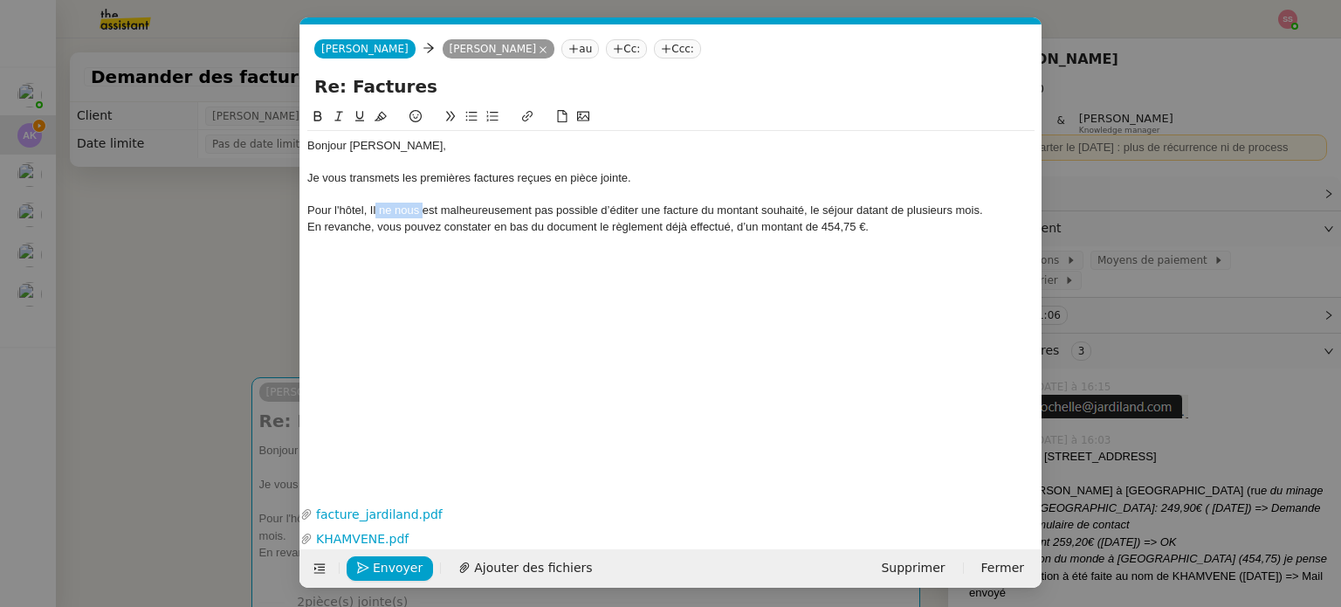
drag, startPoint x: 423, startPoint y: 211, endPoint x: 374, endPoint y: 208, distance: 49.0
click at [374, 208] on div "Pour l'hôtel, Il ne nous est malheureusement pas possible d’éditer une facture …" at bounding box center [670, 211] width 727 height 16
click at [902, 223] on div "En revanche, vous pouvez constater en bas du document le règlement déjà effectu…" at bounding box center [670, 227] width 727 height 16
click at [402, 573] on span "Envoyer" at bounding box center [398, 568] width 50 height 20
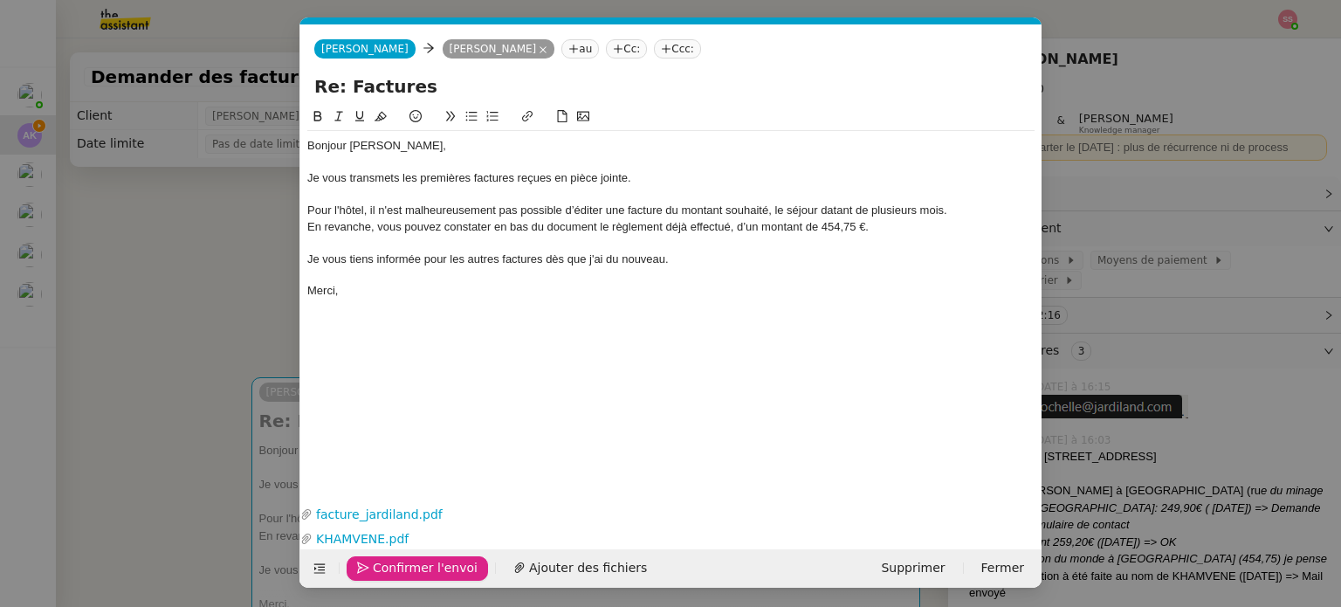
click at [402, 573] on span "Confirmer l'envoi" at bounding box center [425, 568] width 105 height 20
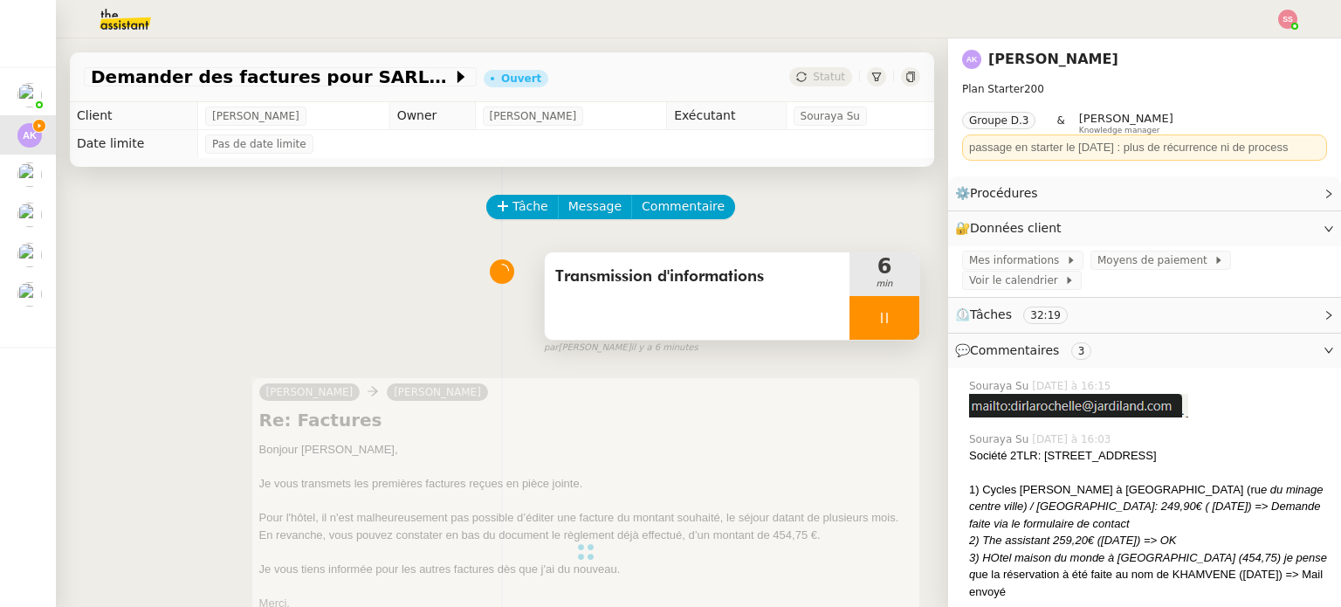
click at [876, 322] on div at bounding box center [885, 318] width 70 height 44
click at [884, 322] on button at bounding box center [901, 318] width 35 height 44
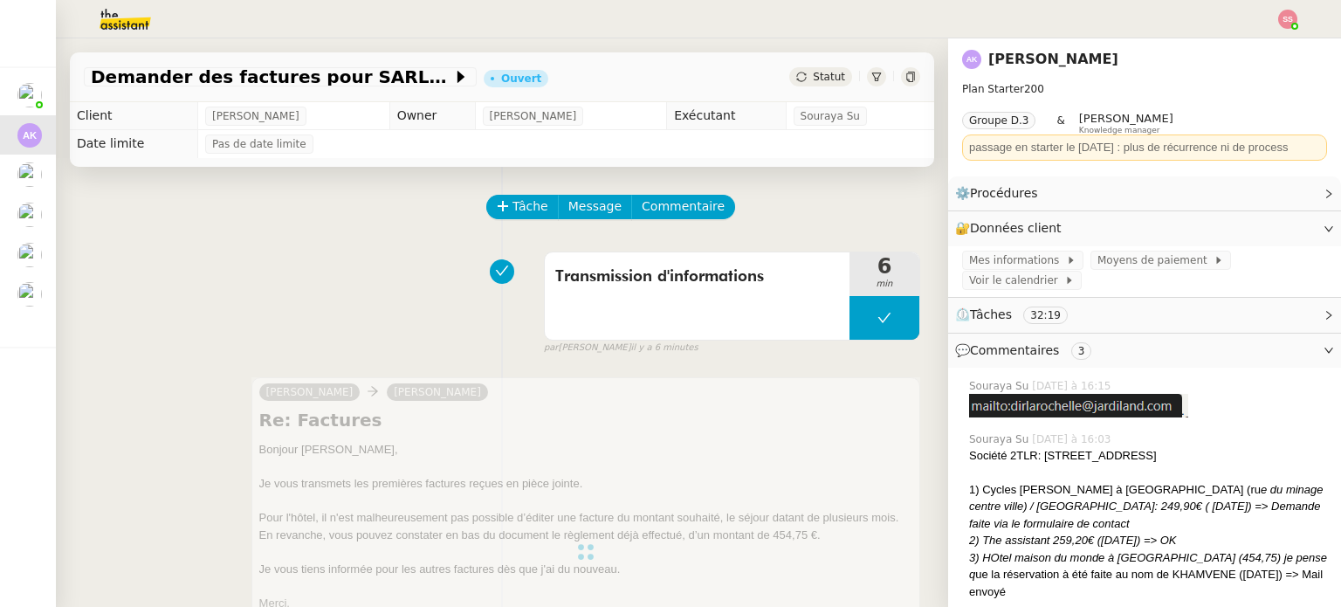
scroll to position [349, 0]
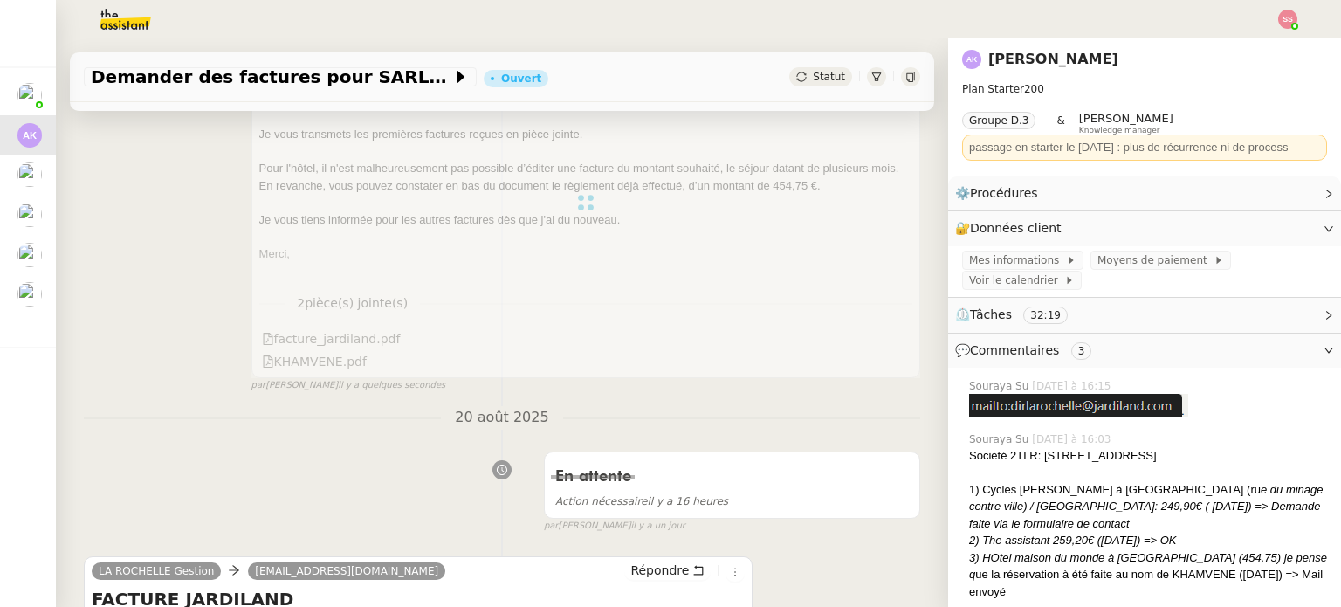
click at [813, 73] on span "Statut" at bounding box center [829, 77] width 32 height 12
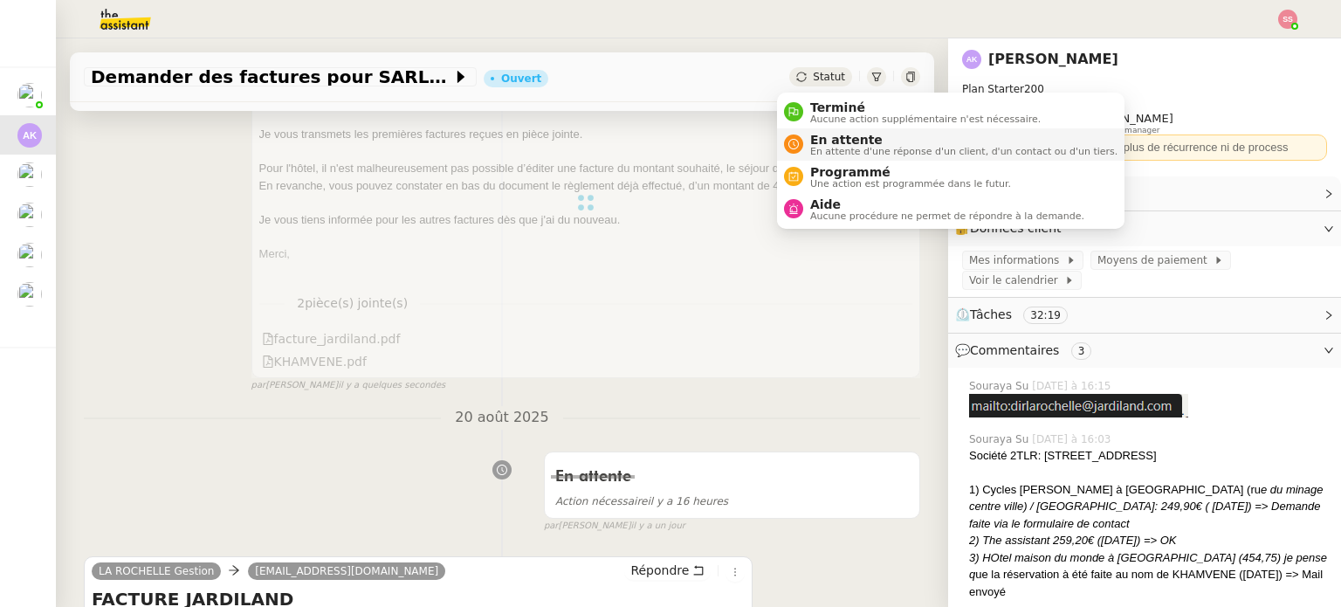
click at [853, 142] on span "En attente" at bounding box center [963, 140] width 307 height 14
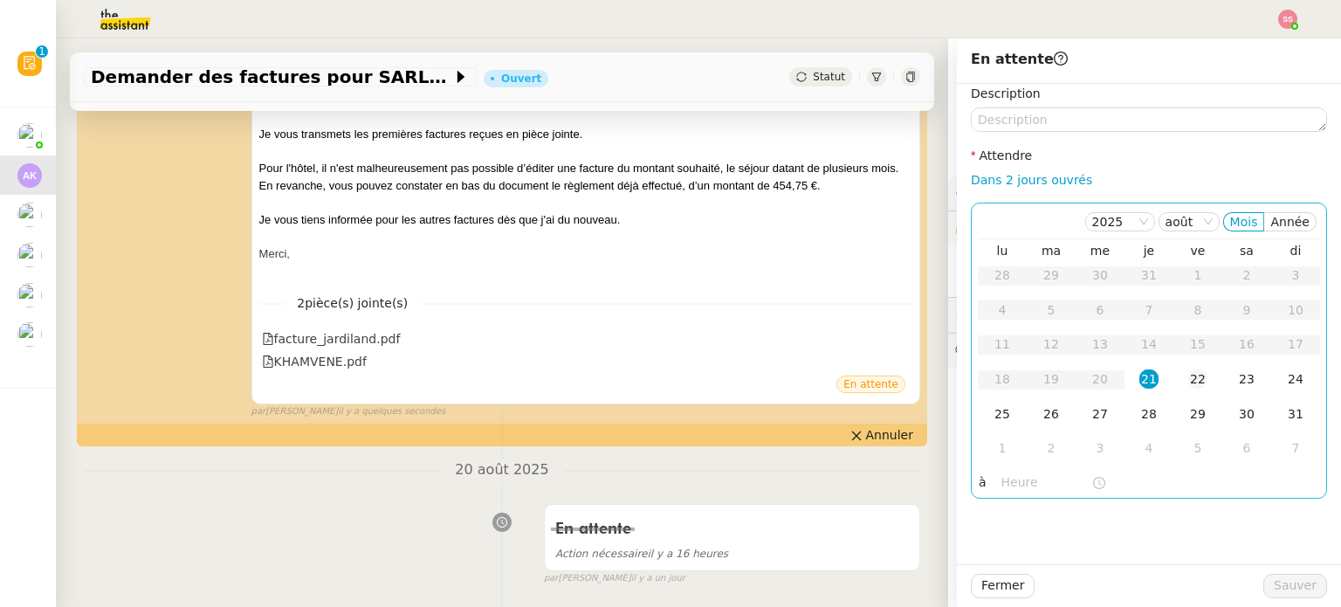
click at [1177, 384] on td "22" at bounding box center [1197, 379] width 49 height 35
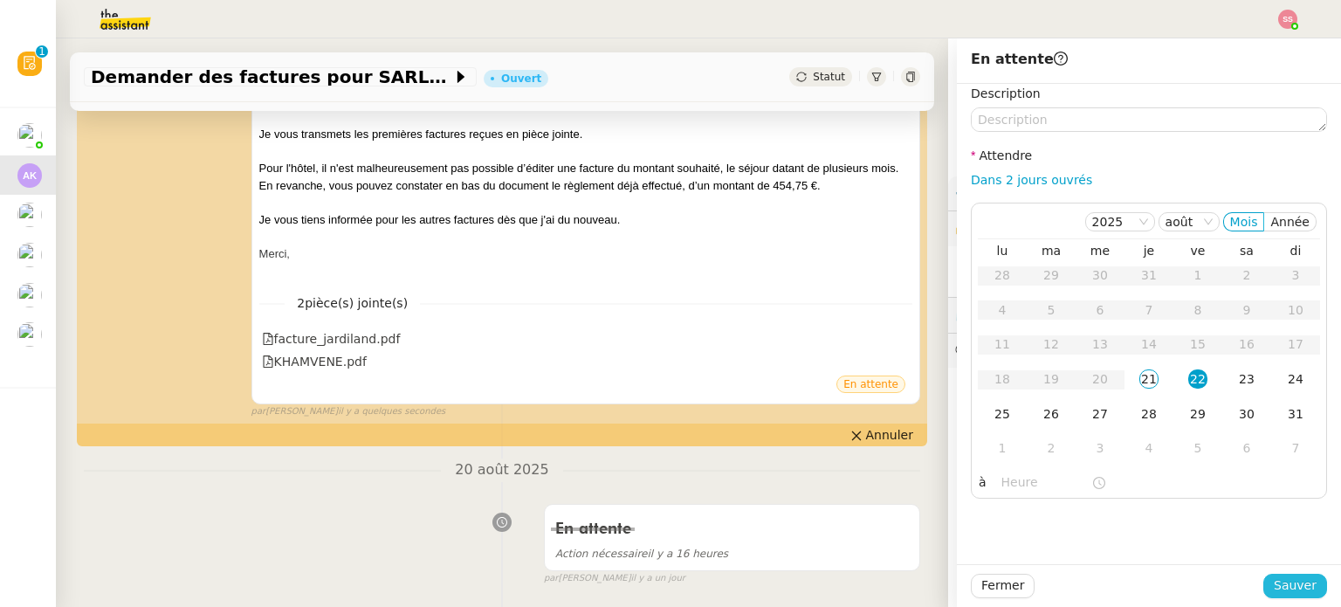
click at [1289, 582] on span "Sauver" at bounding box center [1295, 585] width 43 height 20
